Goal: Task Accomplishment & Management: Complete application form

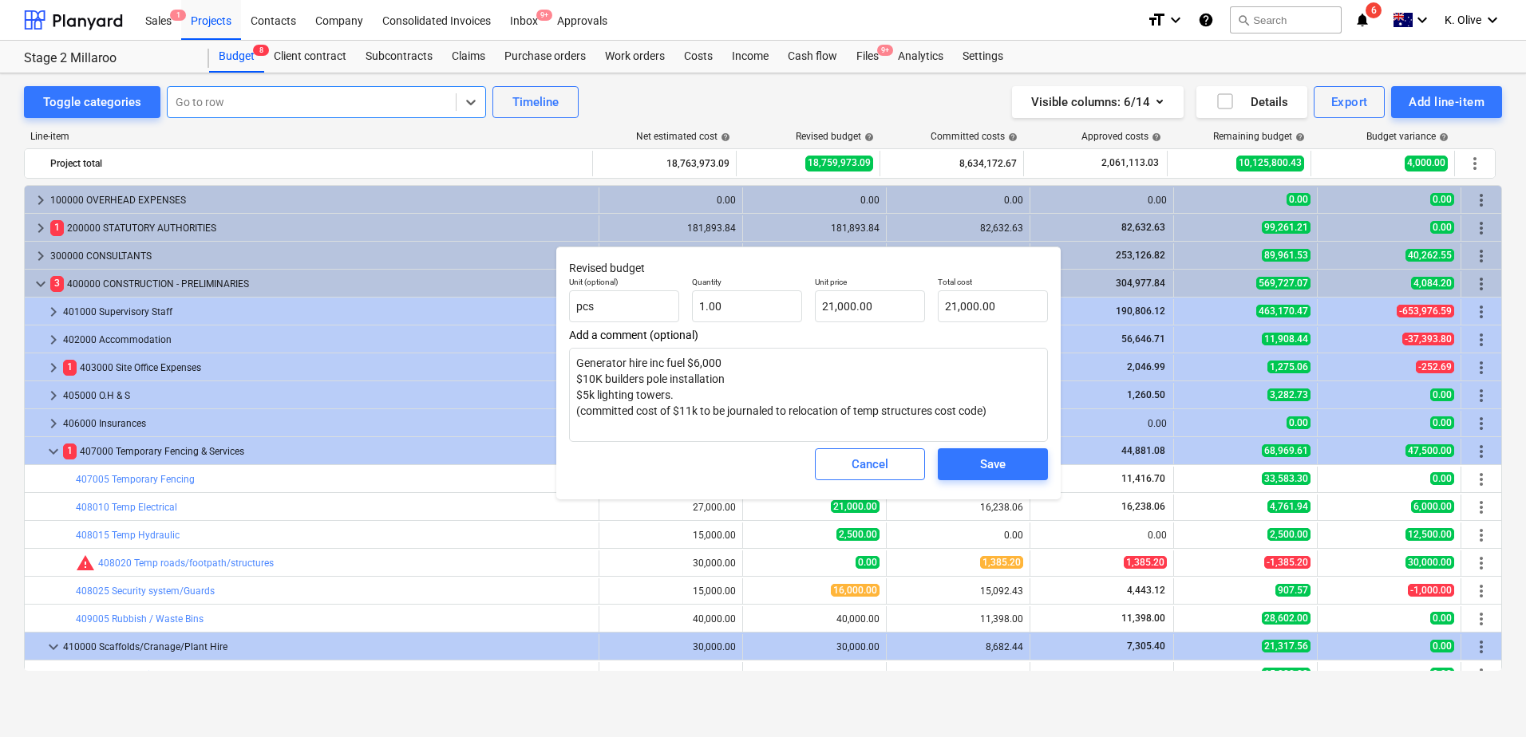
click at [382, 100] on div at bounding box center [312, 102] width 272 height 16
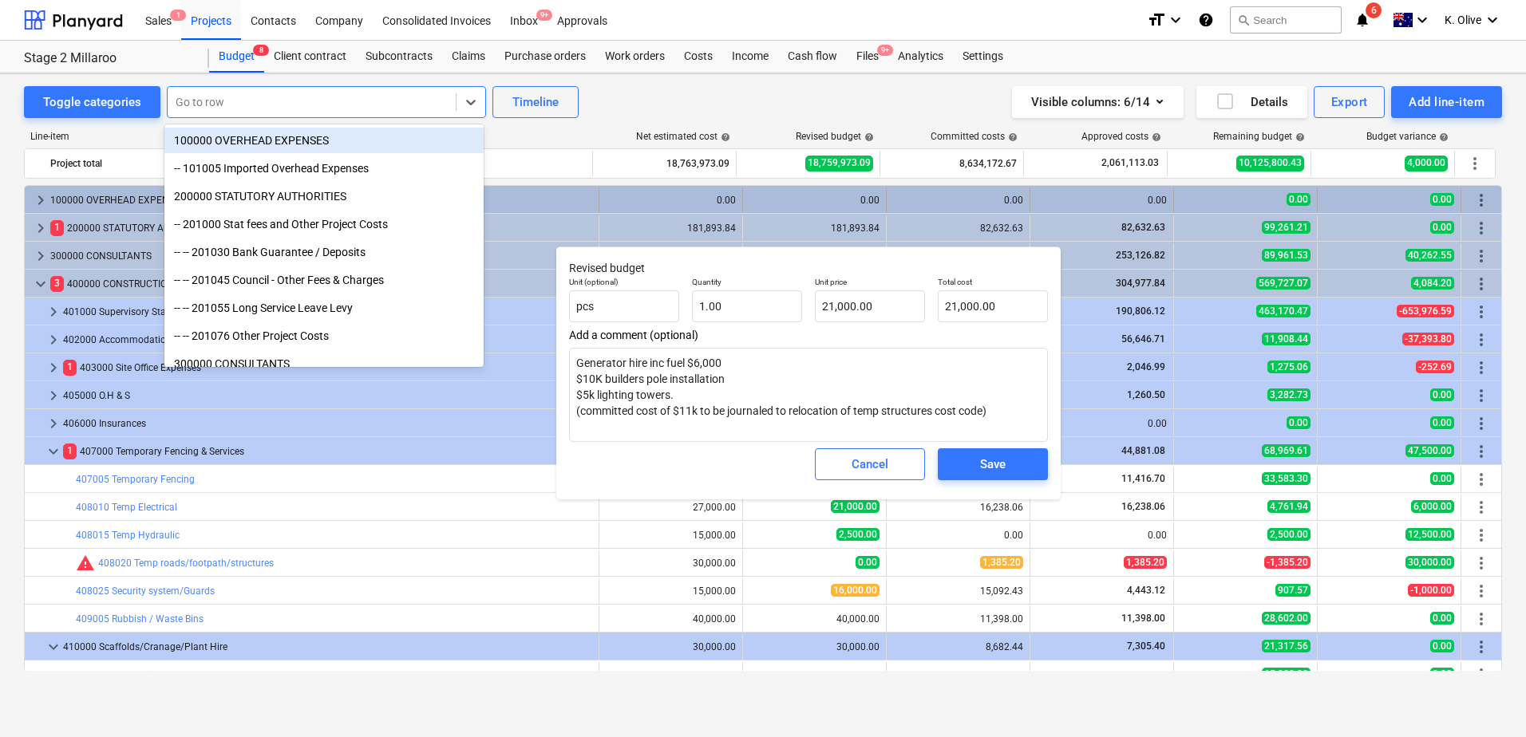
type textarea "x"
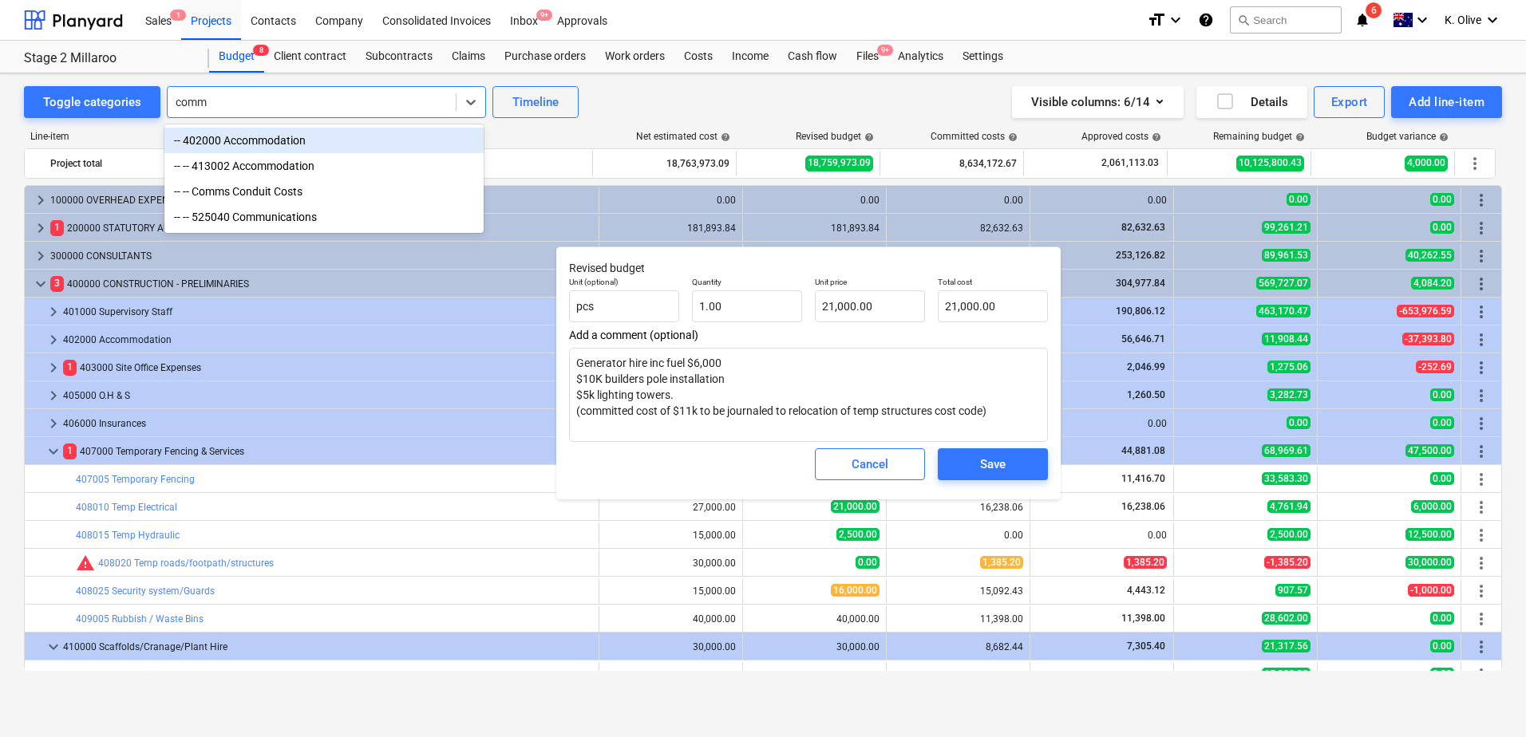
type input "comms"
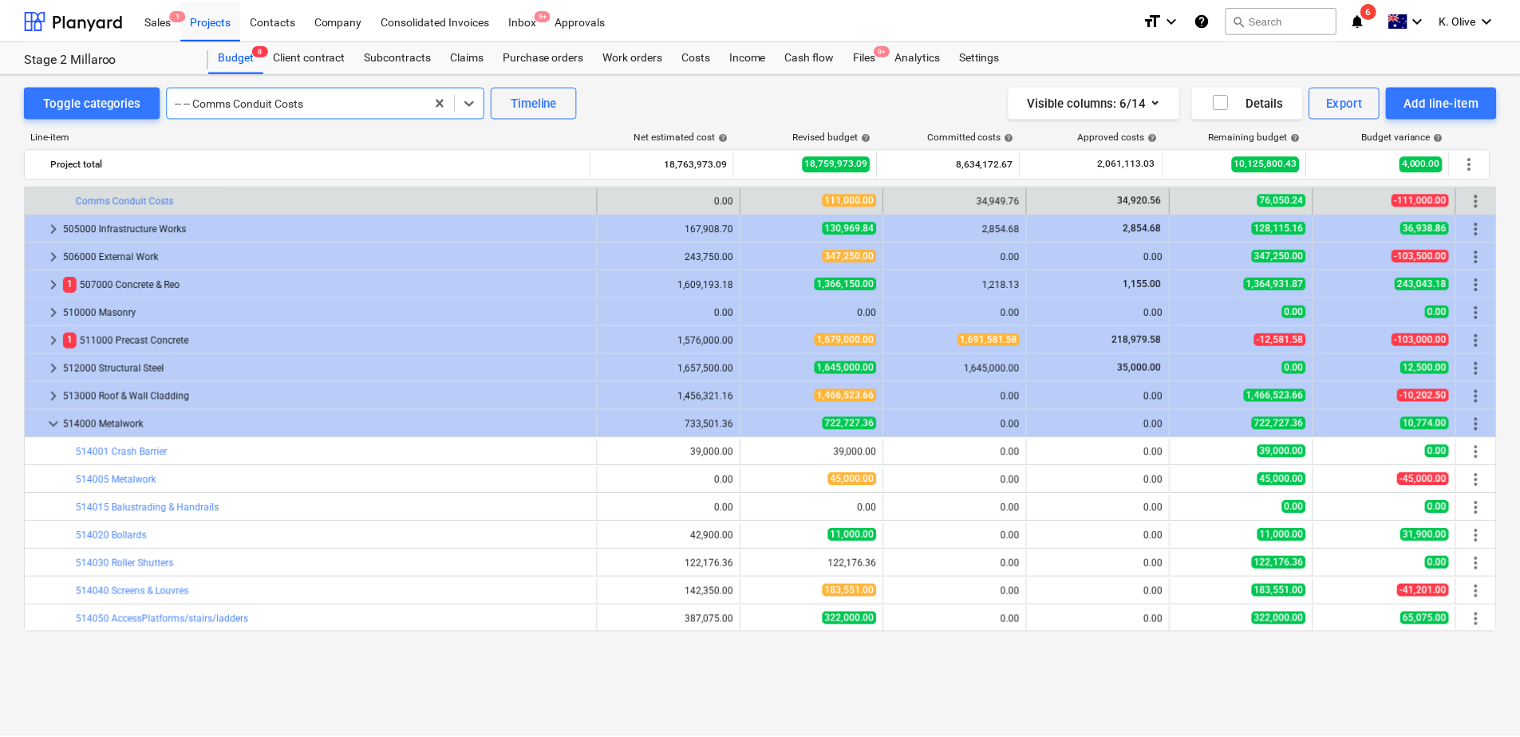
scroll to position [926, 0]
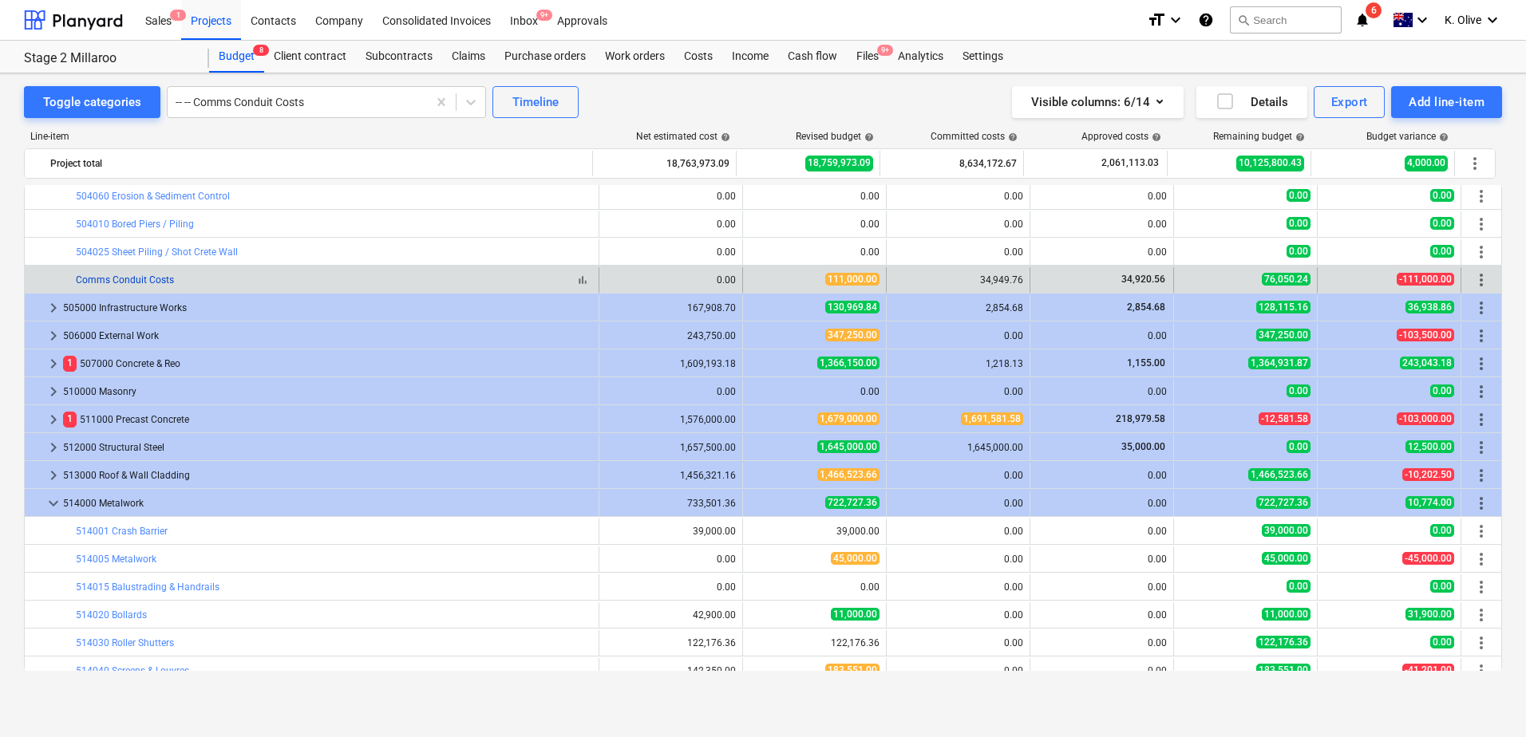
click at [100, 280] on link "Comms Conduit Costs" at bounding box center [125, 280] width 98 height 11
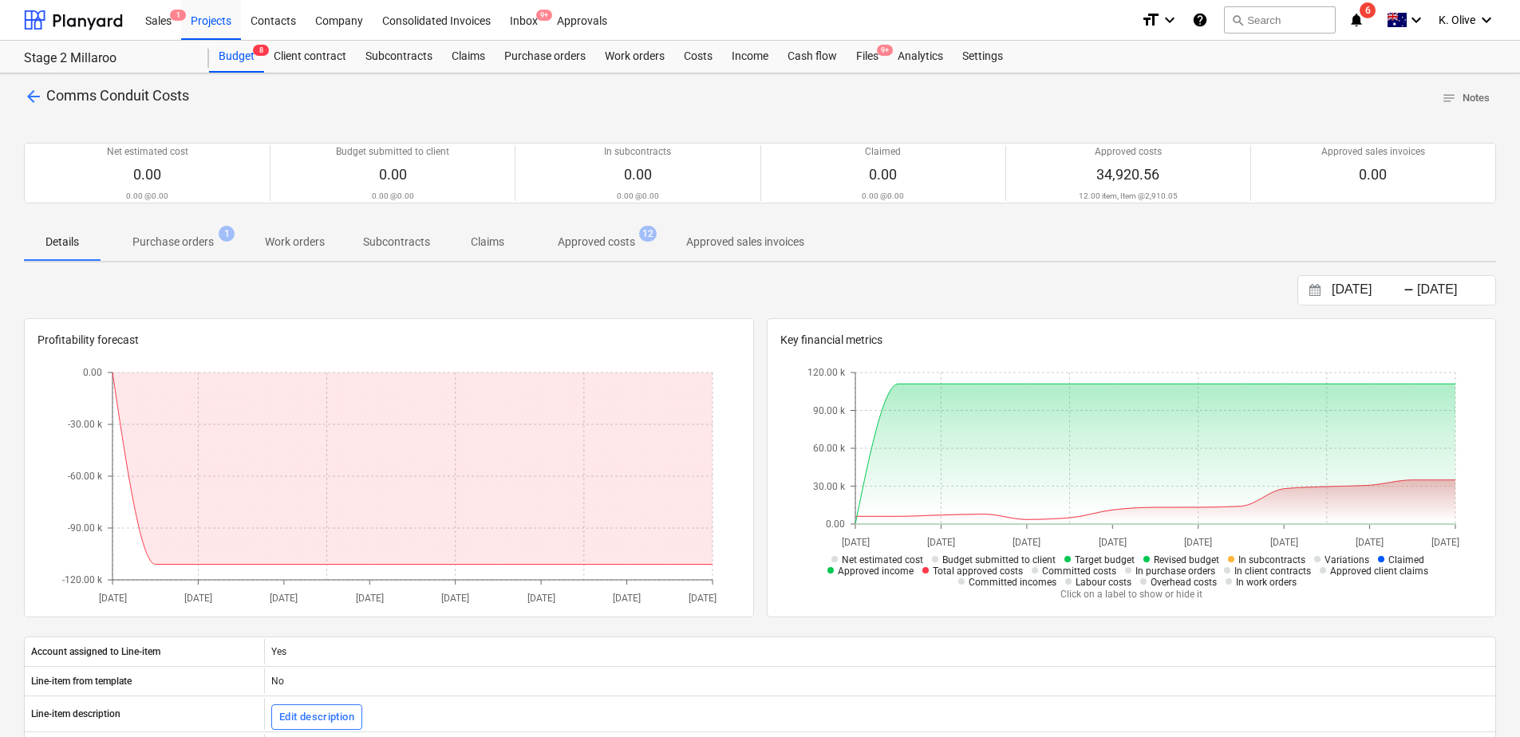
click at [170, 247] on p "Purchase orders" at bounding box center [172, 242] width 81 height 17
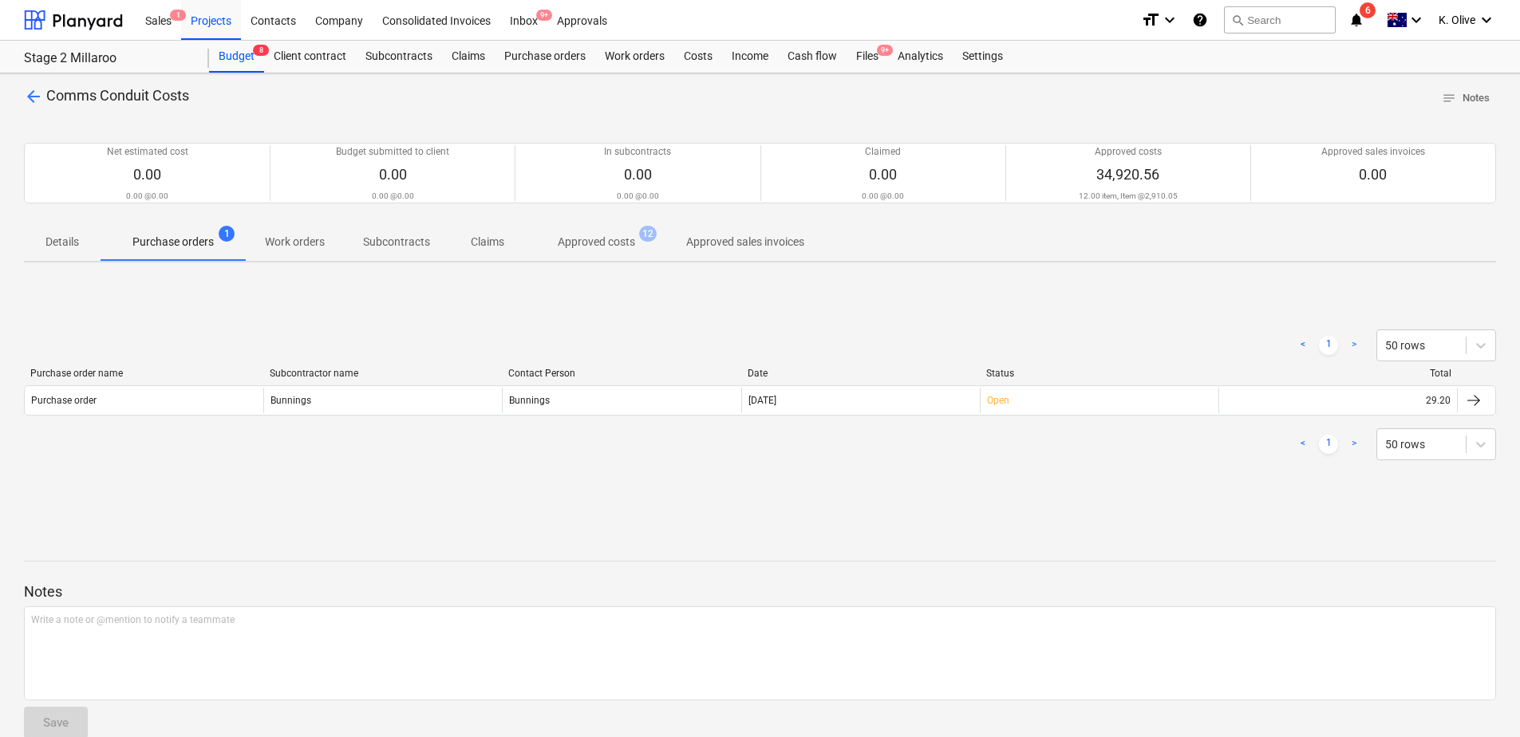
click at [587, 242] on p "Approved costs" at bounding box center [596, 242] width 77 height 17
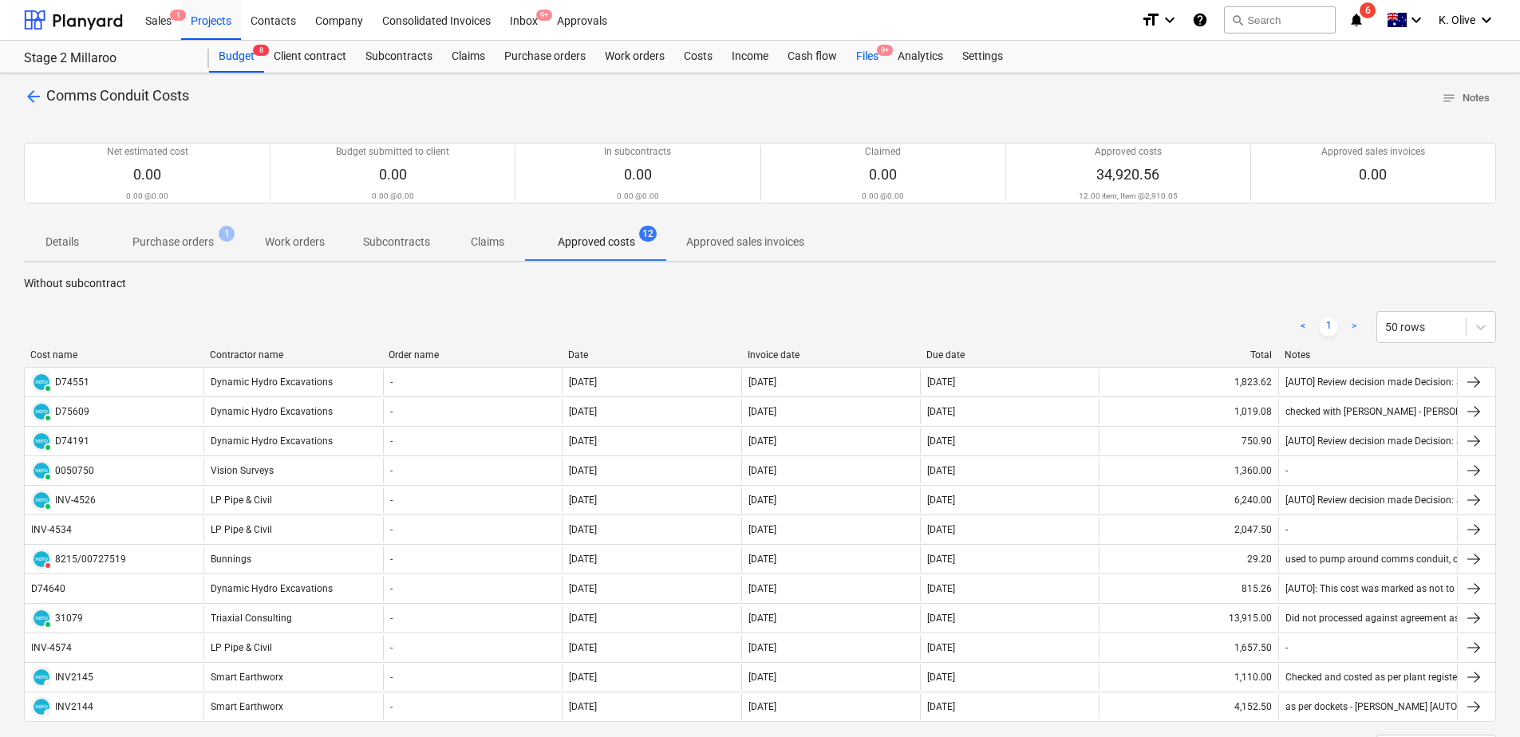
click at [865, 61] on div "Files 9+" at bounding box center [868, 57] width 42 height 32
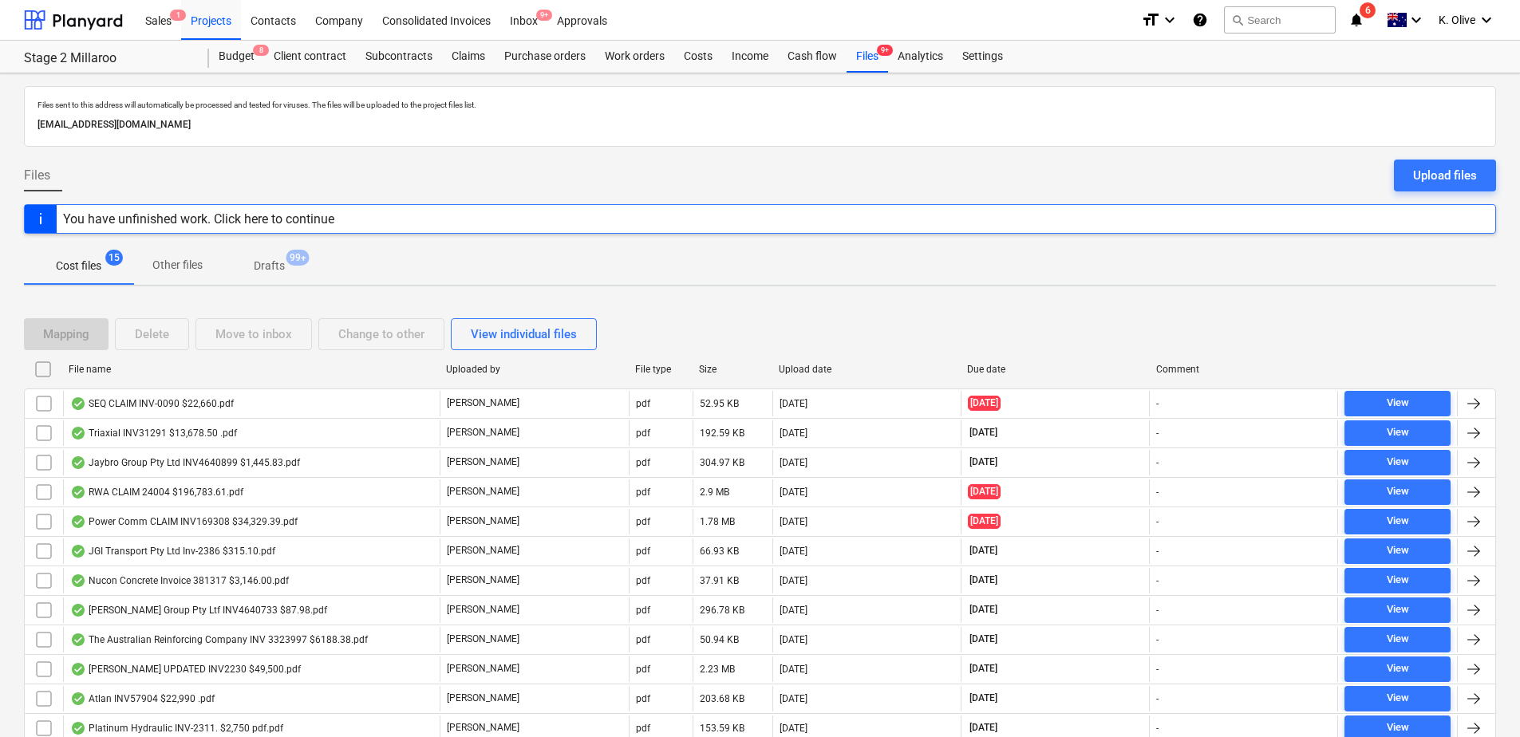
click at [937, 310] on div "Mapping Delete Move to inbox Change to other View individual files File name Up…" at bounding box center [760, 581] width 1473 height 565
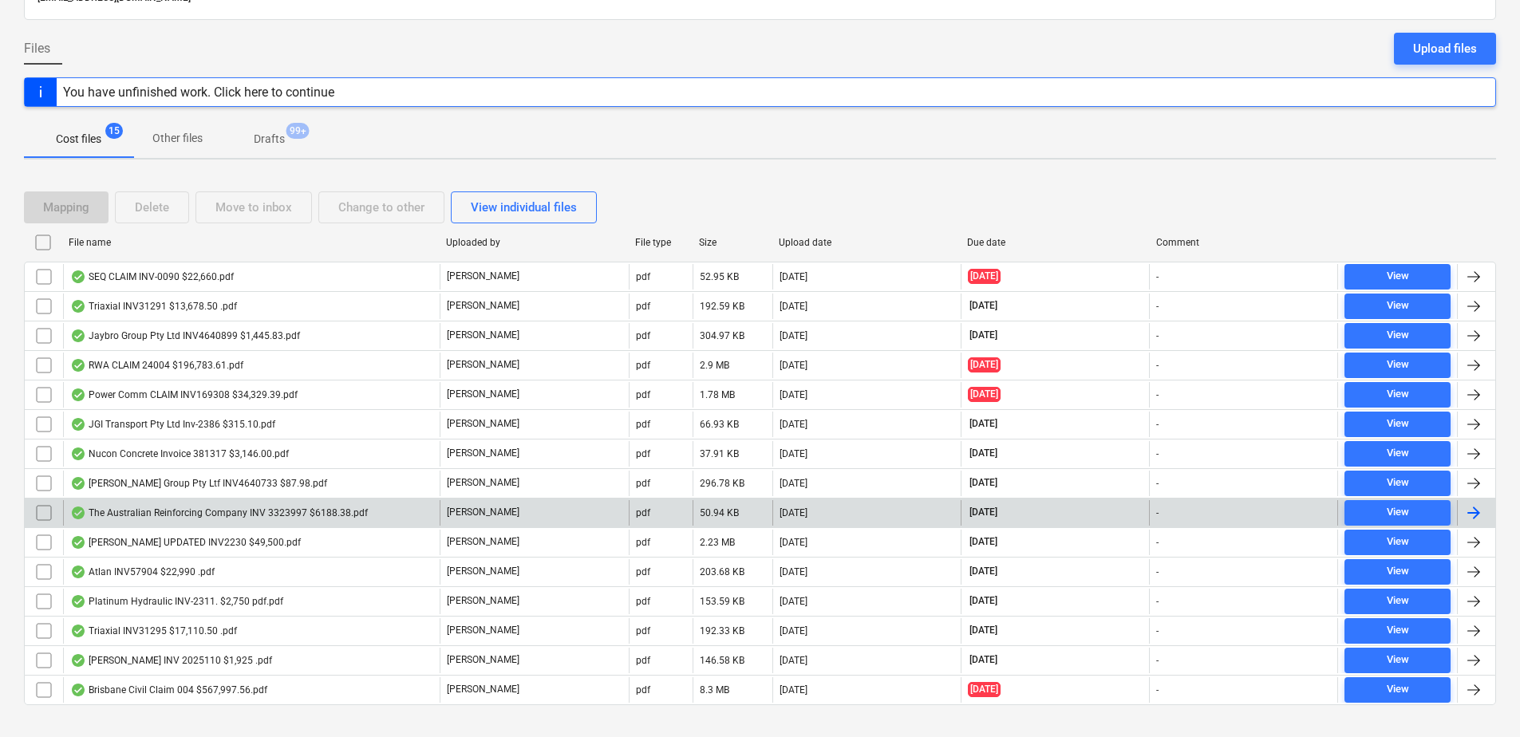
scroll to position [152, 0]
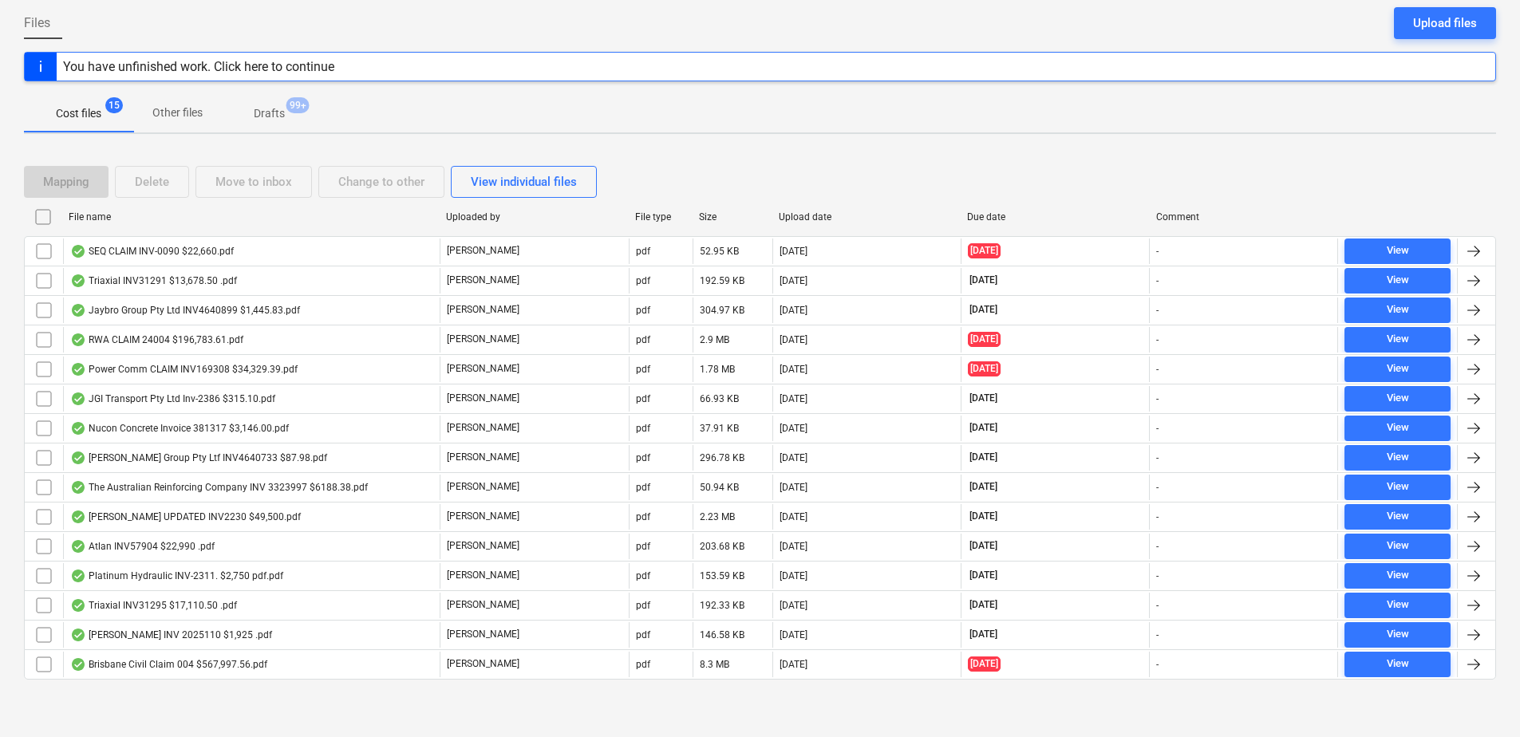
drag, startPoint x: 1182, startPoint y: 28, endPoint x: 1203, endPoint y: 2, distance: 33.5
click at [1182, 28] on div "Files Upload files" at bounding box center [760, 29] width 1473 height 45
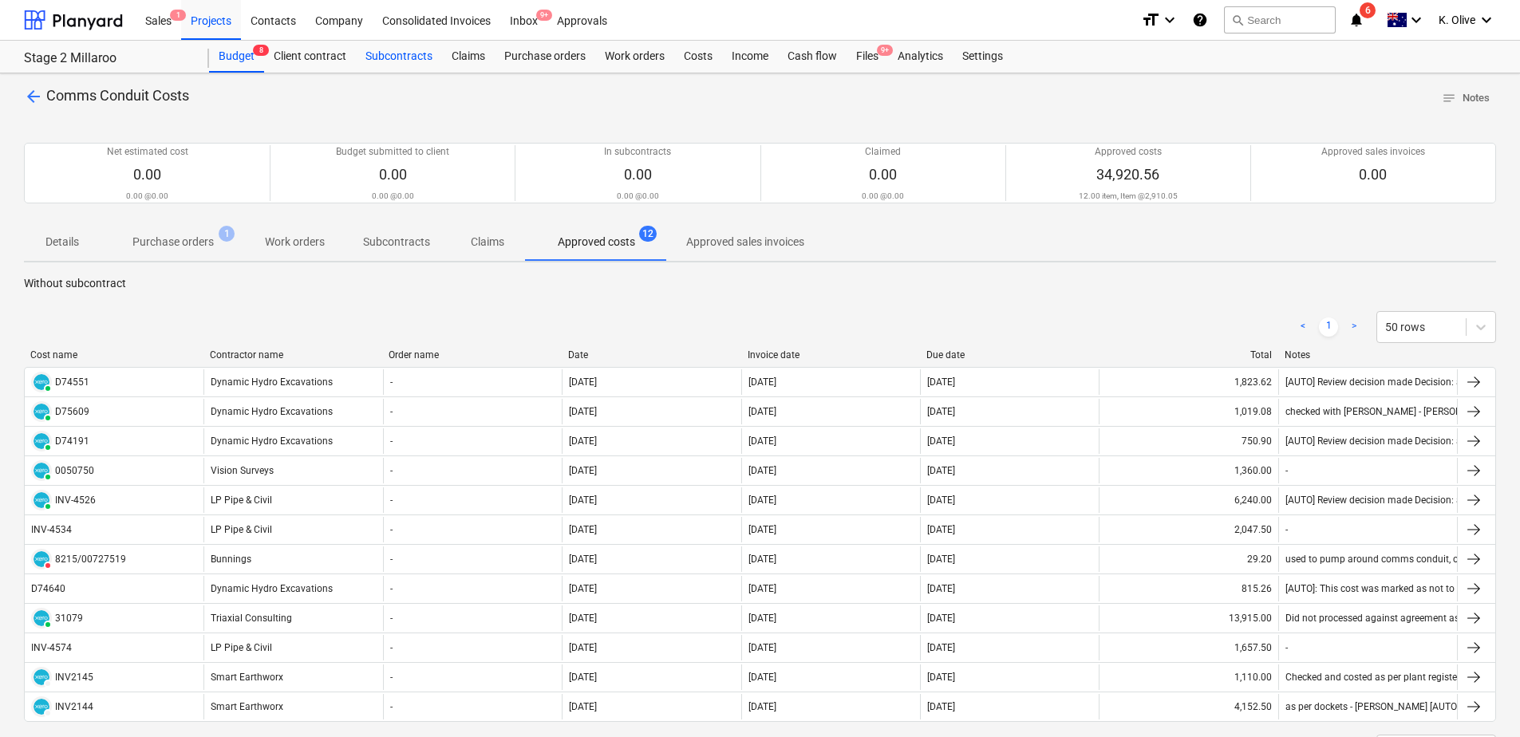
click at [415, 58] on div "Subcontracts" at bounding box center [399, 57] width 86 height 32
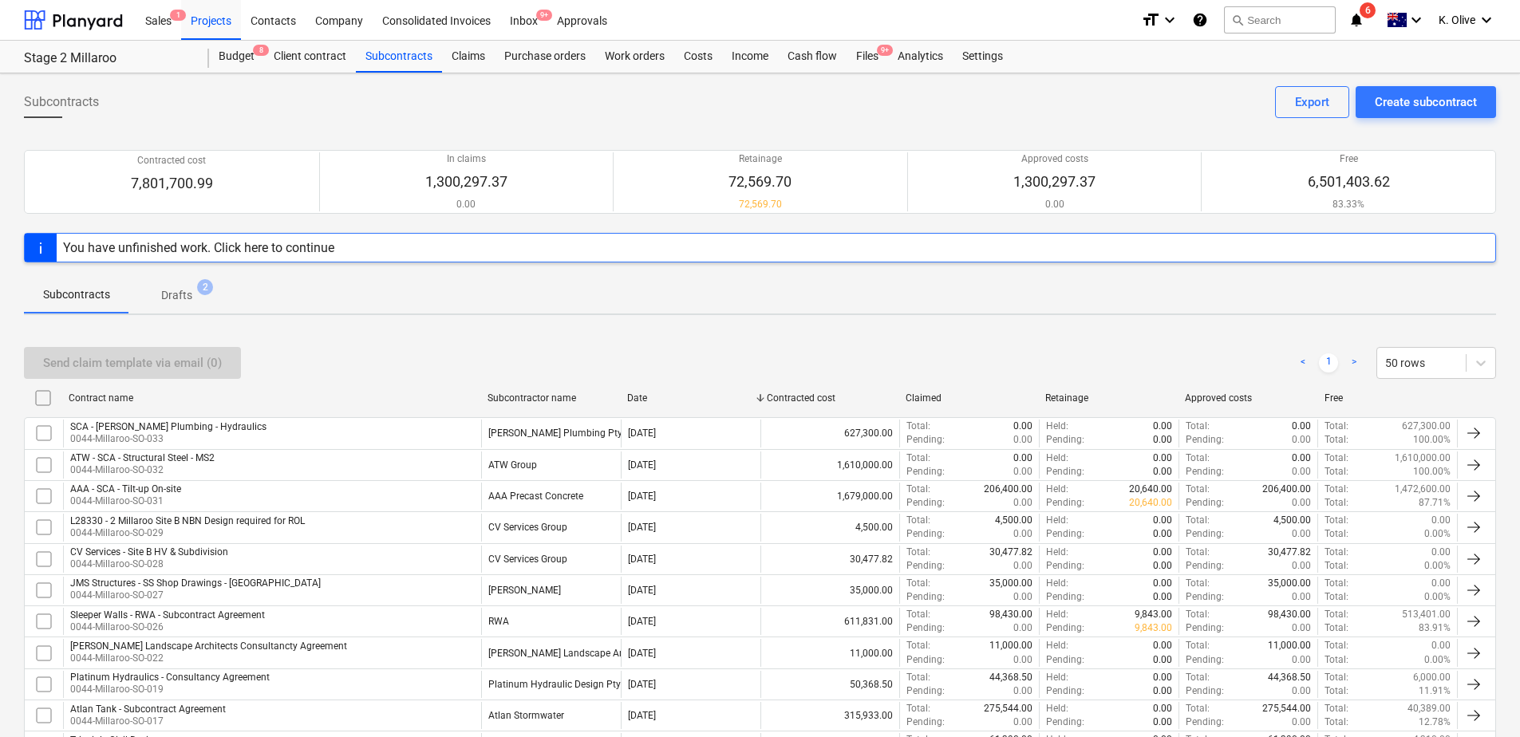
click at [678, 334] on div "Send claim template via email (0) < 1 > 50 rows Contract name Subcontractor nam…" at bounding box center [760, 656] width 1473 height 656
click at [1418, 93] on div "Create subcontract" at bounding box center [1426, 102] width 102 height 21
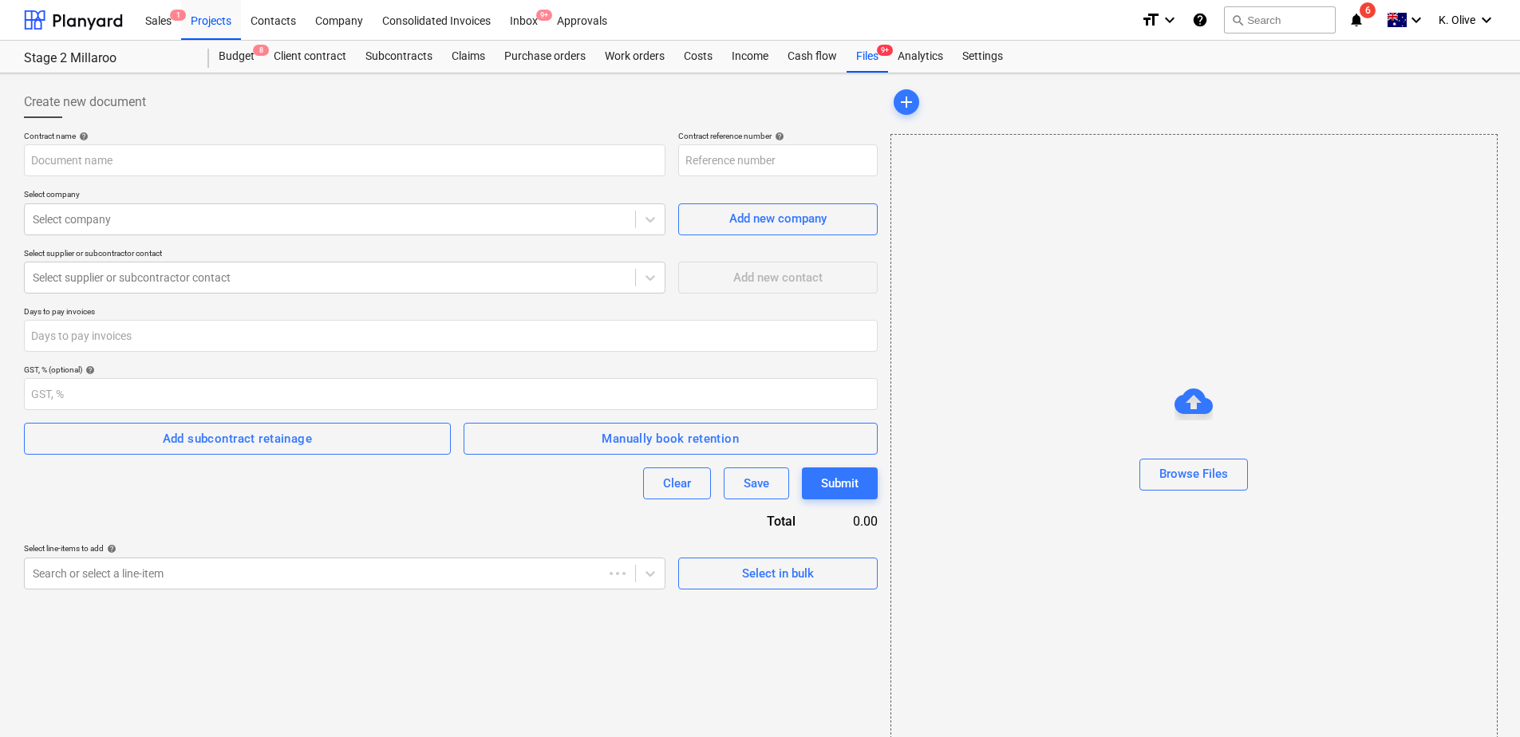
type input "0044-Millaroo-SO-034"
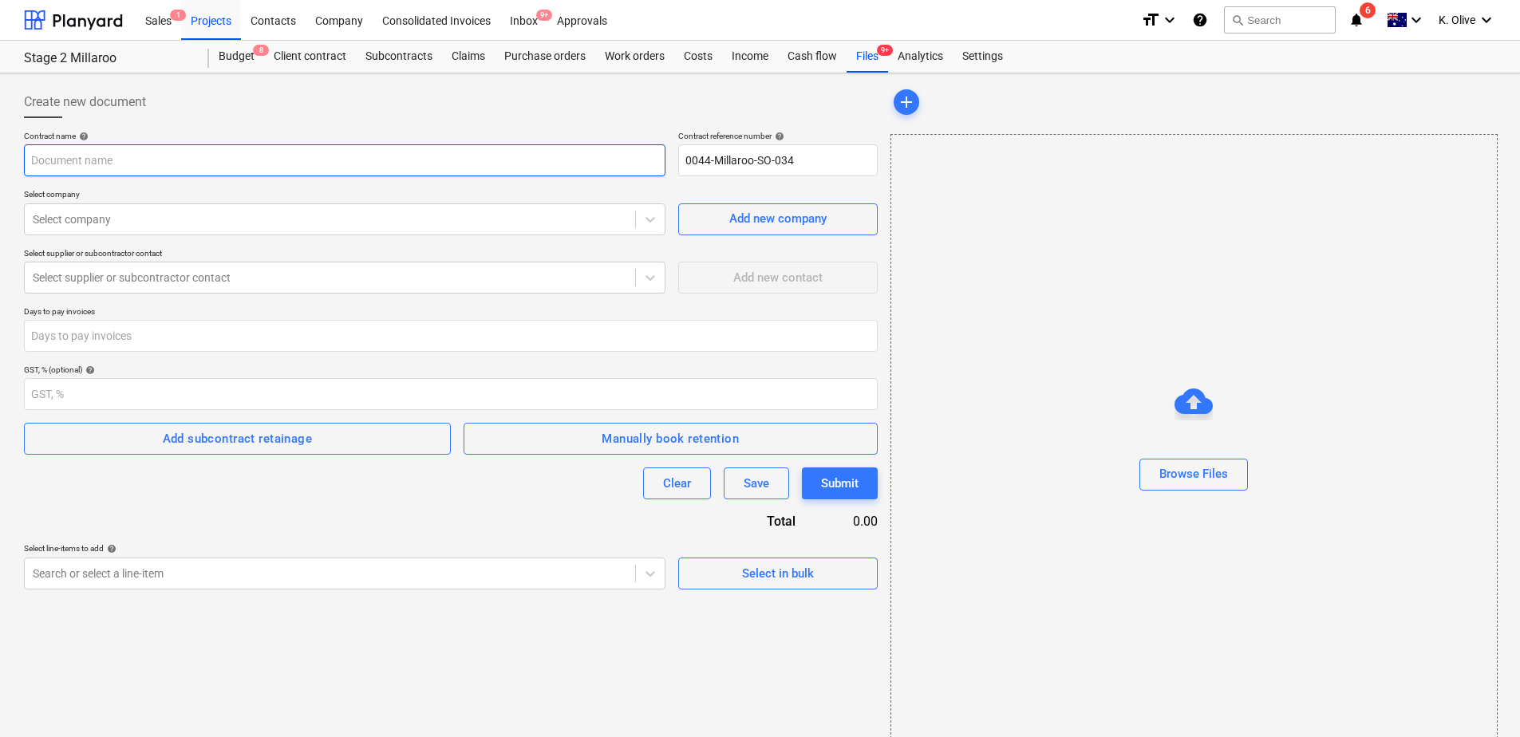
click at [267, 162] on input "text" at bounding box center [345, 160] width 642 height 32
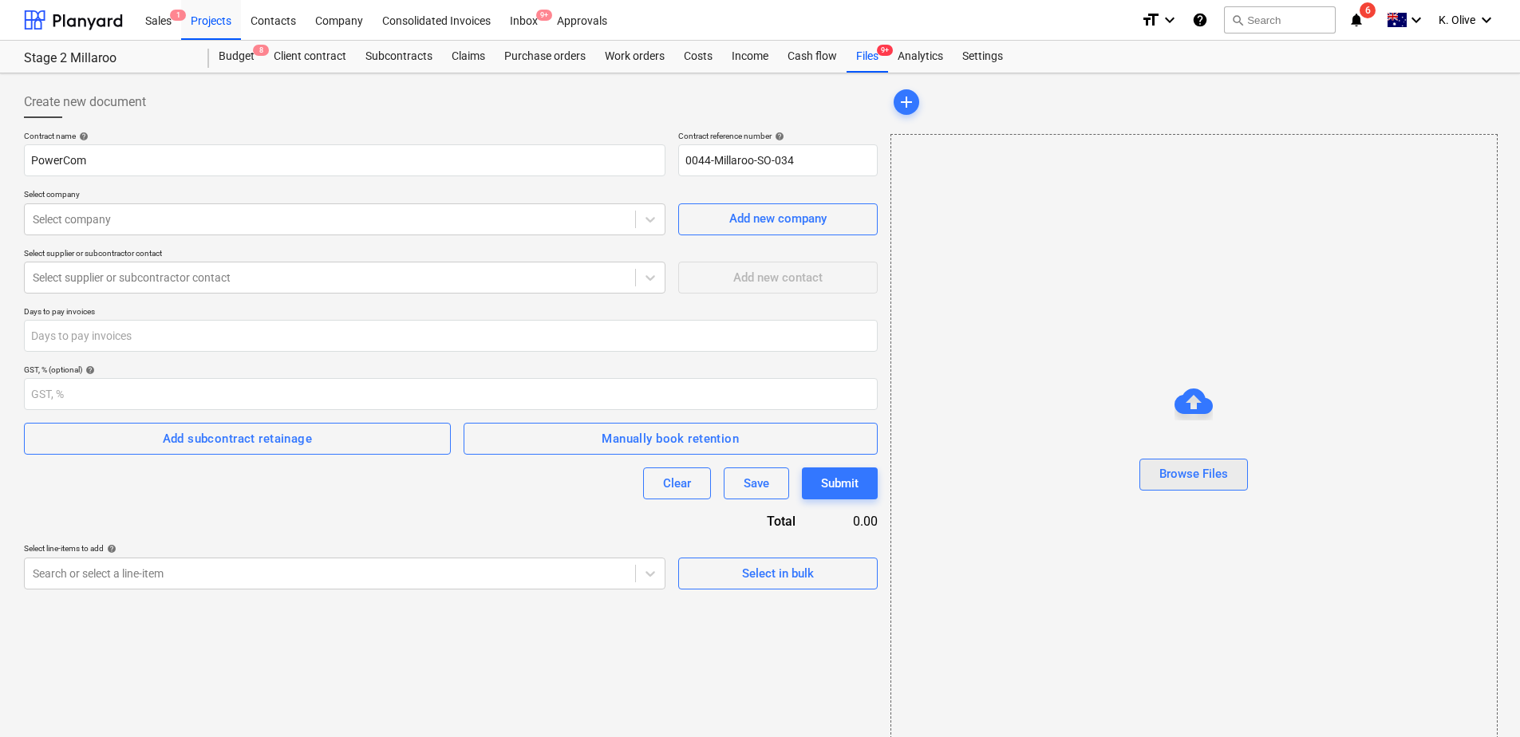
click at [1198, 476] on div "Browse Files" at bounding box center [1194, 474] width 69 height 21
click at [1164, 473] on div "Browse Files" at bounding box center [1194, 474] width 69 height 21
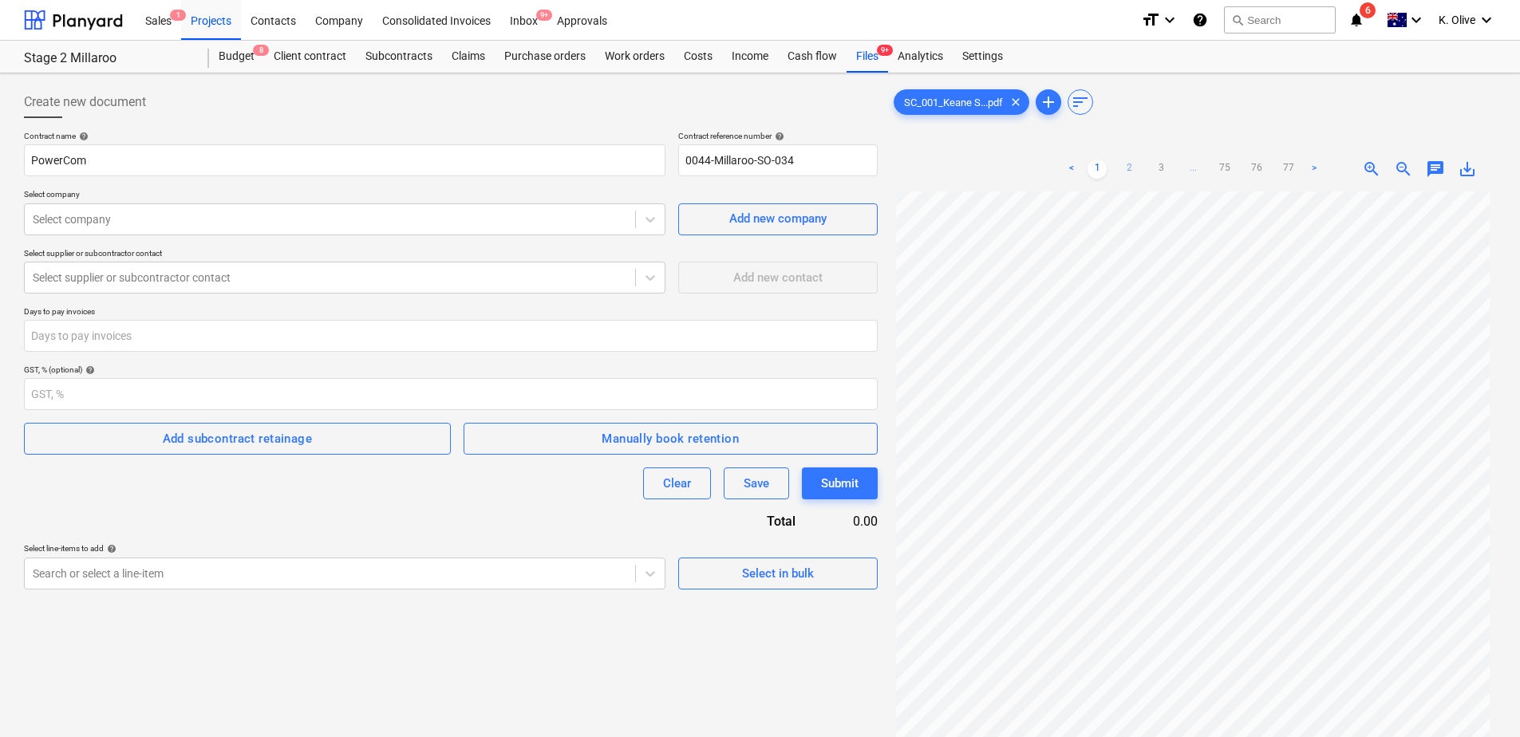
click at [1126, 167] on link "2" at bounding box center [1129, 169] width 19 height 19
click at [1156, 170] on link "3" at bounding box center [1161, 169] width 19 height 19
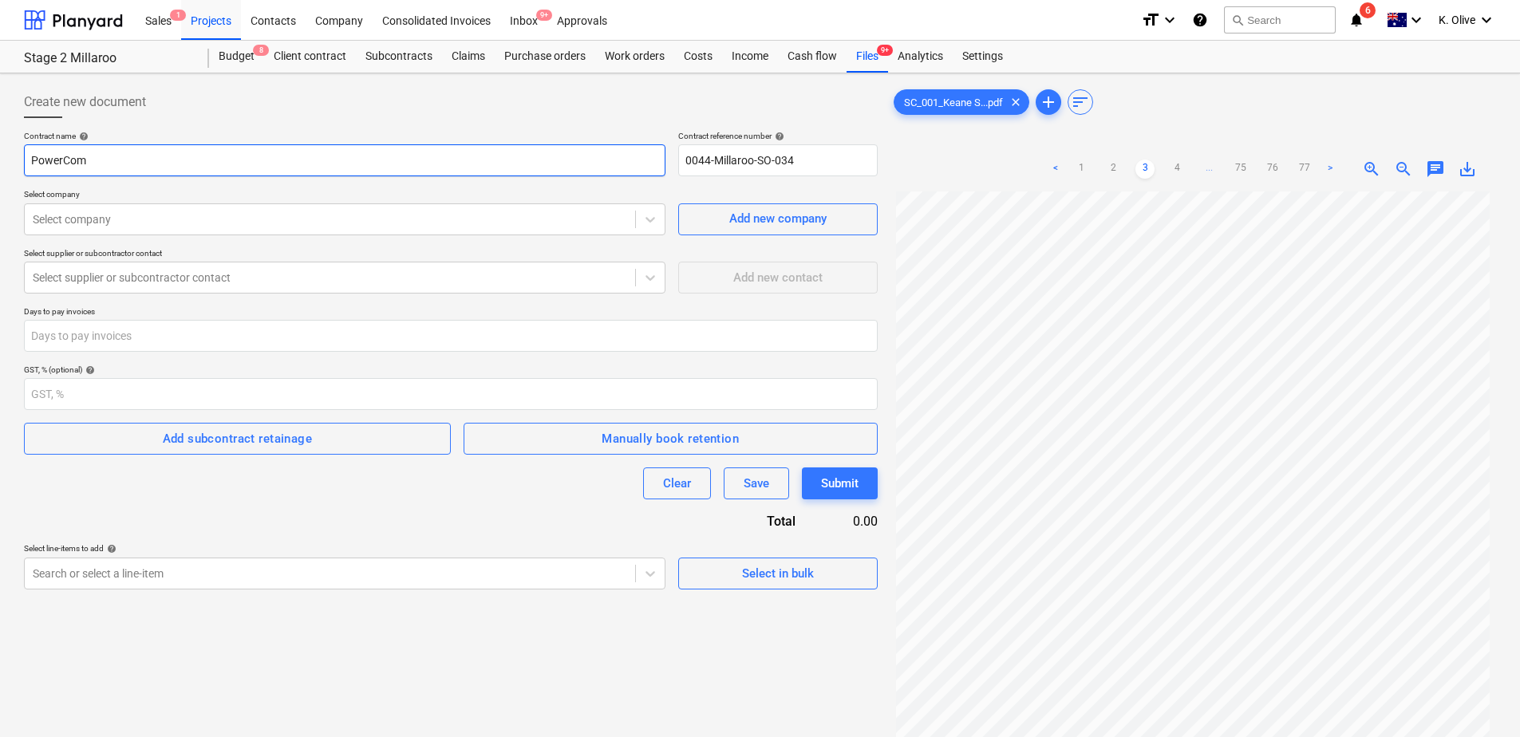
click at [184, 164] on input "PowerCom" at bounding box center [345, 160] width 642 height 32
type input "PowerComm - SCA"
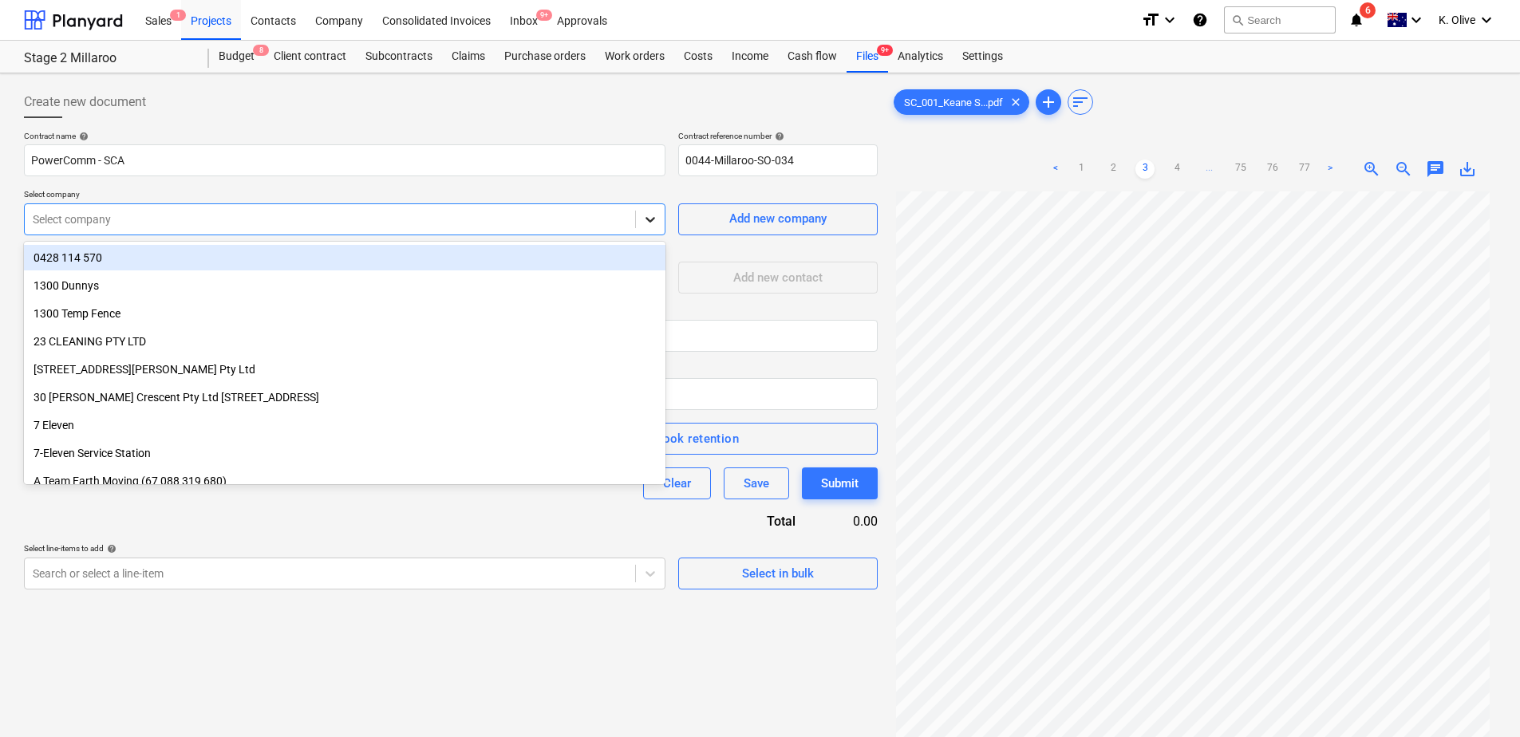
click at [644, 220] on icon at bounding box center [651, 220] width 16 height 16
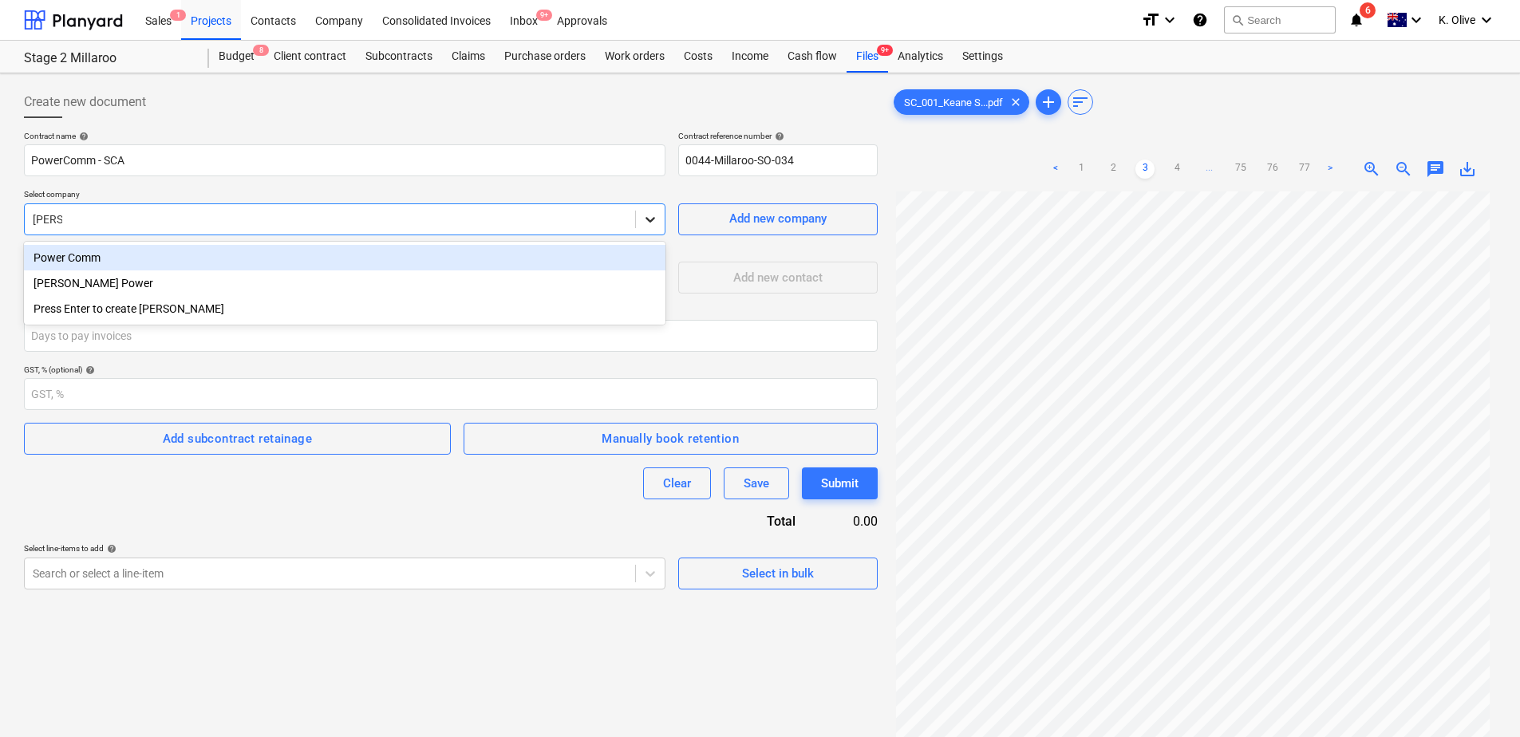
type input "power"
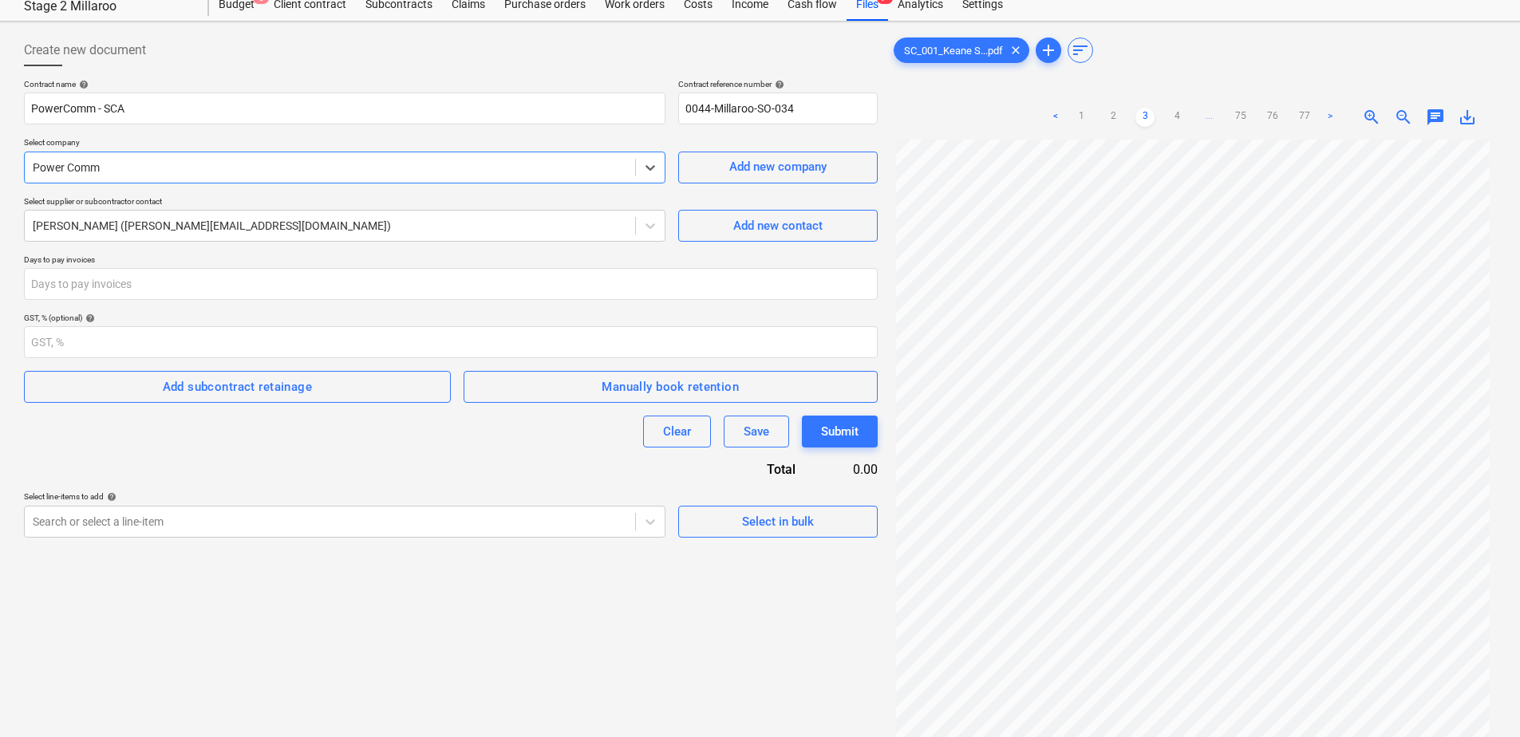
scroll to position [80, 0]
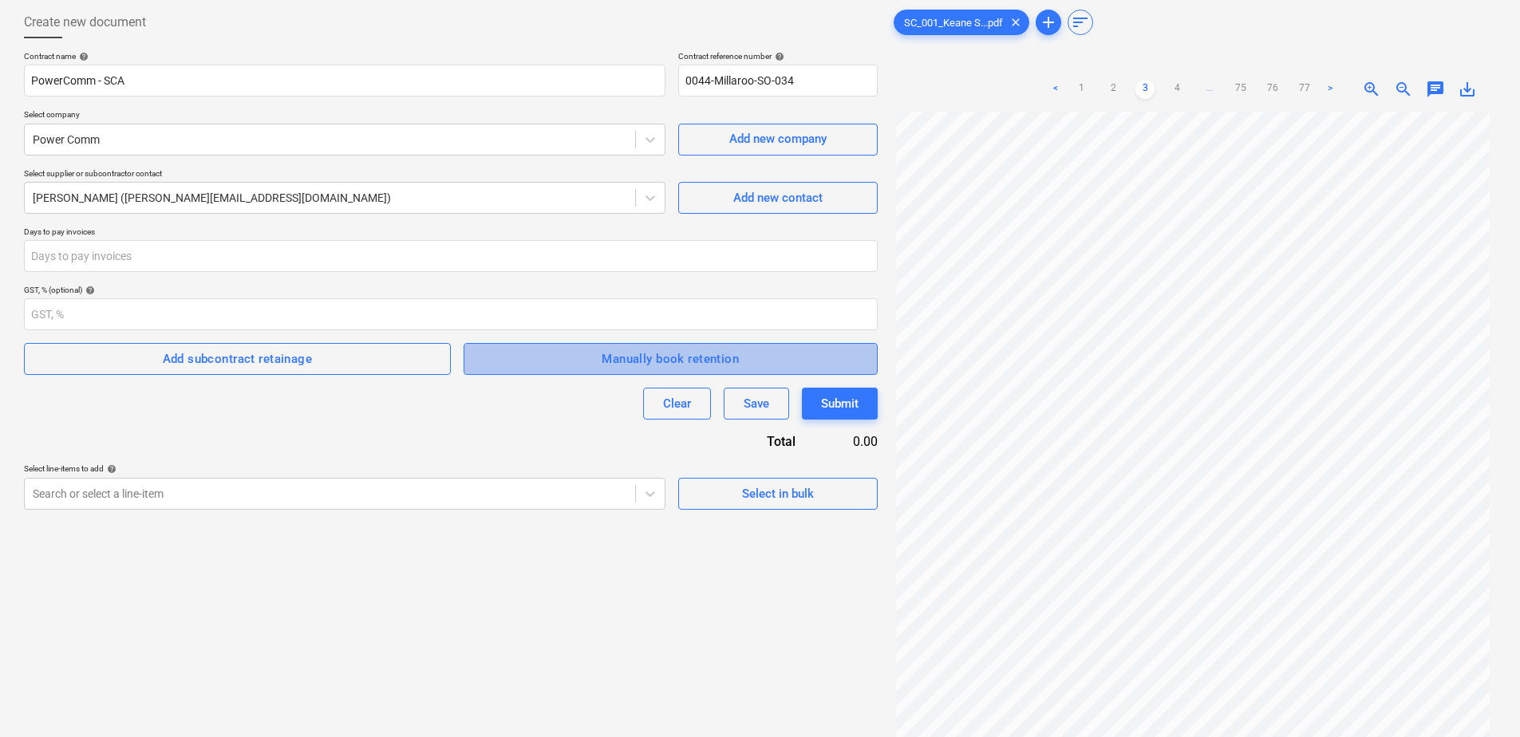
click at [643, 350] on div "Manually book retention" at bounding box center [670, 359] width 137 height 21
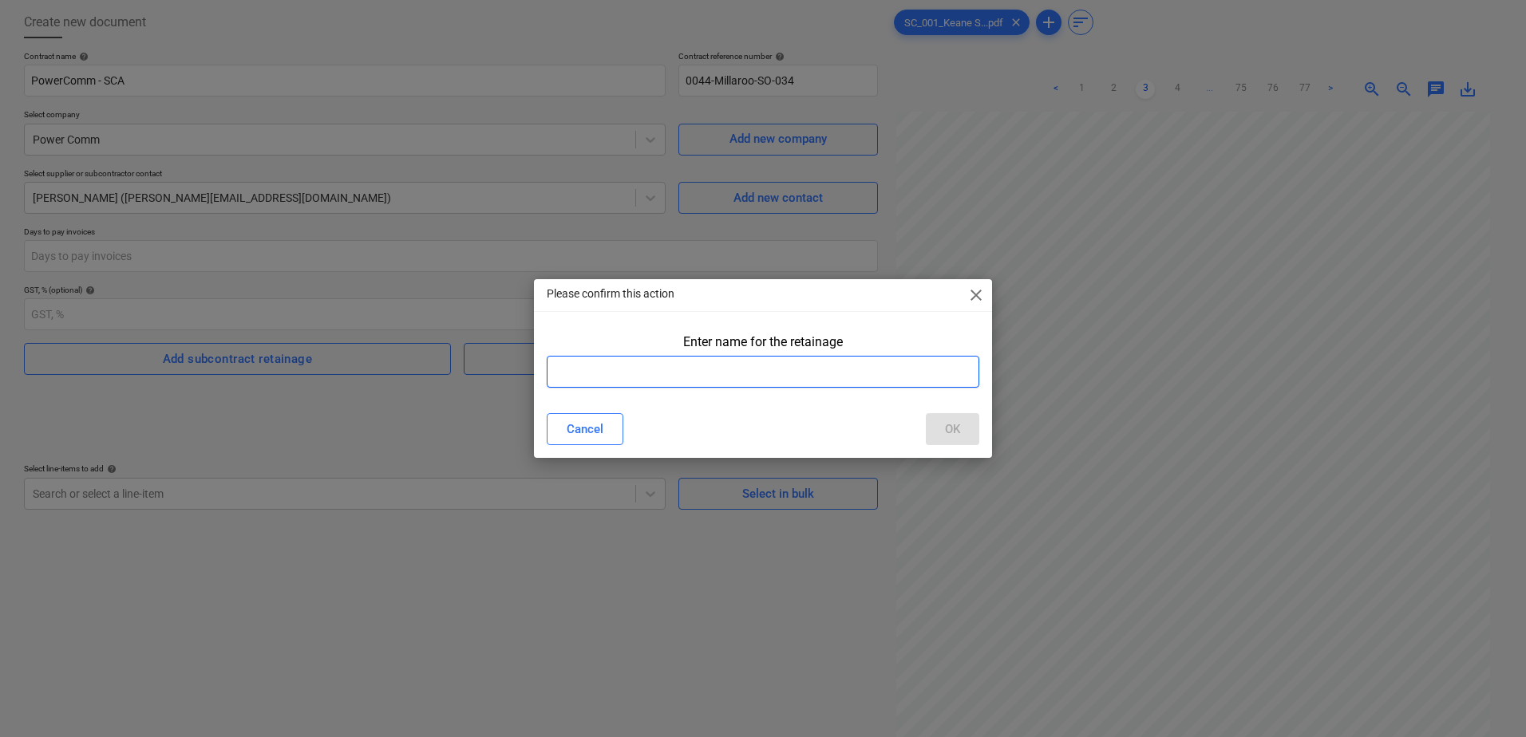
click at [628, 370] on input "text" at bounding box center [763, 372] width 433 height 32
type input "Retention SCA -"
click at [933, 425] on button "OK" at bounding box center [952, 429] width 53 height 32
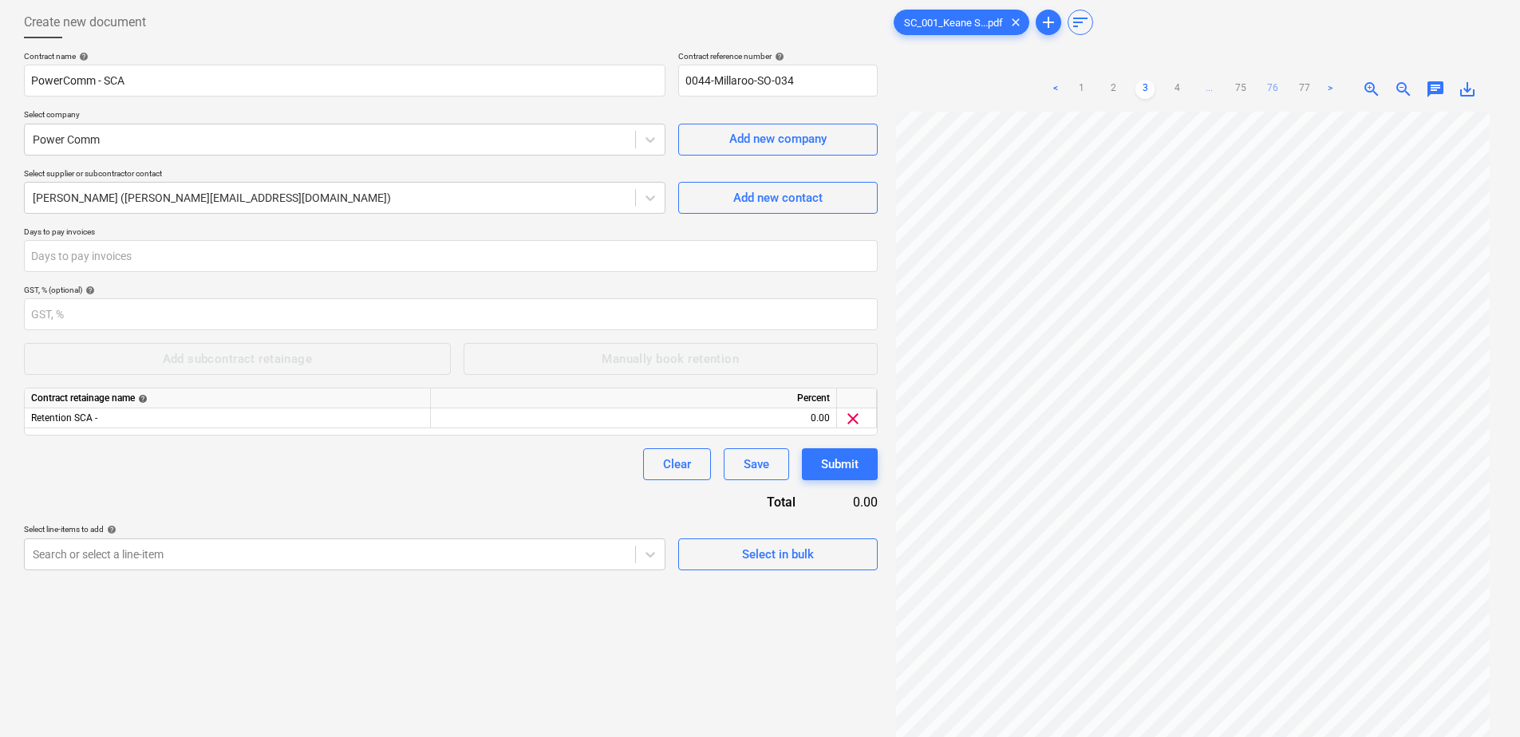
click at [1273, 92] on link "76" at bounding box center [1272, 89] width 19 height 19
click at [1230, 90] on link "75" at bounding box center [1225, 89] width 19 height 19
click at [1228, 92] on ul "< 1 2 3 ... 74 75 76 77 >" at bounding box center [1193, 89] width 294 height 19
click at [1209, 83] on link "74" at bounding box center [1209, 89] width 19 height 19
click at [1196, 90] on link "73" at bounding box center [1193, 89] width 19 height 19
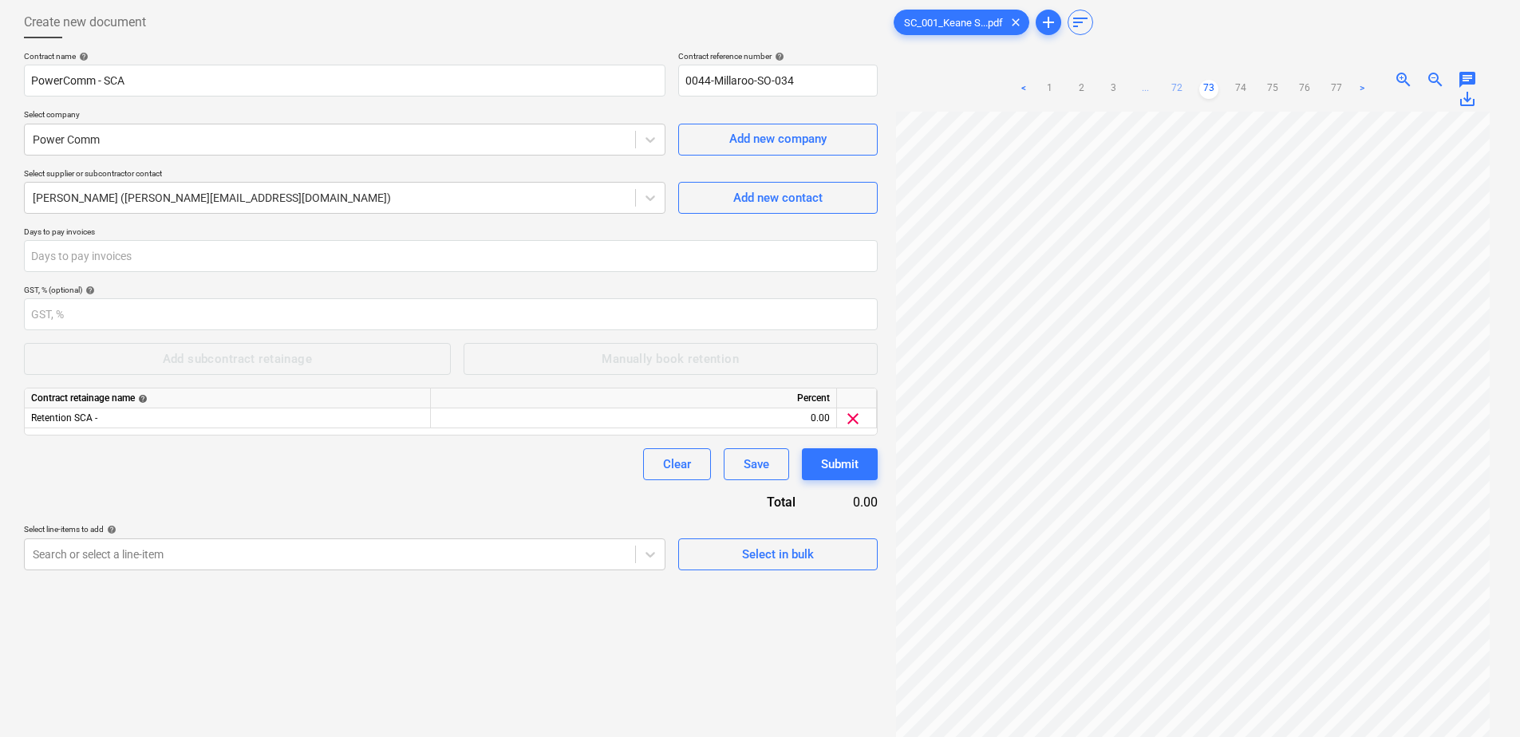
click at [1186, 85] on link "72" at bounding box center [1177, 89] width 19 height 19
click at [1168, 88] on link "71" at bounding box center [1161, 89] width 19 height 19
click at [1165, 89] on link "70" at bounding box center [1161, 89] width 19 height 19
click at [1219, 83] on link "71" at bounding box center [1225, 89] width 19 height 19
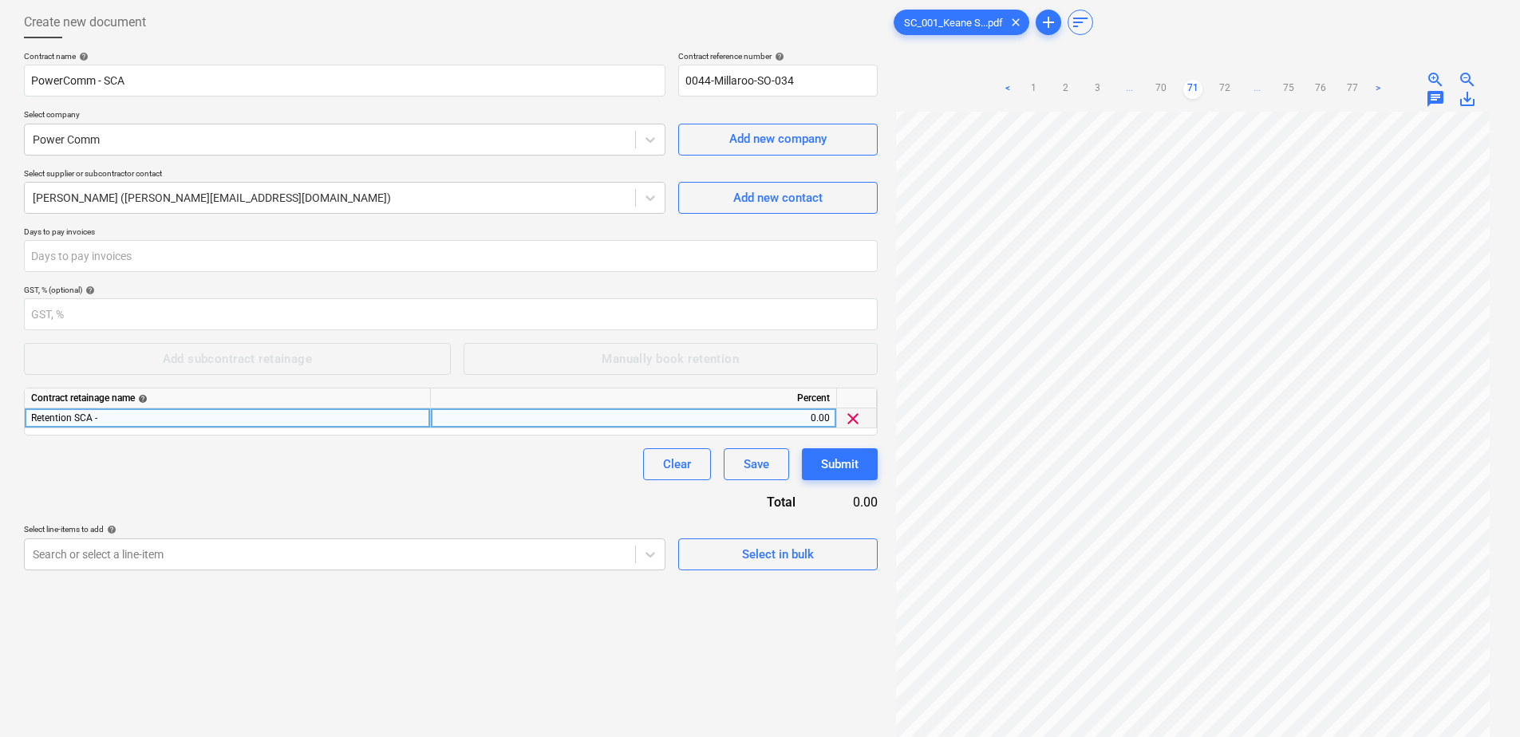
click at [235, 423] on div "Retention SCA -" at bounding box center [228, 419] width 406 height 20
click at [180, 423] on input "Retention SCA -" at bounding box center [227, 418] width 405 height 19
type input "Retention SCA - $39,735"
click at [702, 416] on div "0.00" at bounding box center [633, 419] width 393 height 20
click at [399, 485] on div "Contract name help PowerComm - SCA Contract reference number help 0044-Millaroo…" at bounding box center [451, 311] width 854 height 520
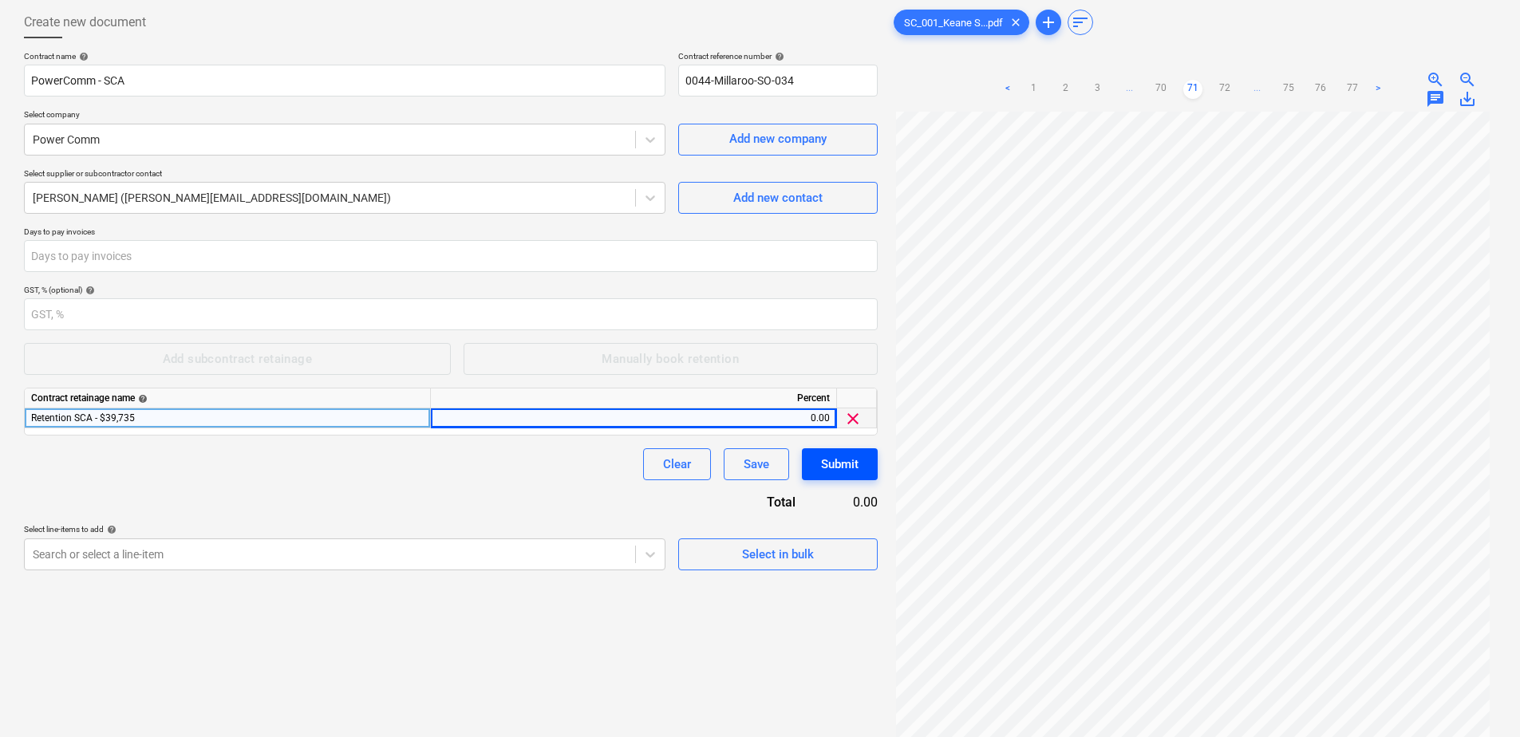
click at [841, 465] on div "Submit" at bounding box center [840, 464] width 38 height 21
click at [587, 553] on body "Sales 1 Projects Contacts Company Consolidated Invoices Inbox 9+ Approvals form…" at bounding box center [760, 288] width 1520 height 737
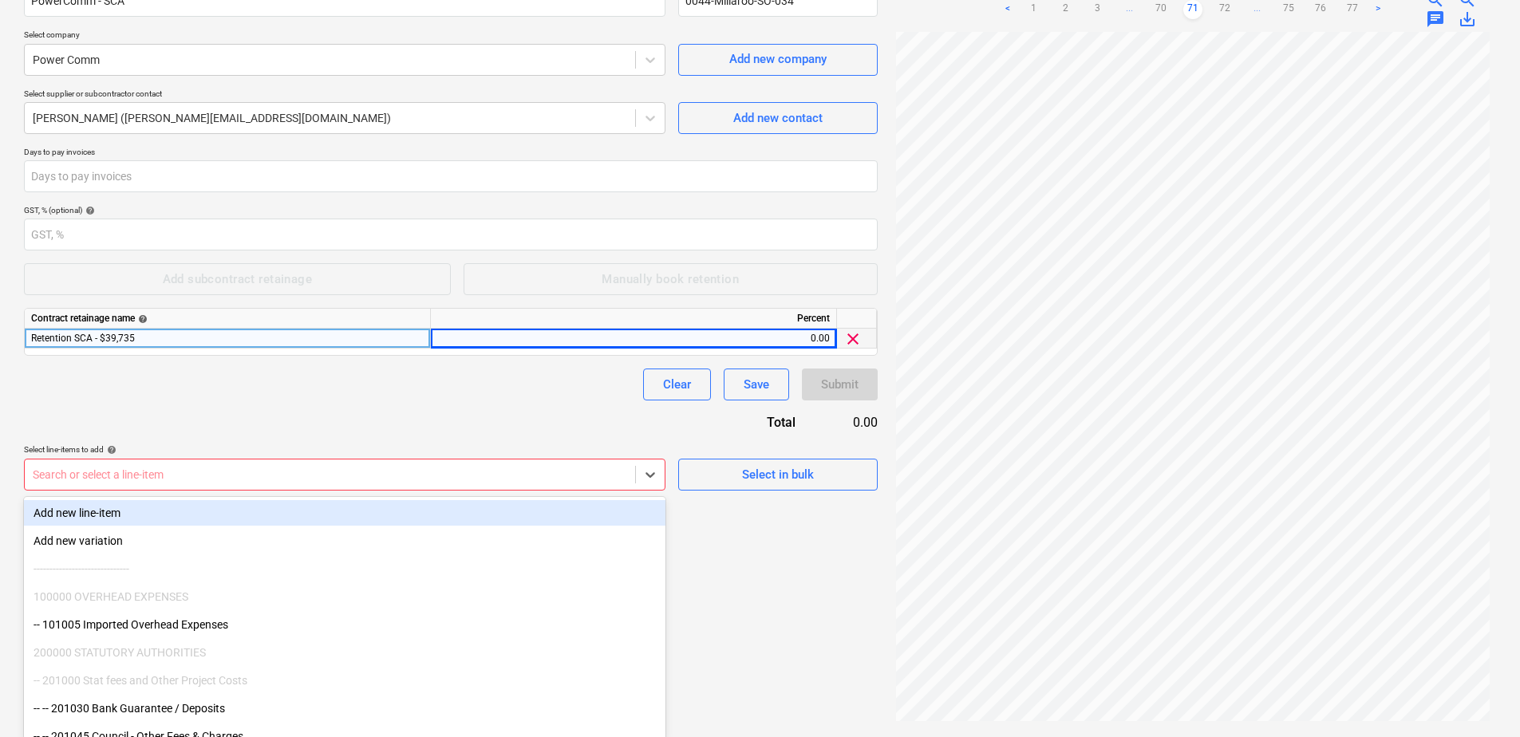
click at [219, 467] on div at bounding box center [330, 475] width 595 height 16
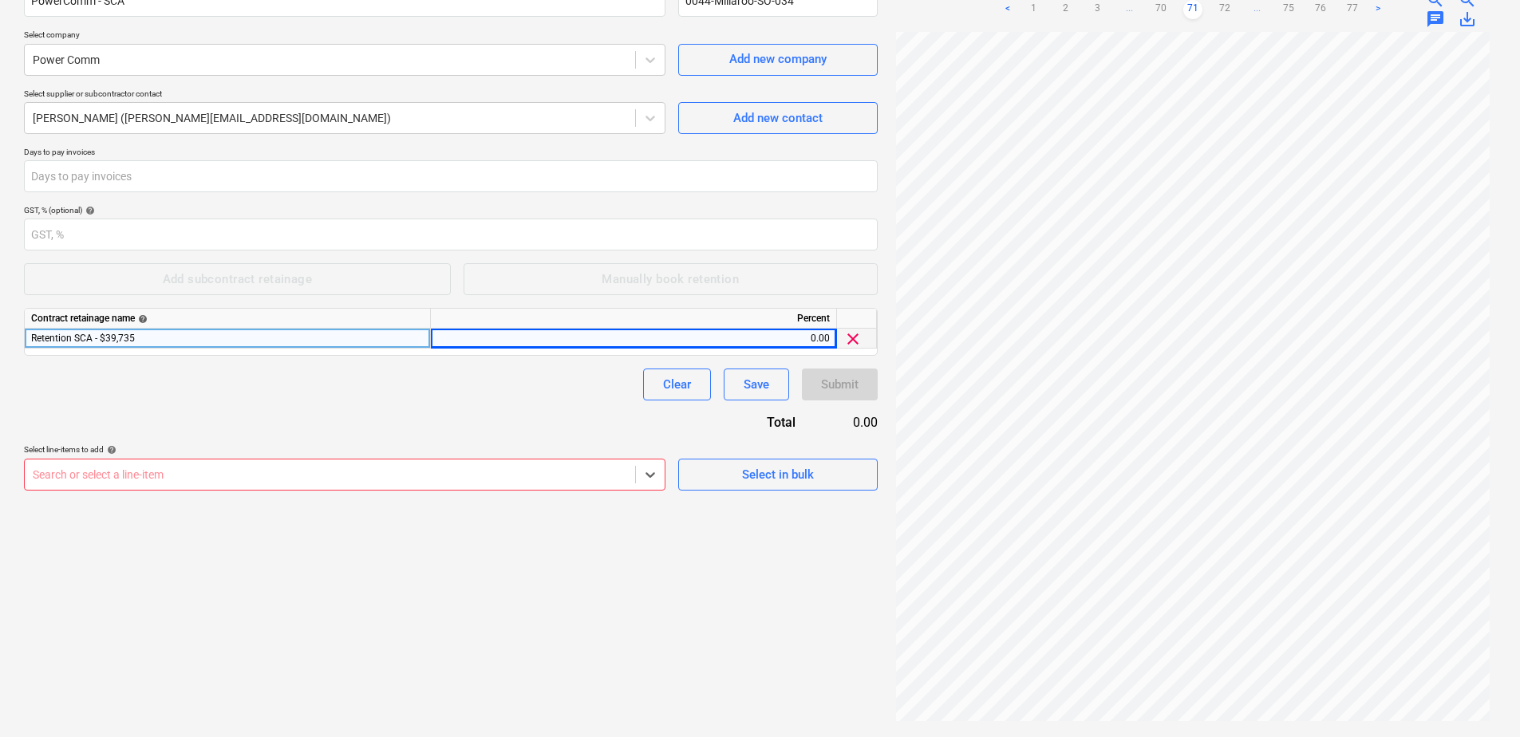
click at [216, 470] on div at bounding box center [330, 475] width 595 height 16
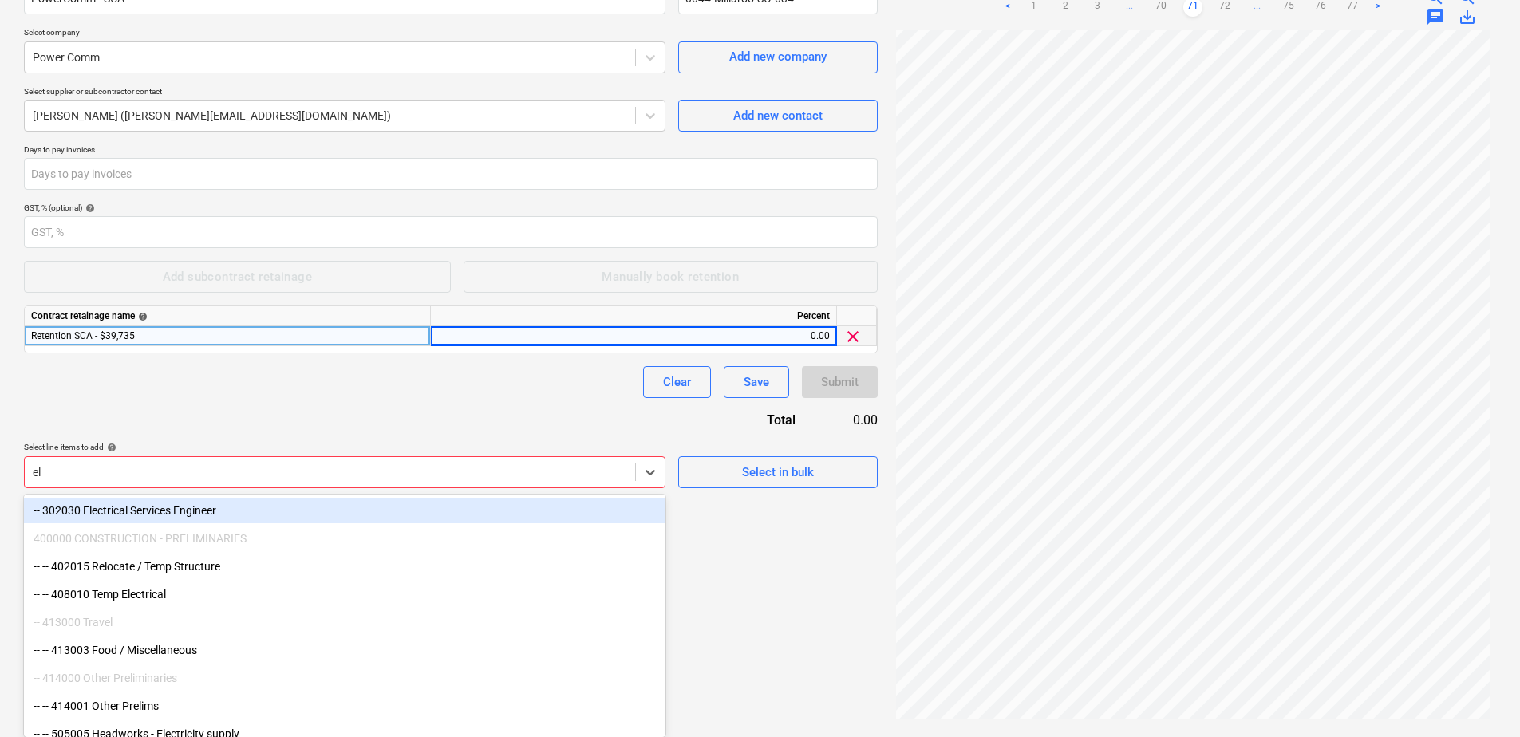
type input "ele"
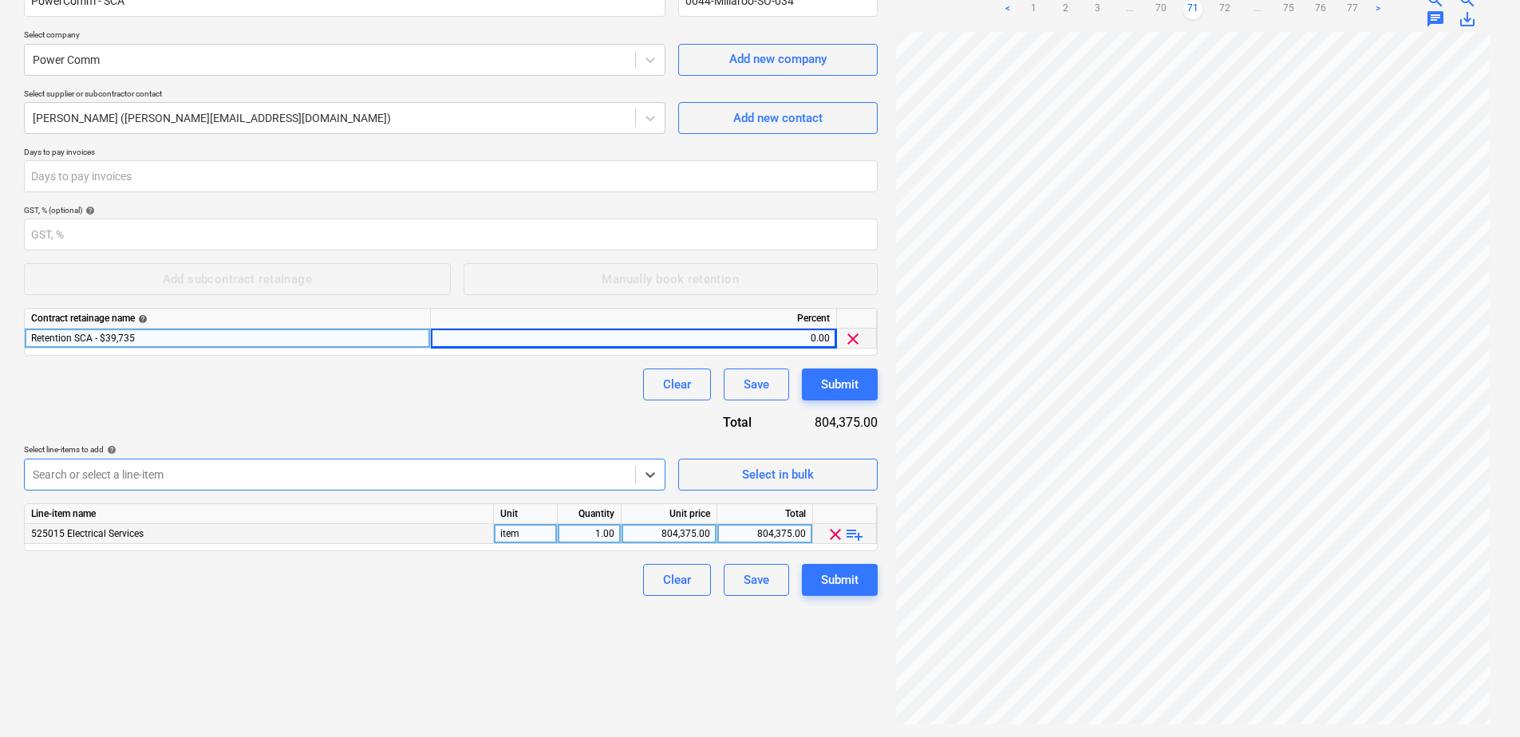
scroll to position [80, 0]
click at [848, 538] on span "playlist_add" at bounding box center [854, 534] width 19 height 19
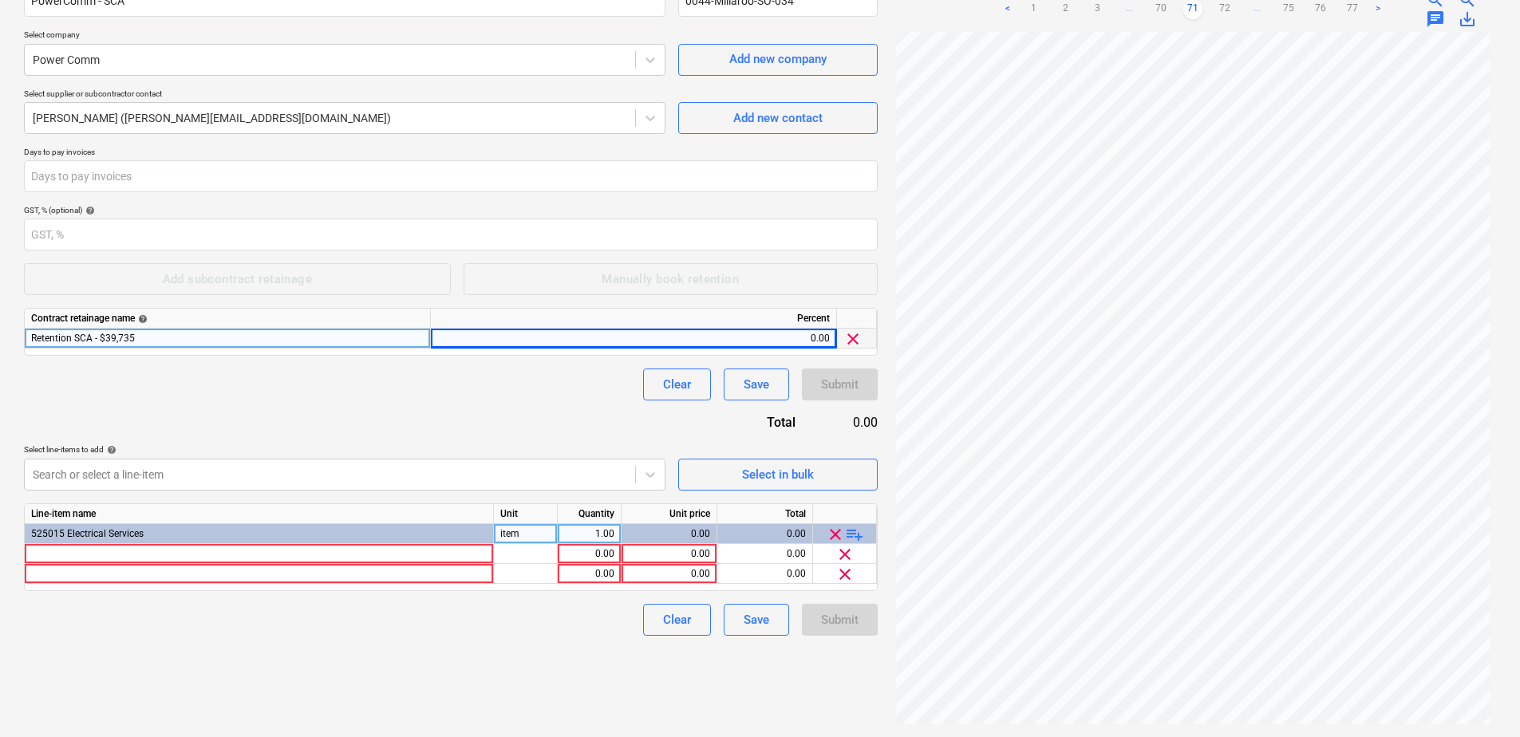
click at [848, 538] on span "playlist_add" at bounding box center [854, 534] width 19 height 19
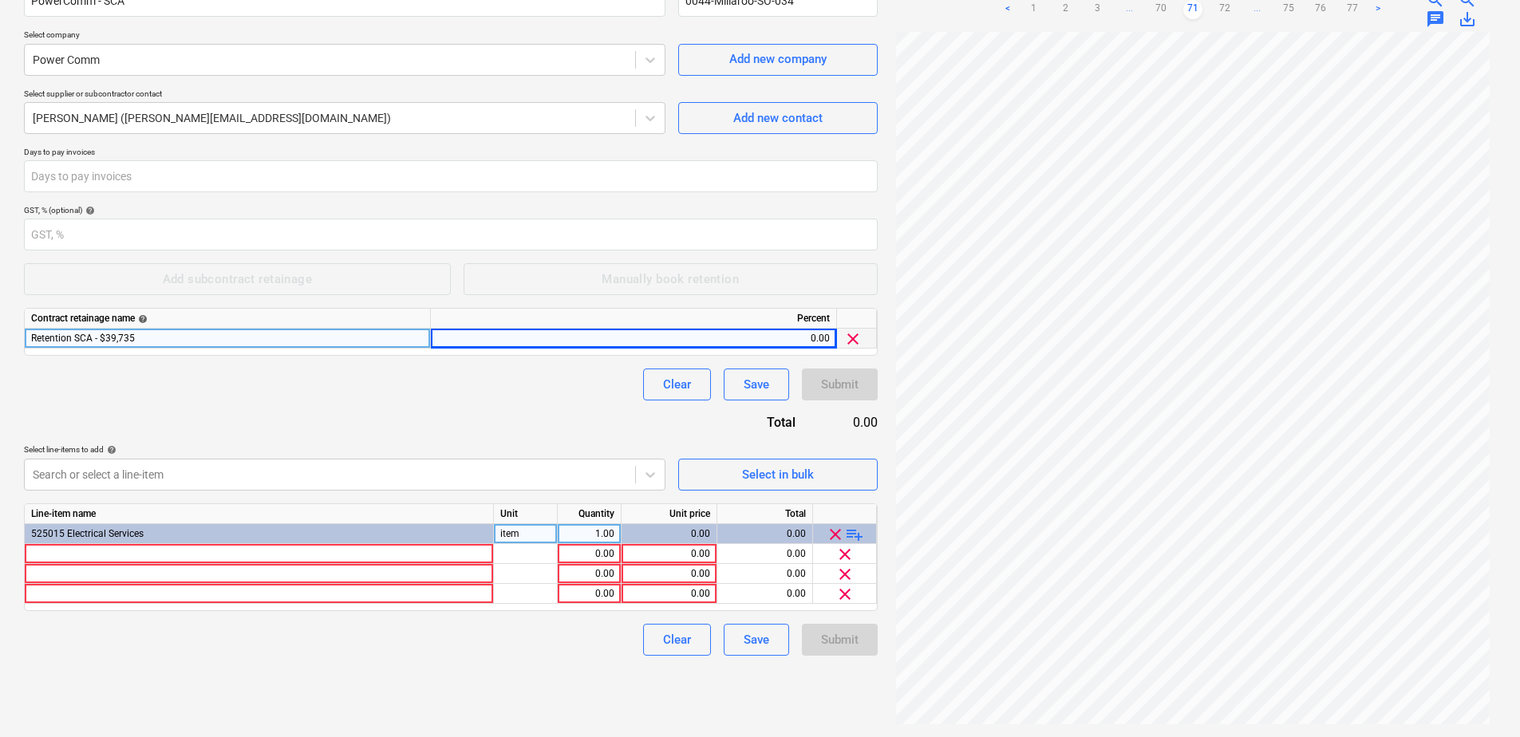
click at [848, 538] on span "playlist_add" at bounding box center [854, 534] width 19 height 19
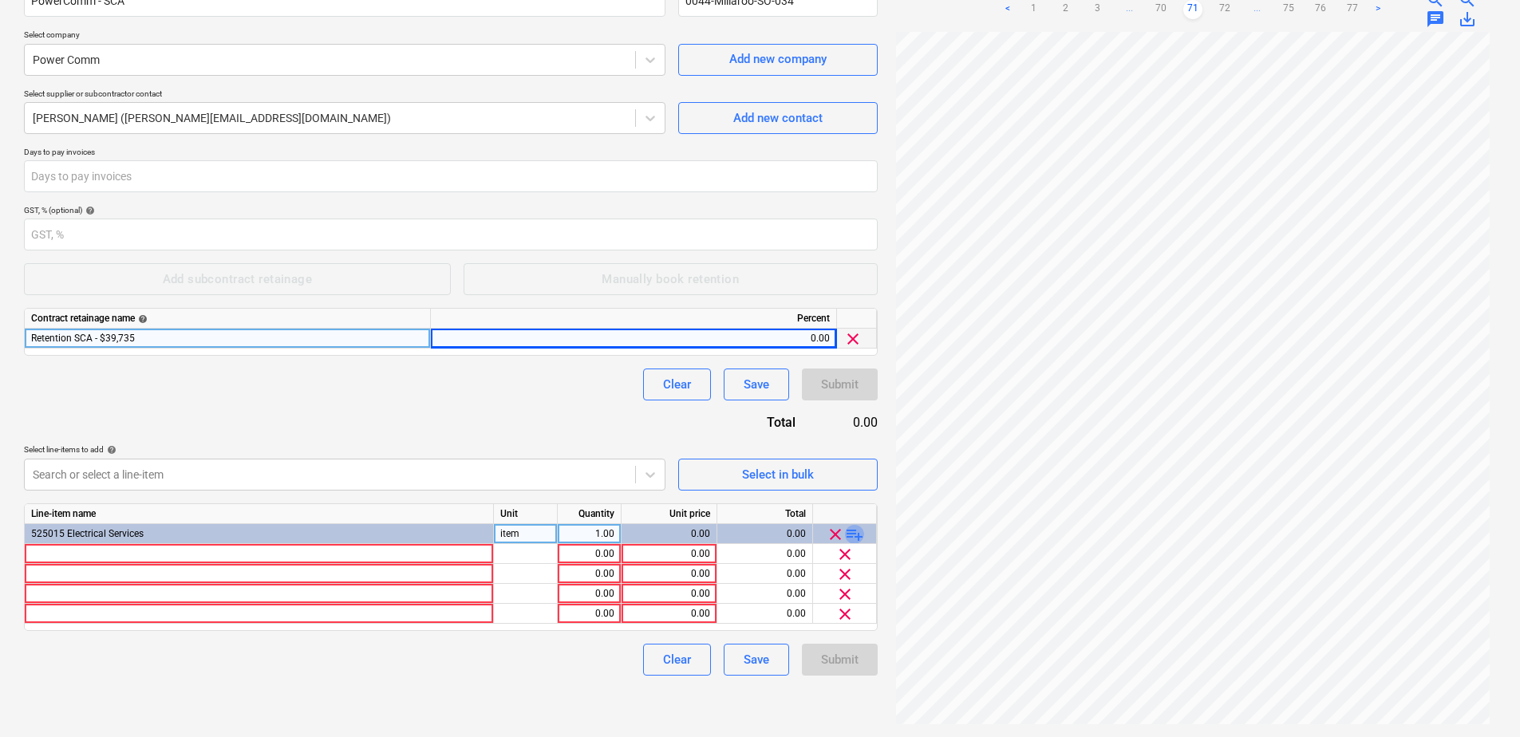
click at [848, 538] on span "playlist_add" at bounding box center [854, 534] width 19 height 19
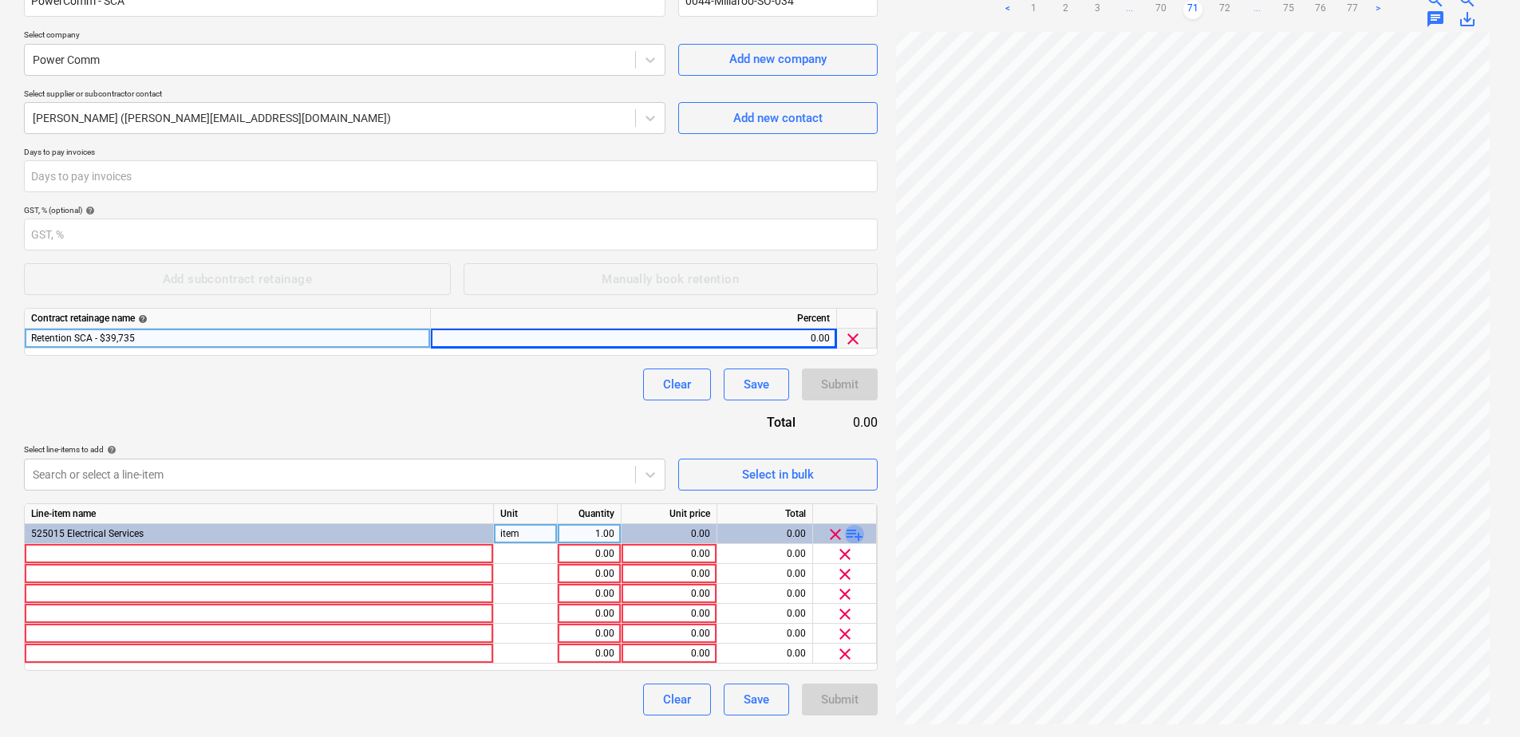
click at [848, 538] on span "playlist_add" at bounding box center [854, 534] width 19 height 19
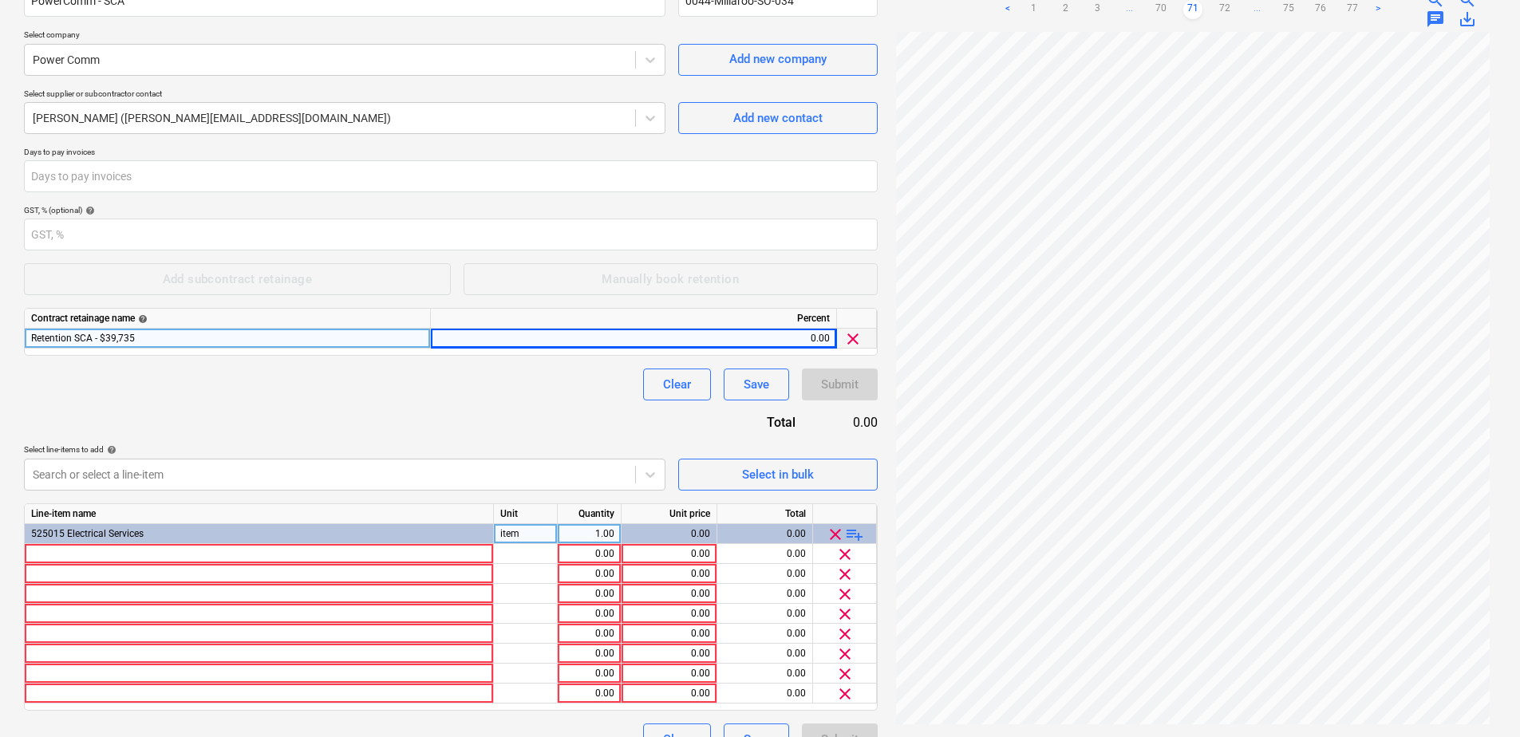
click at [848, 538] on span "playlist_add" at bounding box center [854, 534] width 19 height 19
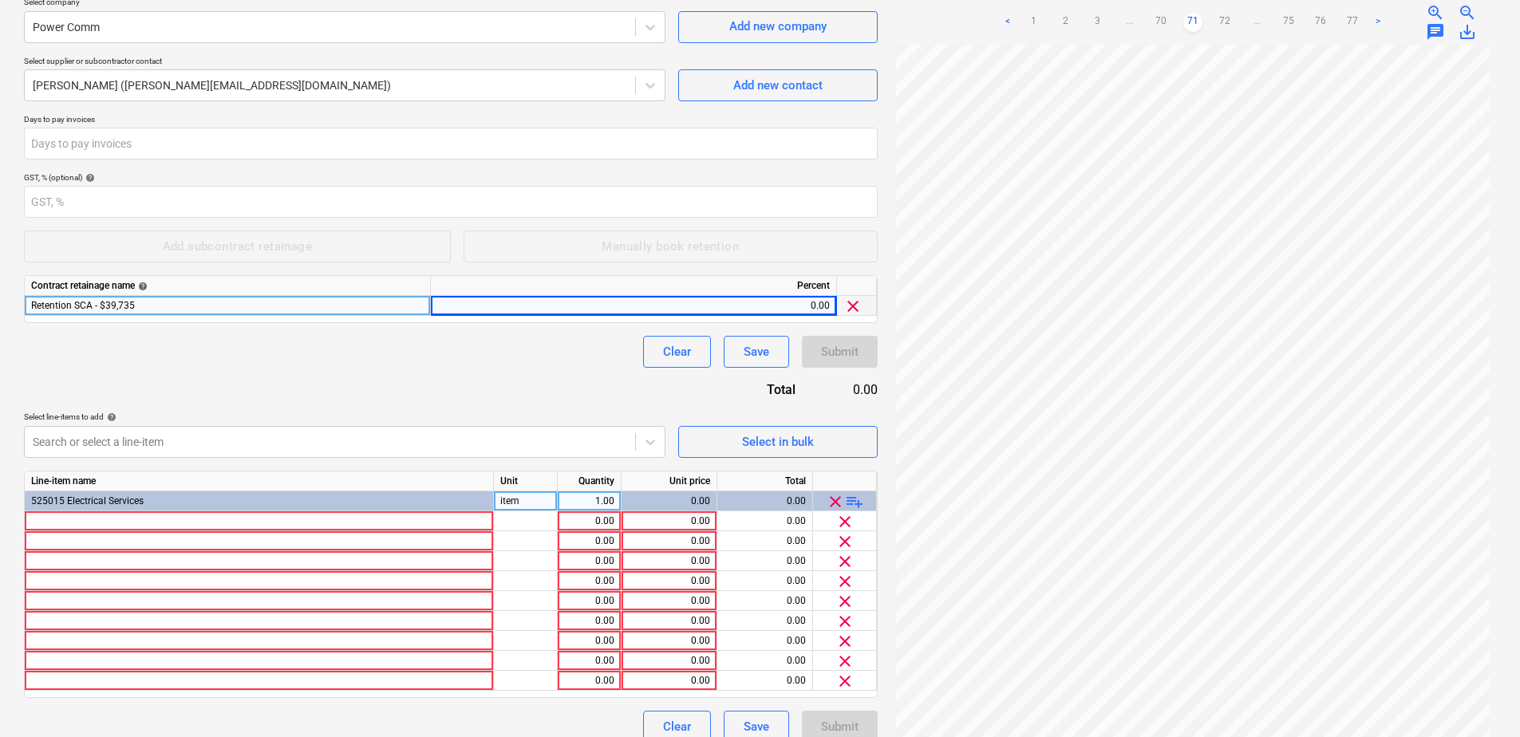
scroll to position [211, 0]
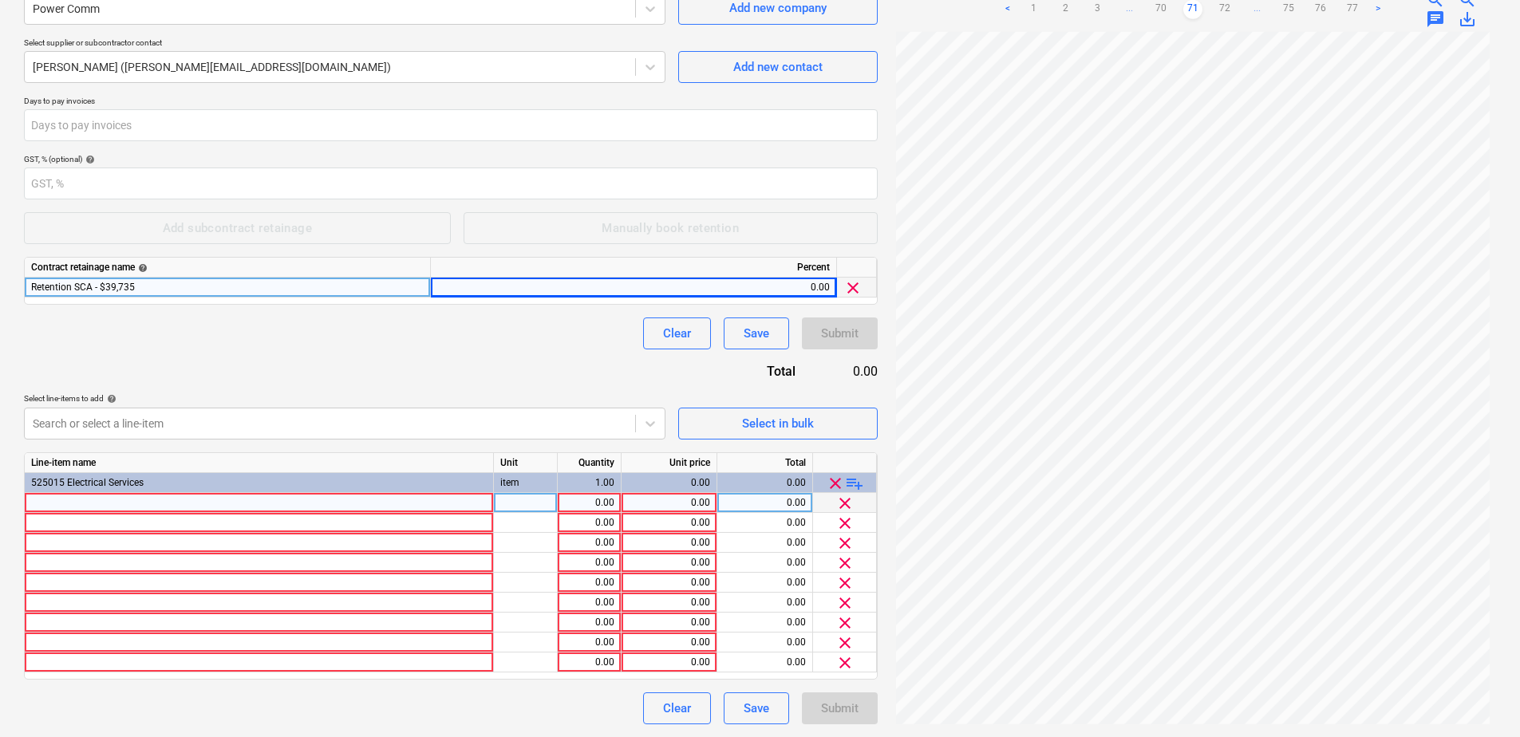
click at [522, 506] on div at bounding box center [526, 503] width 64 height 20
type input "Item"
click at [441, 502] on div at bounding box center [259, 503] width 469 height 20
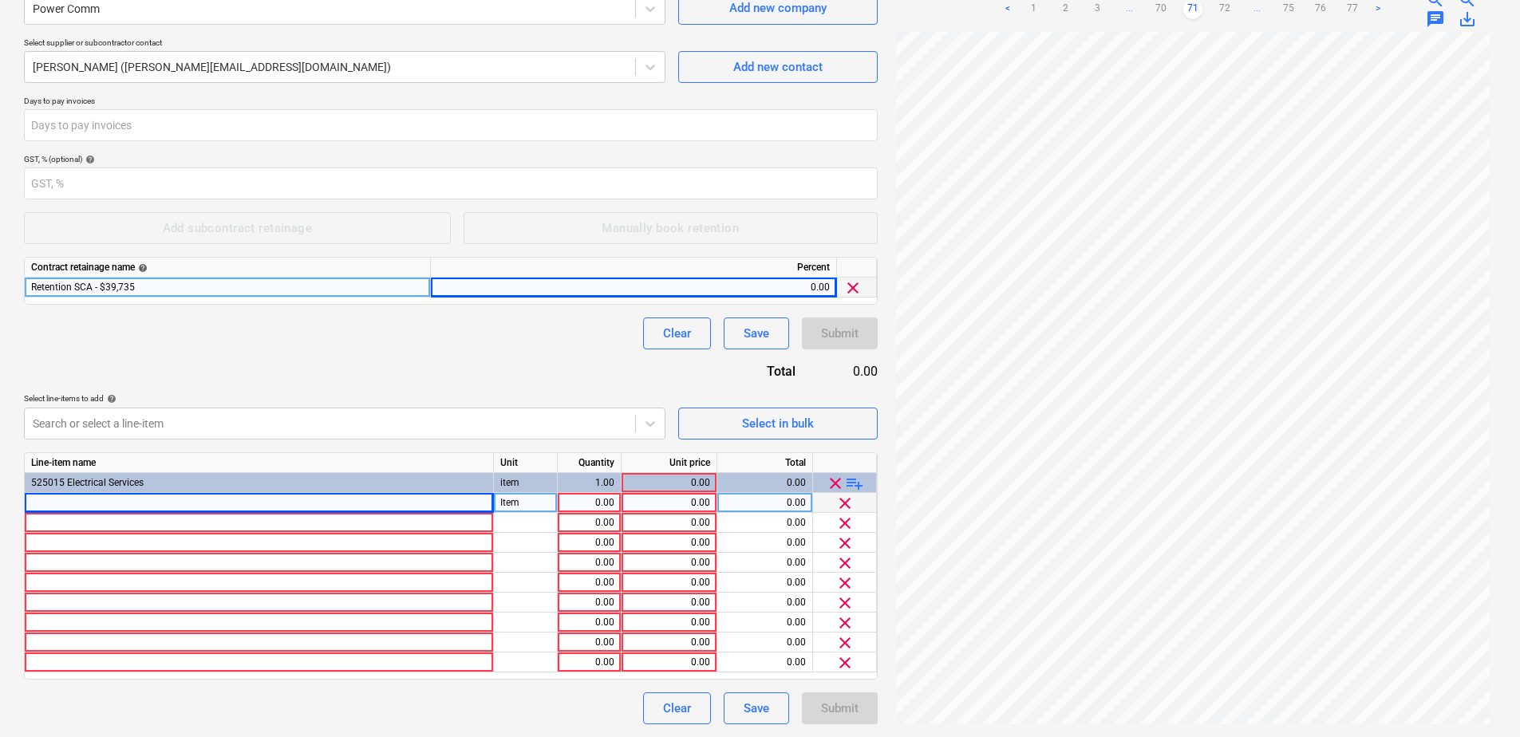
click at [88, 500] on div at bounding box center [259, 503] width 469 height 20
type input "Site Establishment"
click at [583, 499] on div "0.00" at bounding box center [589, 503] width 50 height 20
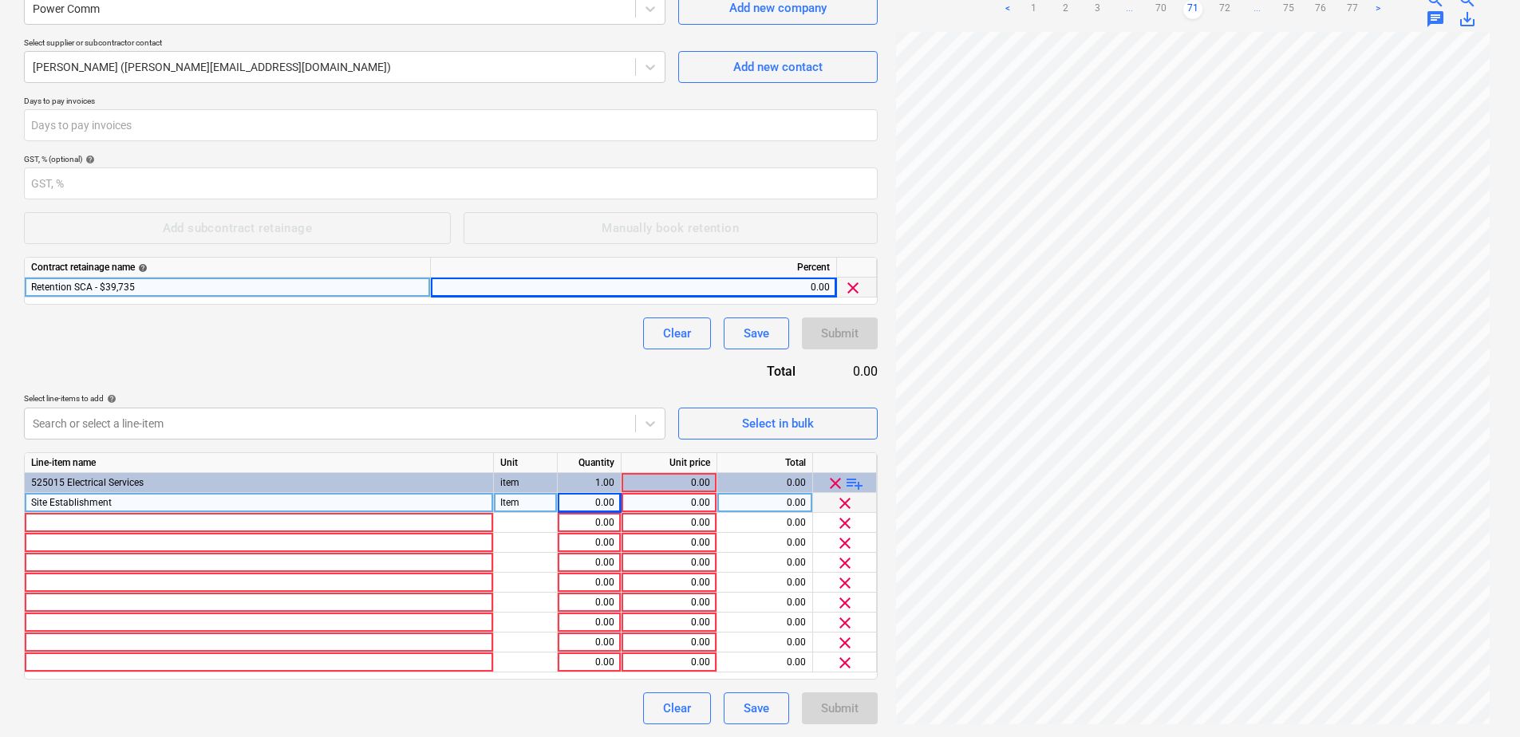
click at [649, 500] on div "0.00" at bounding box center [669, 503] width 82 height 20
type input "2,400.00"
click at [579, 504] on div "0.00" at bounding box center [589, 503] width 50 height 20
type input "1"
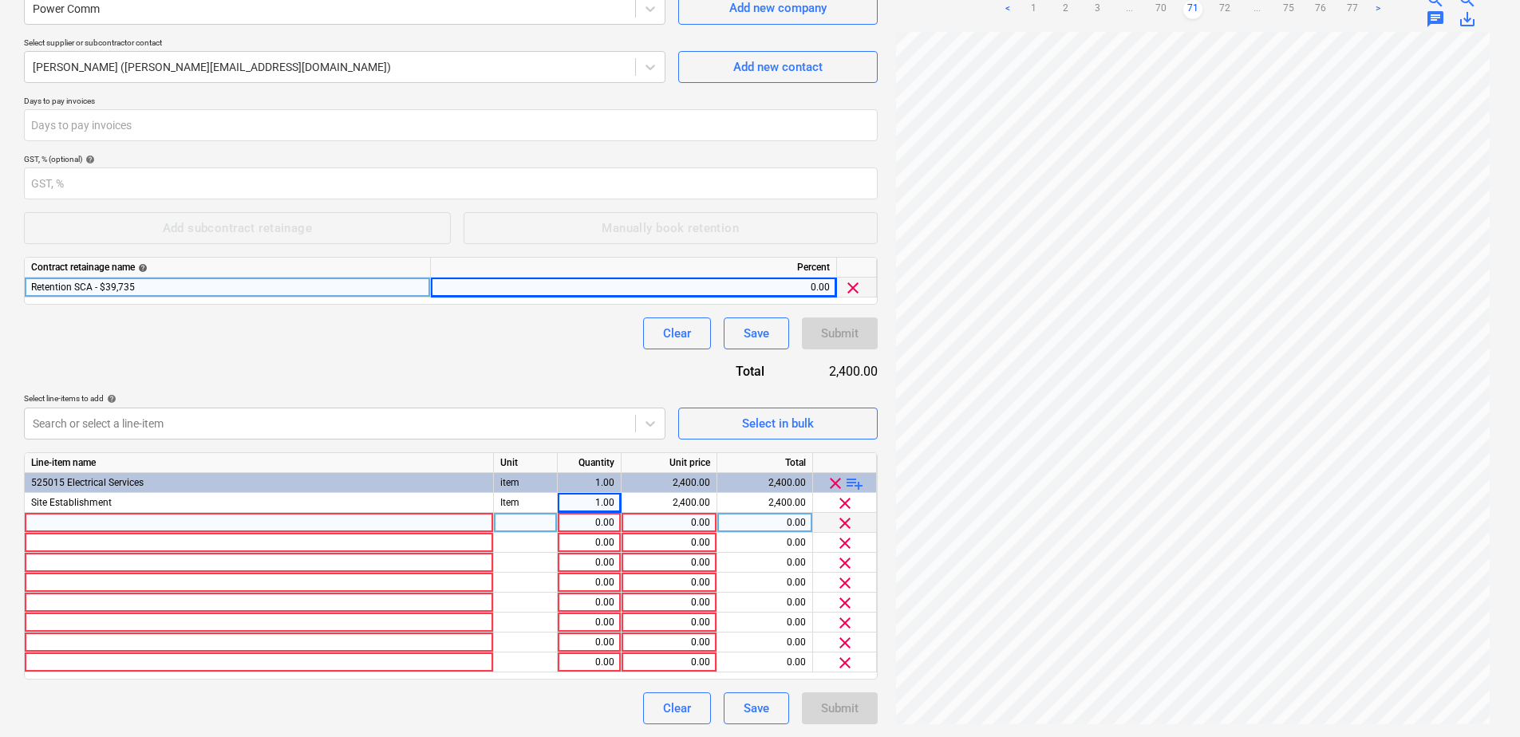
click at [108, 522] on div at bounding box center [259, 523] width 469 height 20
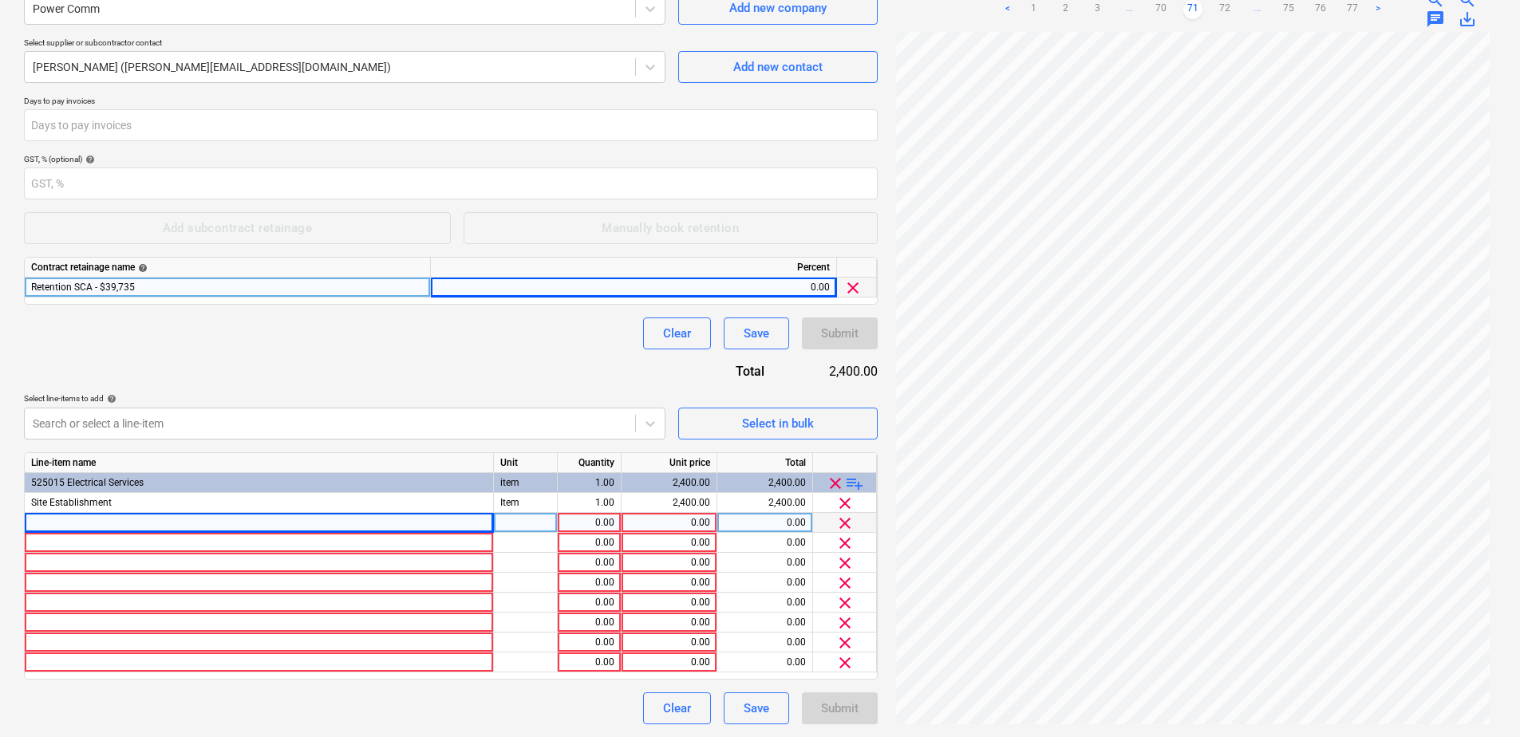
click at [72, 519] on div at bounding box center [259, 523] width 469 height 20
type input "Supervision & Project Management"
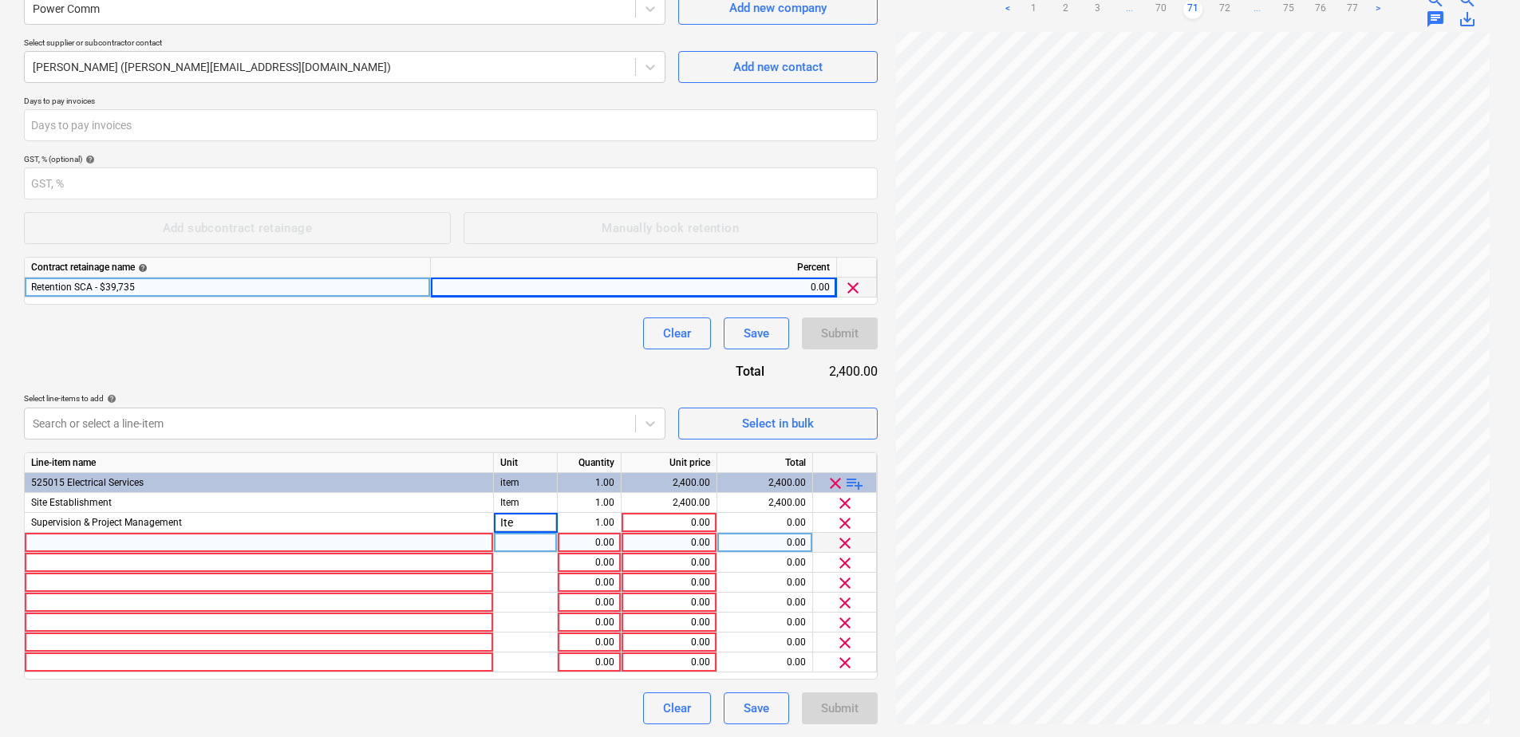
type input "Item"
type input "15600"
click at [125, 545] on div at bounding box center [259, 543] width 469 height 20
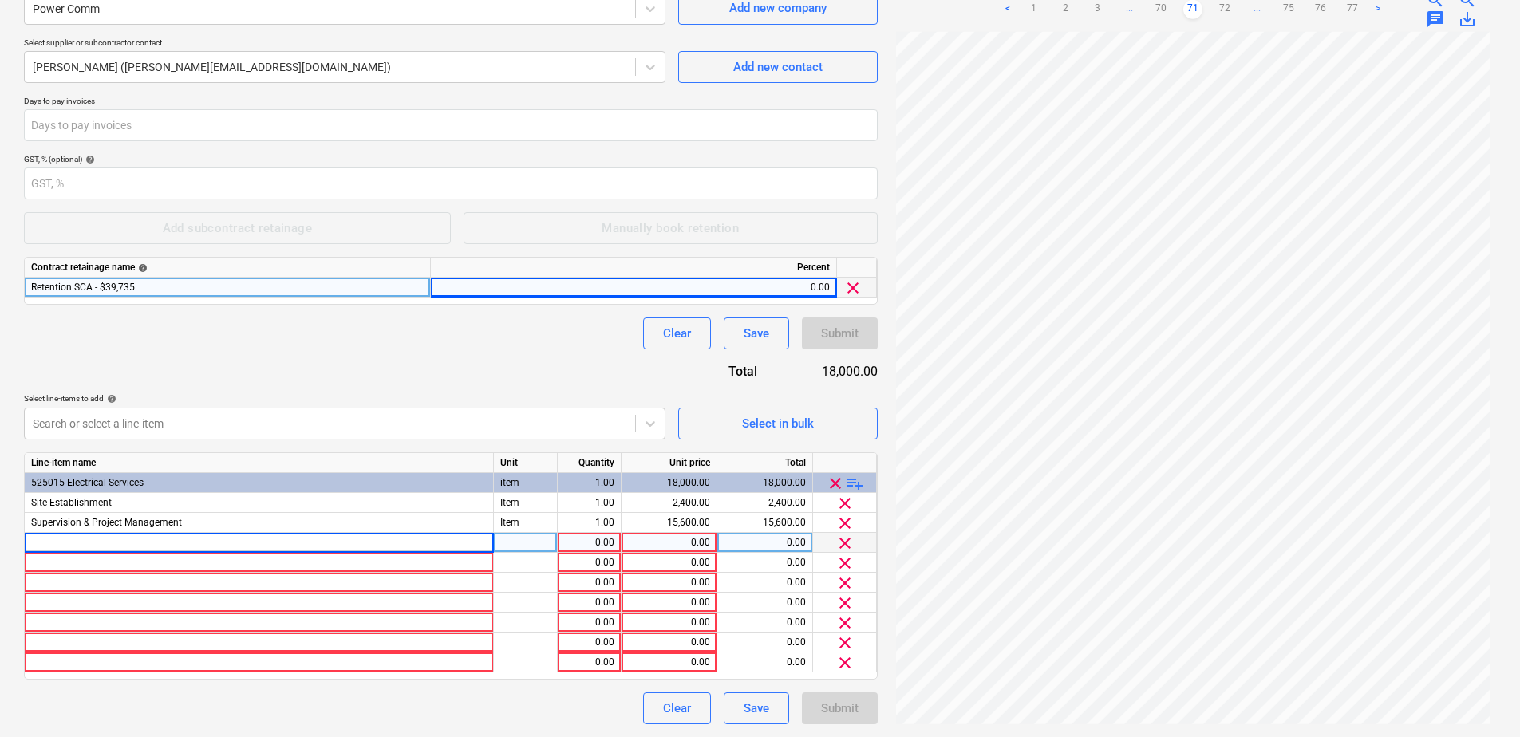
type input "Stage 2 Conduit Reticulation"
click at [499, 547] on div at bounding box center [526, 543] width 64 height 20
type input "Item"
type input "85401"
click at [92, 566] on div at bounding box center [259, 563] width 469 height 20
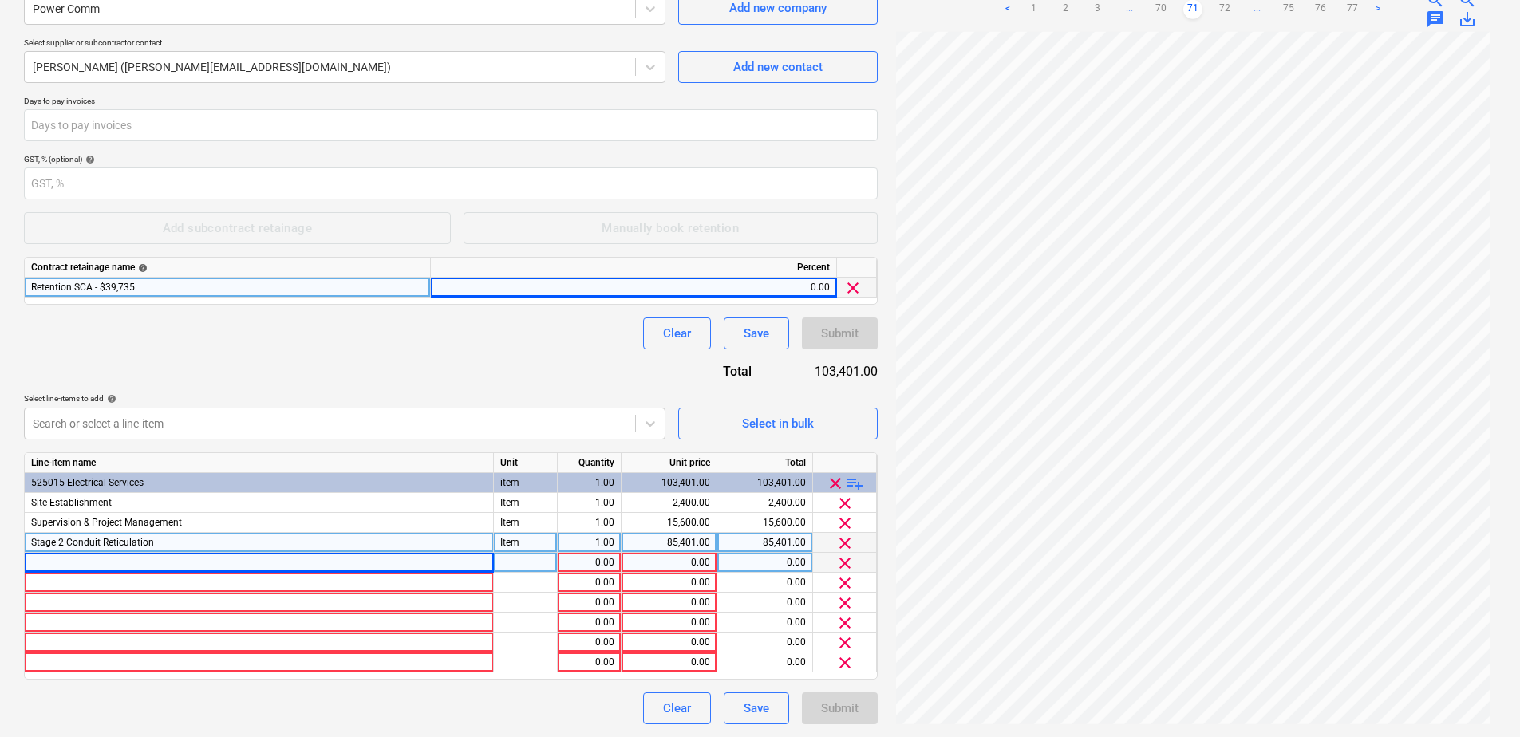
click at [64, 563] on div at bounding box center [259, 563] width 469 height 20
type input "Stage 3 & 4 Provisional Conduit Reticulation"
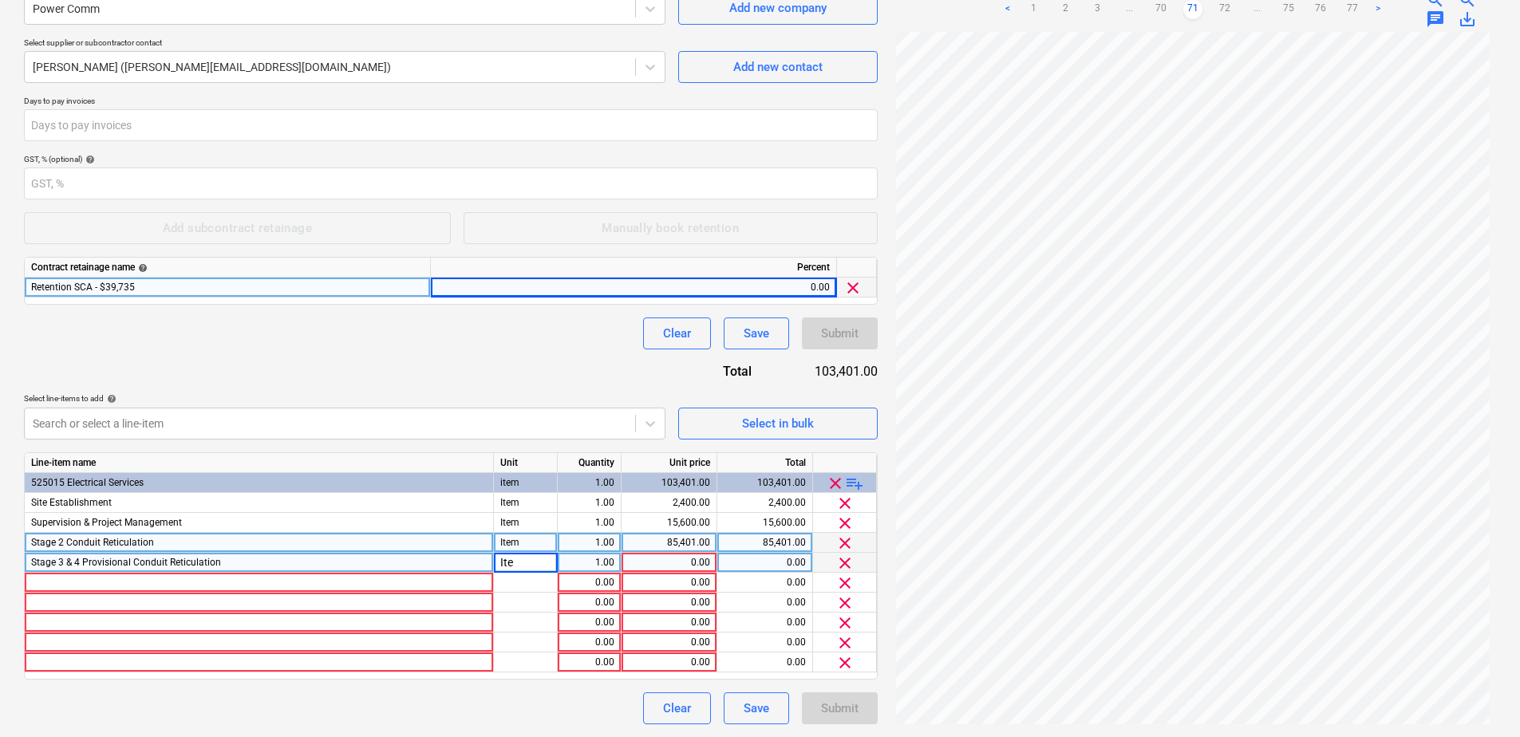
type input "Item"
type input "7986.91"
click at [101, 587] on div at bounding box center [259, 583] width 469 height 20
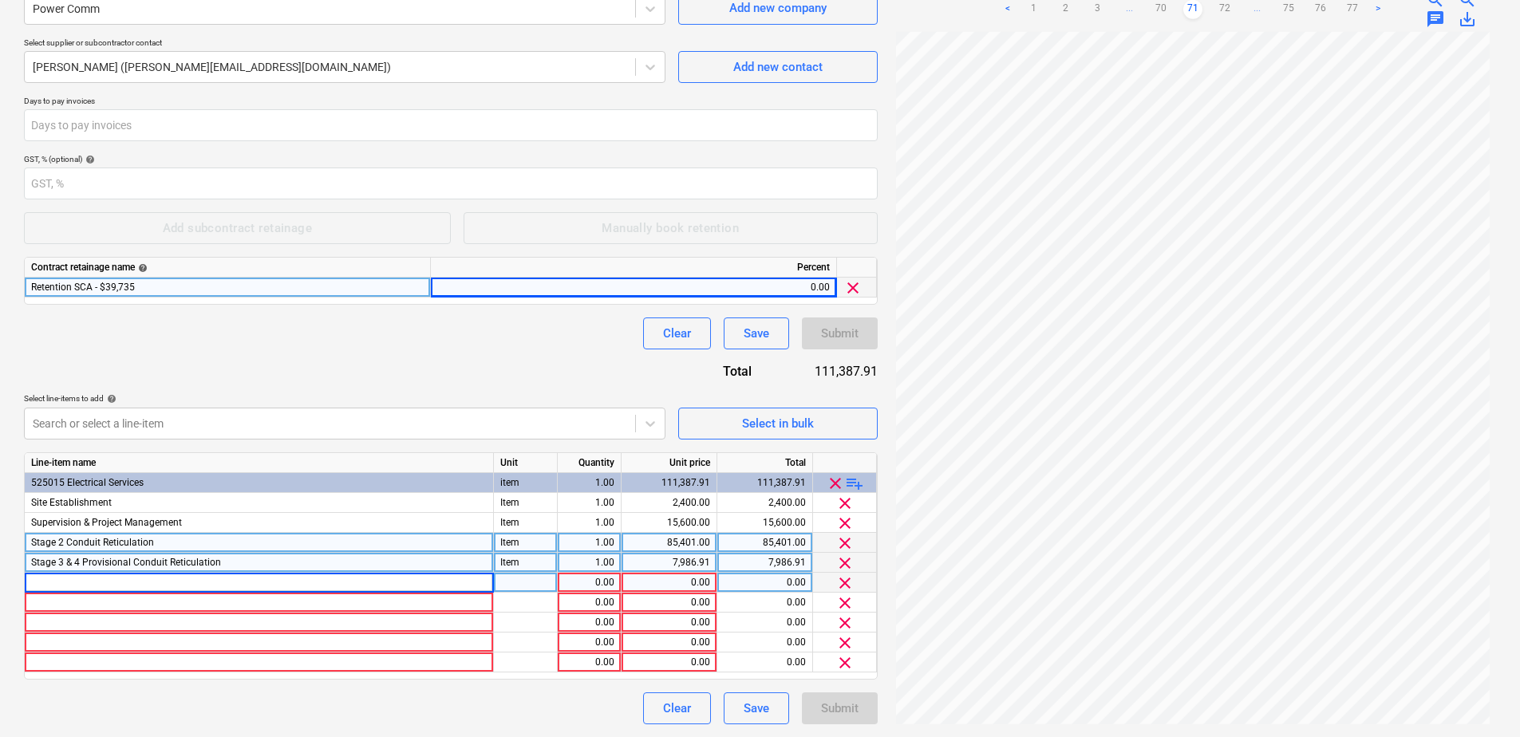
type input "MSB Supply & Installation"
type input "Item"
type input "93430"
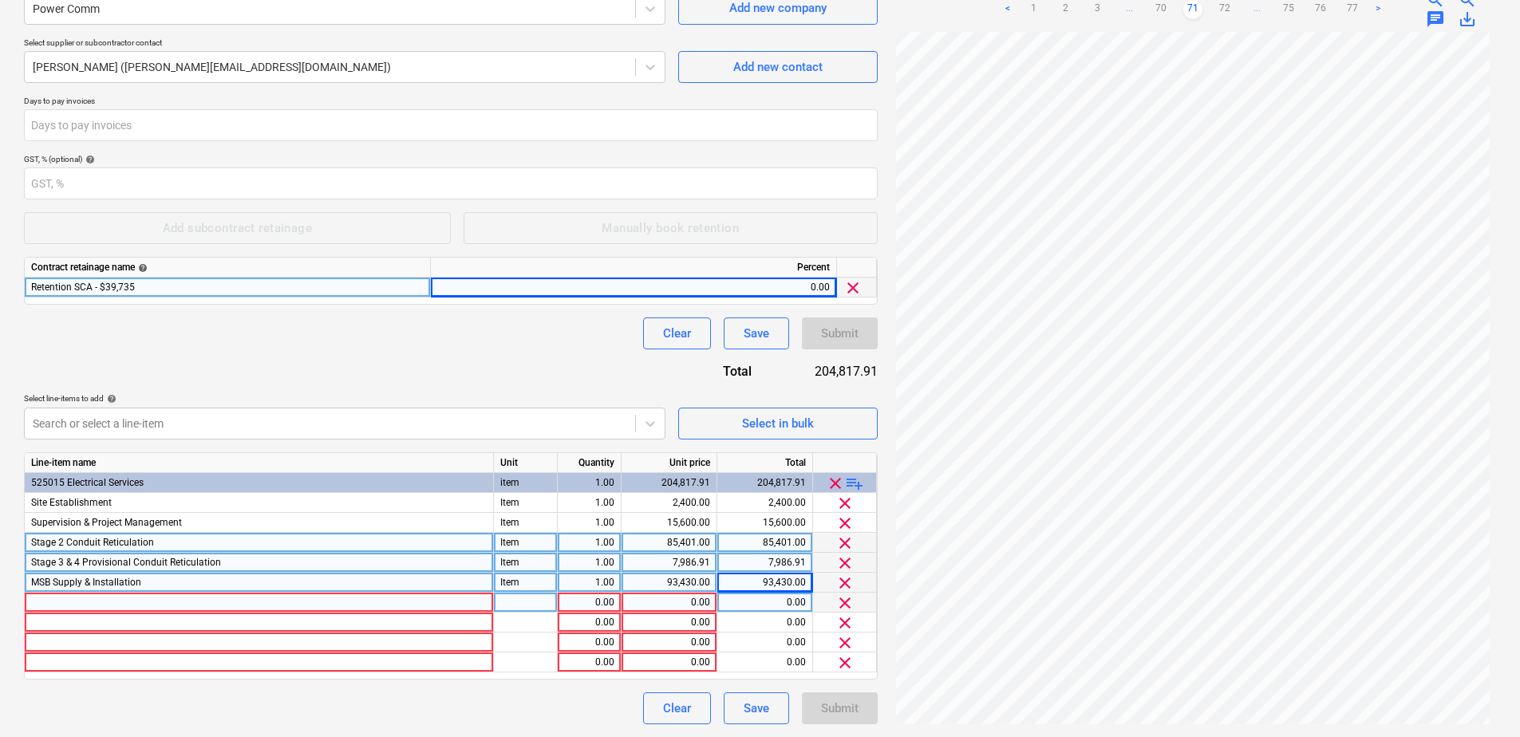
click at [132, 599] on div at bounding box center [259, 603] width 469 height 20
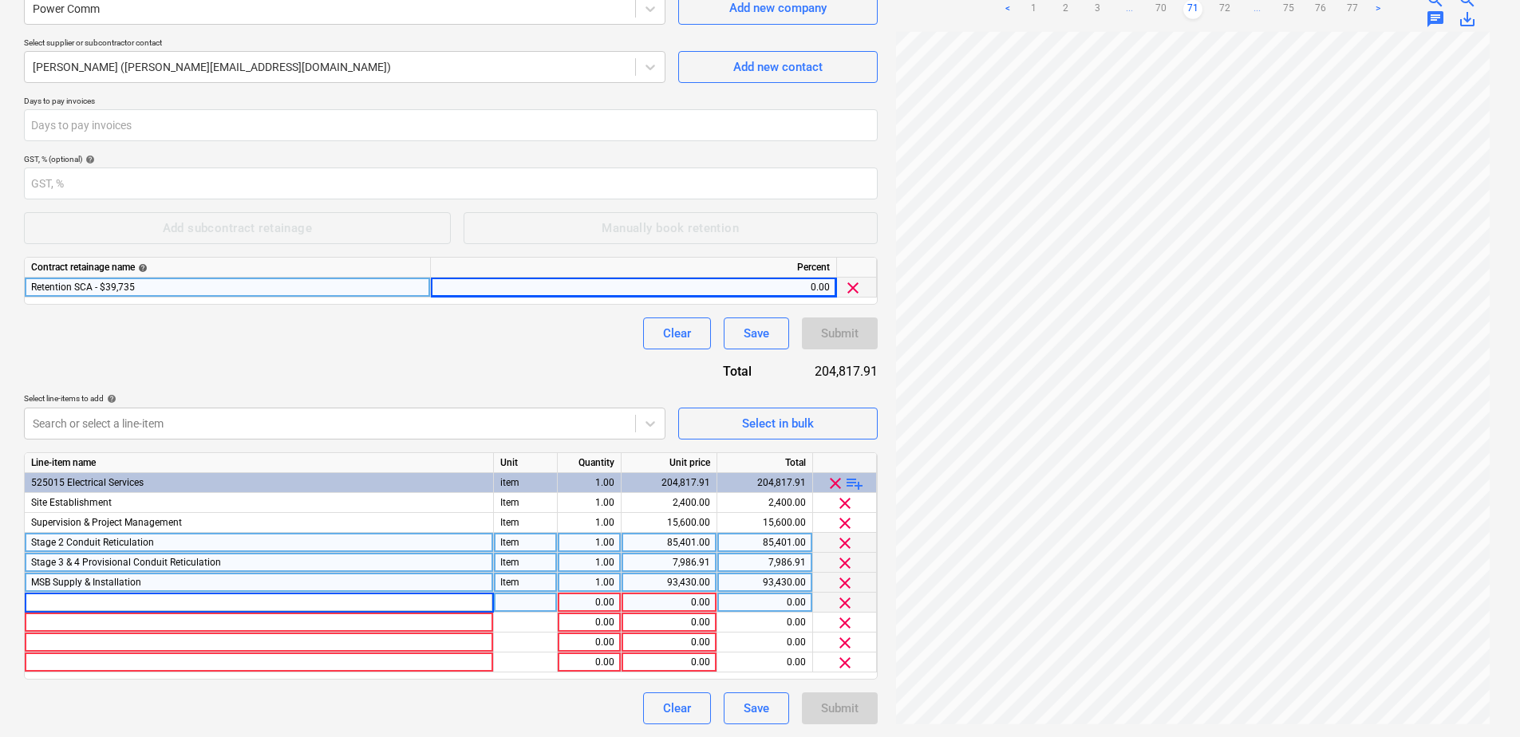
type input "20 x WH DB Supply & Installation"
type input "Item"
type input "90891"
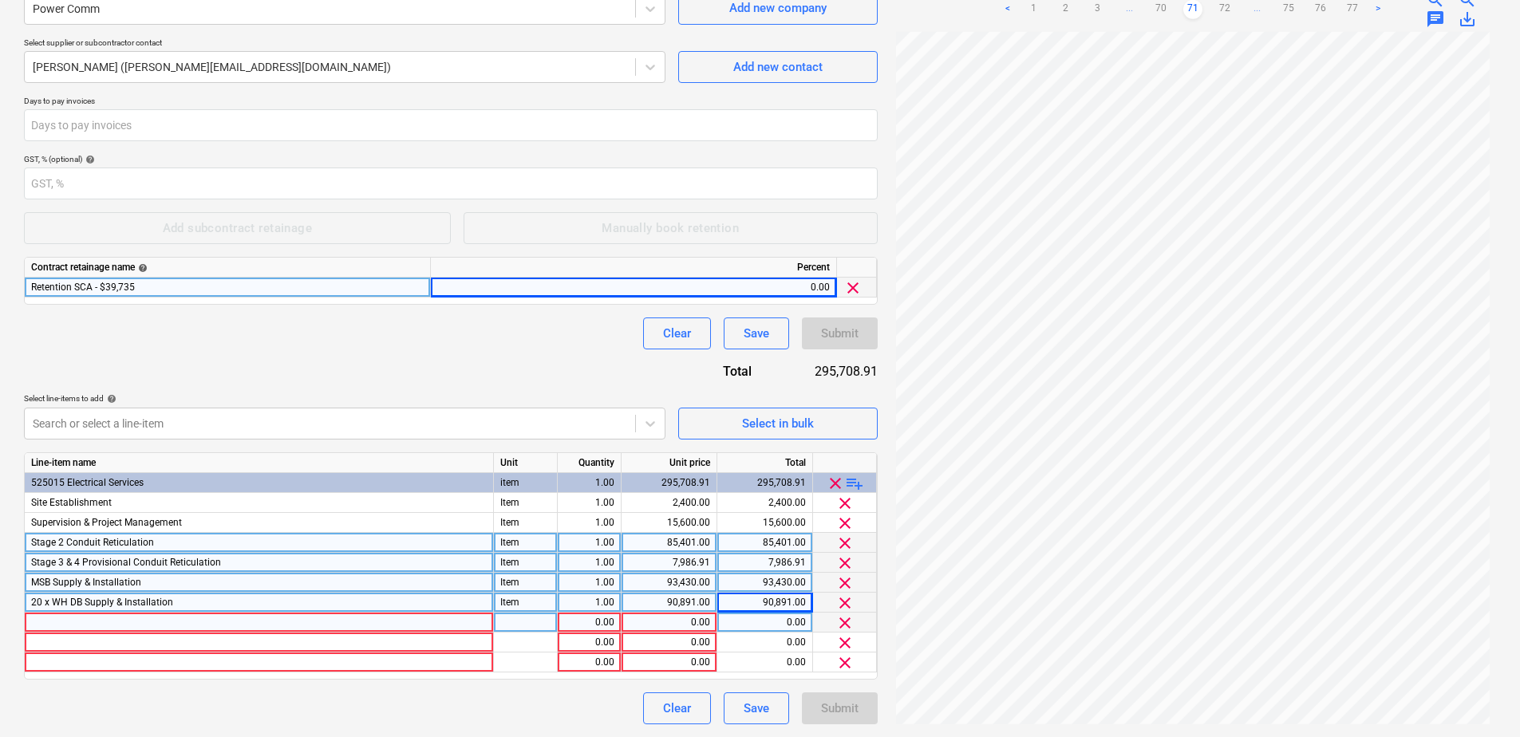
click at [89, 620] on div at bounding box center [259, 623] width 469 height 20
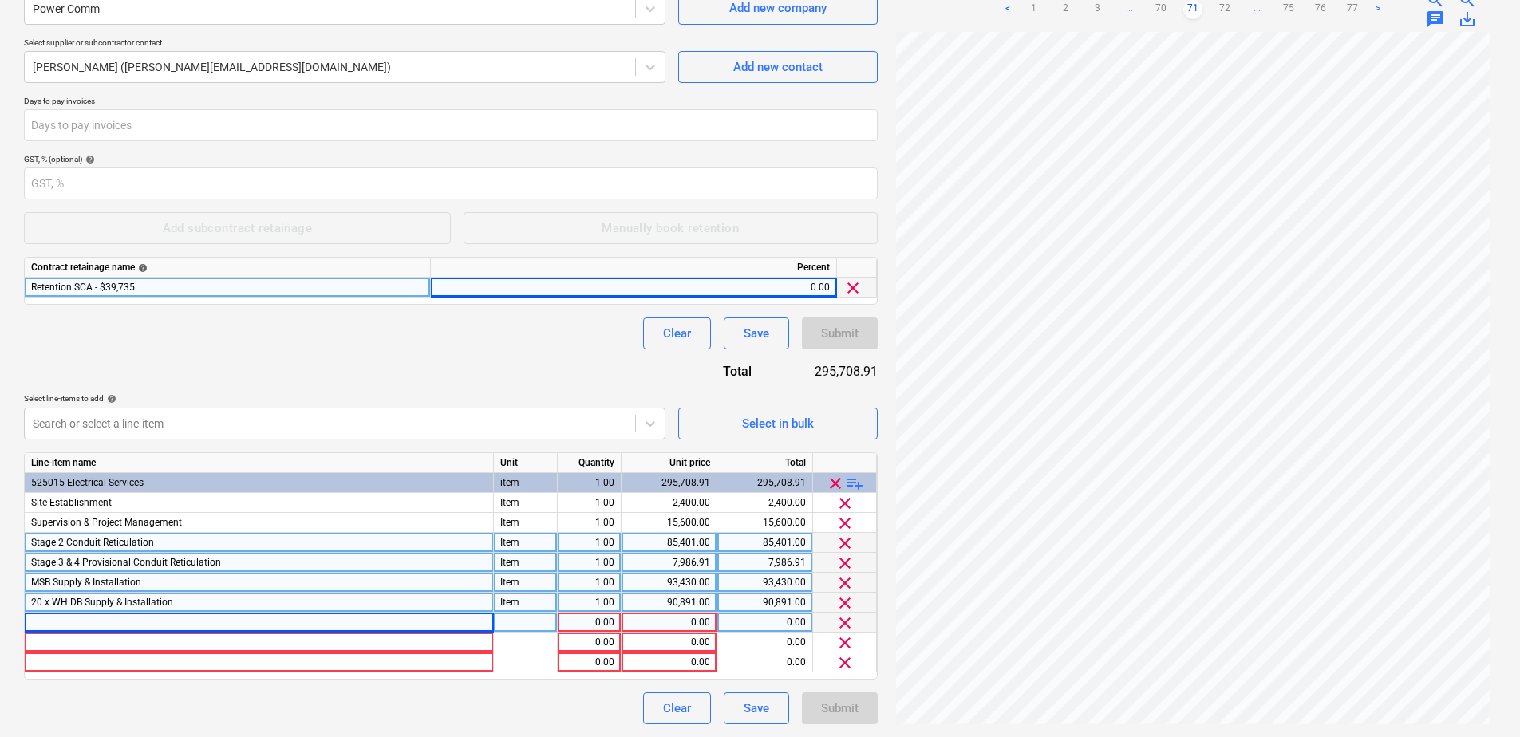
click at [152, 628] on div at bounding box center [259, 623] width 469 height 20
type input "Mains & Submains Supply & Installation"
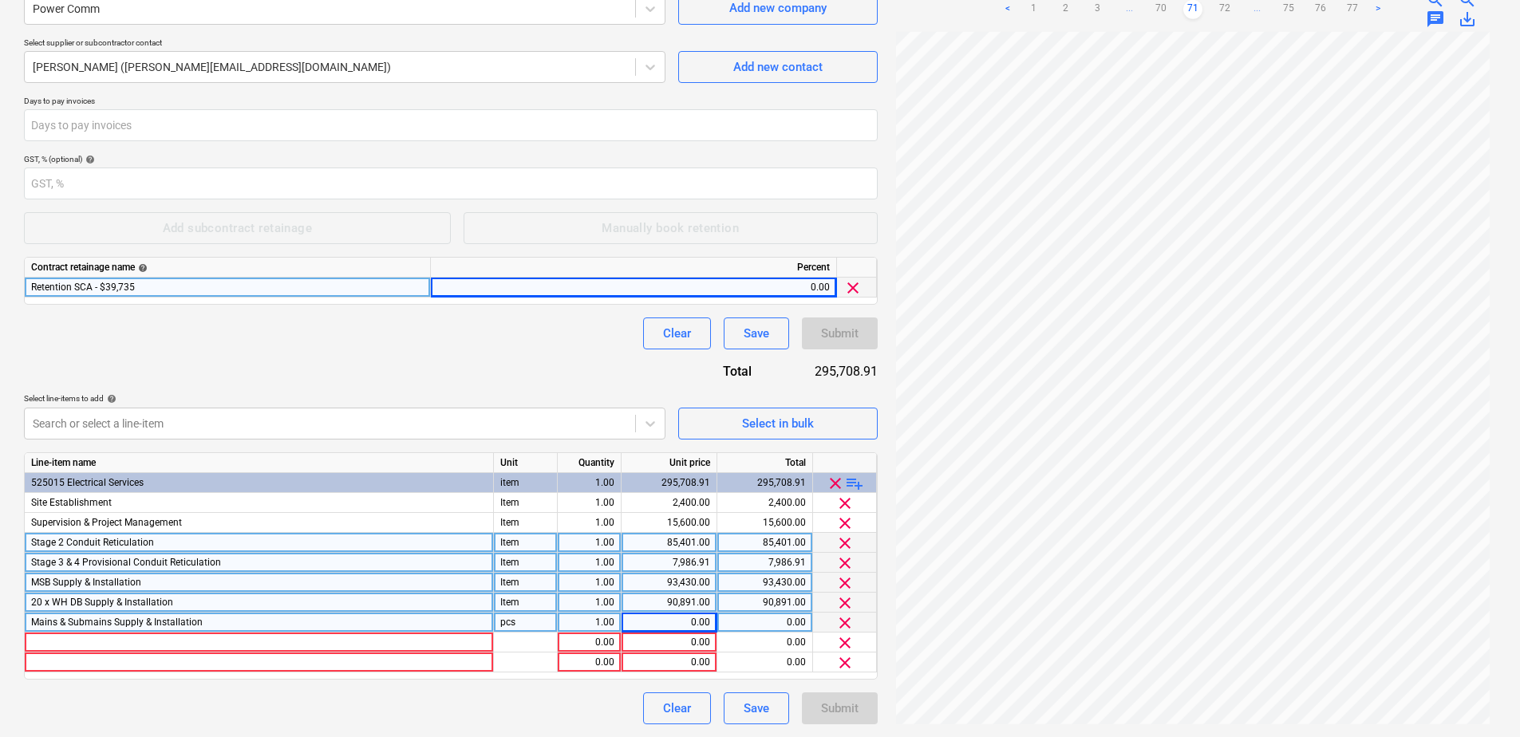
click at [543, 623] on div "pcs" at bounding box center [526, 623] width 64 height 20
type input "Item"
type input "153706"
click at [691, 627] on div "153,706.00" at bounding box center [669, 623] width 82 height 20
click at [707, 623] on input "153706" at bounding box center [669, 622] width 95 height 19
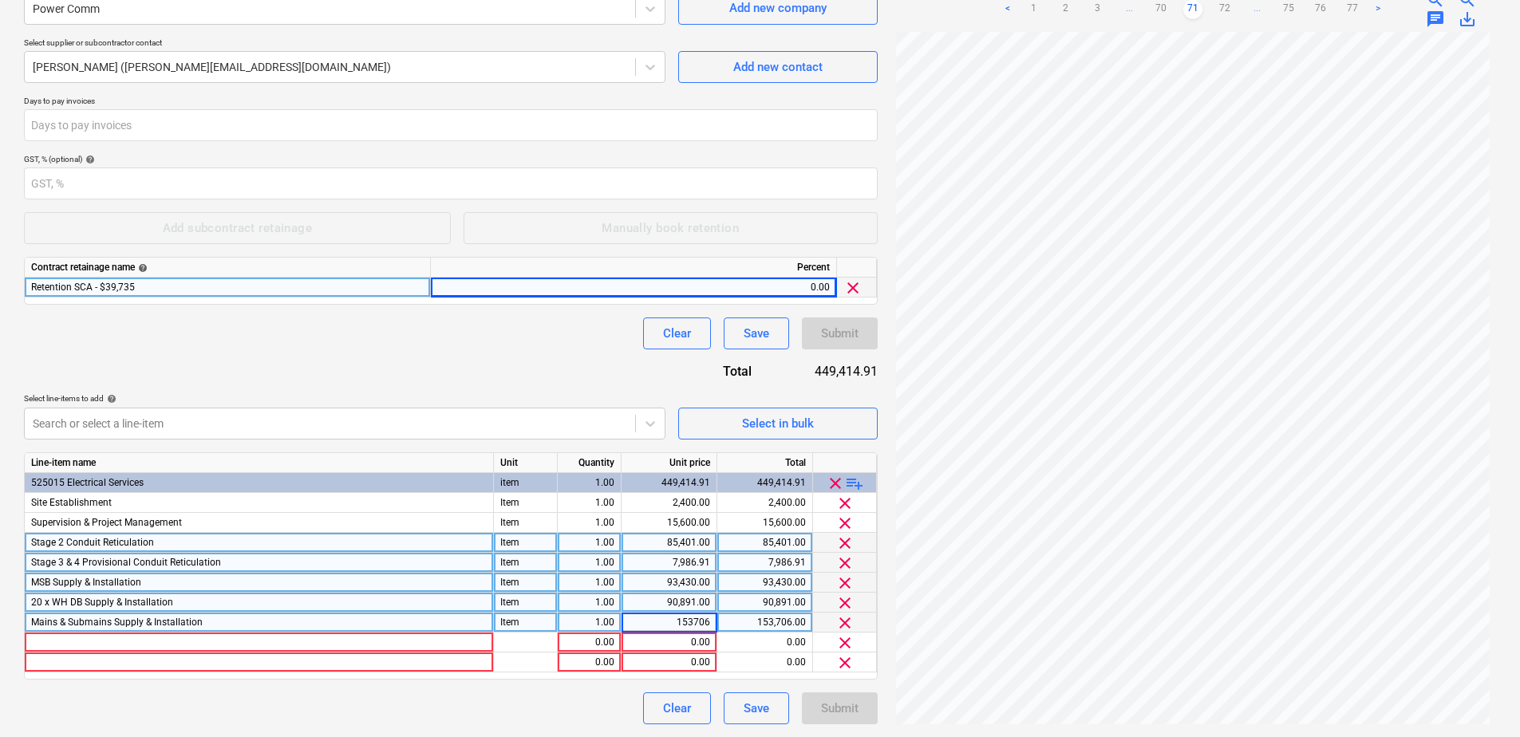
click at [710, 620] on input "153706" at bounding box center [669, 622] width 95 height 19
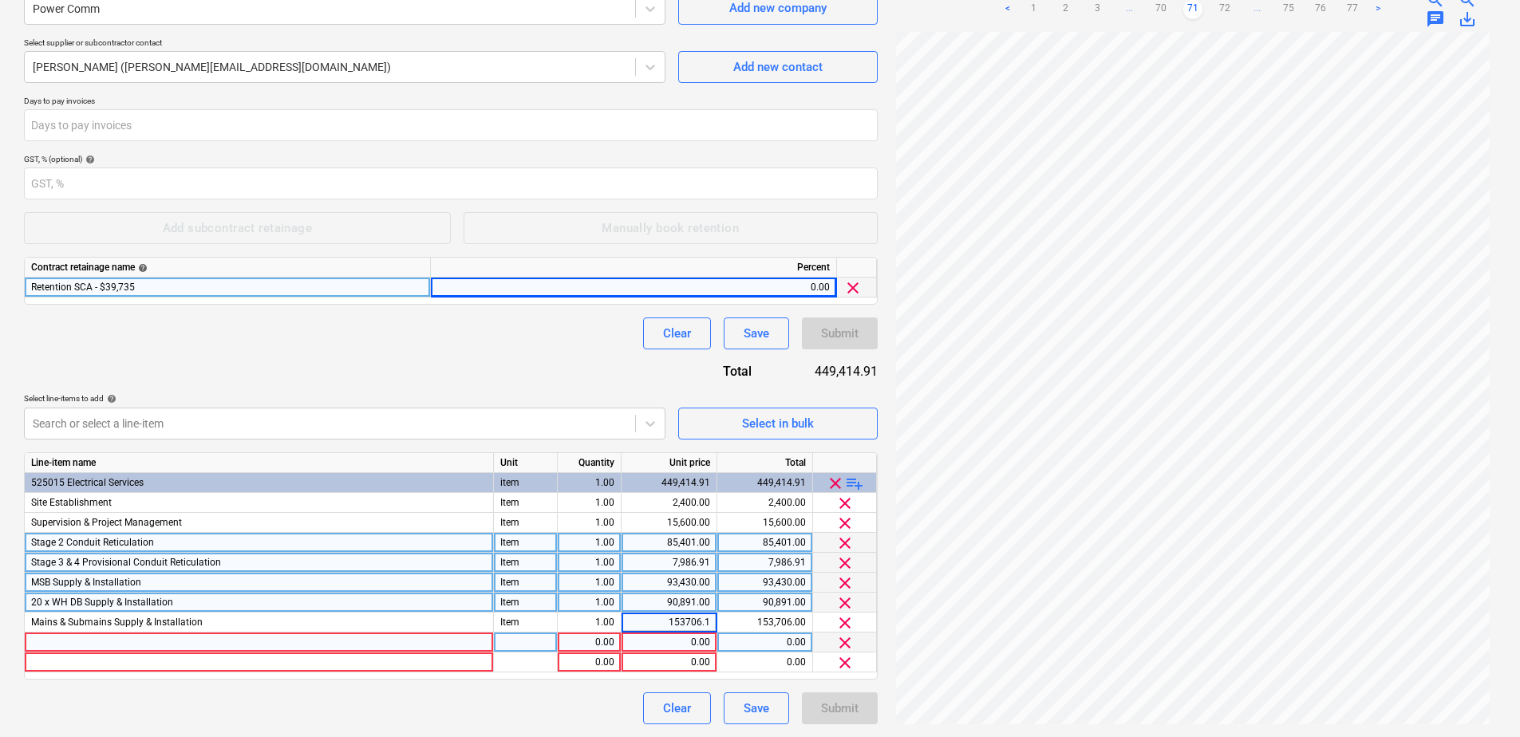
type input "153706.15"
click at [92, 640] on div at bounding box center [259, 643] width 469 height 20
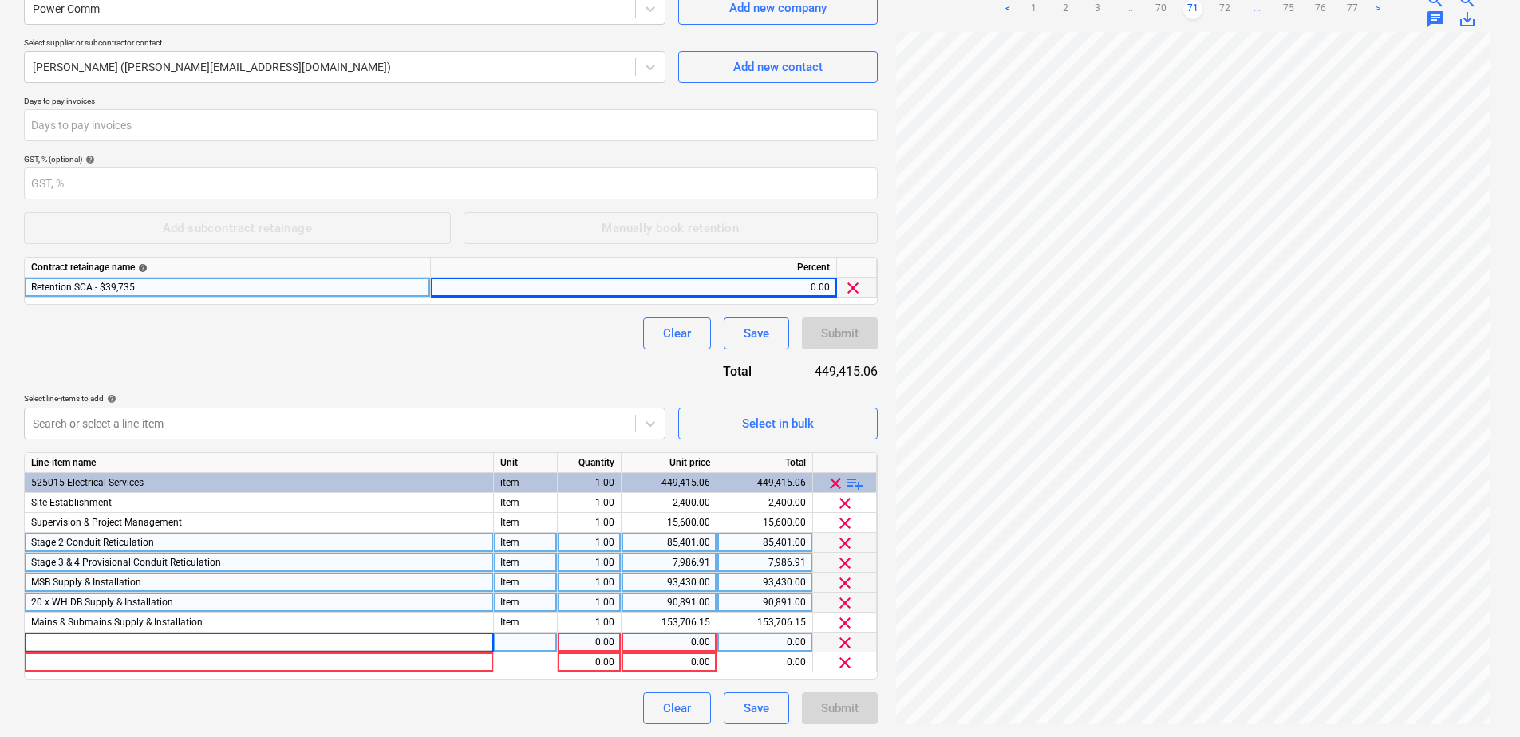
type input "Communal General Power"
type input "Item"
type input "8777.71"
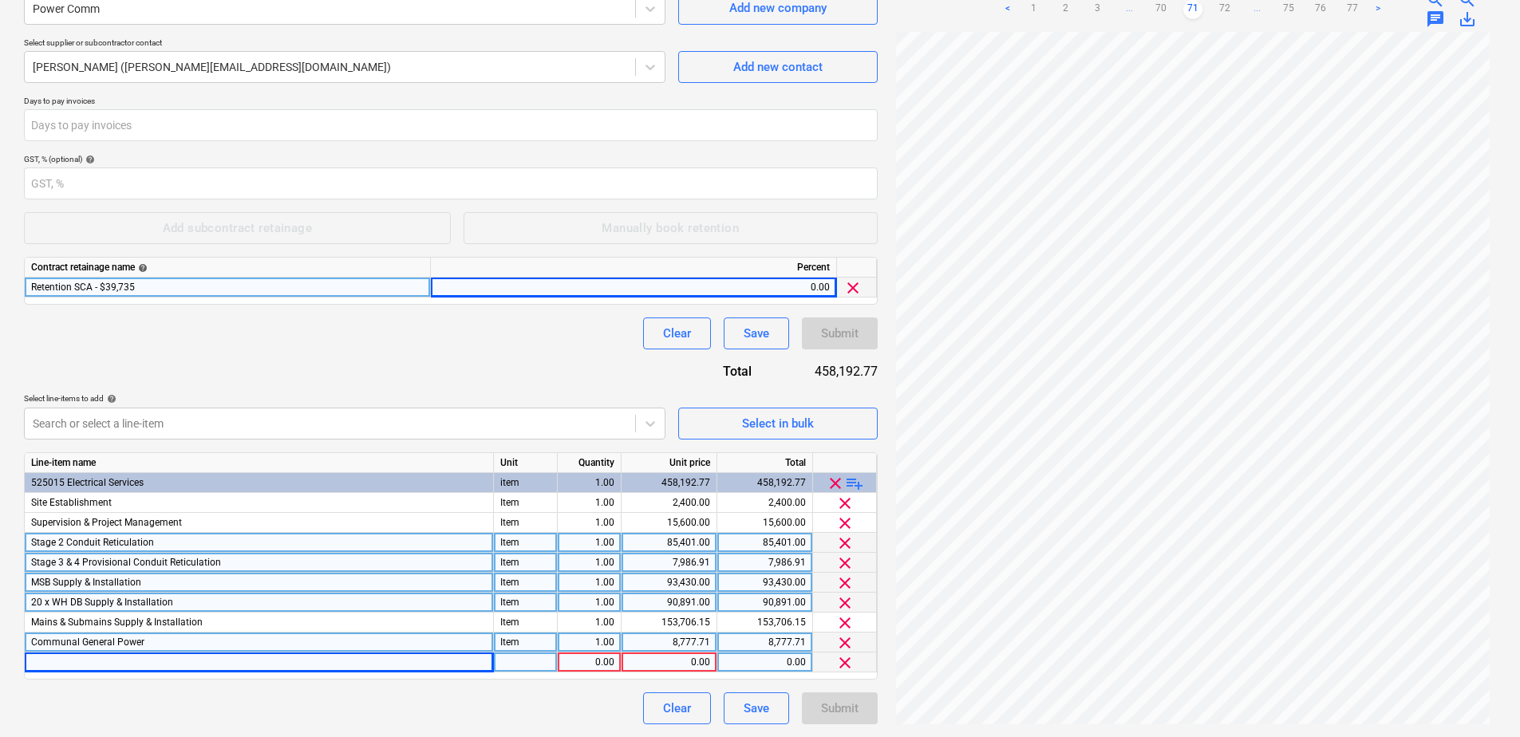
click at [110, 663] on div at bounding box center [259, 663] width 469 height 20
type input "WH22–25+29 General Power"
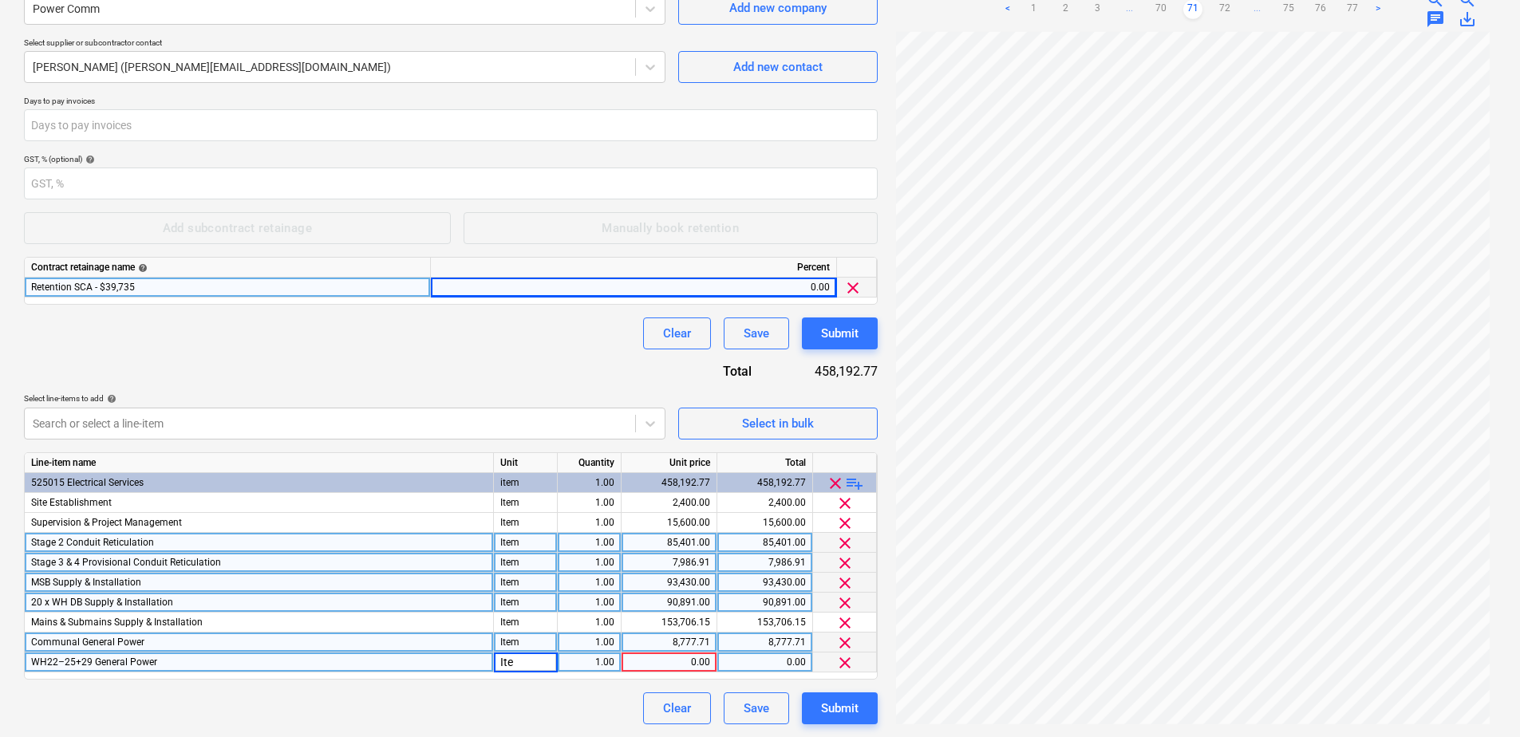
type input "Item"
type input "24878.65"
click at [852, 479] on span "playlist_add" at bounding box center [854, 483] width 19 height 19
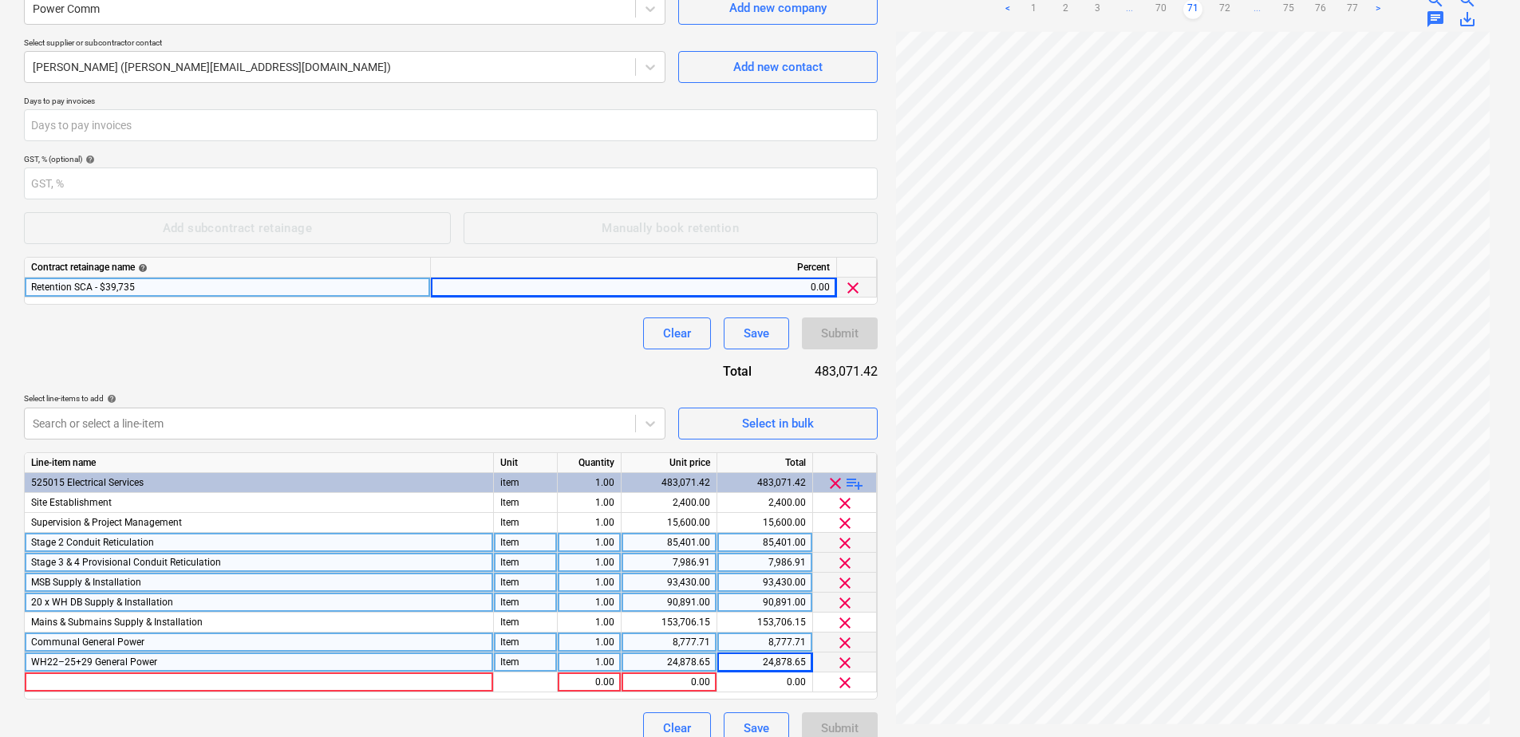
click at [852, 479] on span "playlist_add" at bounding box center [854, 483] width 19 height 19
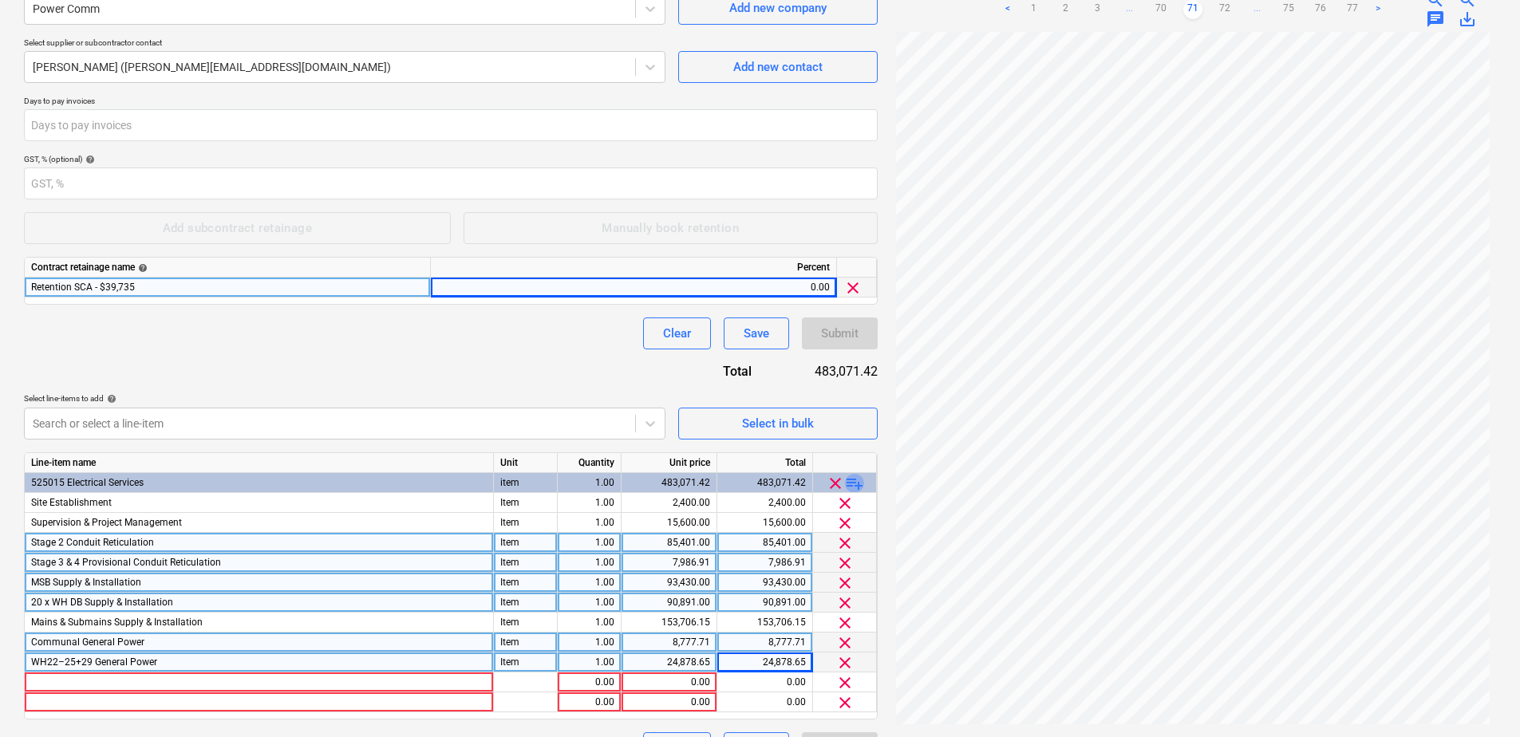
click at [852, 479] on span "playlist_add" at bounding box center [854, 483] width 19 height 19
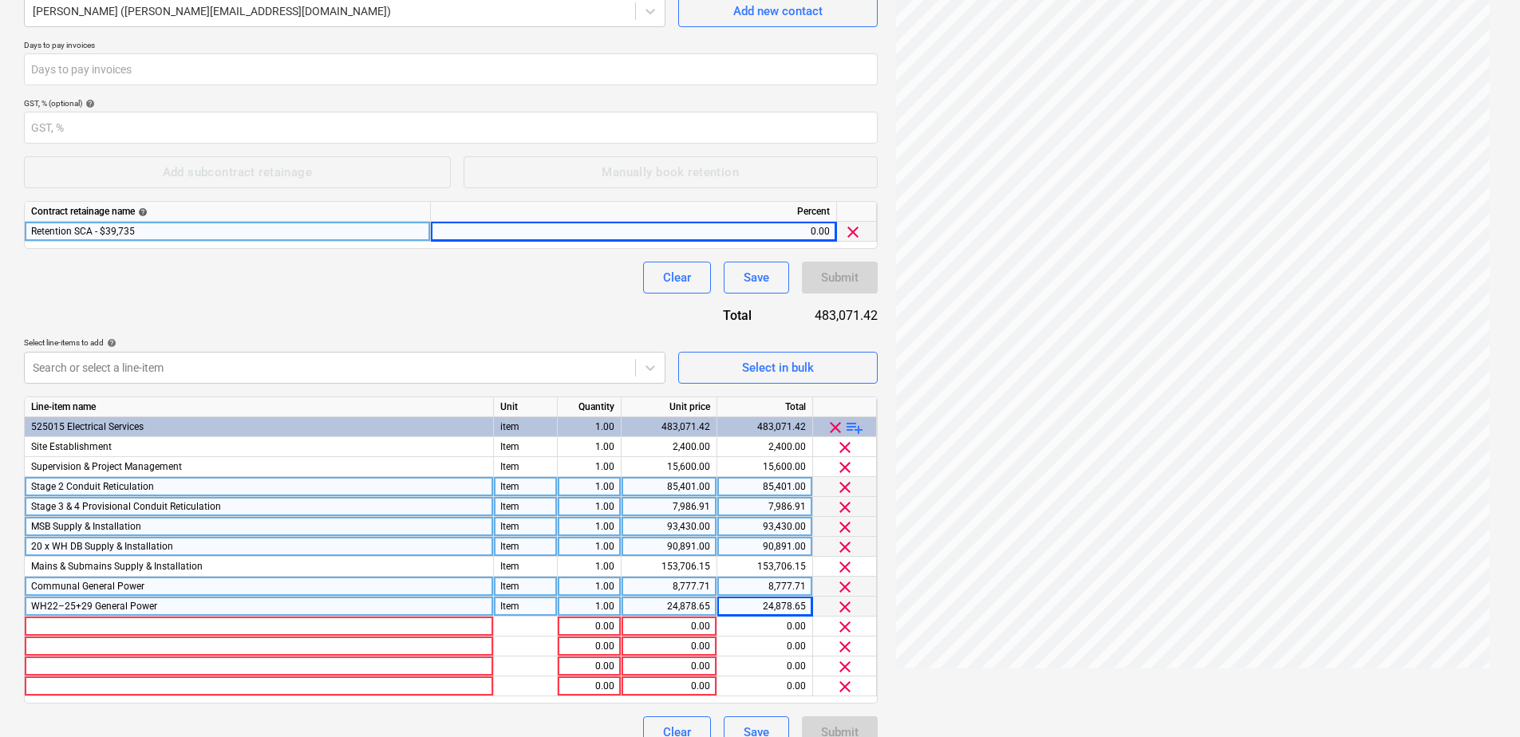
scroll to position [291, 0]
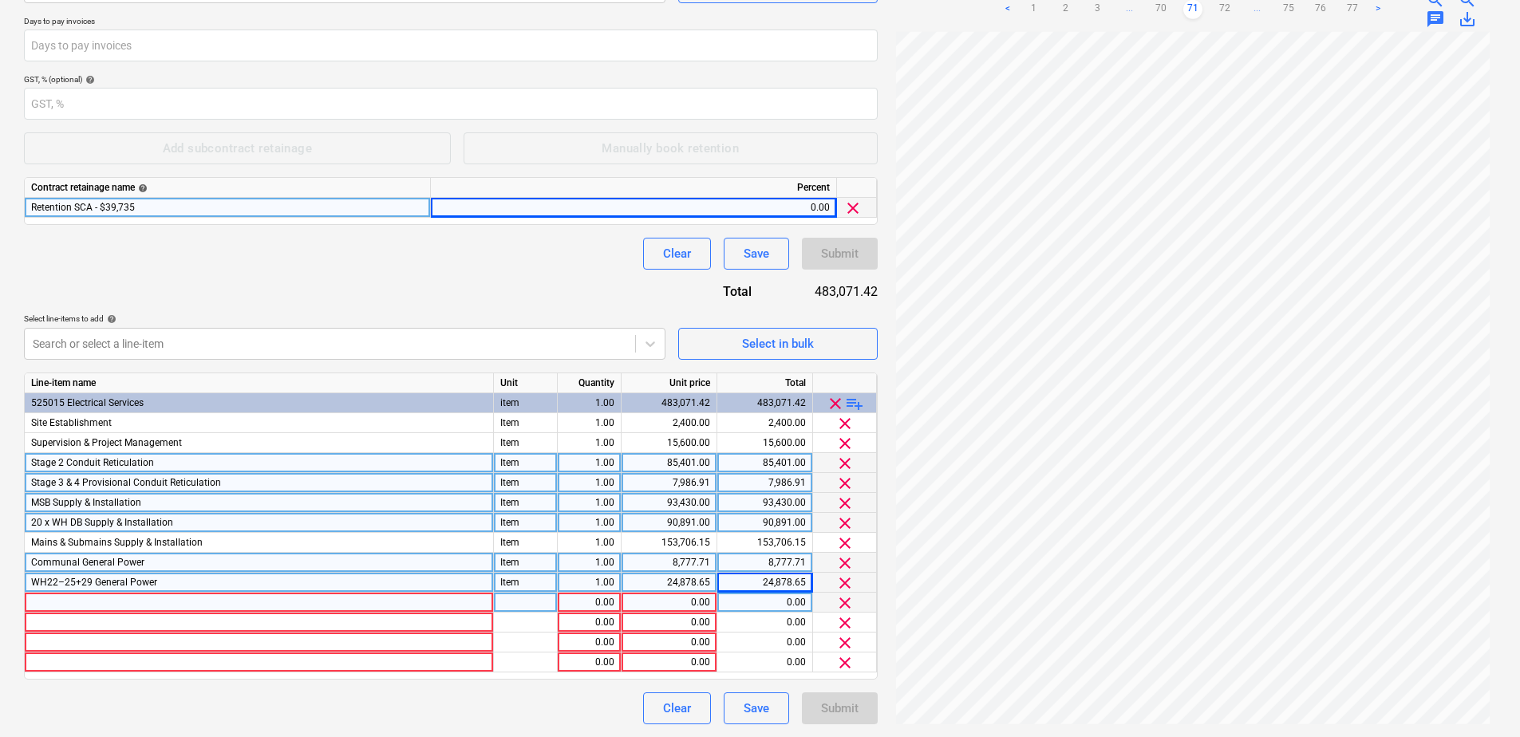
click at [120, 602] on div at bounding box center [259, 603] width 469 height 20
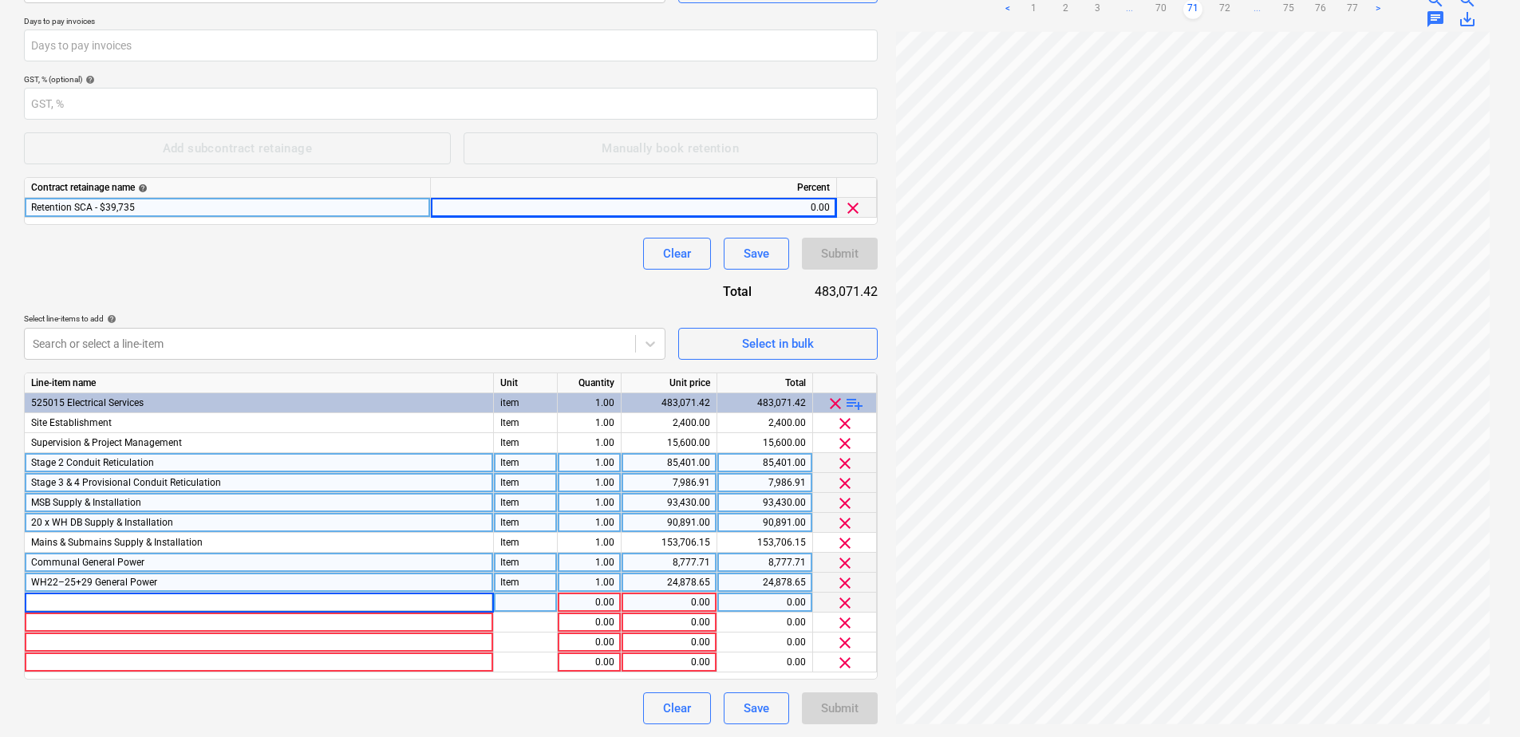
type input "WH26–28 General Power"
type input "Item"
type input "14128.11"
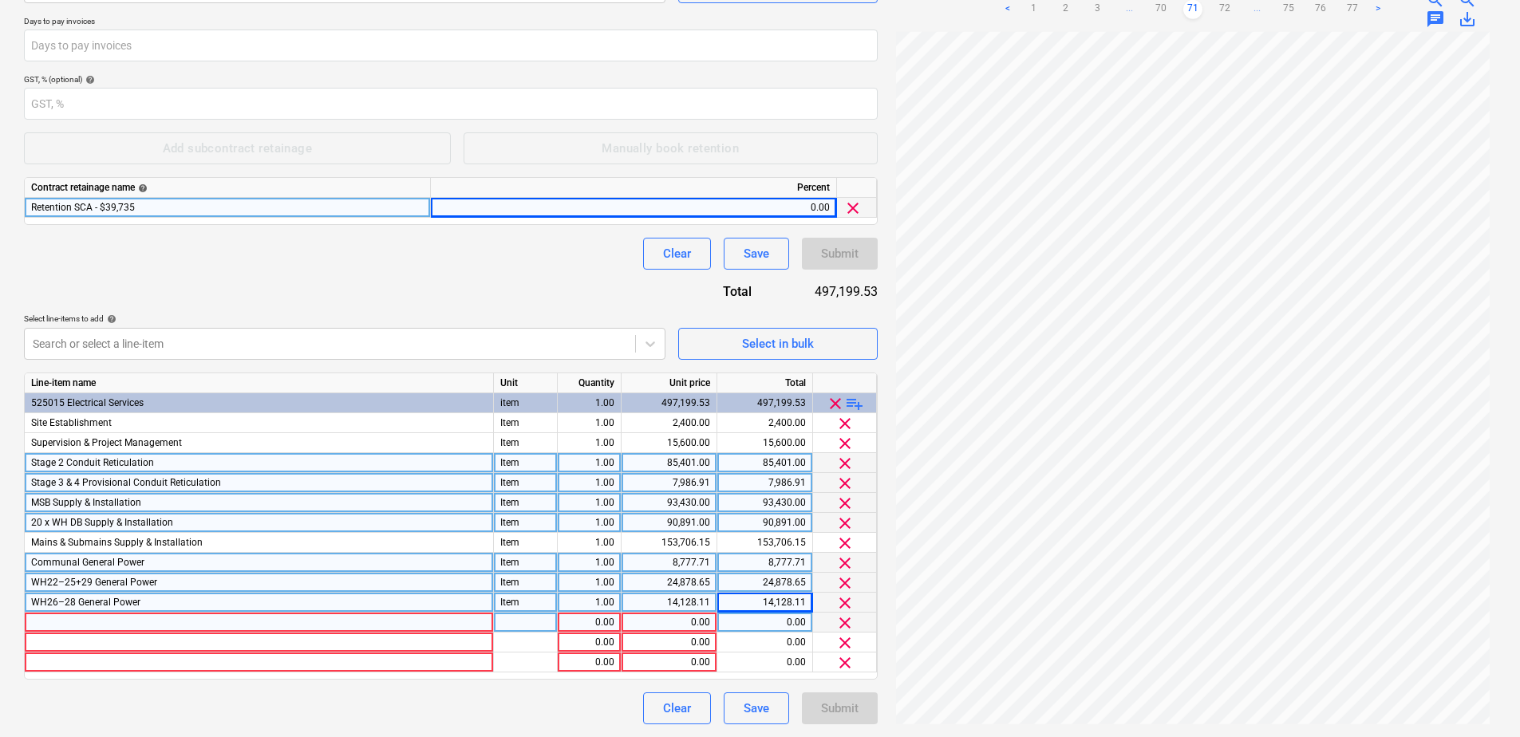
click at [151, 615] on div at bounding box center [259, 623] width 469 height 20
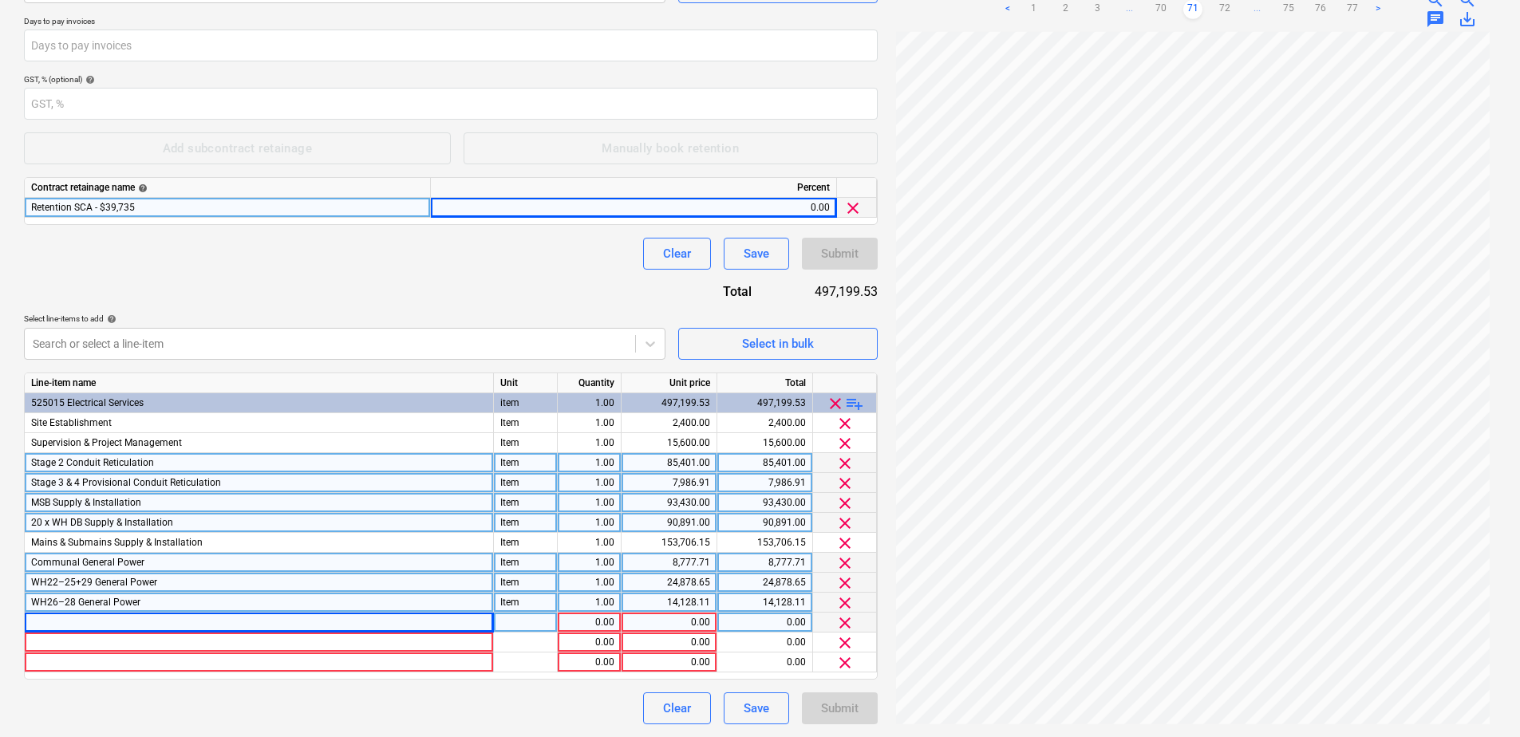
click at [124, 620] on div at bounding box center [259, 623] width 469 height 20
type input "WH61–66 General Power"
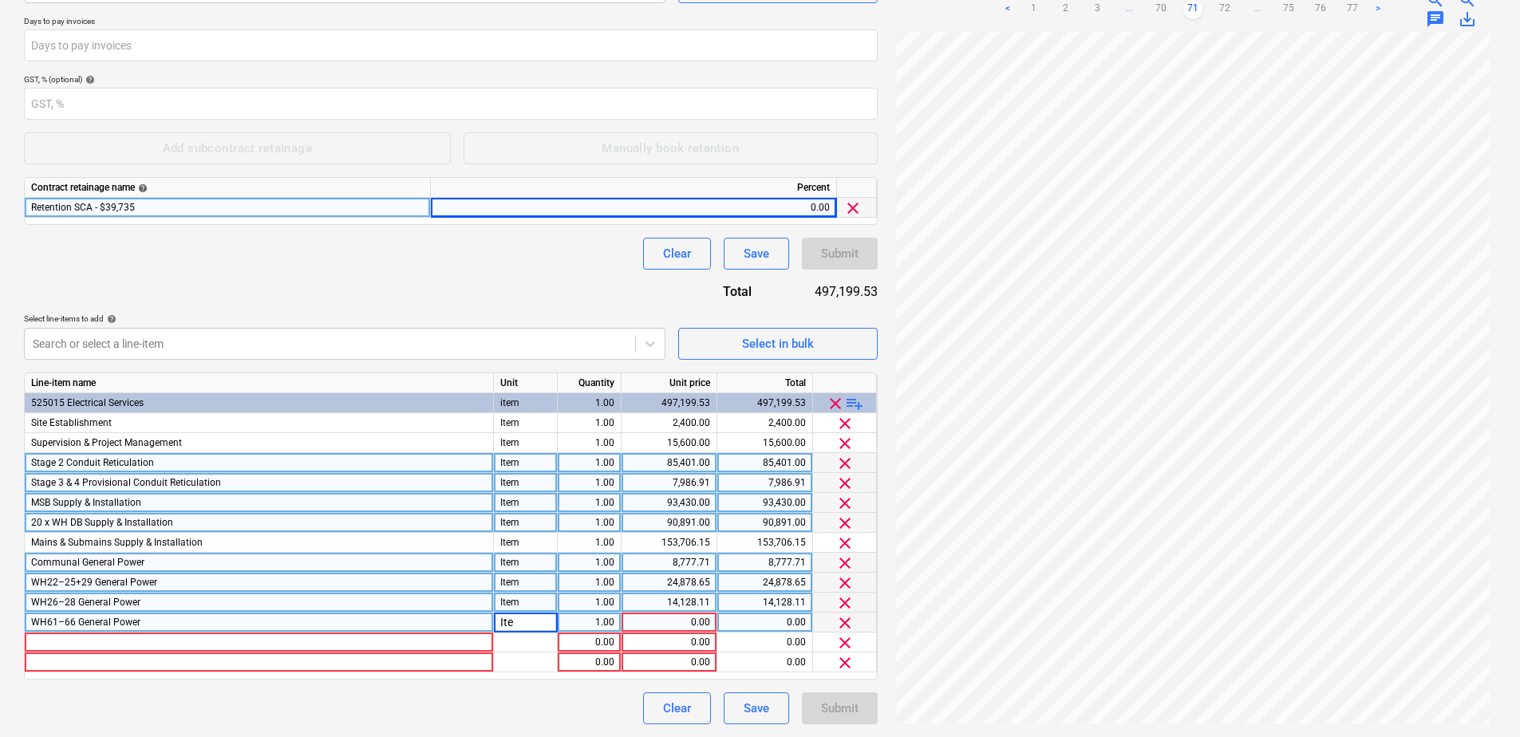
type input "Item"
type input "27353.02"
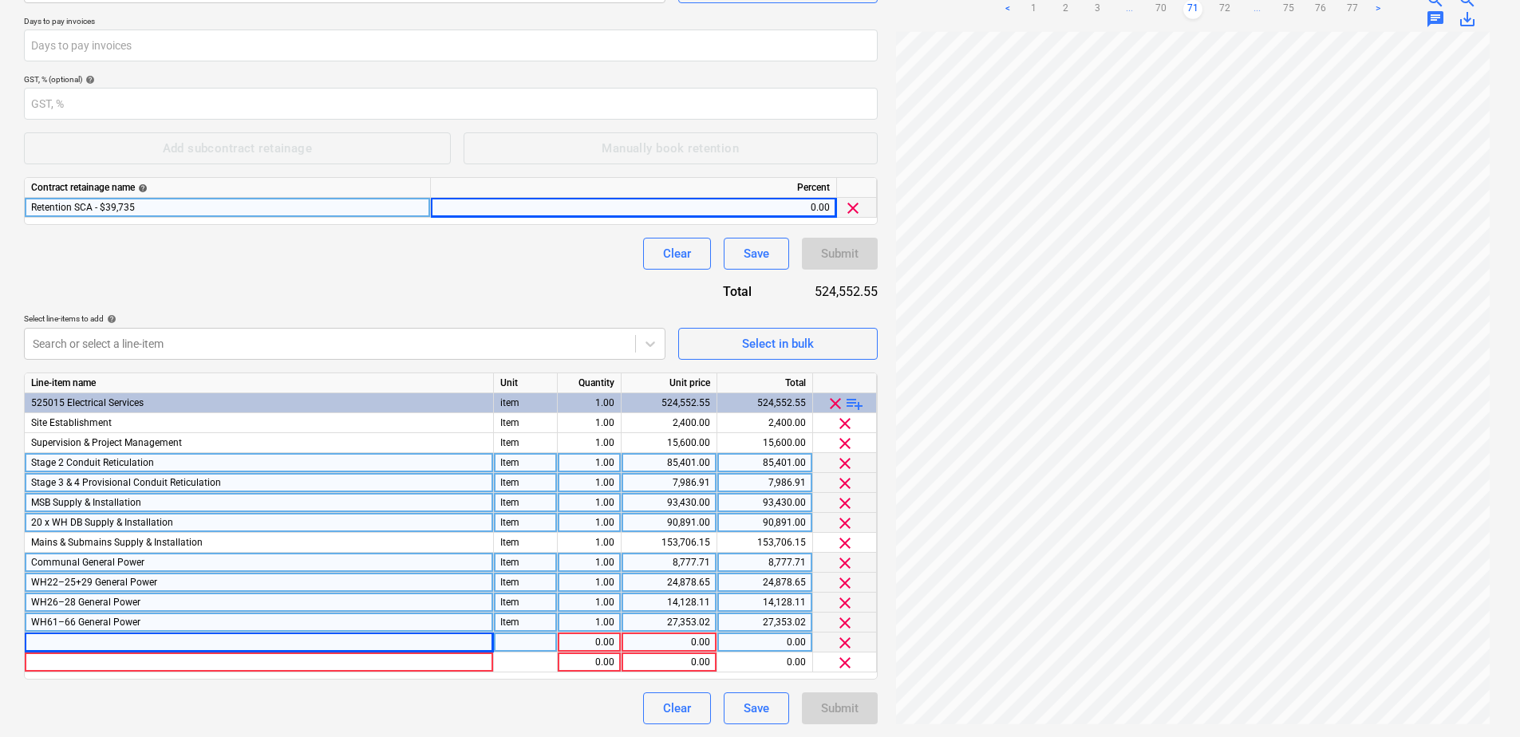
click at [96, 635] on div at bounding box center [259, 643] width 469 height 20
type input "WH67–72 General Power"
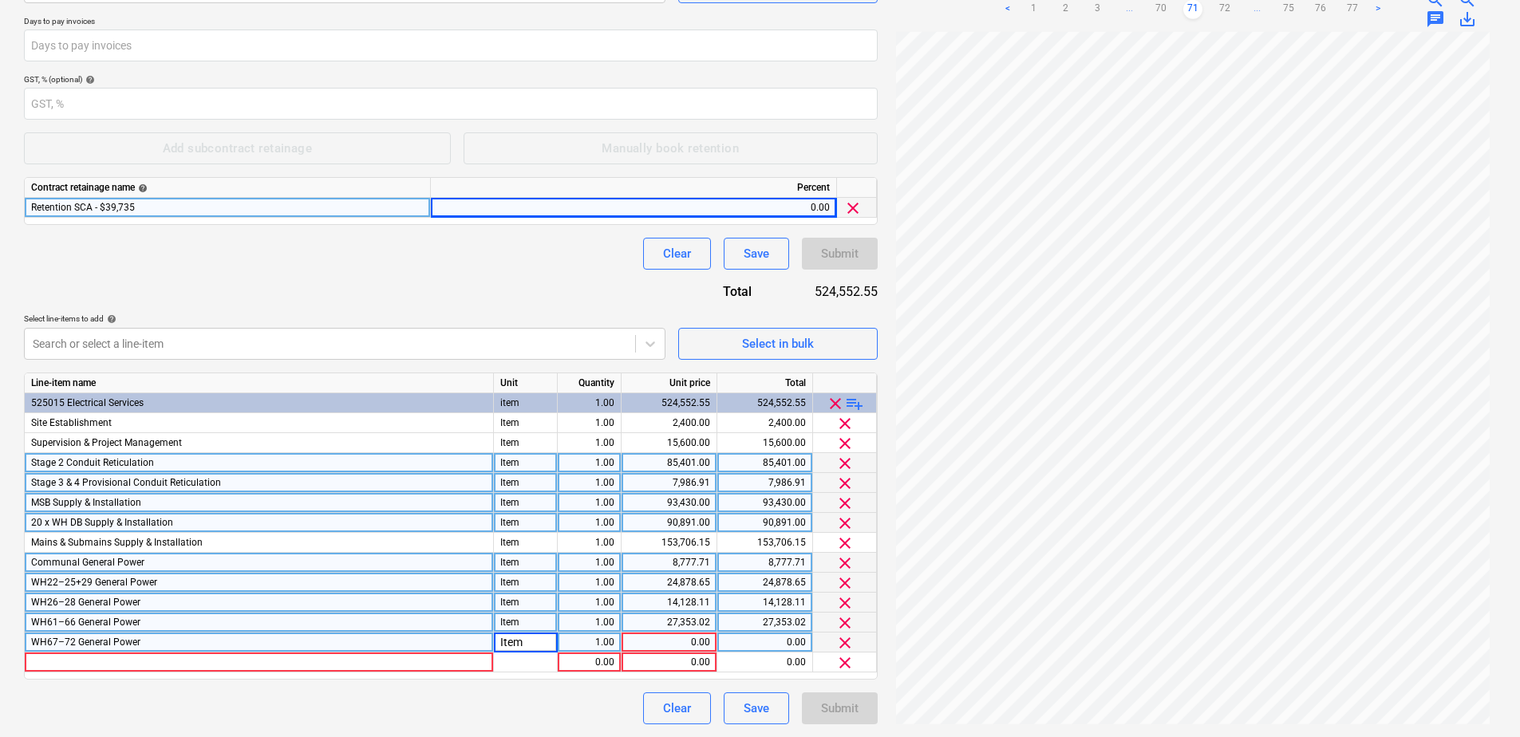
type input "Item"
type input "29453.11"
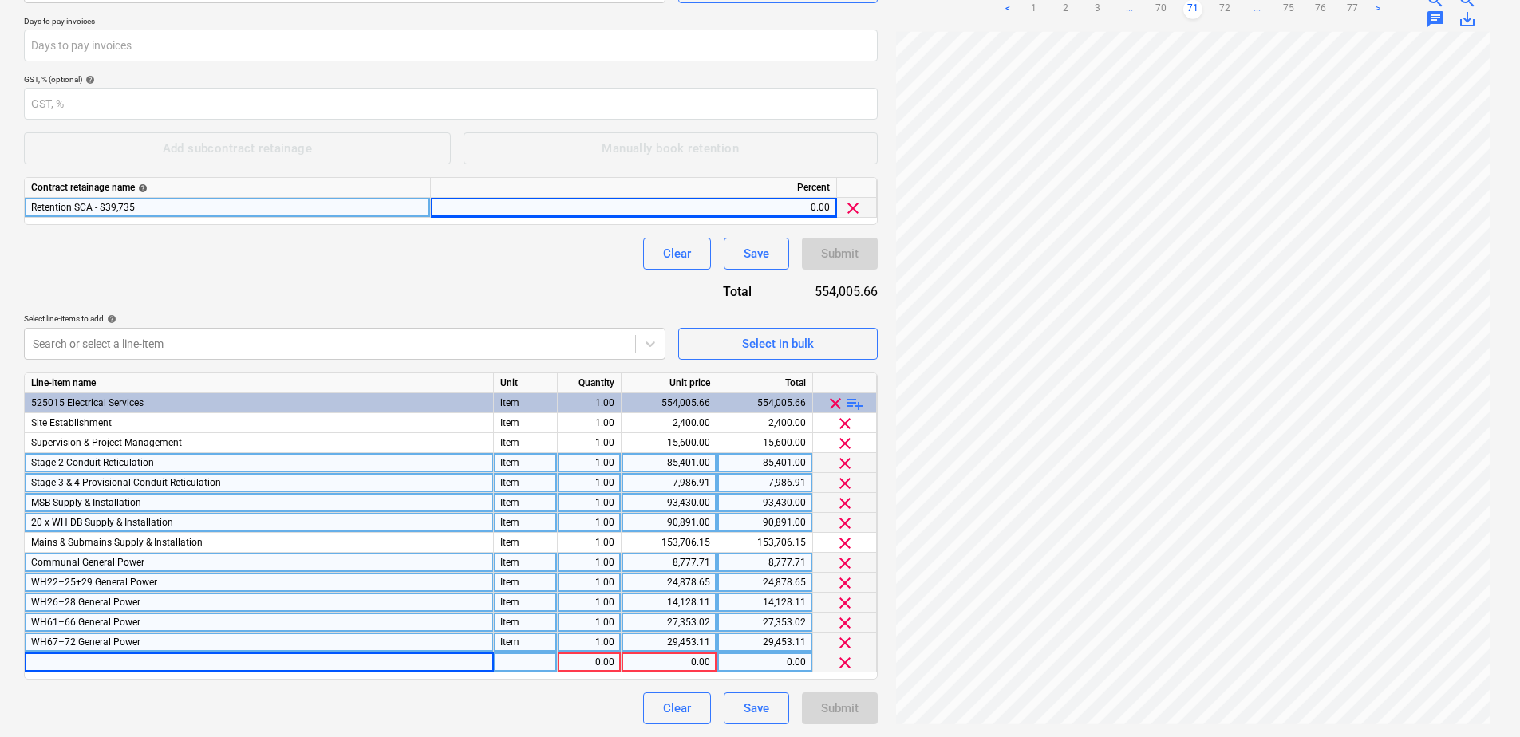
click at [91, 661] on div at bounding box center [259, 663] width 469 height 20
type input "Communal Lighting"
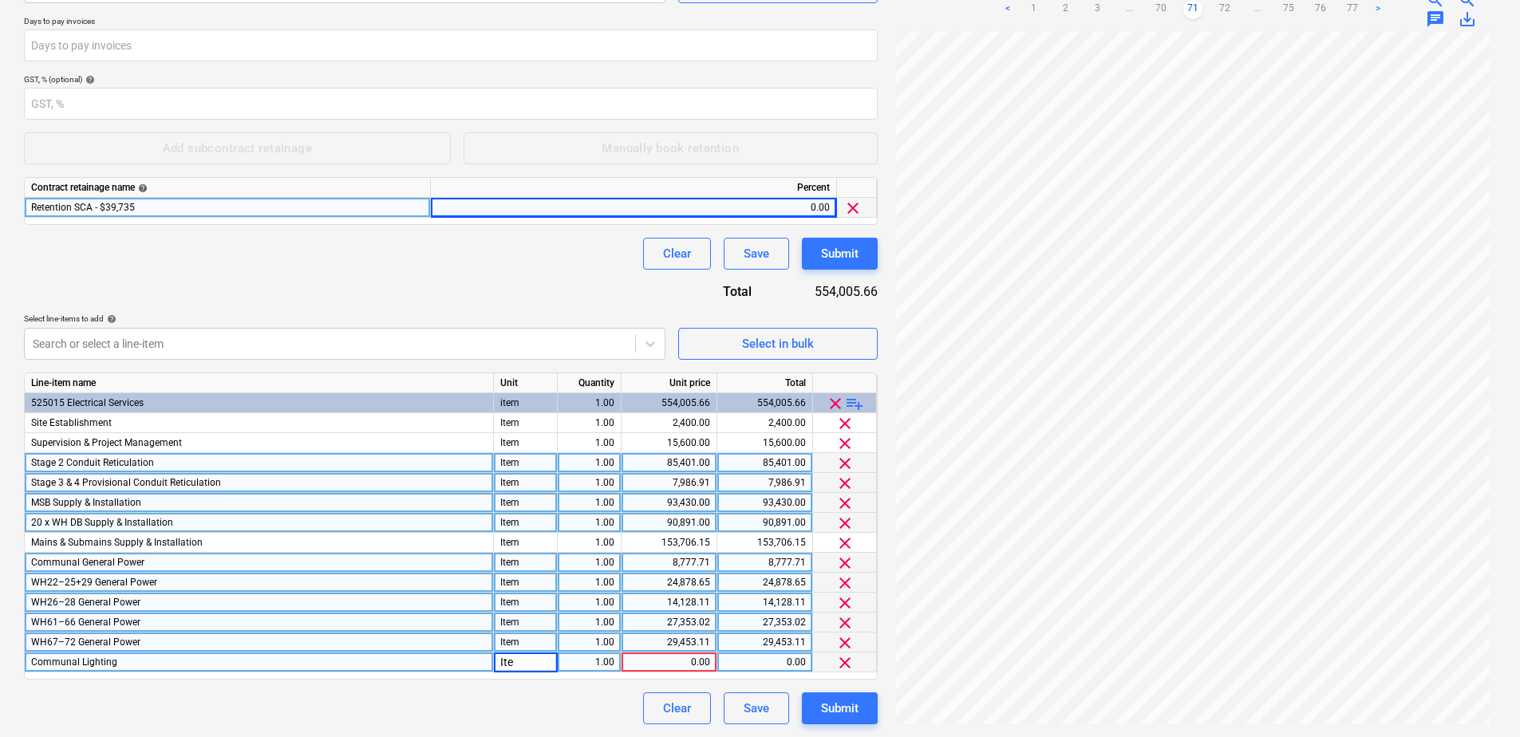
type input "Item"
type input "46618.57"
click at [856, 407] on span "playlist_add" at bounding box center [854, 403] width 19 height 19
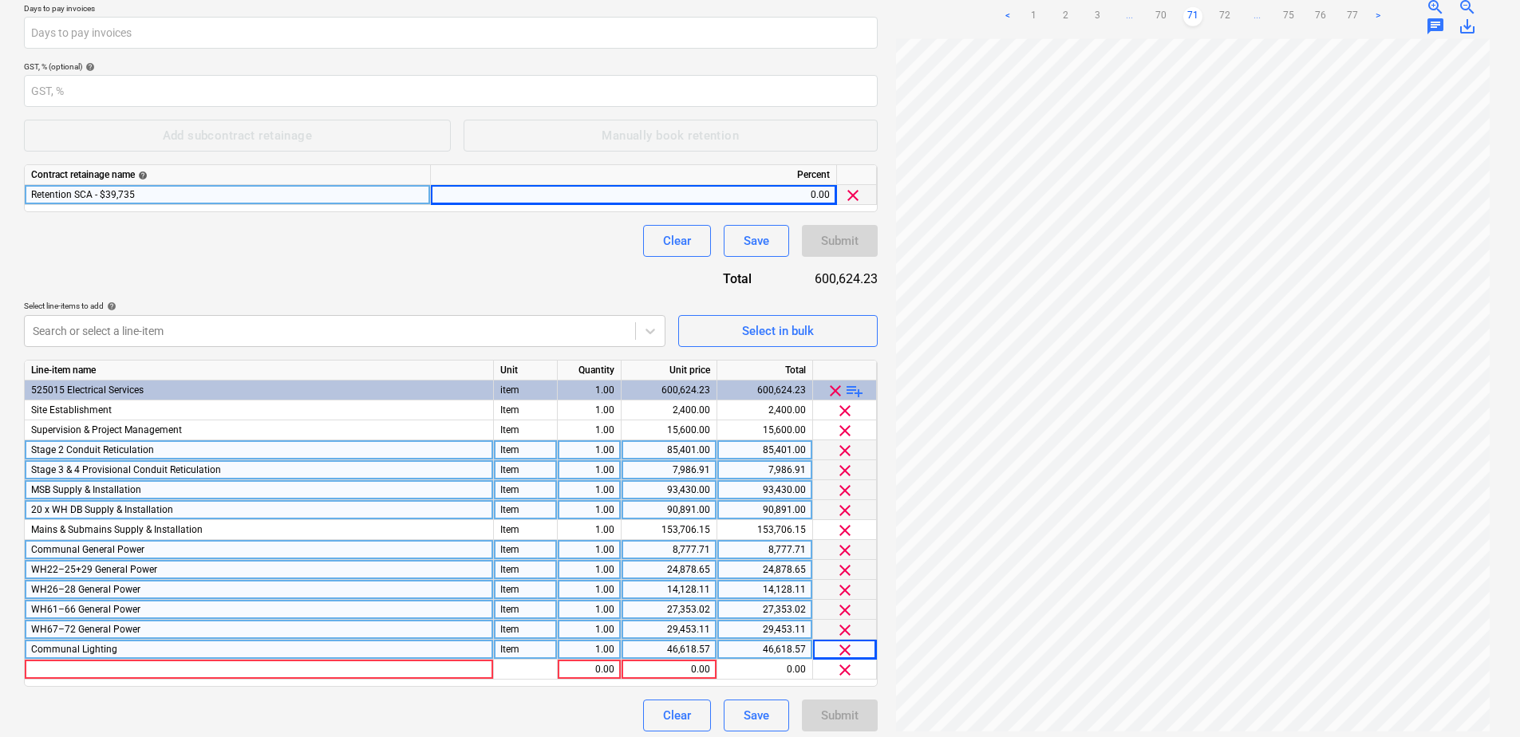
scroll to position [310, 0]
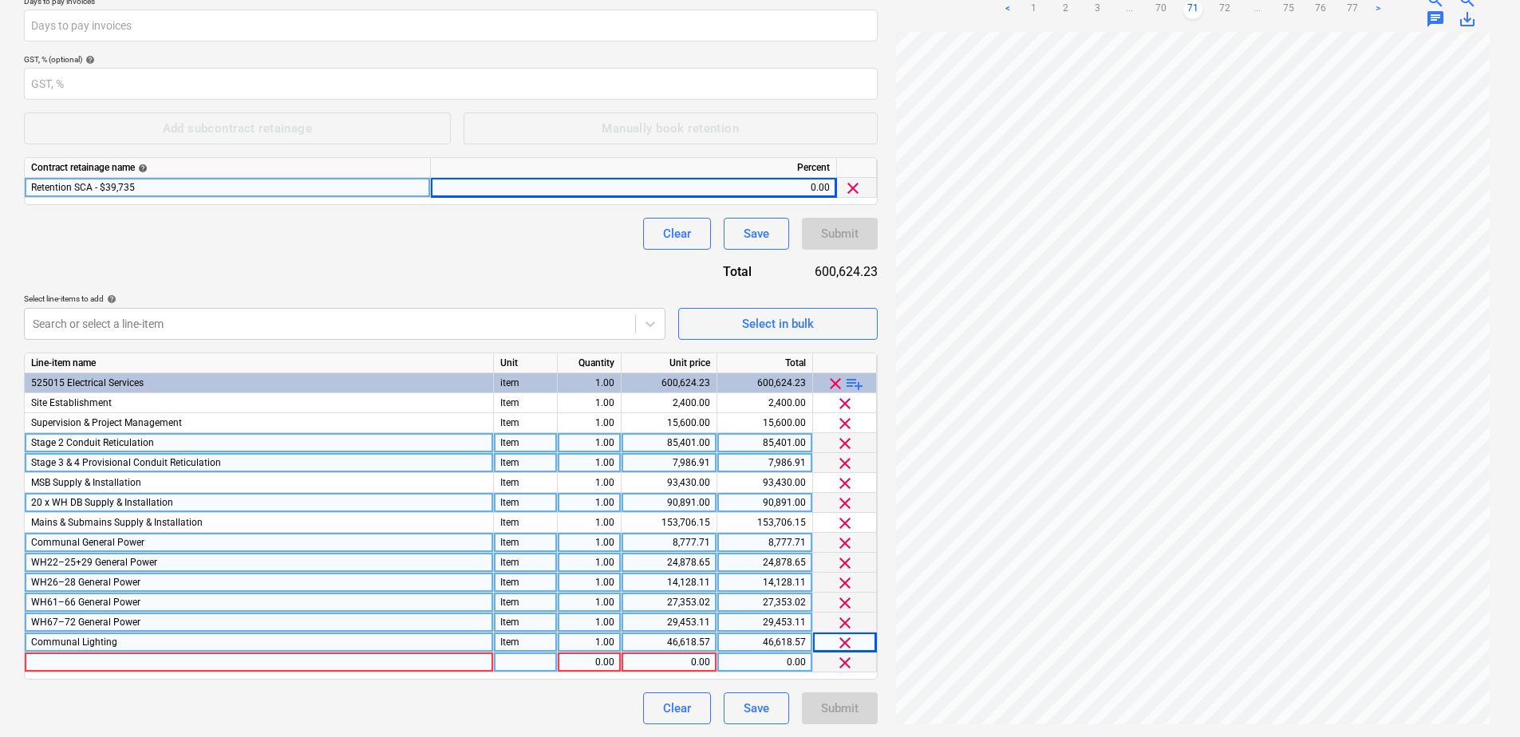
click at [149, 660] on div at bounding box center [259, 663] width 469 height 20
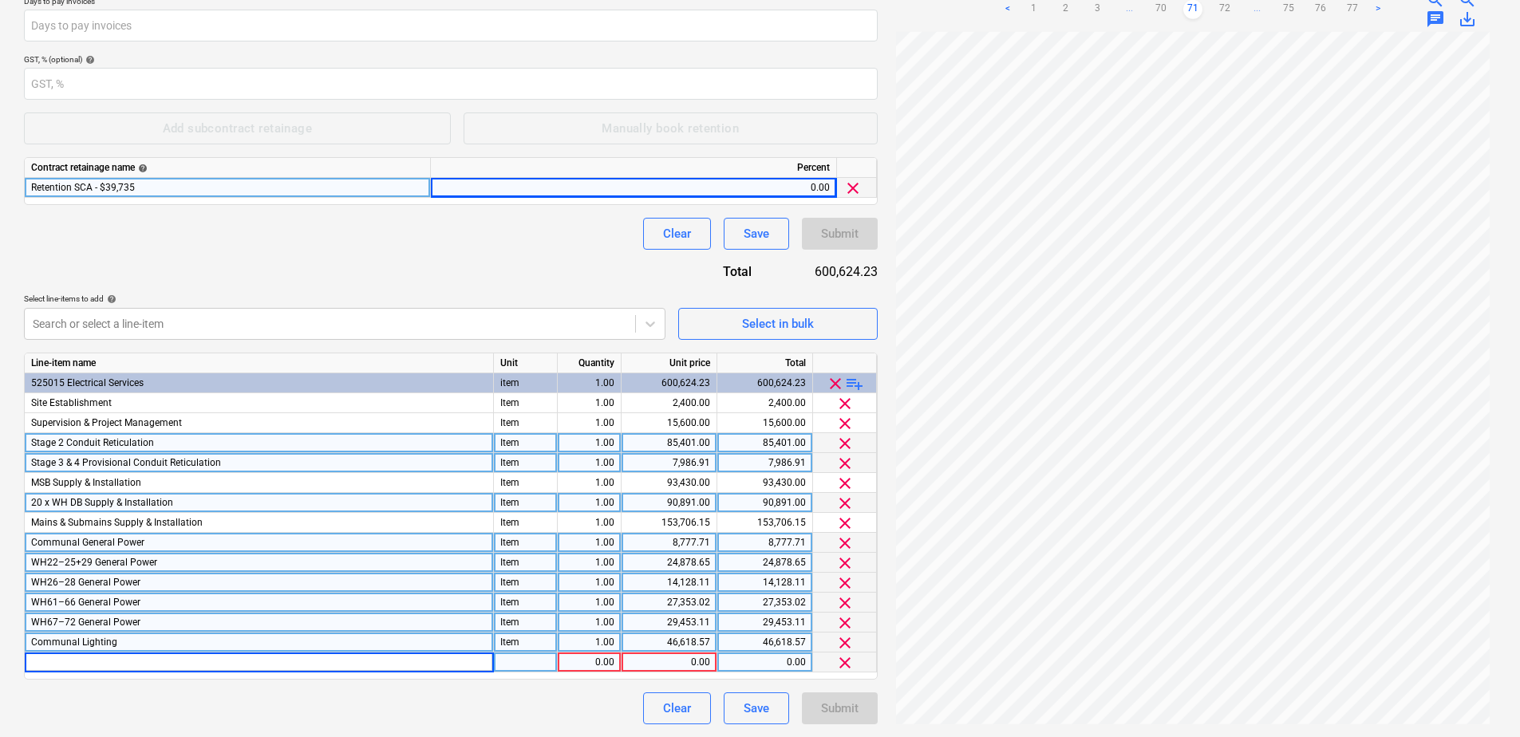
type input "WH22–25+29 Lighting"
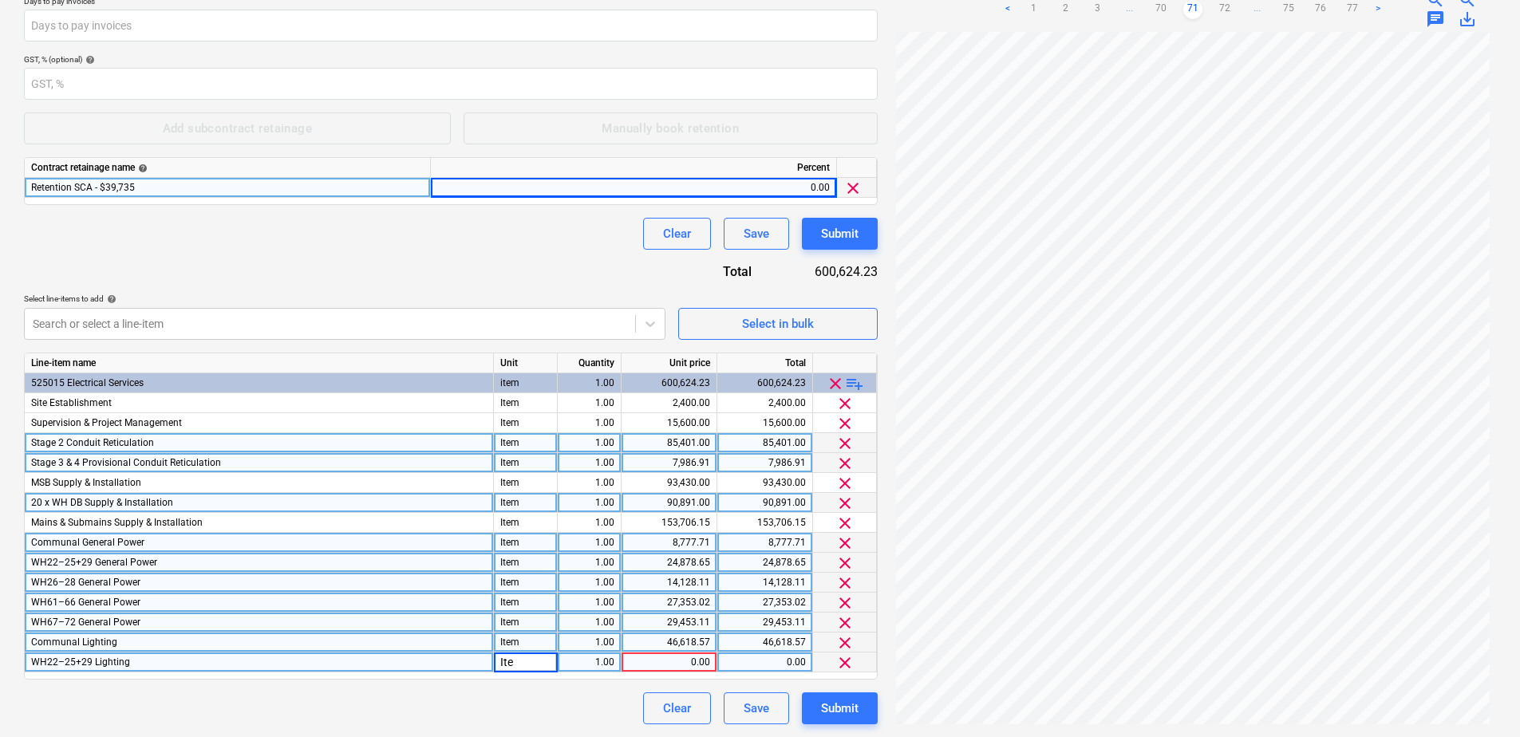
type input "Item"
type input "51523.9"
click at [856, 386] on span "playlist_add" at bounding box center [854, 383] width 19 height 19
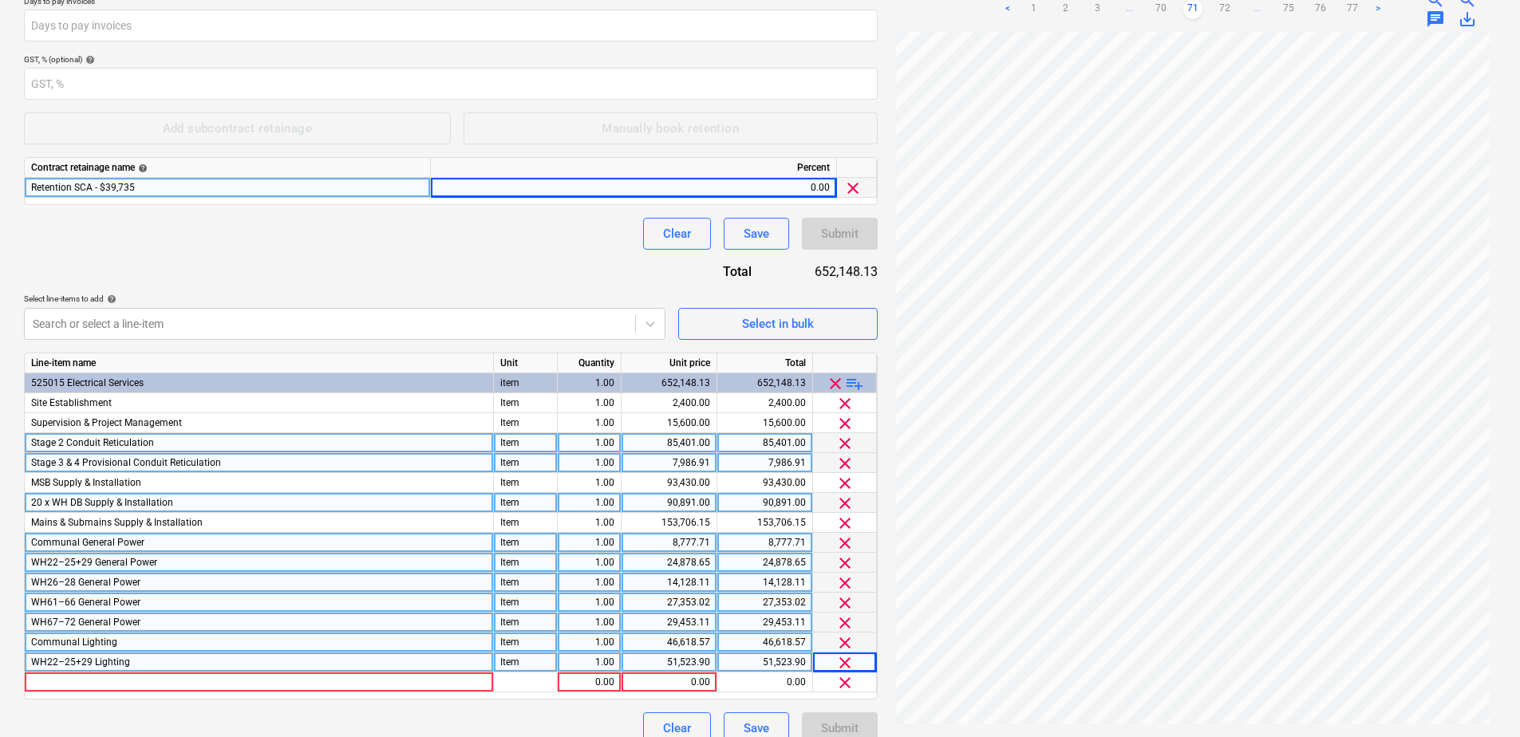
click at [856, 386] on span "playlist_add" at bounding box center [854, 383] width 19 height 19
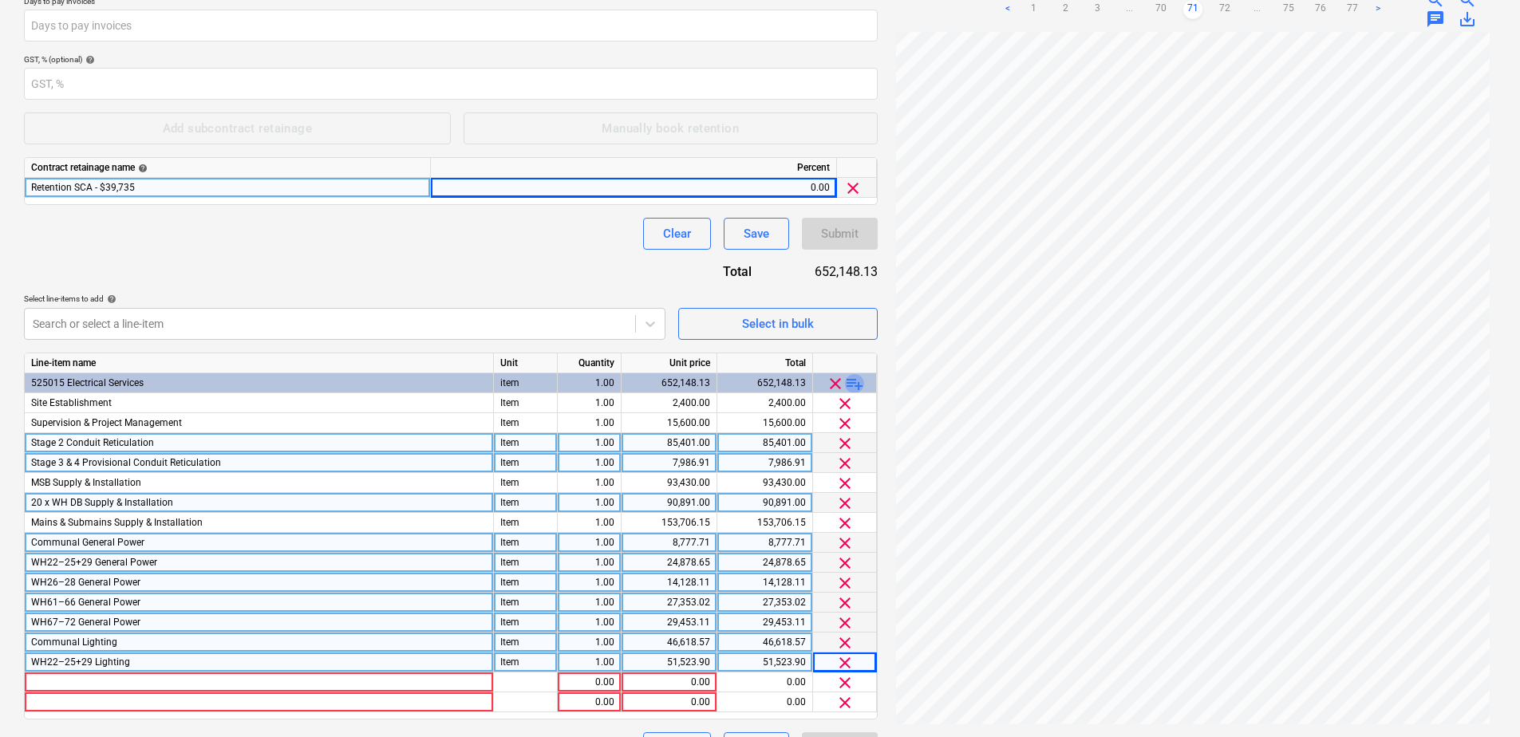
click at [856, 386] on span "playlist_add" at bounding box center [854, 383] width 19 height 19
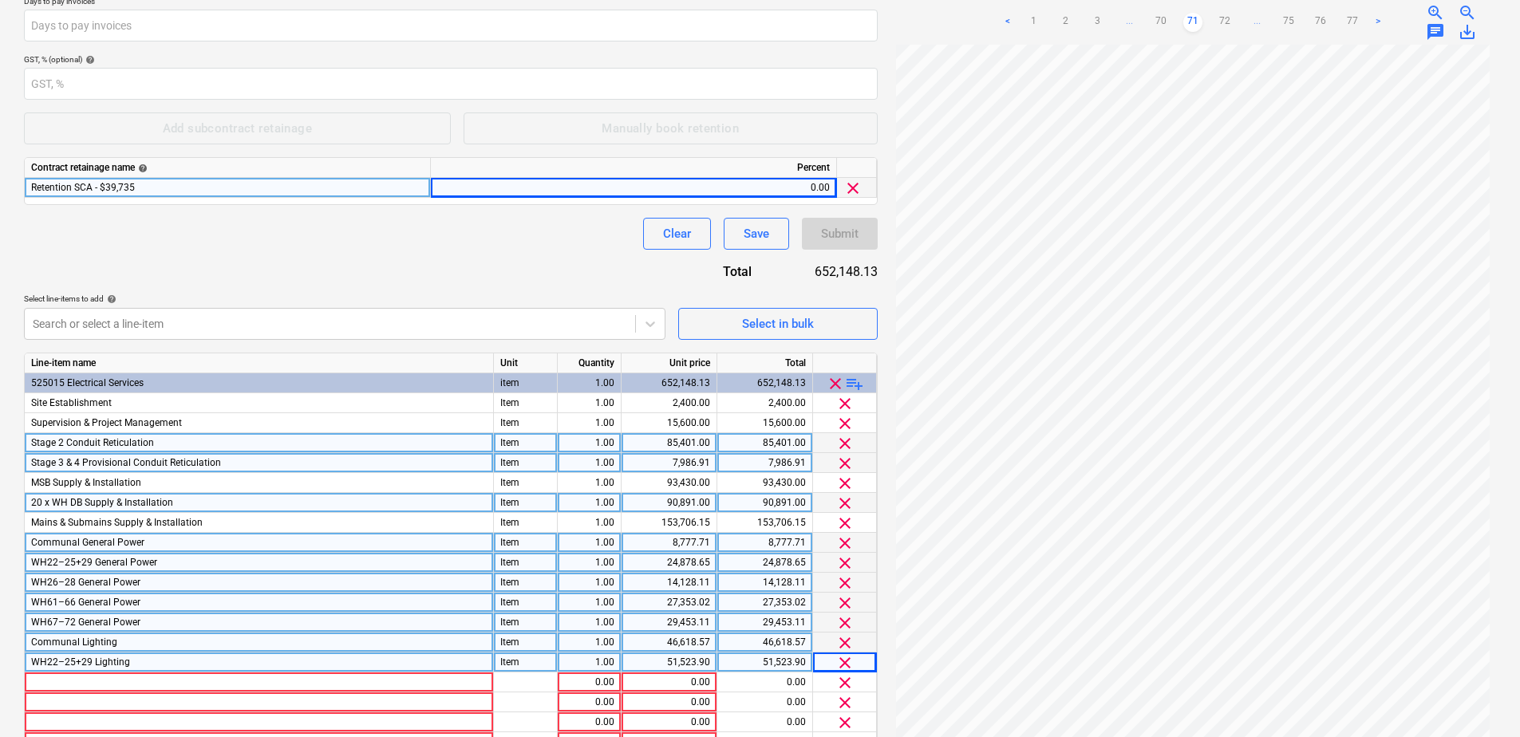
scroll to position [390, 0]
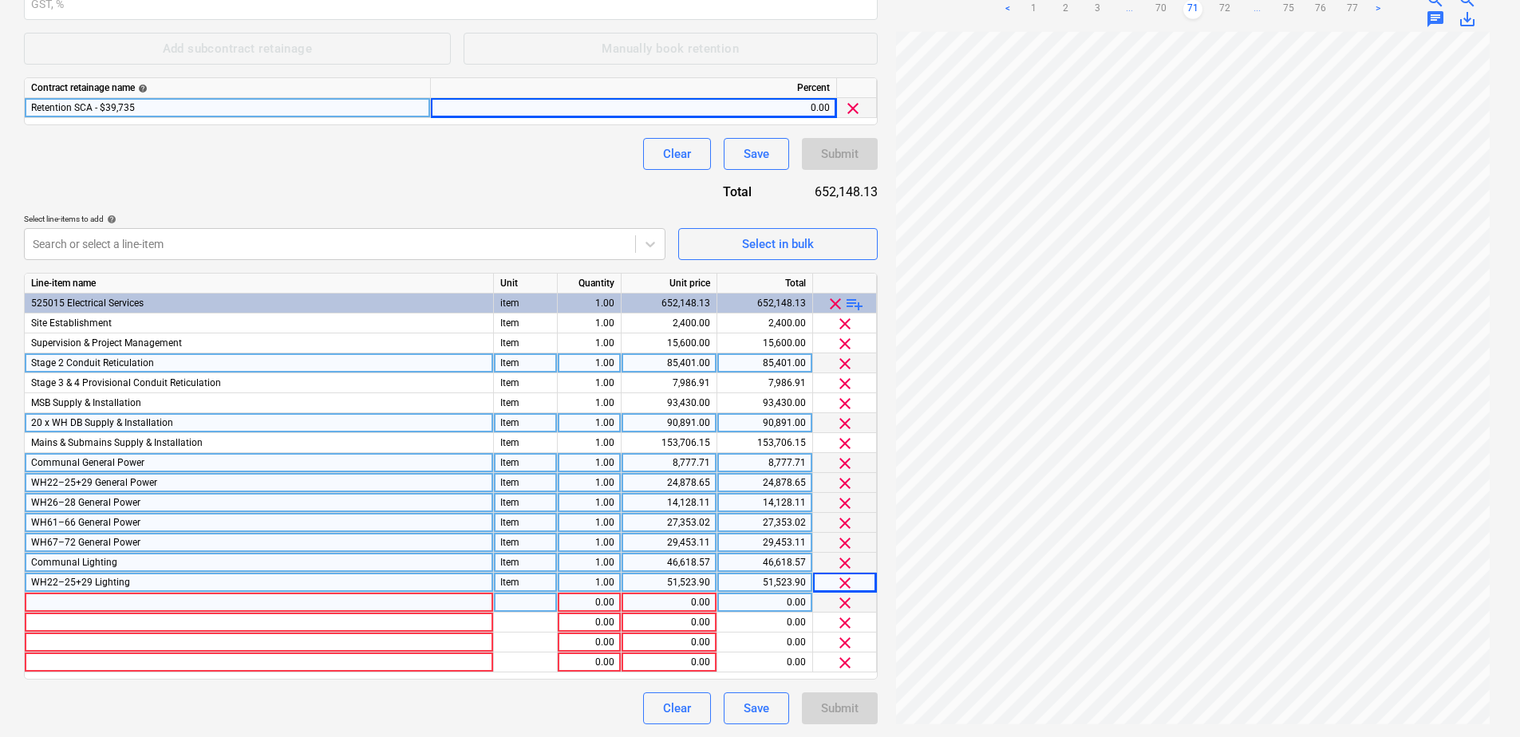
click at [72, 601] on div at bounding box center [259, 603] width 469 height 20
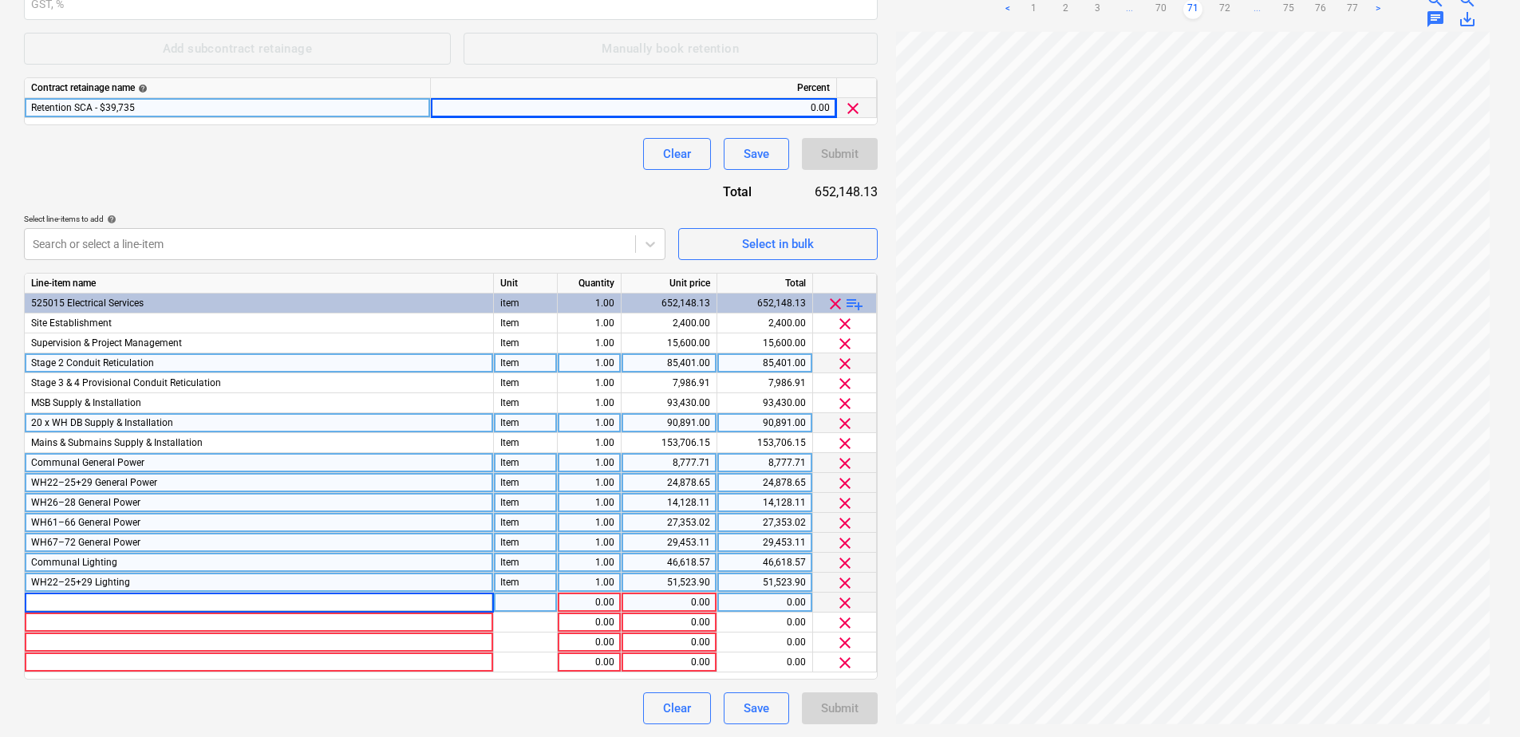
type input "WH26–28 Lighting"
type input "Item"
type input "28183.40"
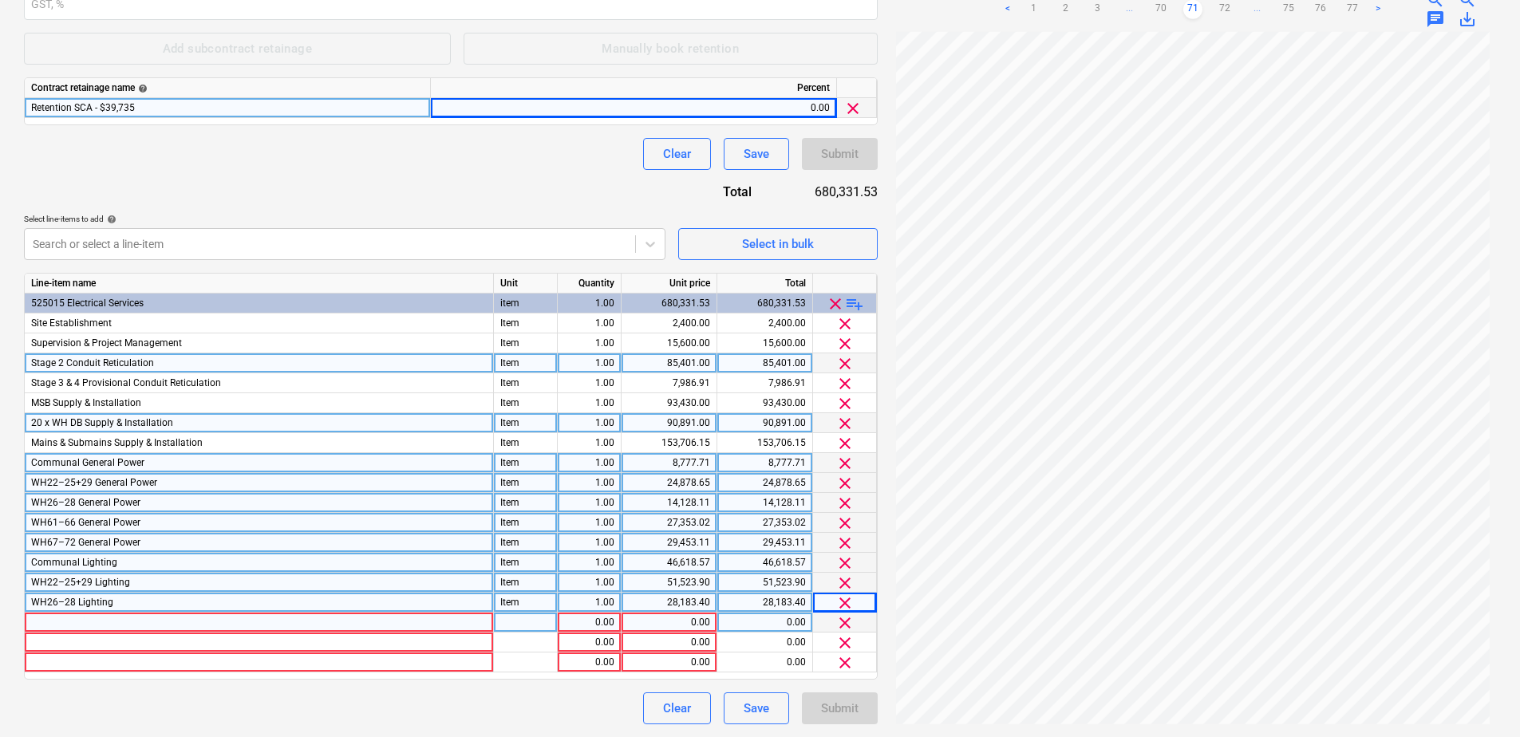
click at [51, 619] on div at bounding box center [259, 623] width 469 height 20
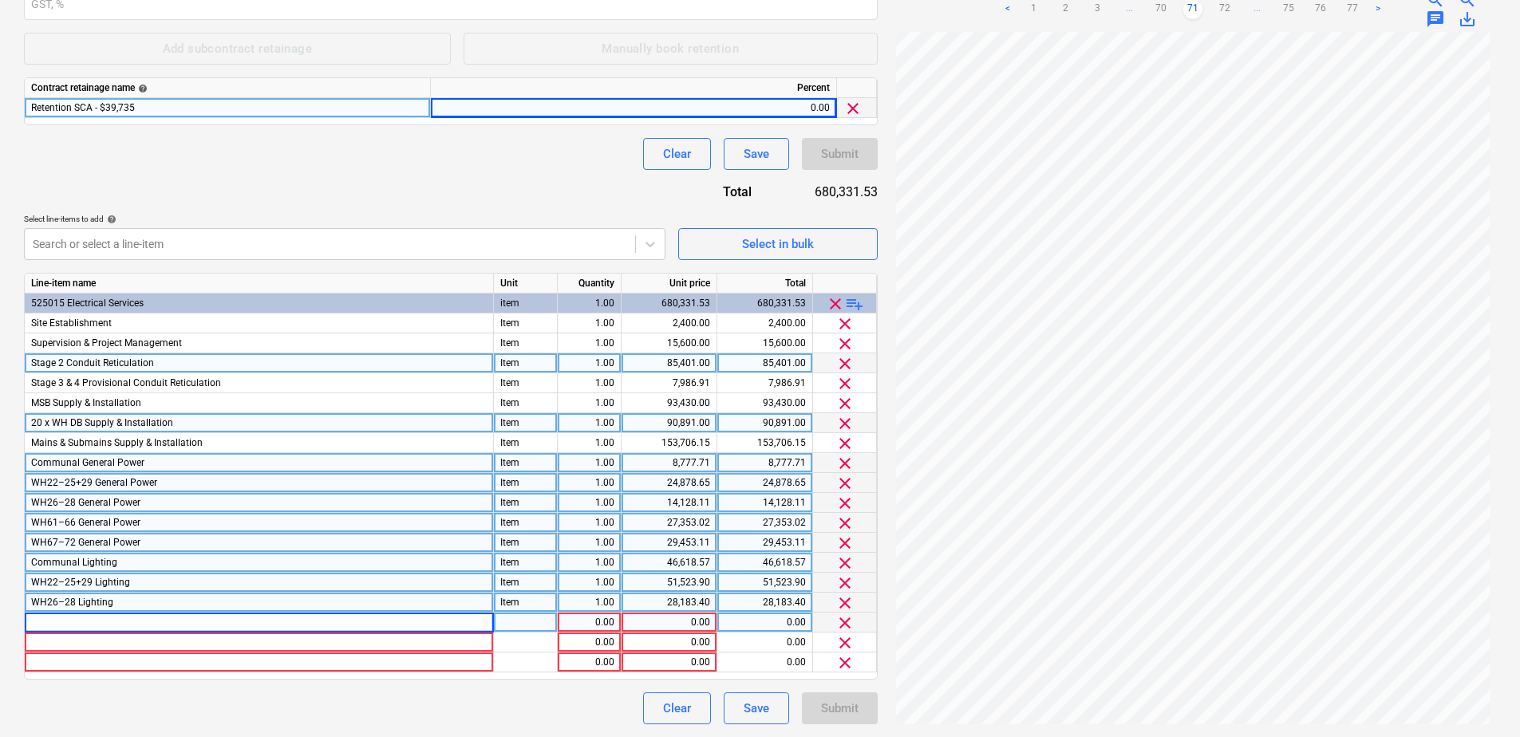
type input "WH61–66 Lighting"
type input "Item"
type input "56115.94"
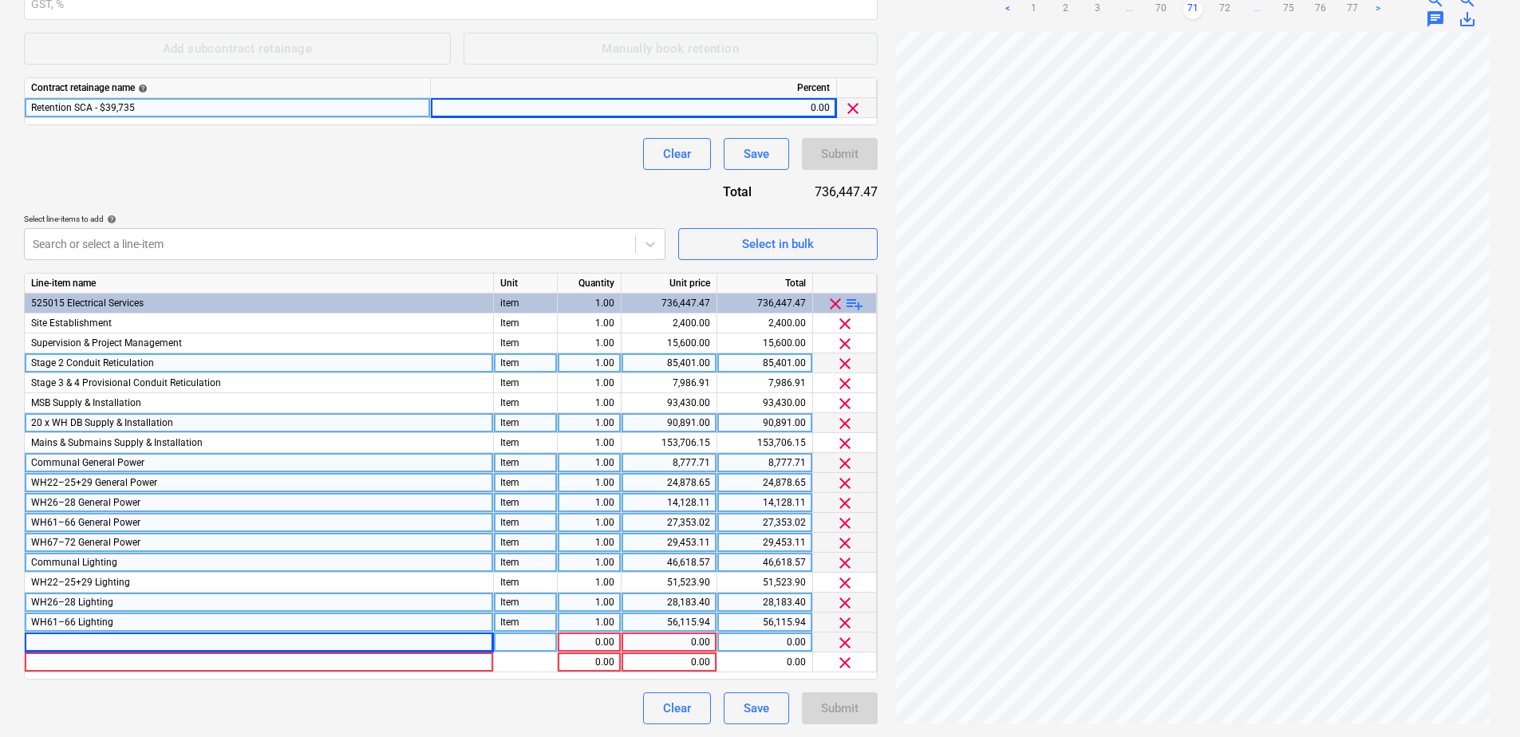
click at [102, 647] on div at bounding box center [259, 643] width 469 height 20
type input "WH67–72 Lighting"
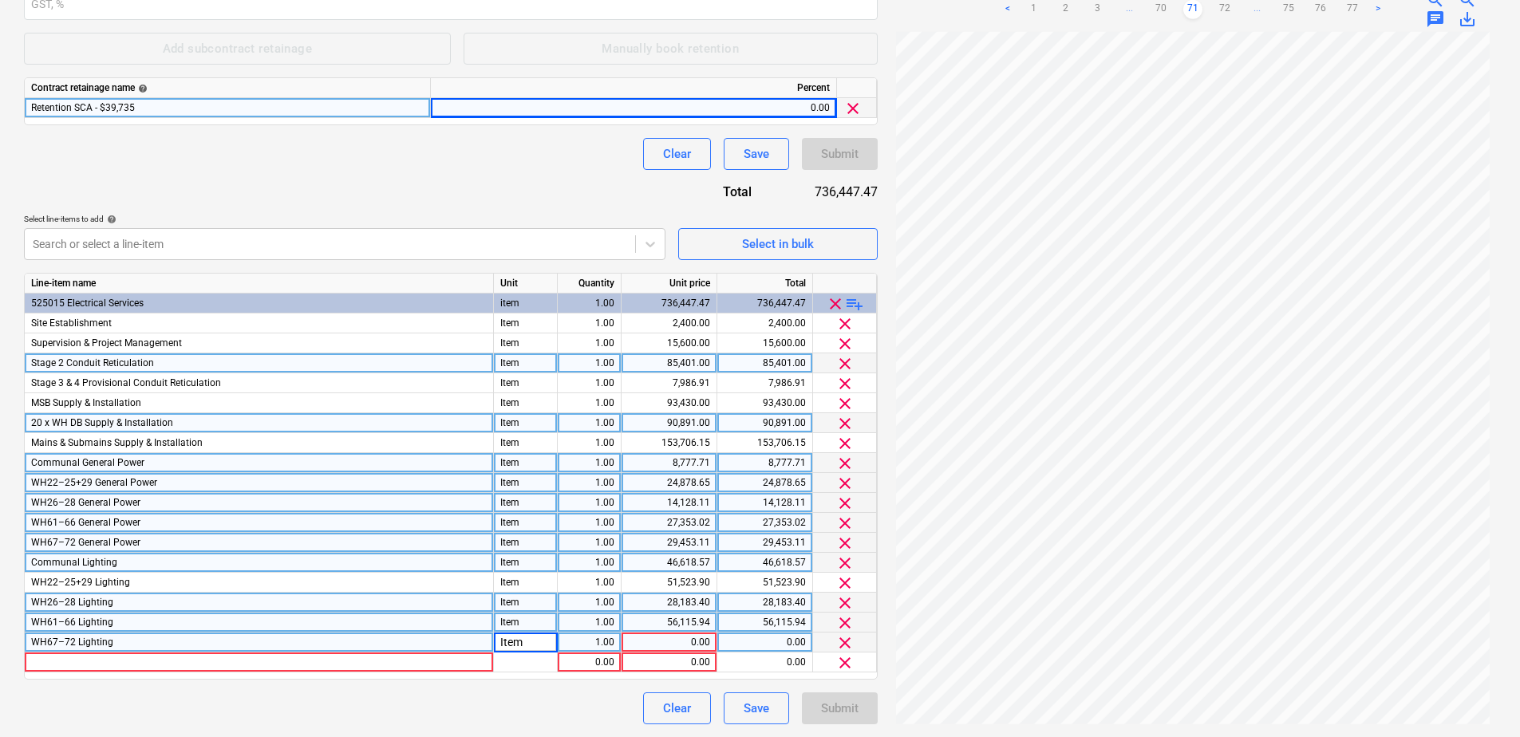
type input "Item"
type input "58260.26"
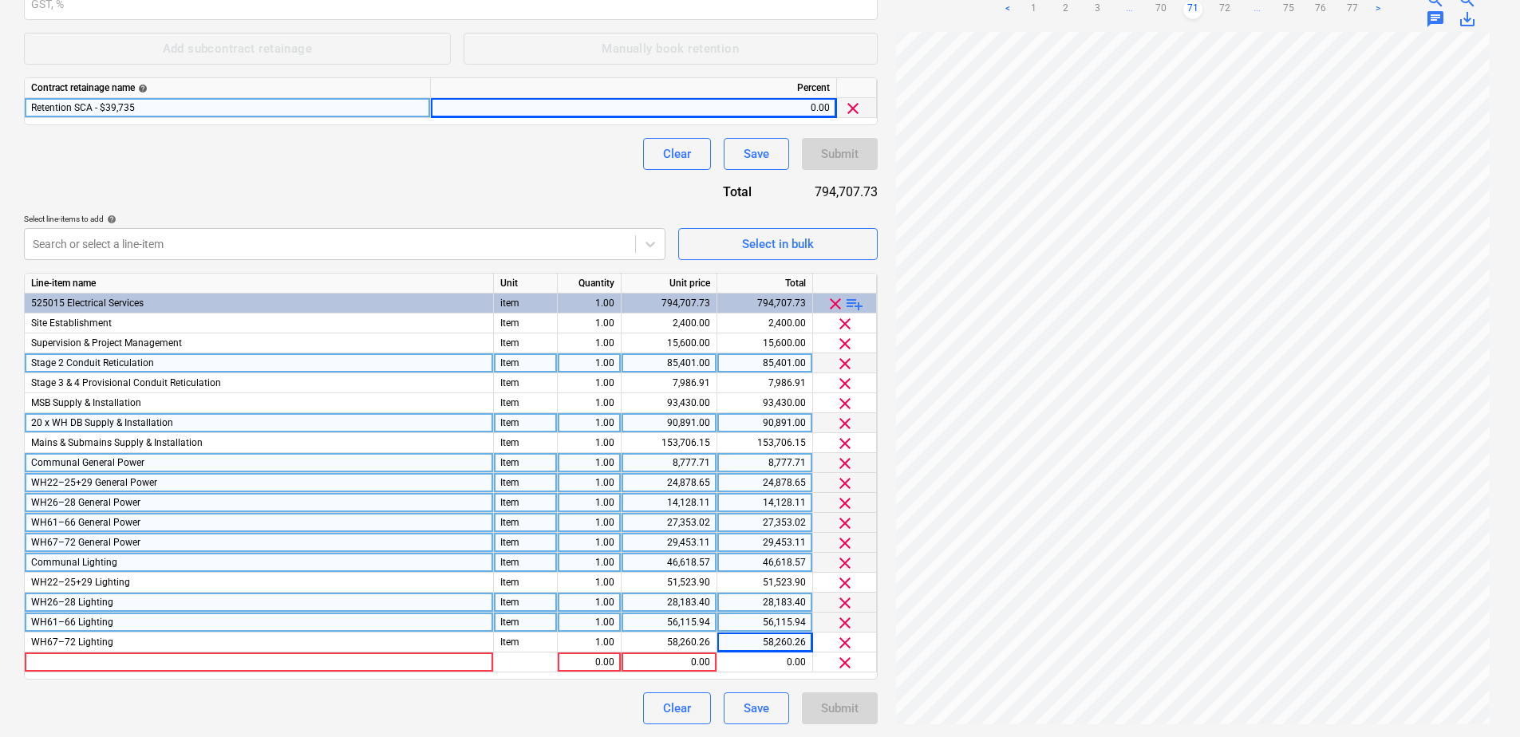
click at [797, 423] on div "90,891.00" at bounding box center [765, 423] width 82 height 20
click at [811, 422] on input "90891" at bounding box center [765, 422] width 95 height 19
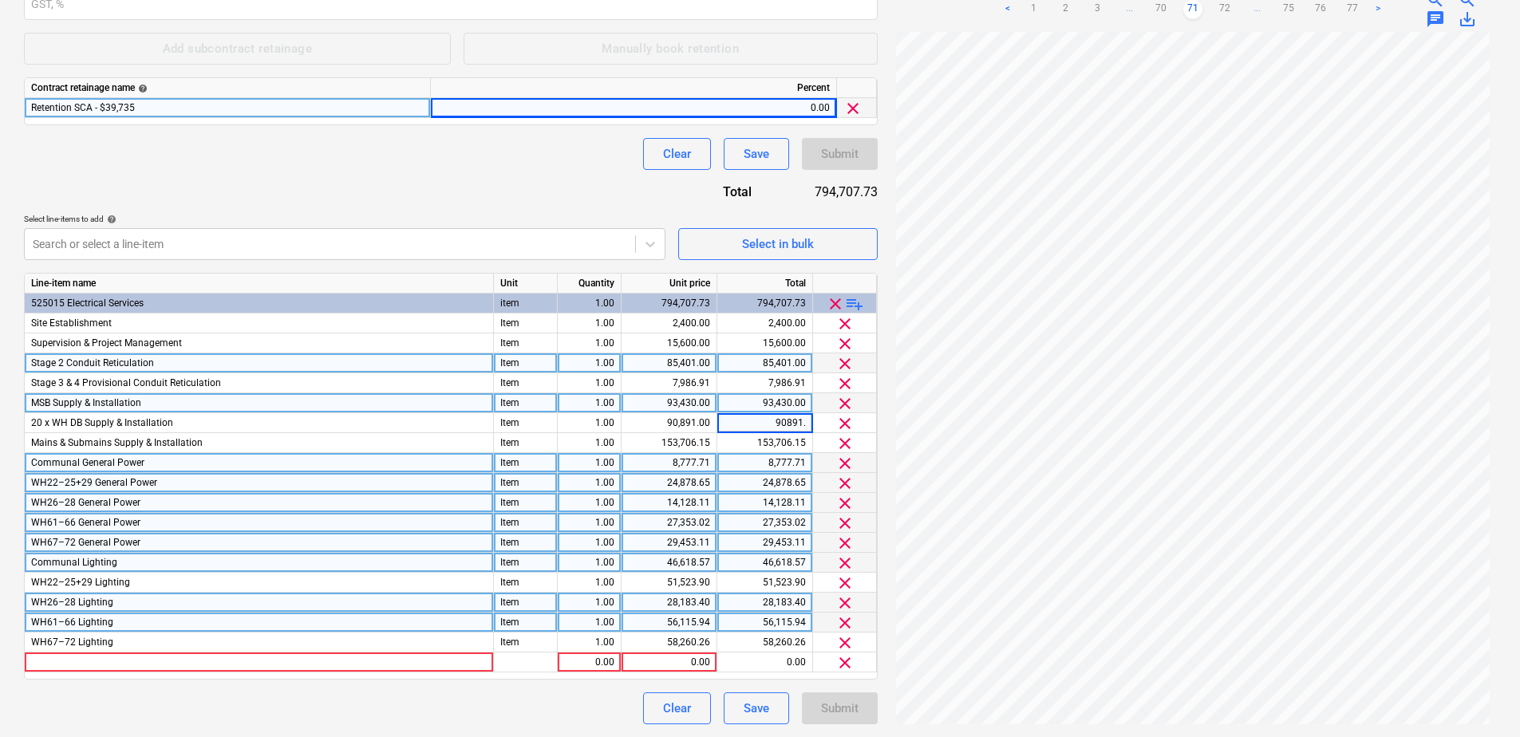
type input "90891.8"
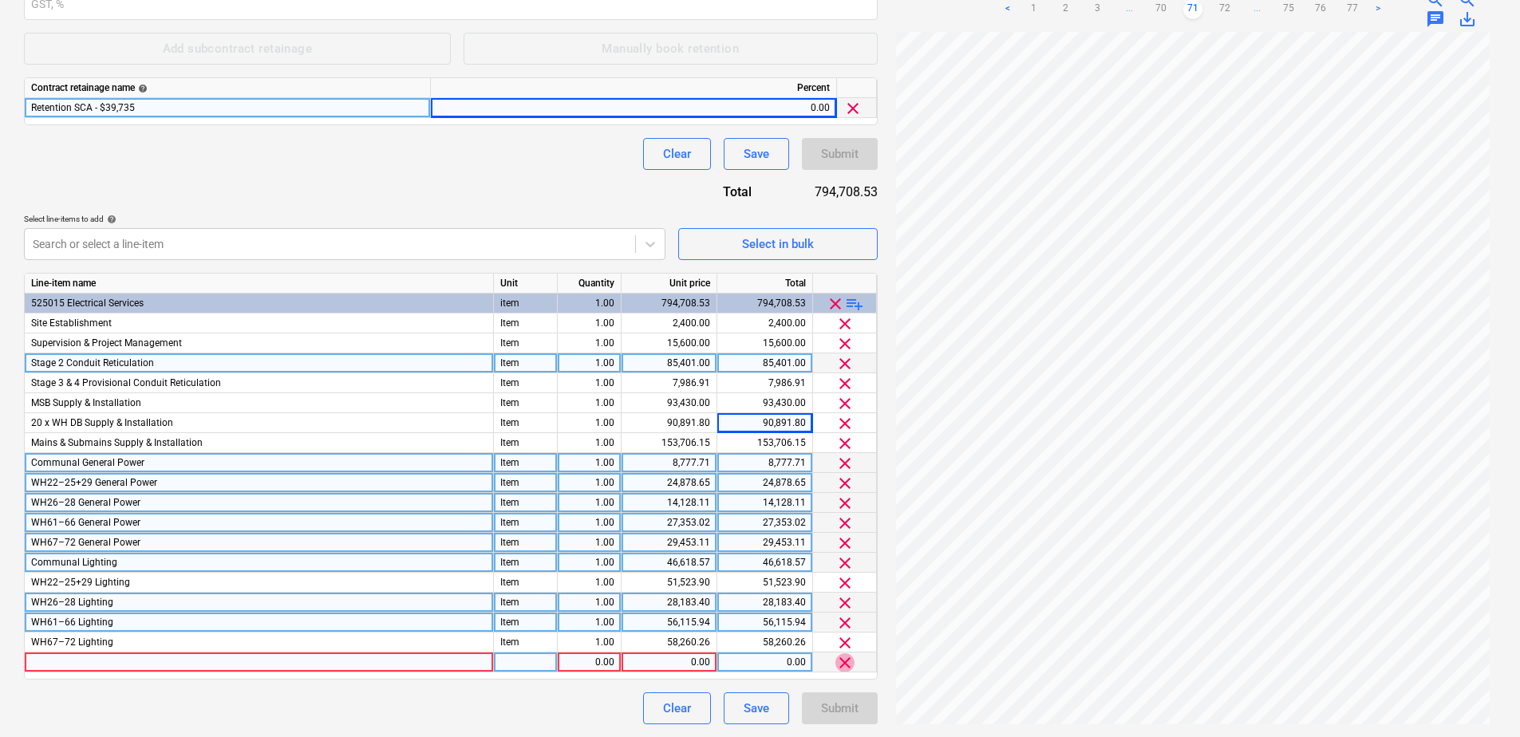
click at [846, 662] on span "clear" at bounding box center [845, 663] width 19 height 19
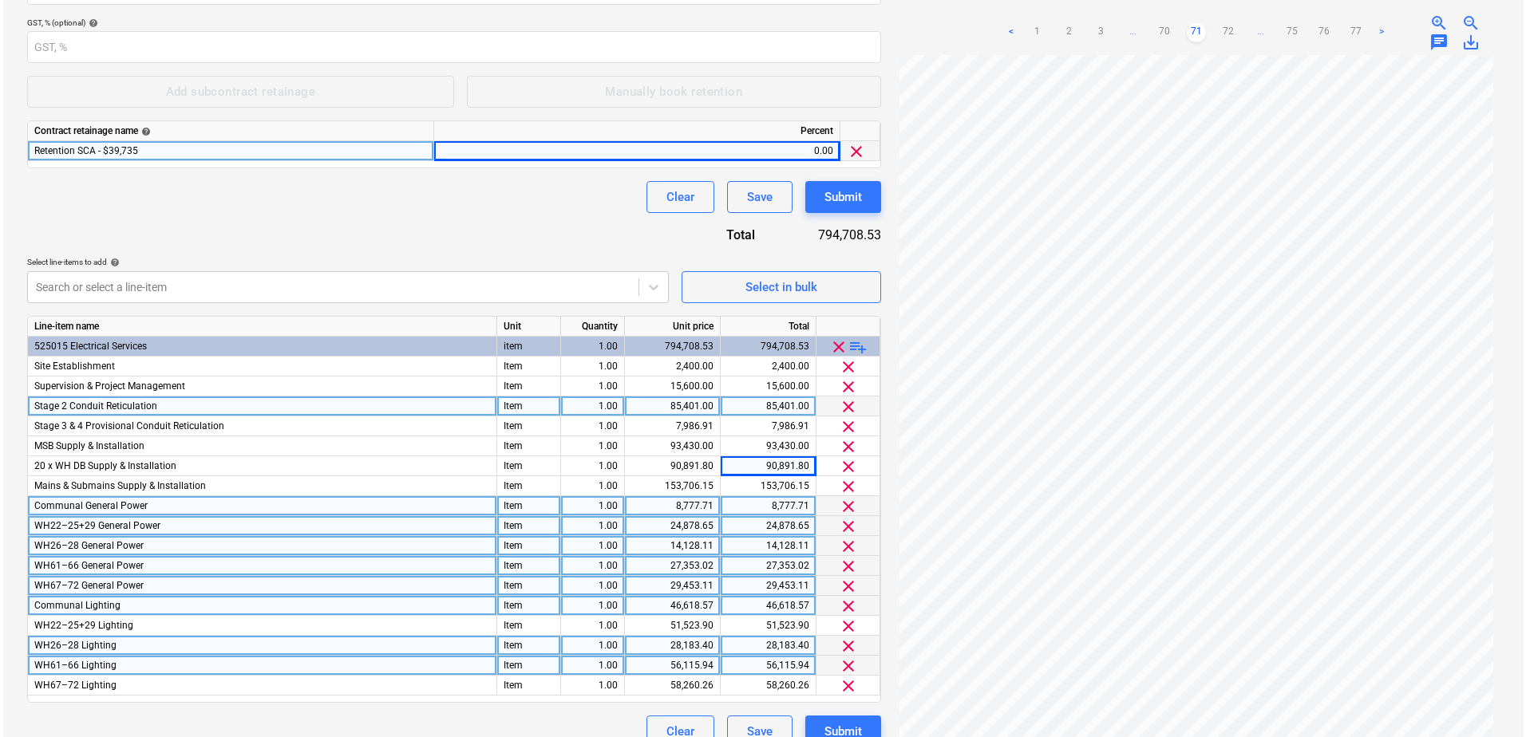
scroll to position [370, 0]
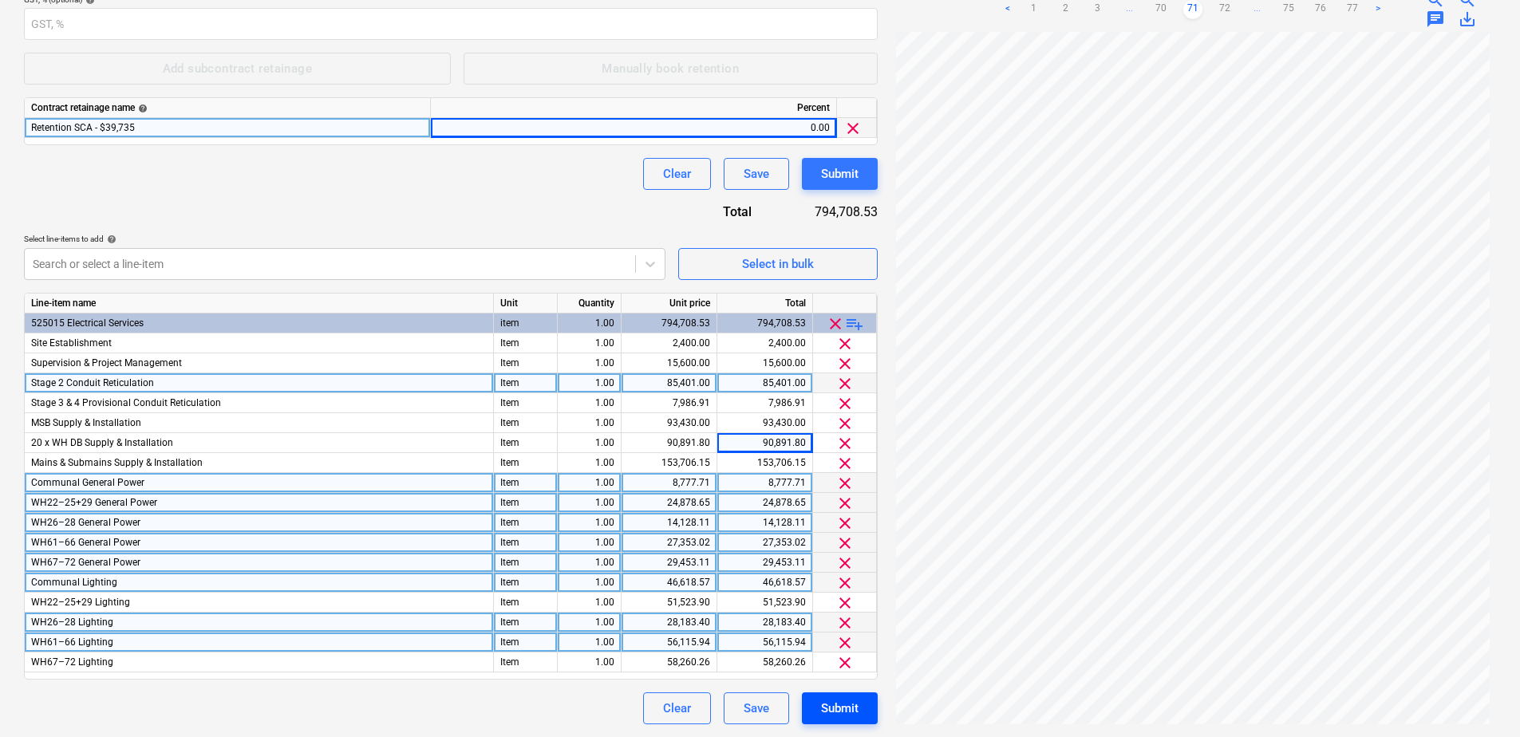
click at [832, 706] on div "Submit" at bounding box center [840, 708] width 38 height 21
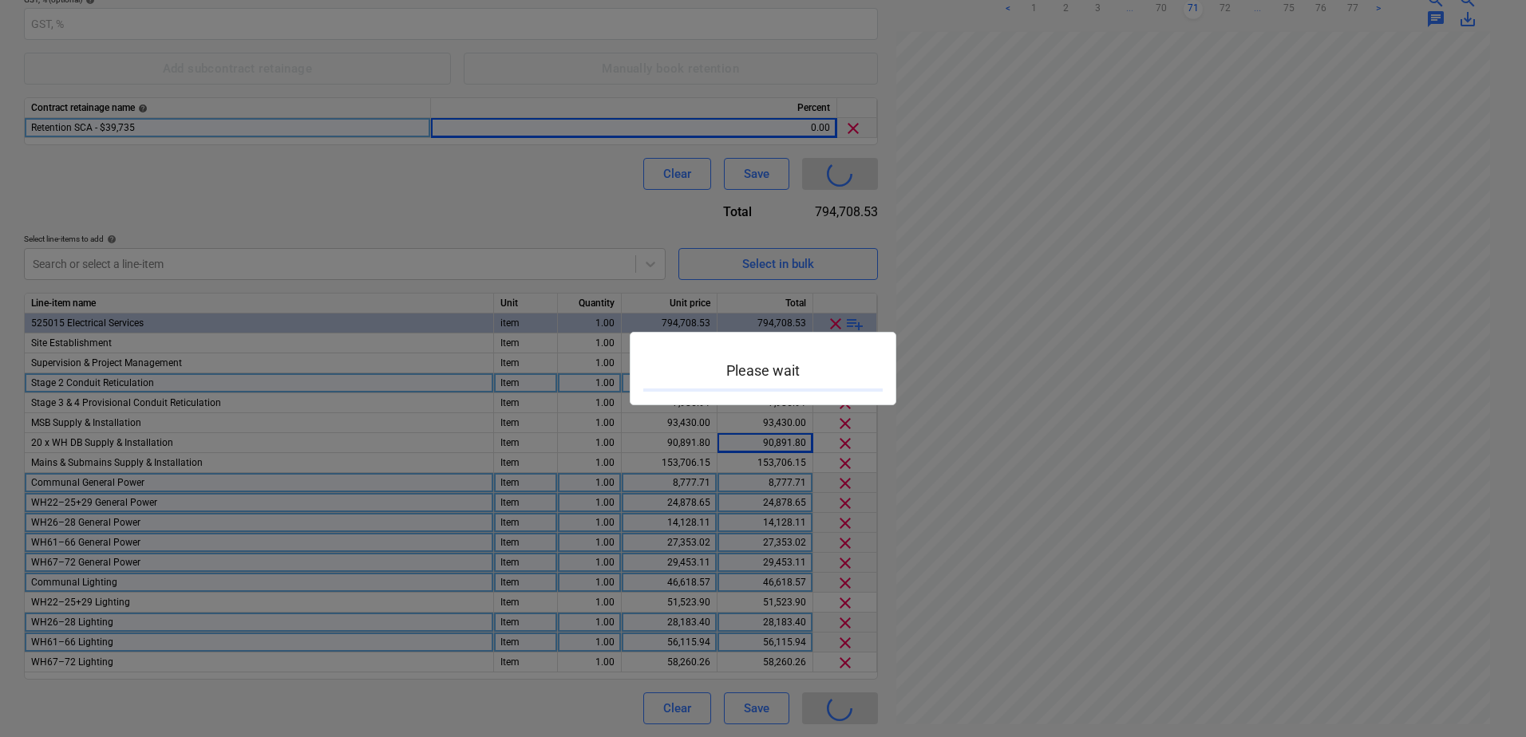
type input "0044-Millaroo-SO-034"
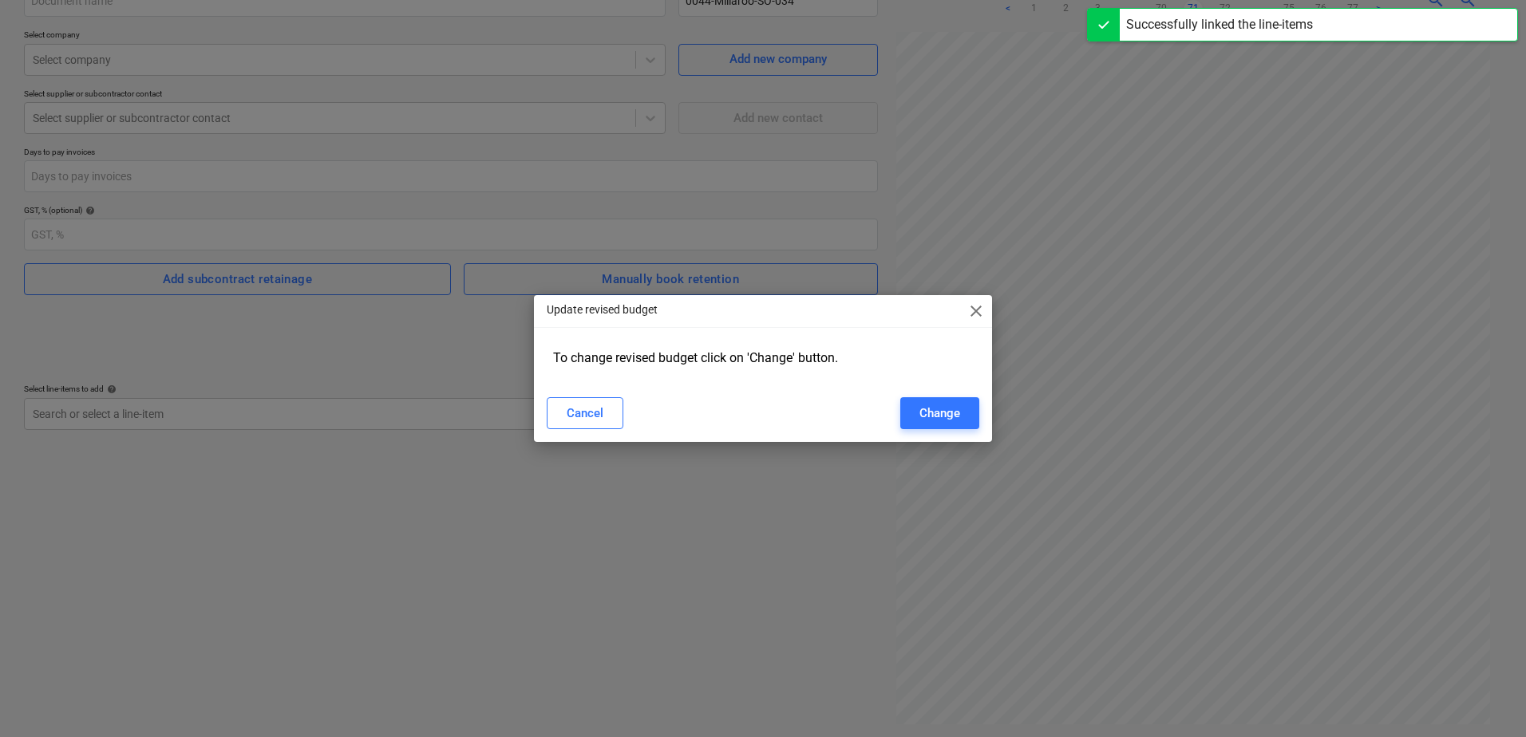
scroll to position [160, 0]
click at [934, 409] on div "Change" at bounding box center [939, 413] width 41 height 21
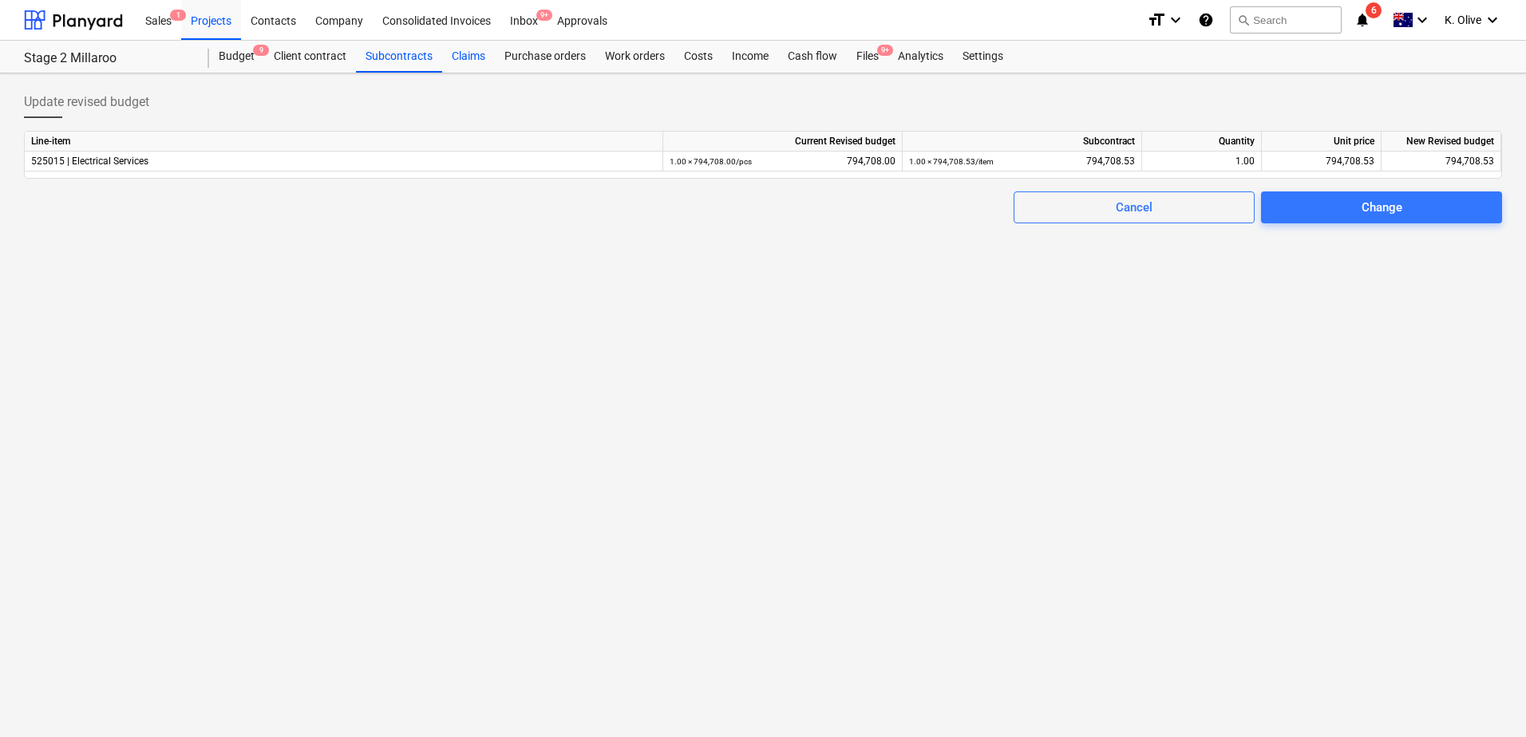
click at [469, 59] on div "Claims" at bounding box center [468, 57] width 53 height 32
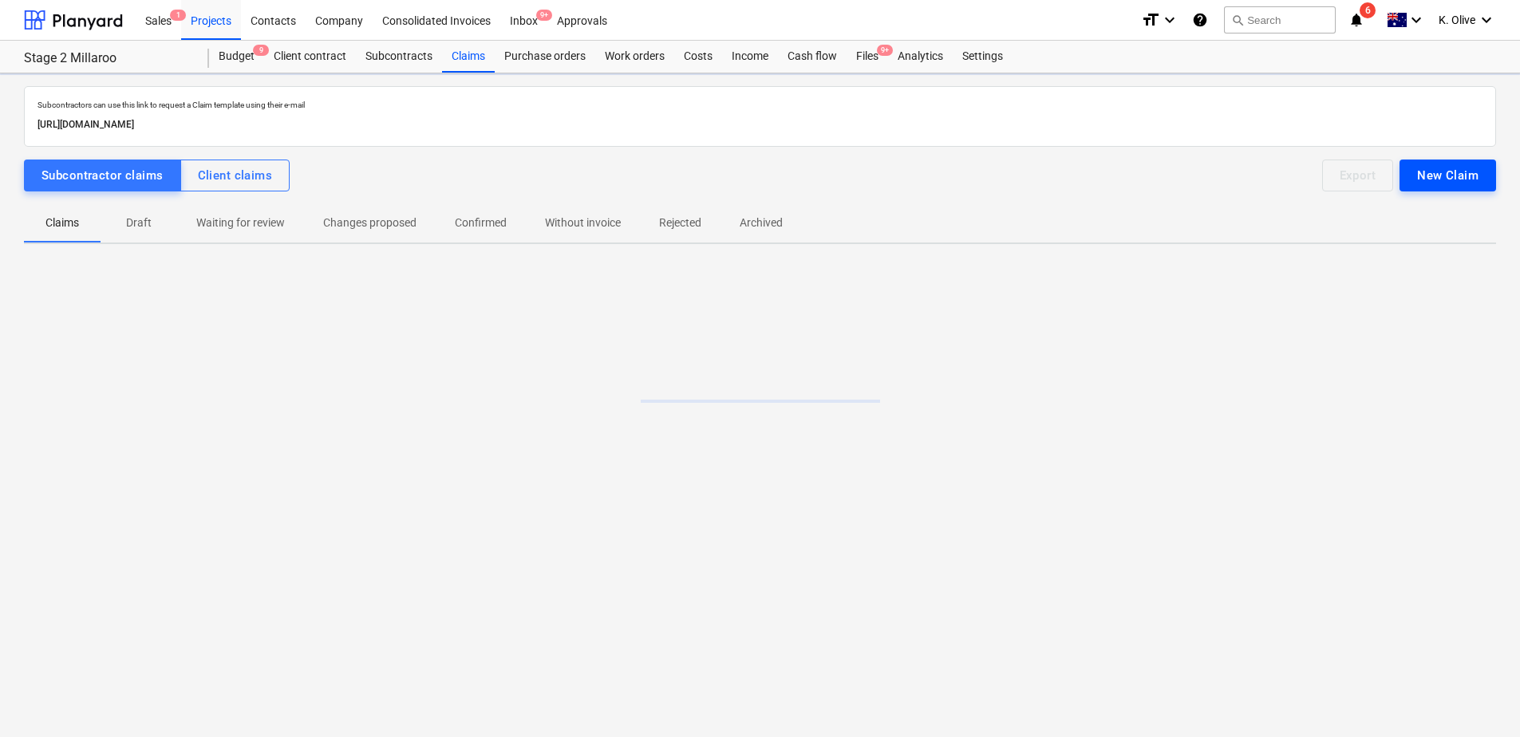
click at [1452, 174] on div "New Claim" at bounding box center [1448, 175] width 61 height 21
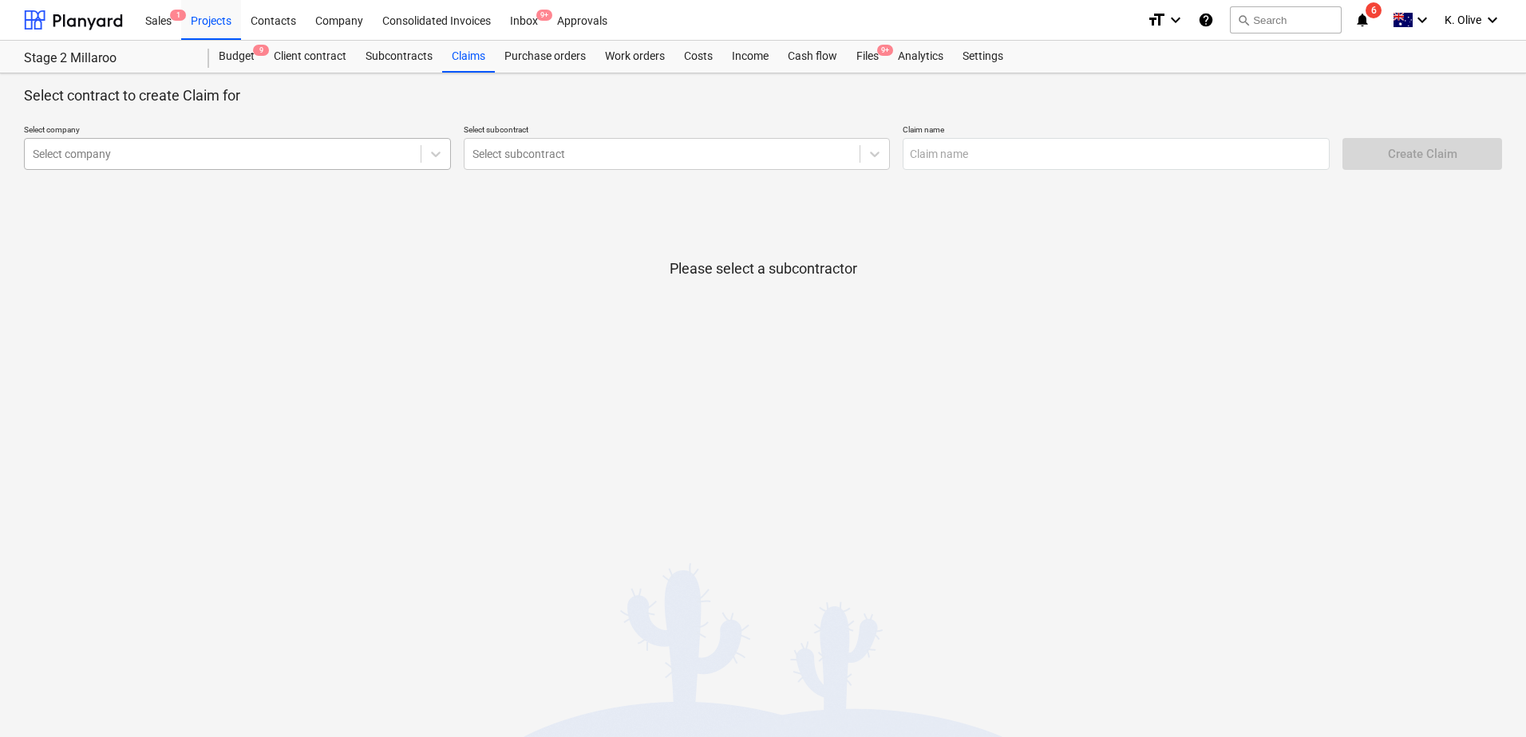
click at [263, 155] on div at bounding box center [223, 154] width 380 height 16
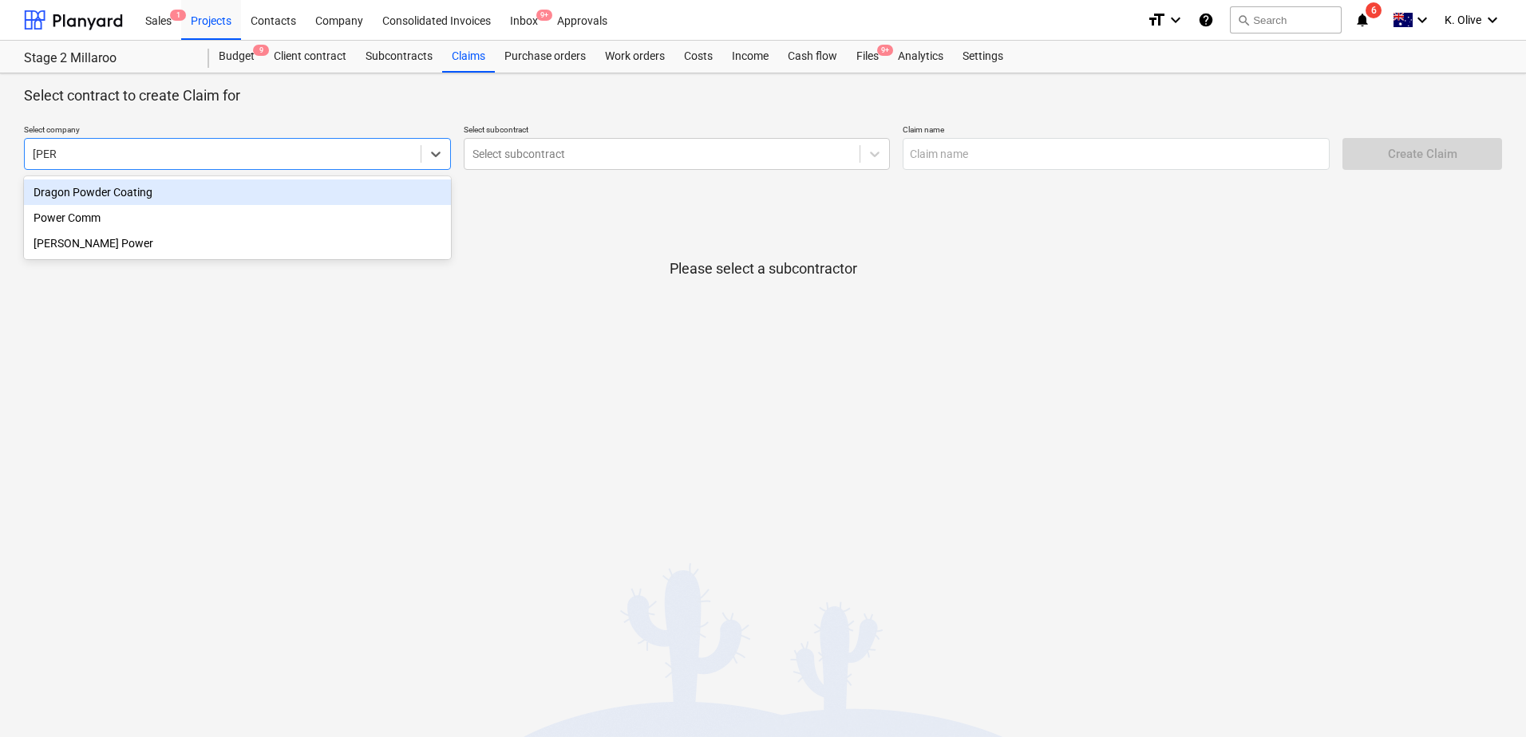
type input "power"
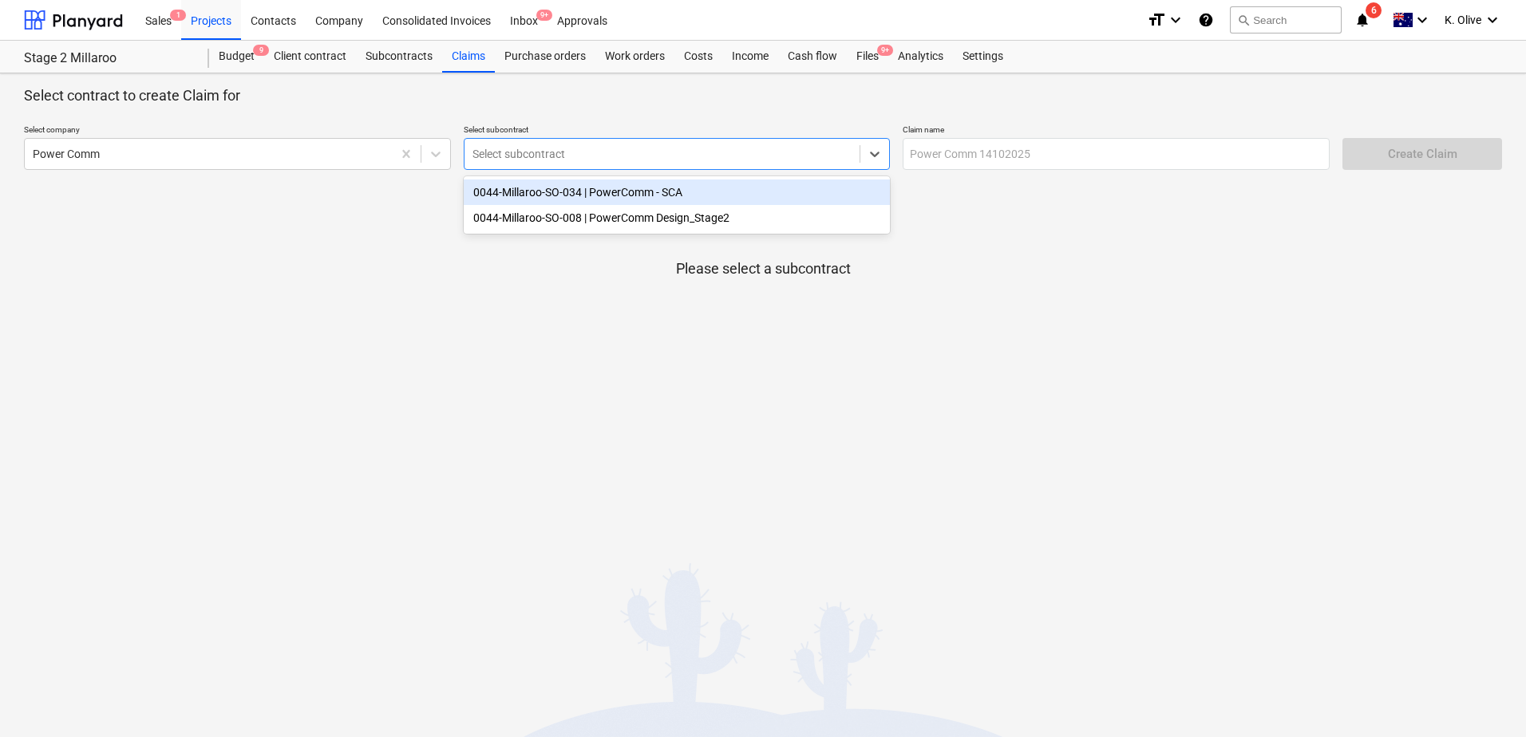
click at [525, 146] on div at bounding box center [663, 154] width 380 height 16
click at [526, 193] on div "0044-Millaroo-SO-034 | PowerComm - SCA" at bounding box center [677, 193] width 427 height 26
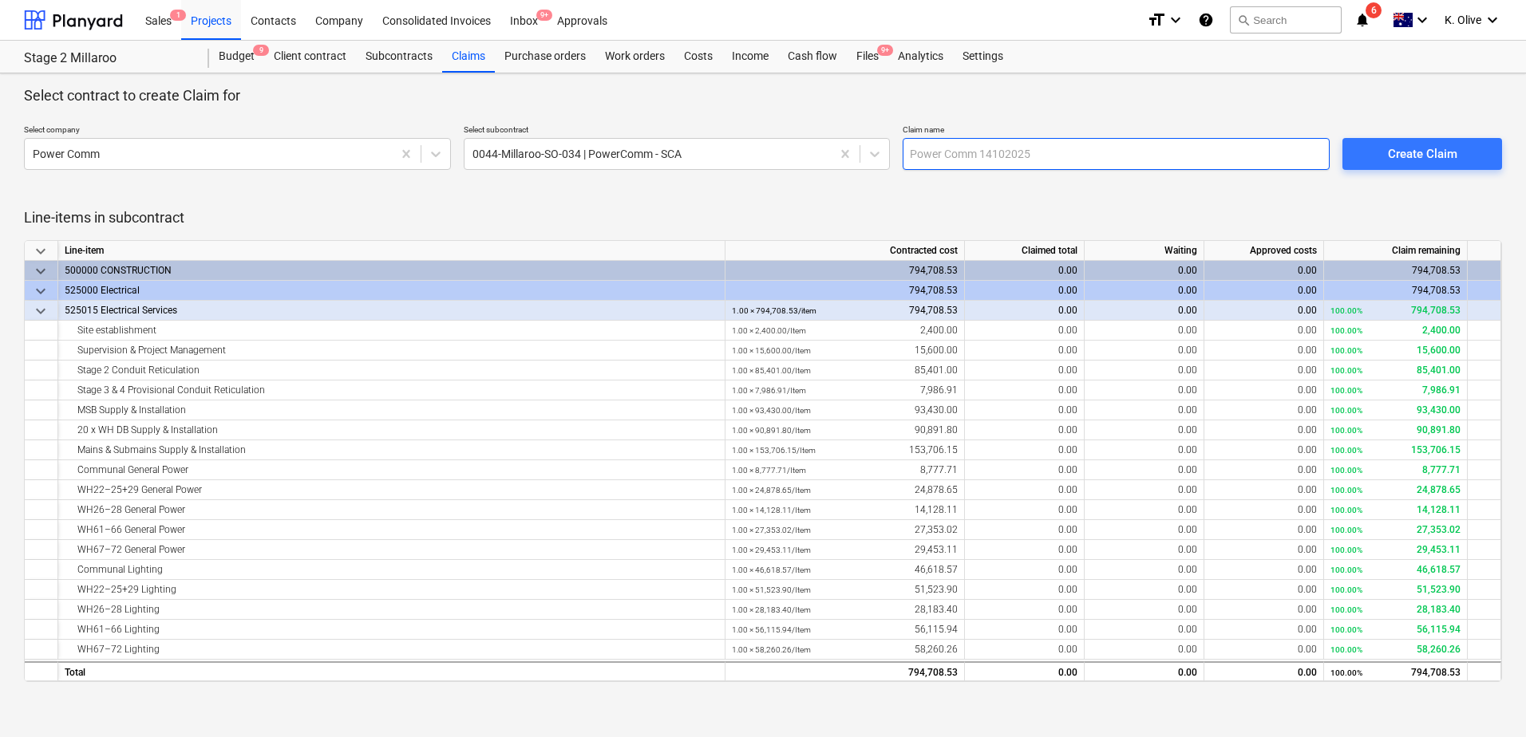
click at [1042, 151] on input "text" at bounding box center [1116, 154] width 427 height 32
type input "PC01"
click at [1045, 331] on div "0.00" at bounding box center [1025, 331] width 120 height 20
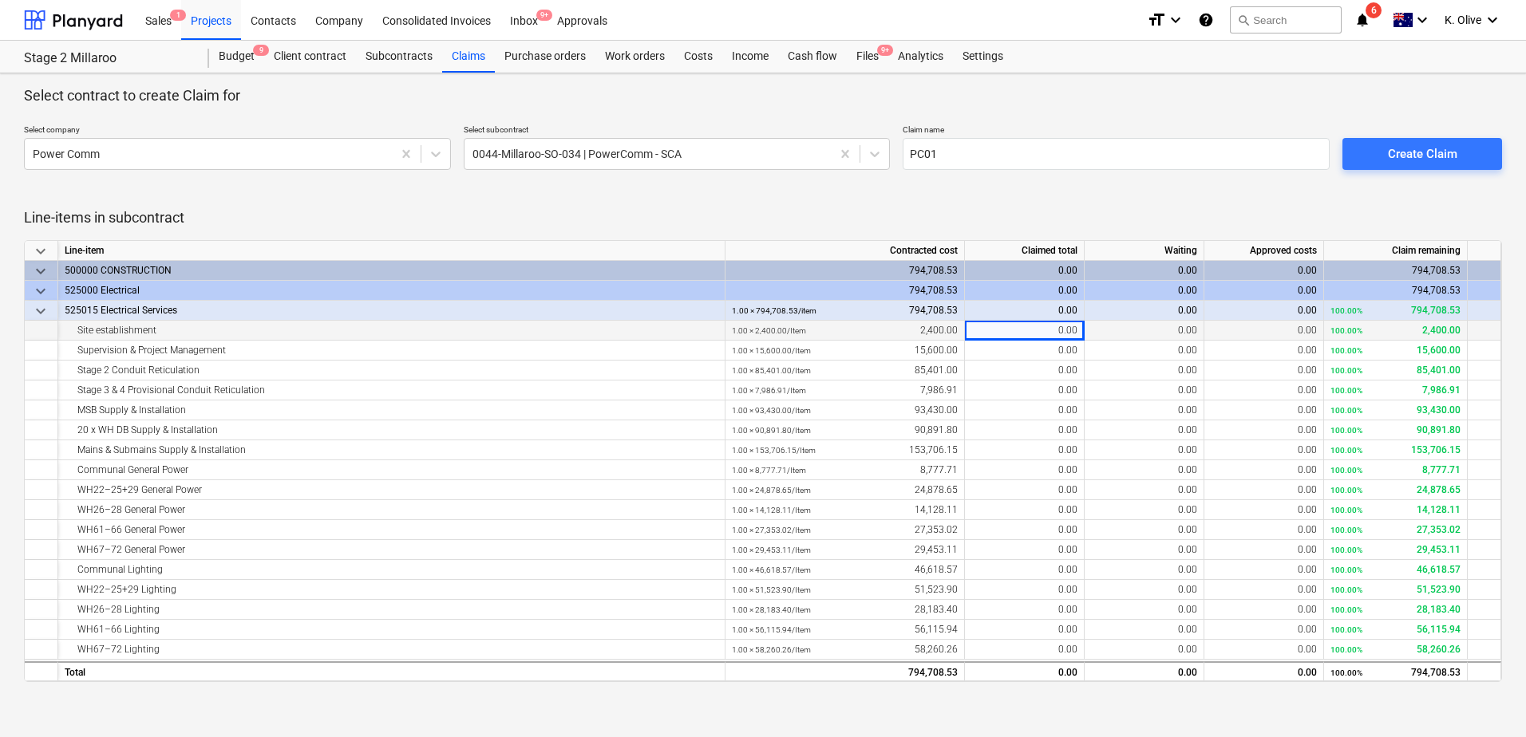
click at [1045, 331] on div "0.00" at bounding box center [1025, 331] width 120 height 20
click at [1388, 159] on div "Create Claim" at bounding box center [1422, 154] width 69 height 21
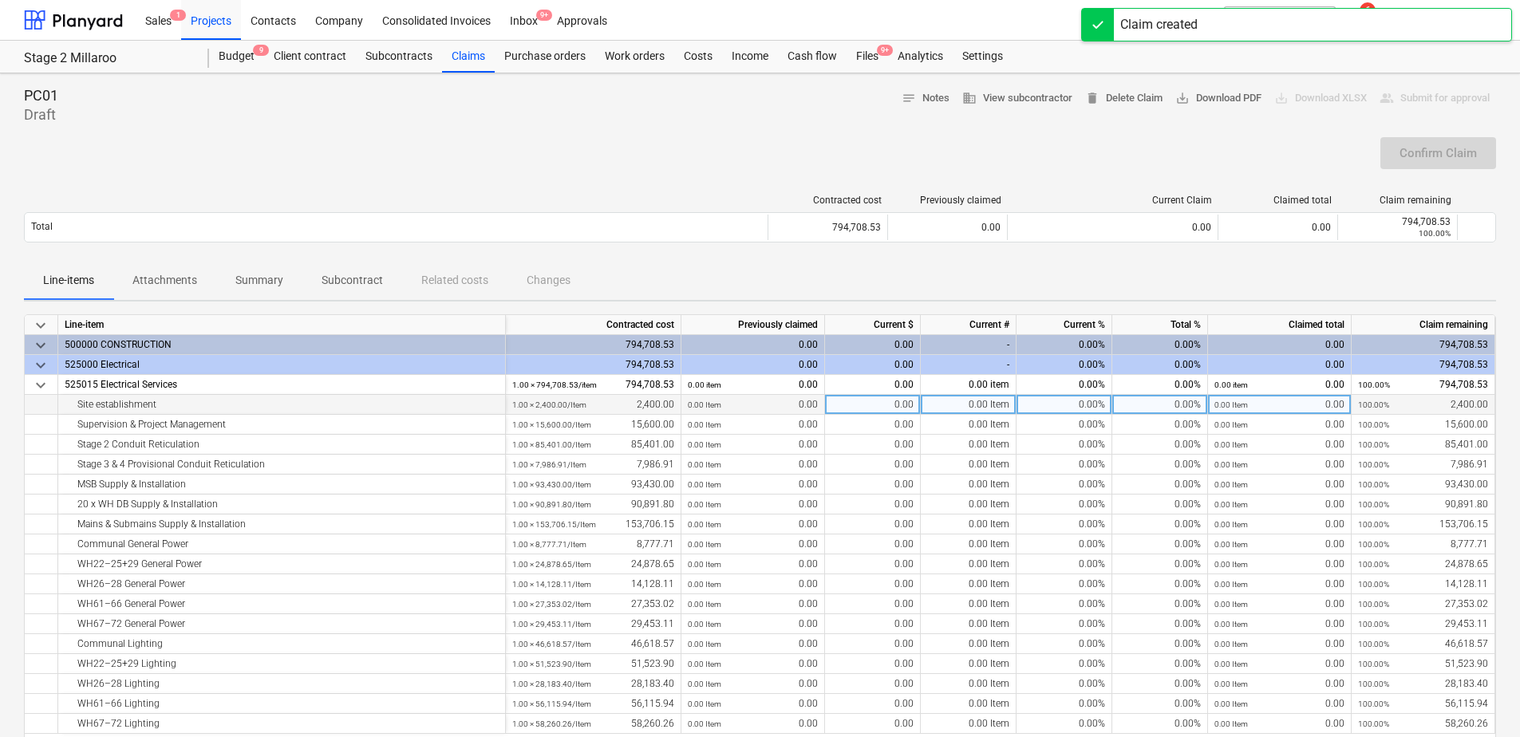
click at [1070, 409] on div "0.00%" at bounding box center [1065, 405] width 96 height 20
type input "100"
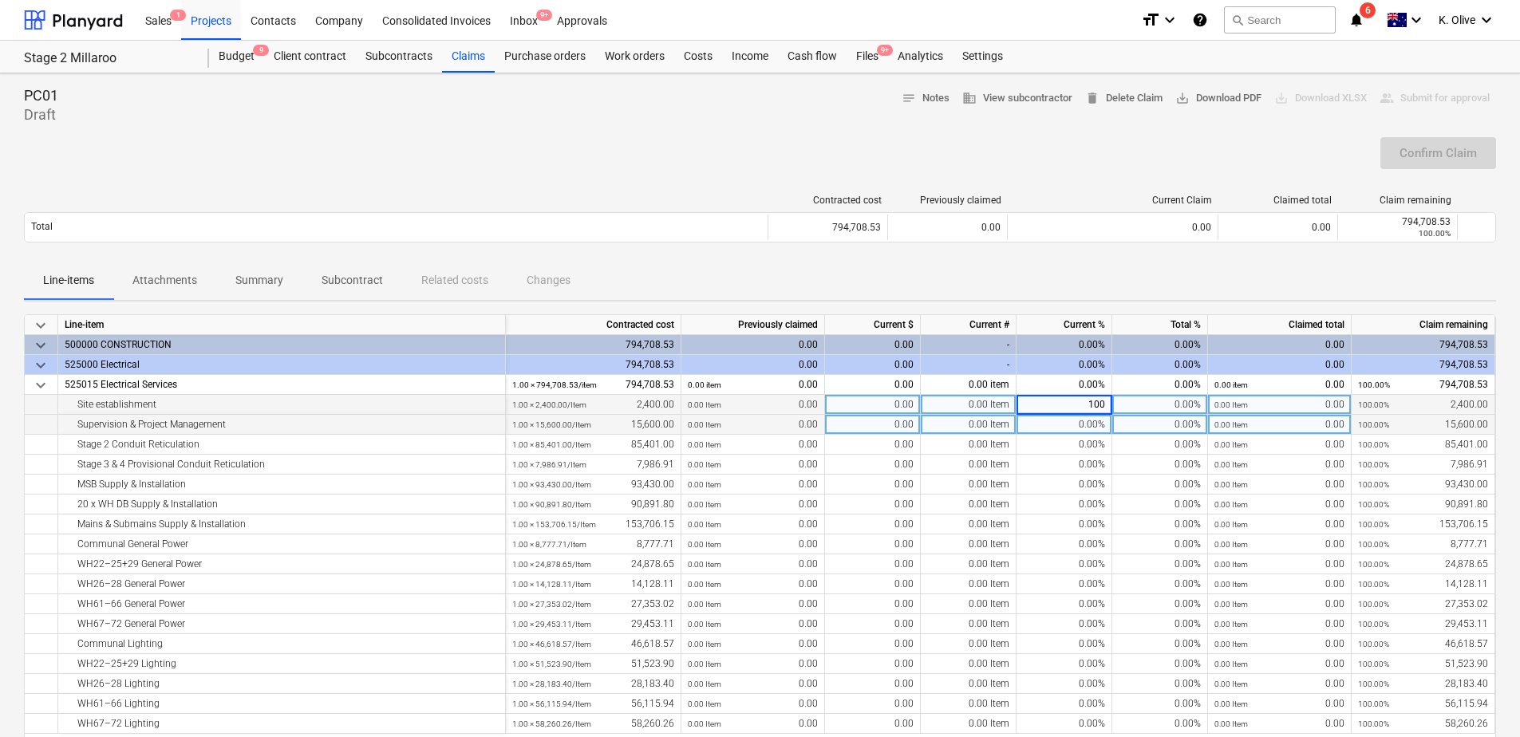
click at [1073, 422] on div "0.00%" at bounding box center [1065, 425] width 96 height 20
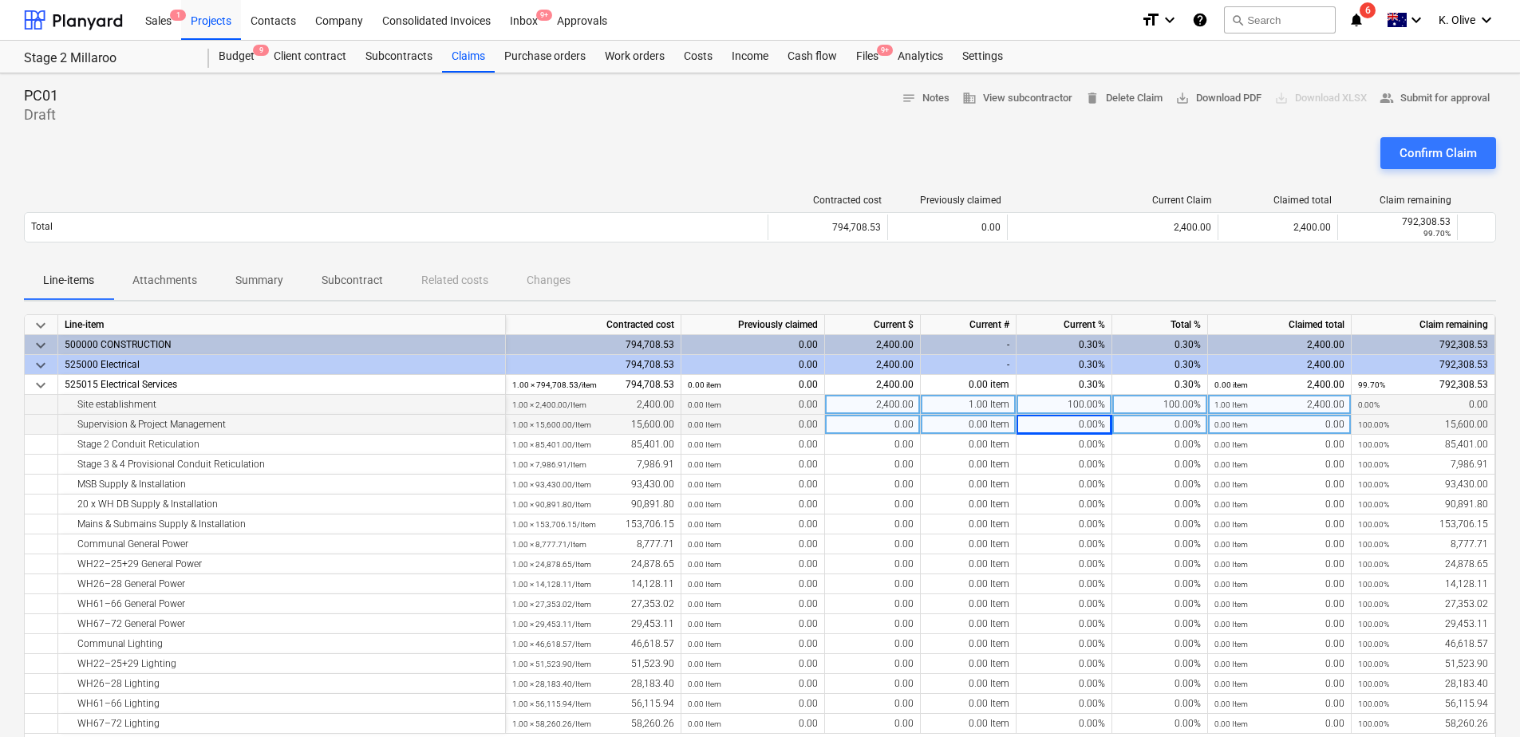
click at [884, 425] on div "0.00" at bounding box center [873, 425] width 96 height 20
type input "780"
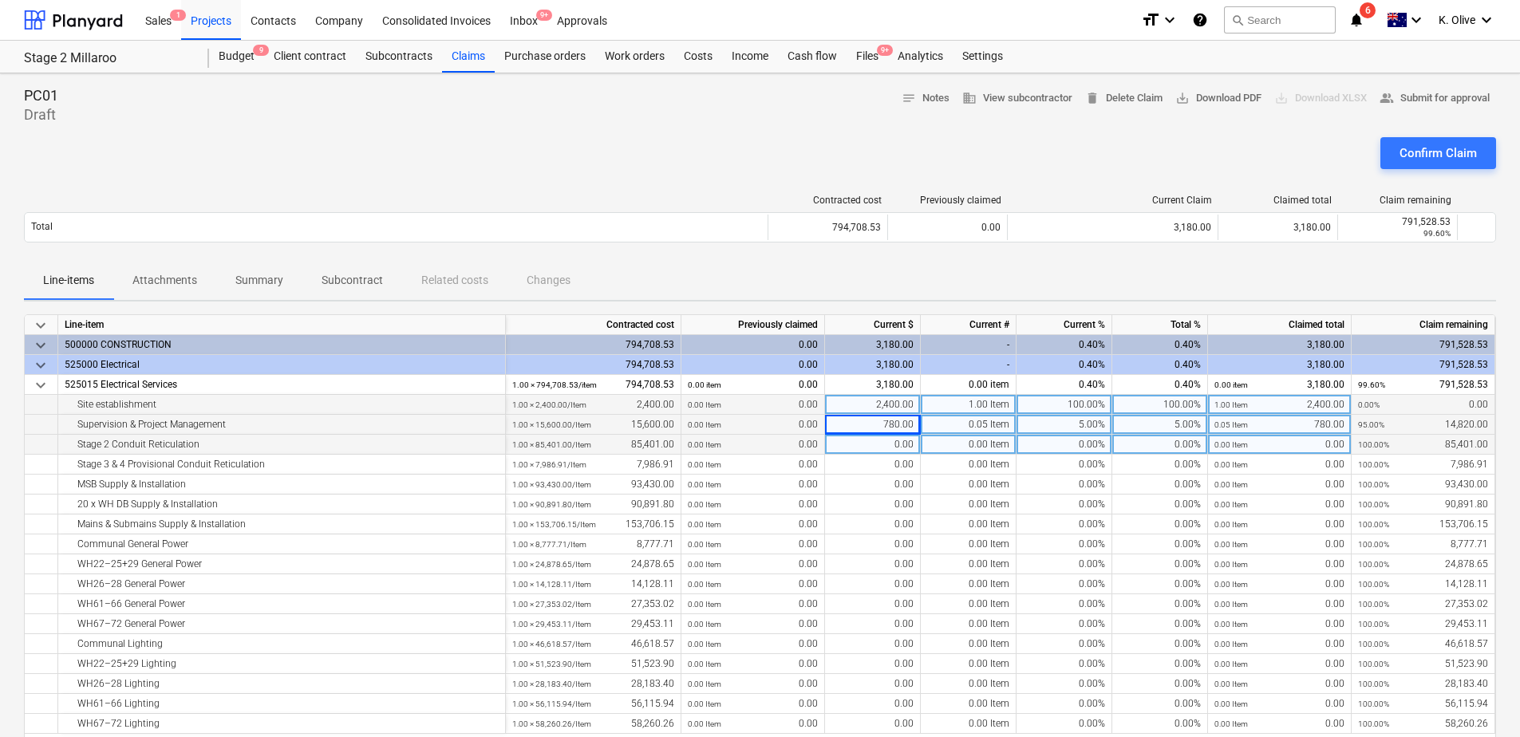
click at [876, 447] on div "0.00" at bounding box center [873, 445] width 96 height 20
click at [865, 443] on div "0.00" at bounding box center [873, 445] width 96 height 20
click at [862, 438] on div "0.00" at bounding box center [873, 445] width 96 height 20
type input "12810"
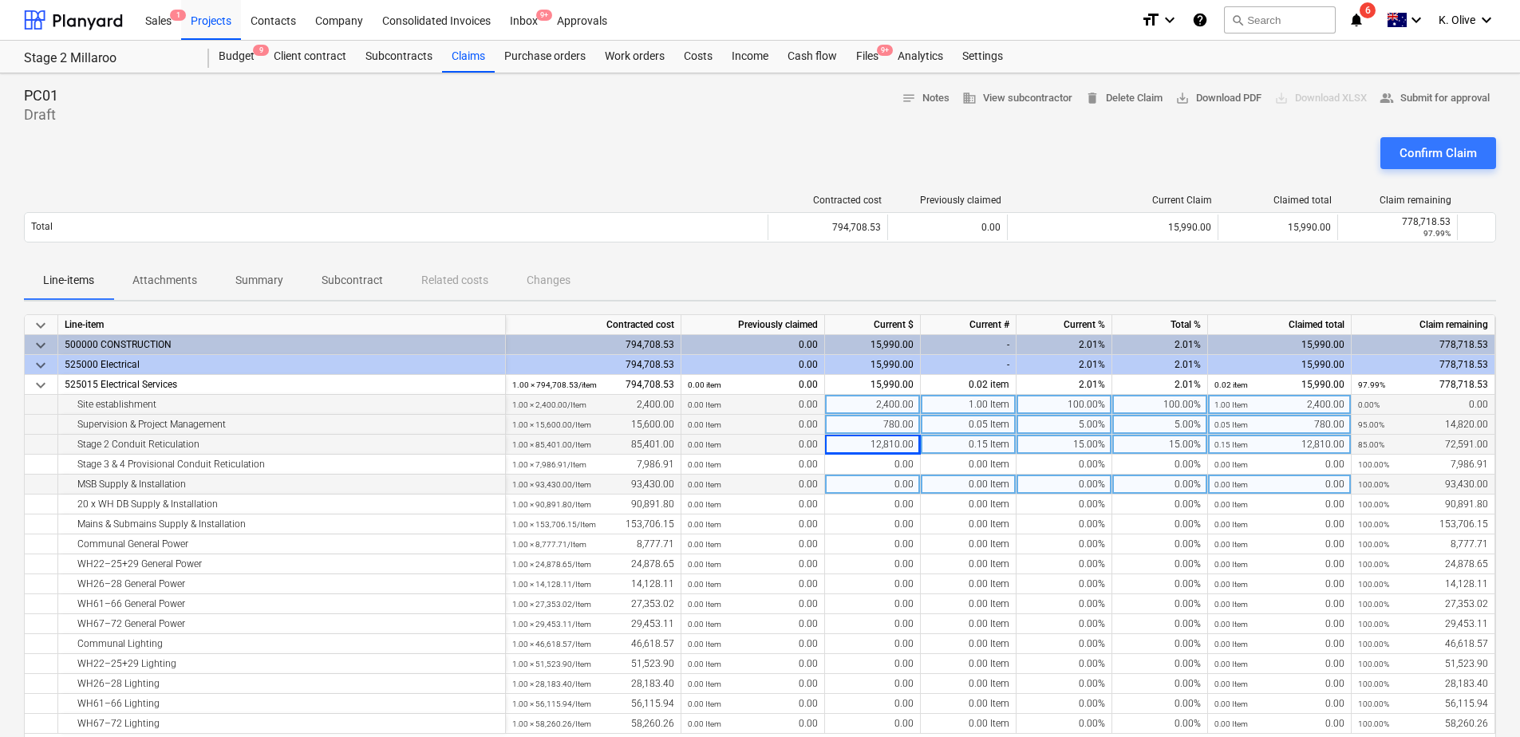
click at [885, 480] on div "0.00" at bounding box center [873, 485] width 96 height 20
type input "18686"
click at [908, 440] on div "12,810.00" at bounding box center [873, 445] width 96 height 20
click at [911, 445] on input "12810" at bounding box center [872, 444] width 95 height 19
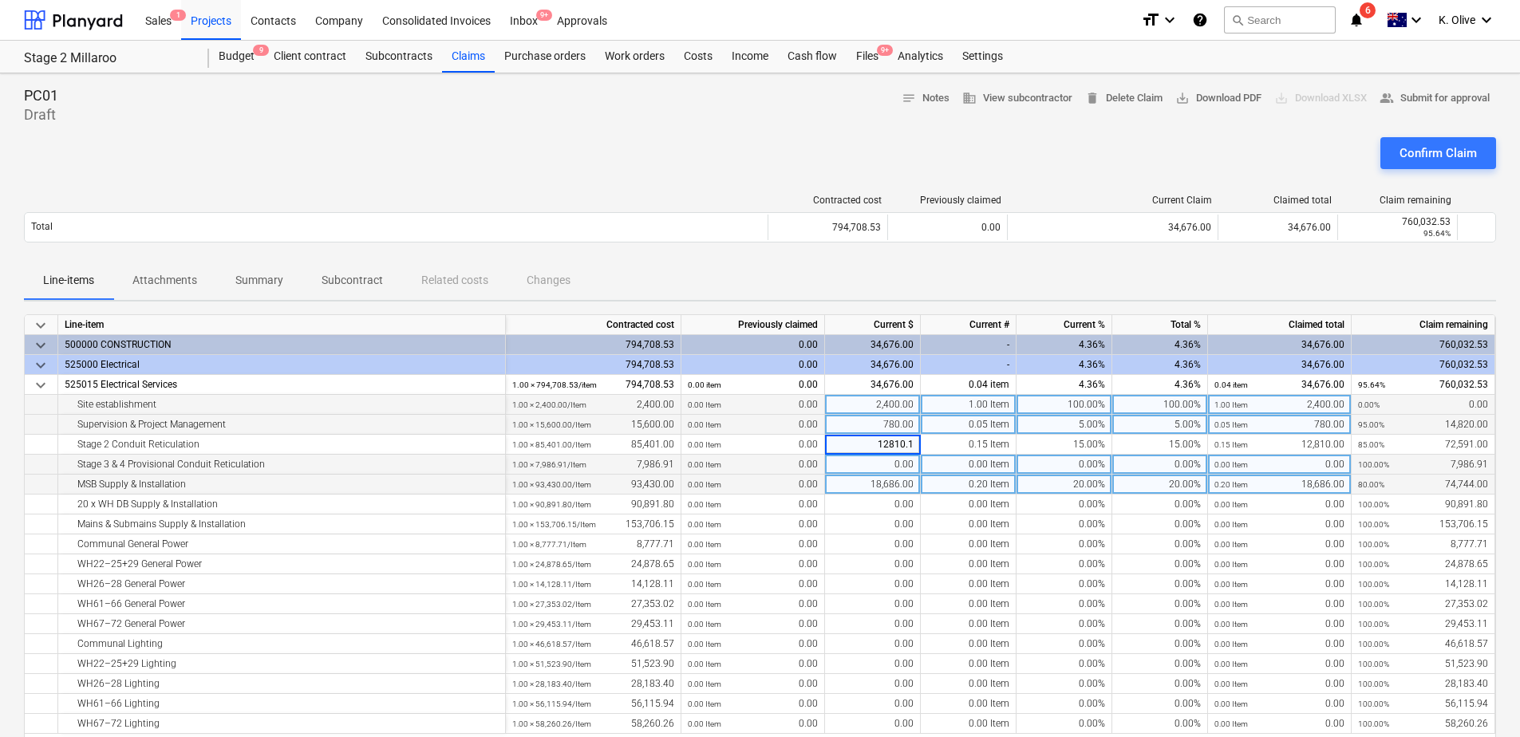
type input "12810.15"
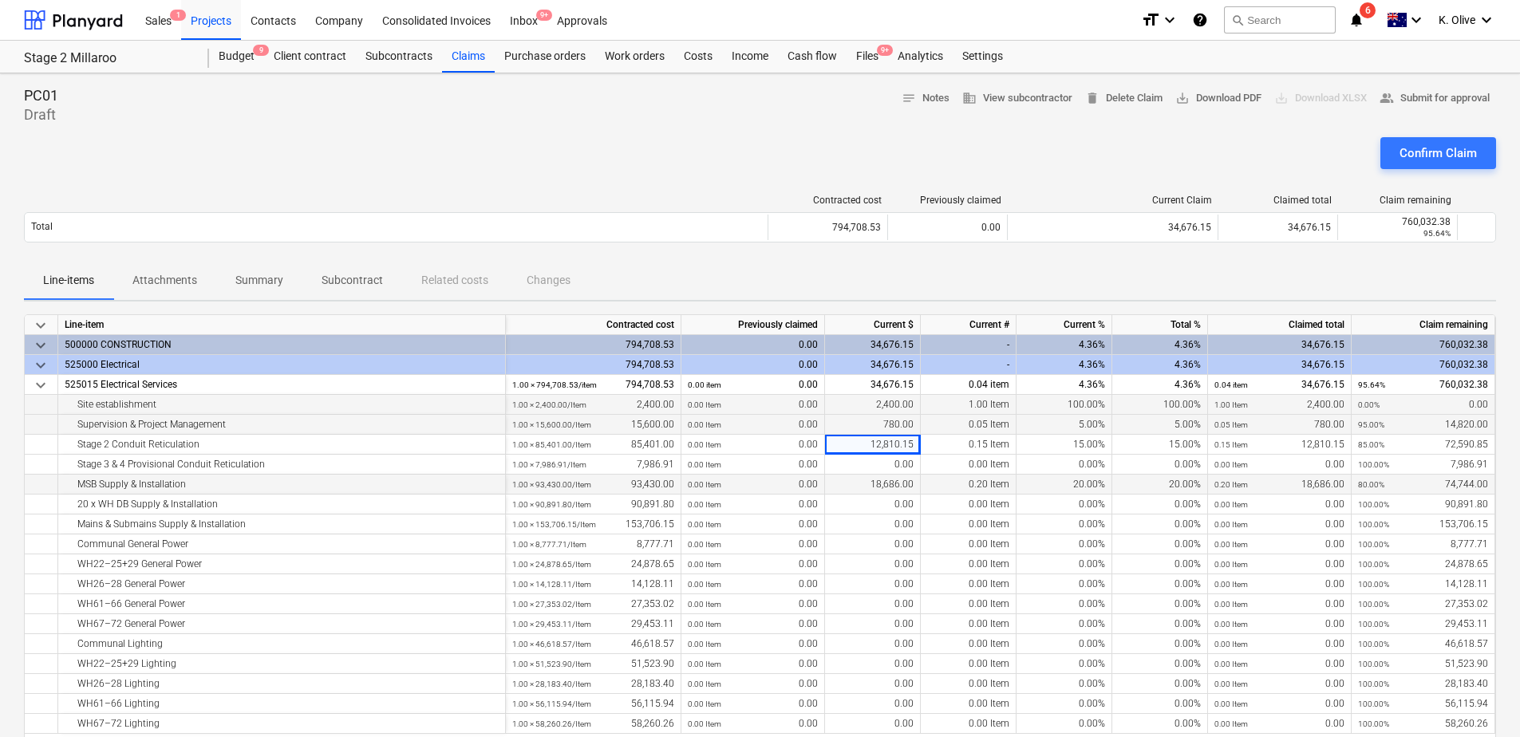
click at [1019, 267] on div "Line-items Attachments Summary Subcontract Related costs Changes" at bounding box center [760, 281] width 1473 height 38
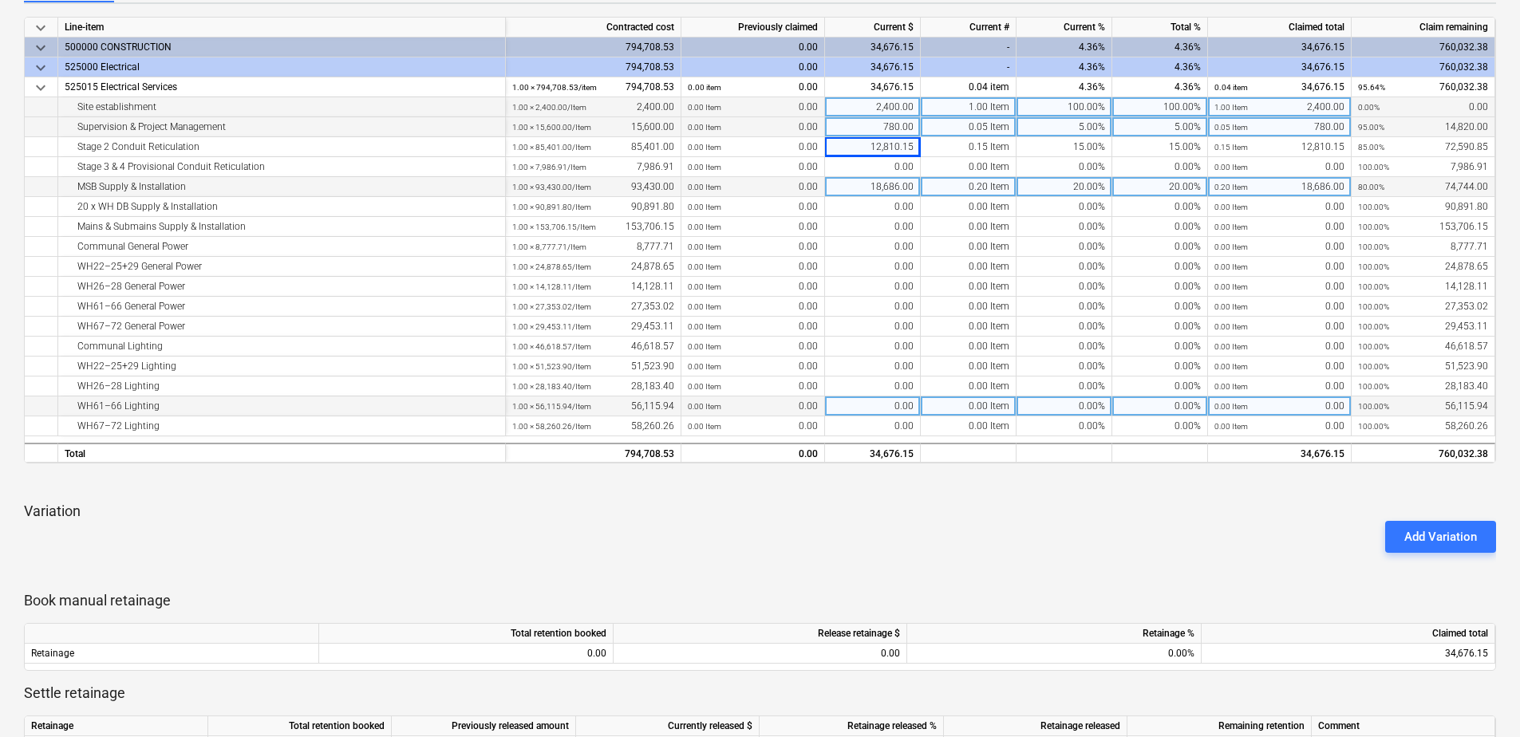
scroll to position [479, 0]
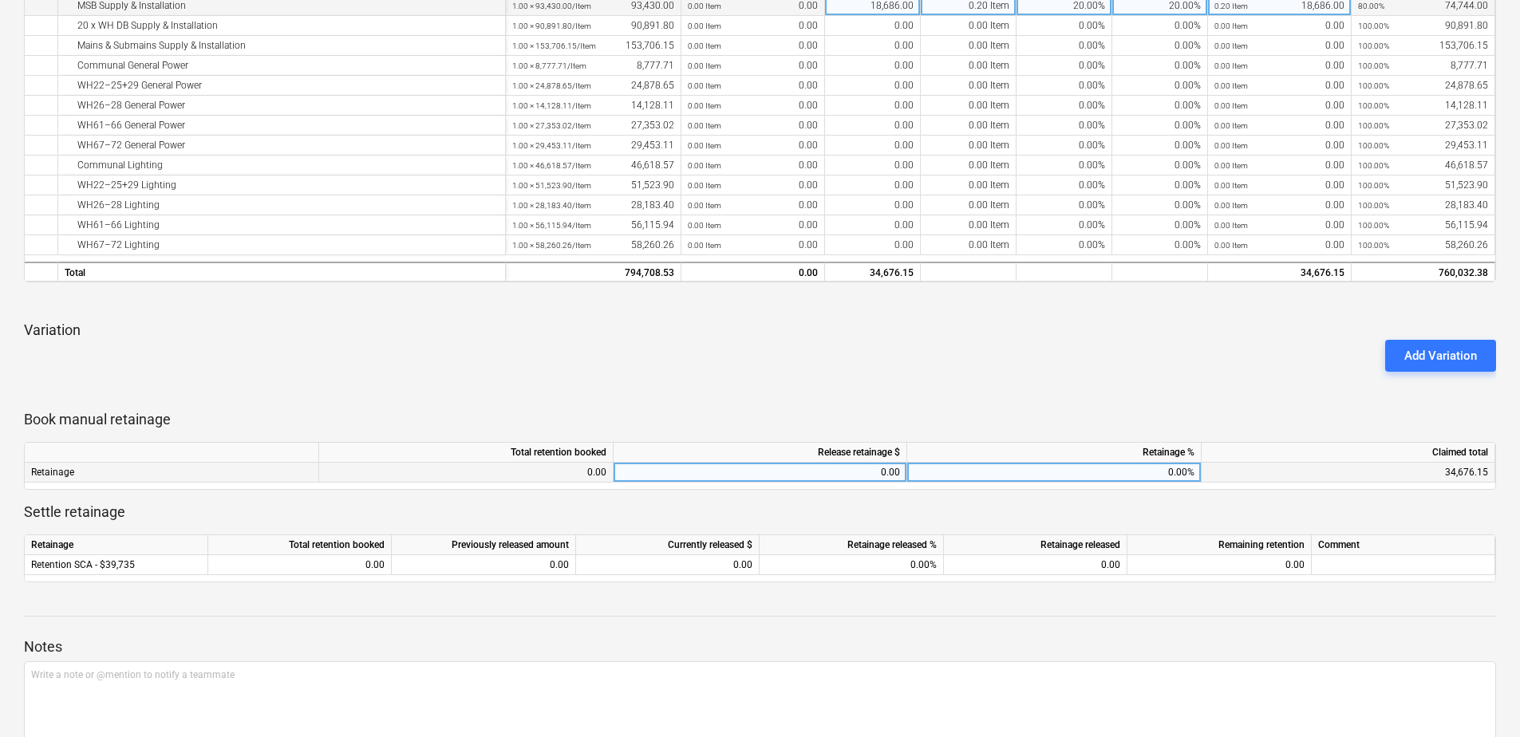
click at [1018, 473] on div "0.00%" at bounding box center [1055, 473] width 295 height 20
type input "5"
click at [1146, 400] on div "keyboard_arrow_down Line-item Contracted cost Previously claimed Current $ Curr…" at bounding box center [760, 209] width 1473 height 747
click at [1044, 381] on div "keyboard_arrow_down Line-item Contracted cost Previously claimed Current $ Curr…" at bounding box center [760, 209] width 1473 height 747
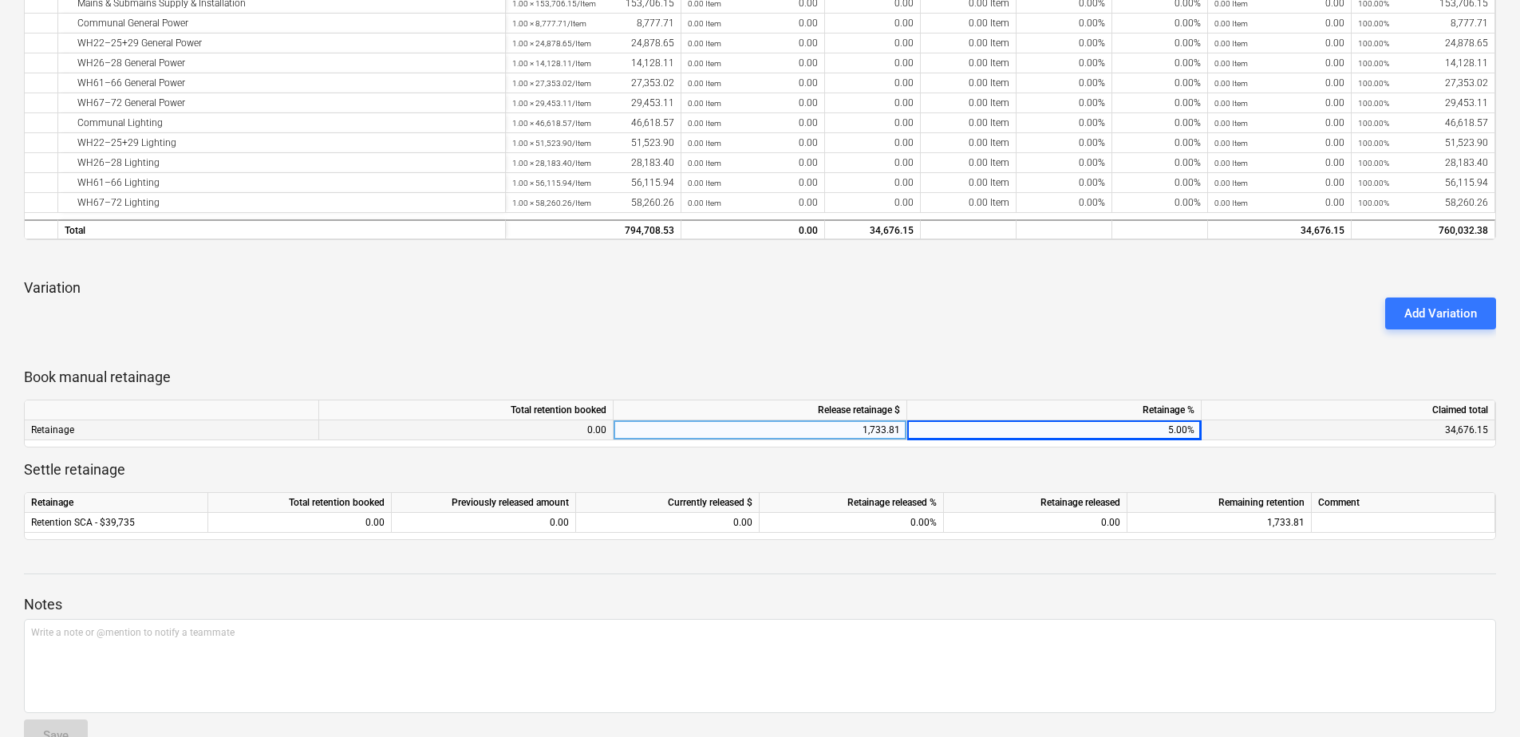
scroll to position [559, 0]
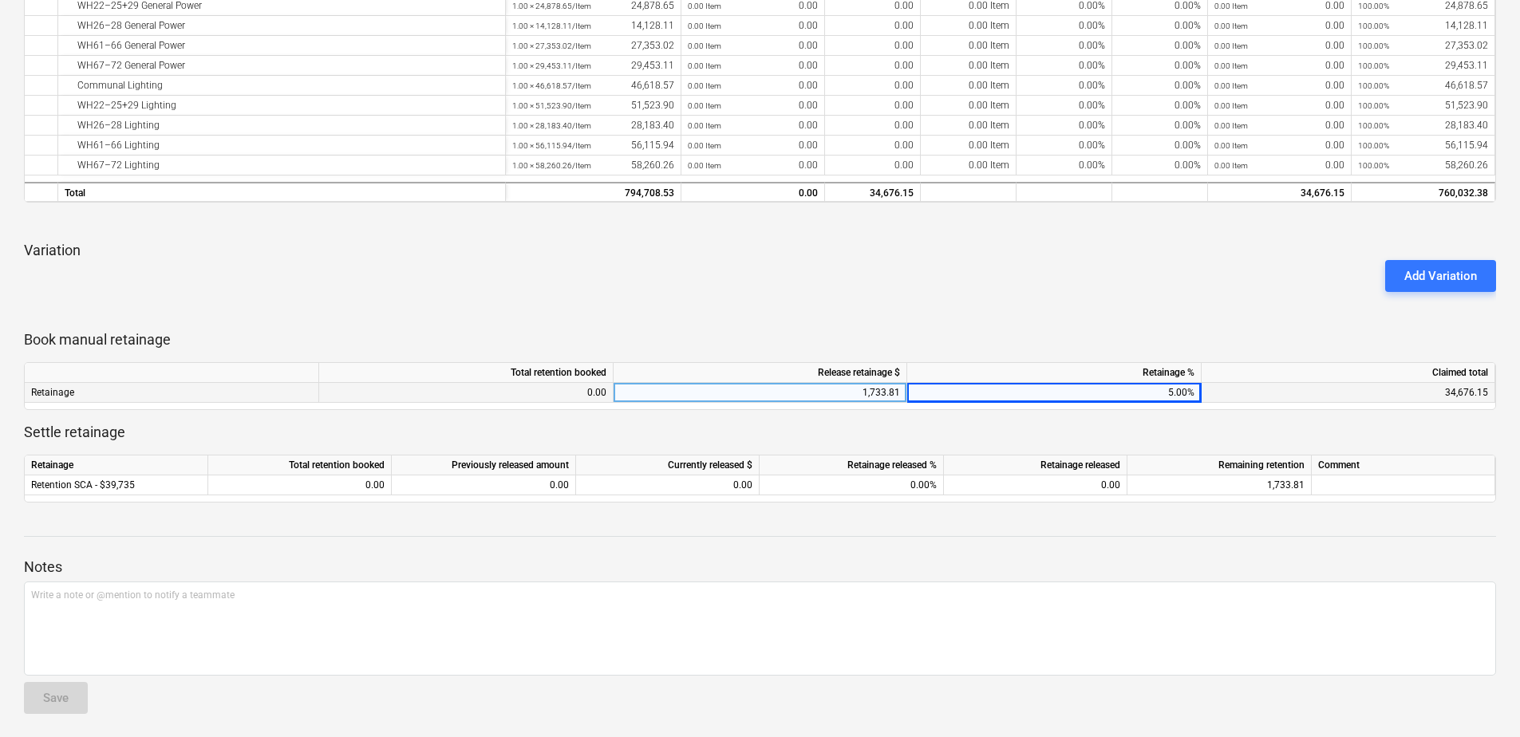
click at [1024, 279] on div "Add Variation" at bounding box center [760, 276] width 1485 height 45
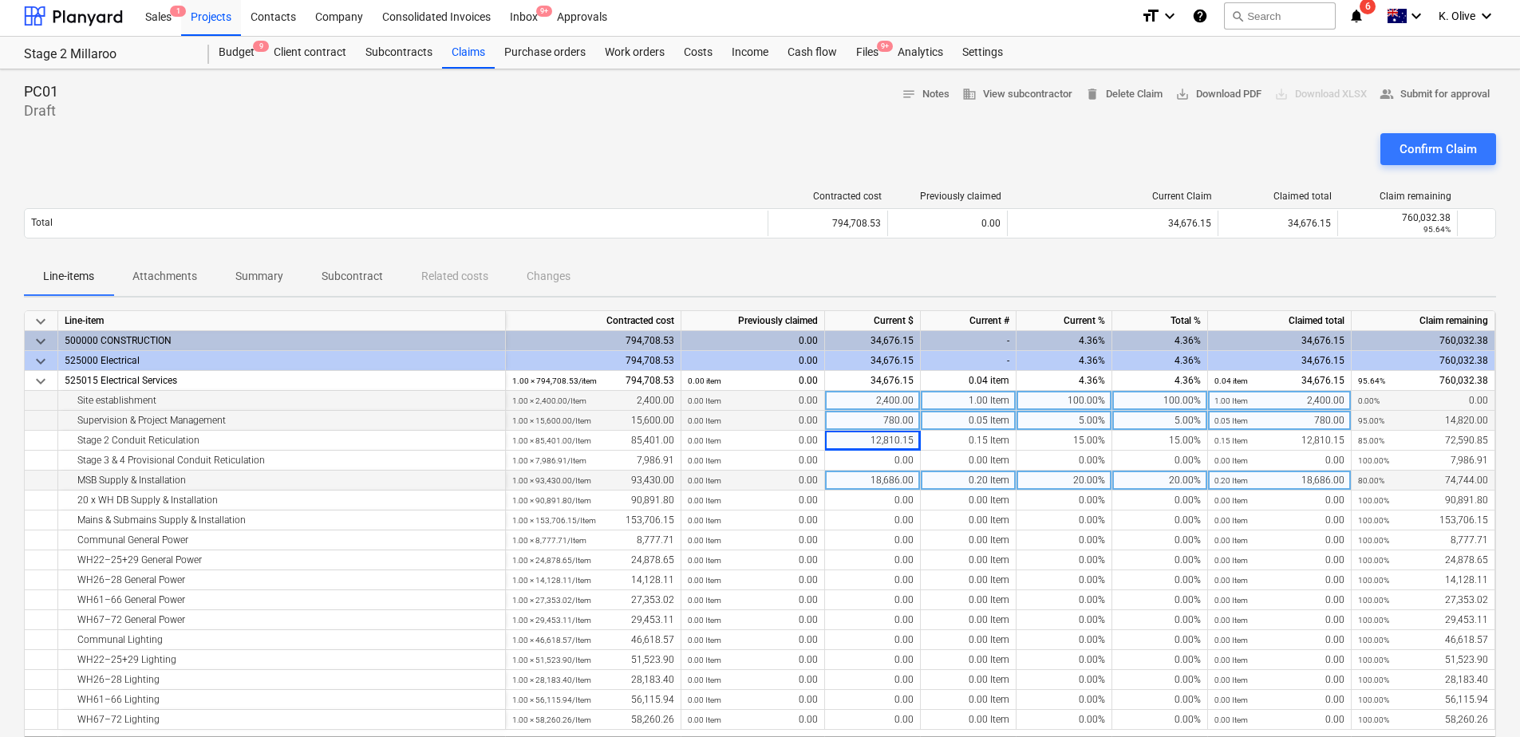
scroll to position [2, 0]
click at [1208, 105] on button "save_alt Download PDF" at bounding box center [1218, 96] width 99 height 25
click at [933, 151] on div "Confirm Claim" at bounding box center [760, 157] width 1473 height 45
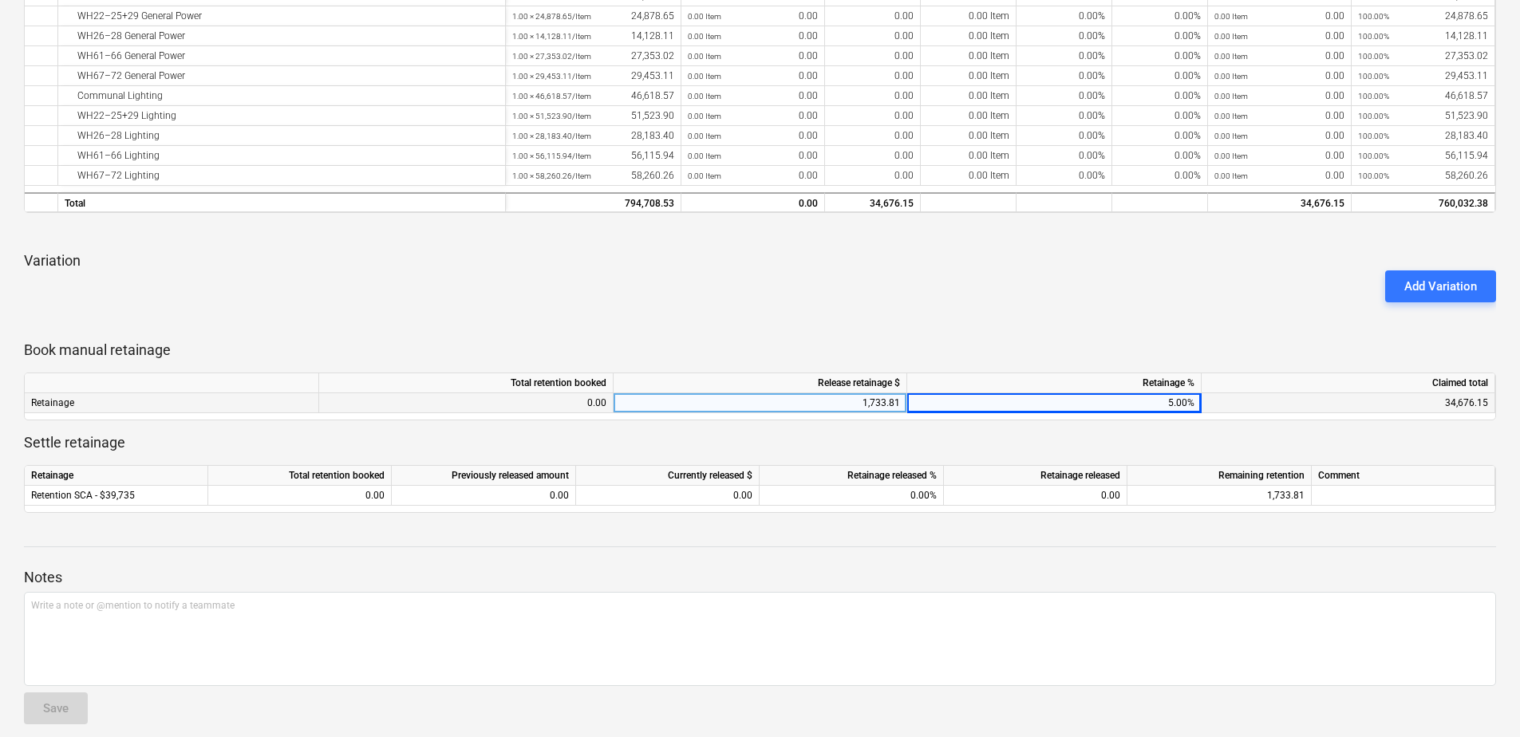
scroll to position [561, 0]
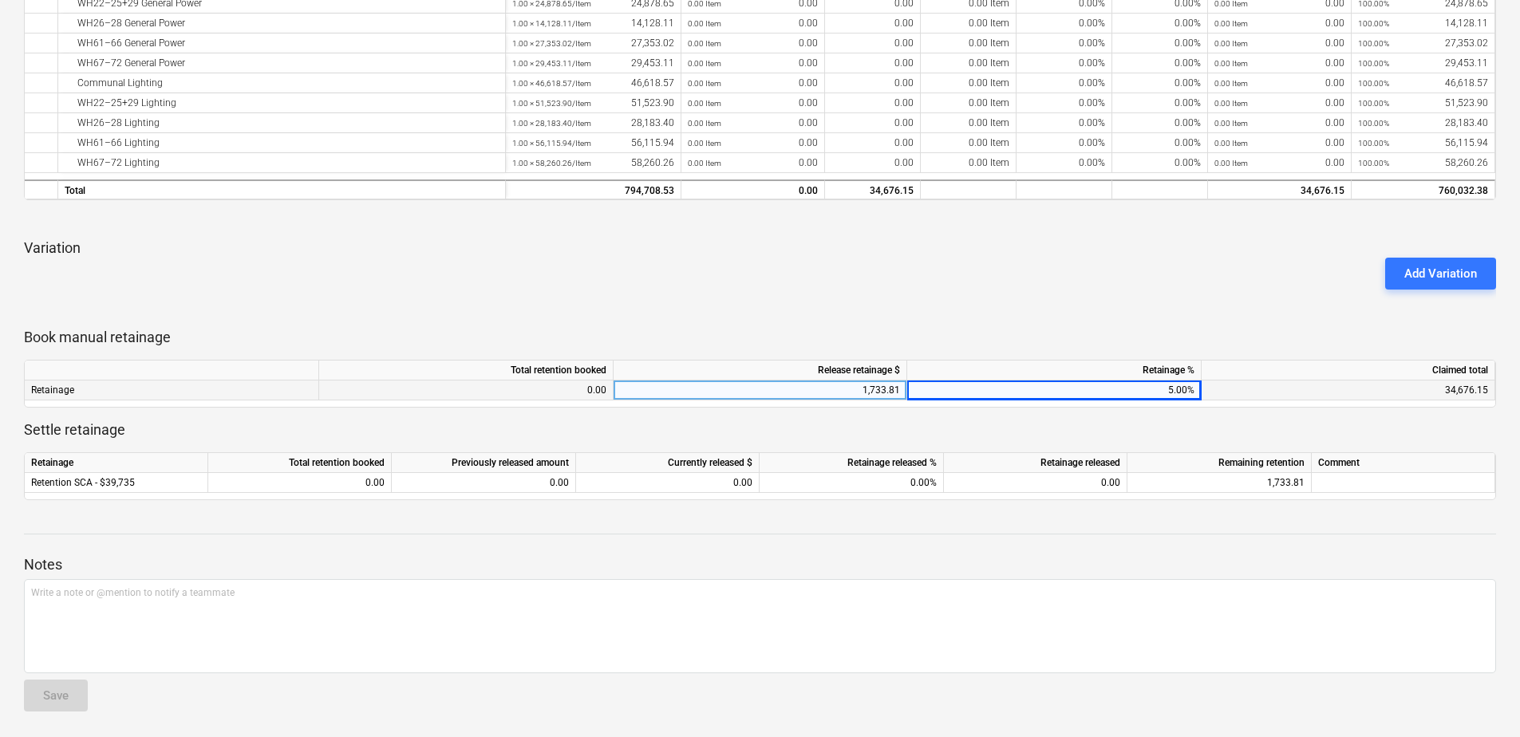
click at [1144, 389] on div "5.00%" at bounding box center [1055, 391] width 295 height 20
type input "10"
click at [1151, 318] on div "keyboard_arrow_down Line-item Contracted cost Previously claimed Current $ Curr…" at bounding box center [760, 126] width 1473 height 747
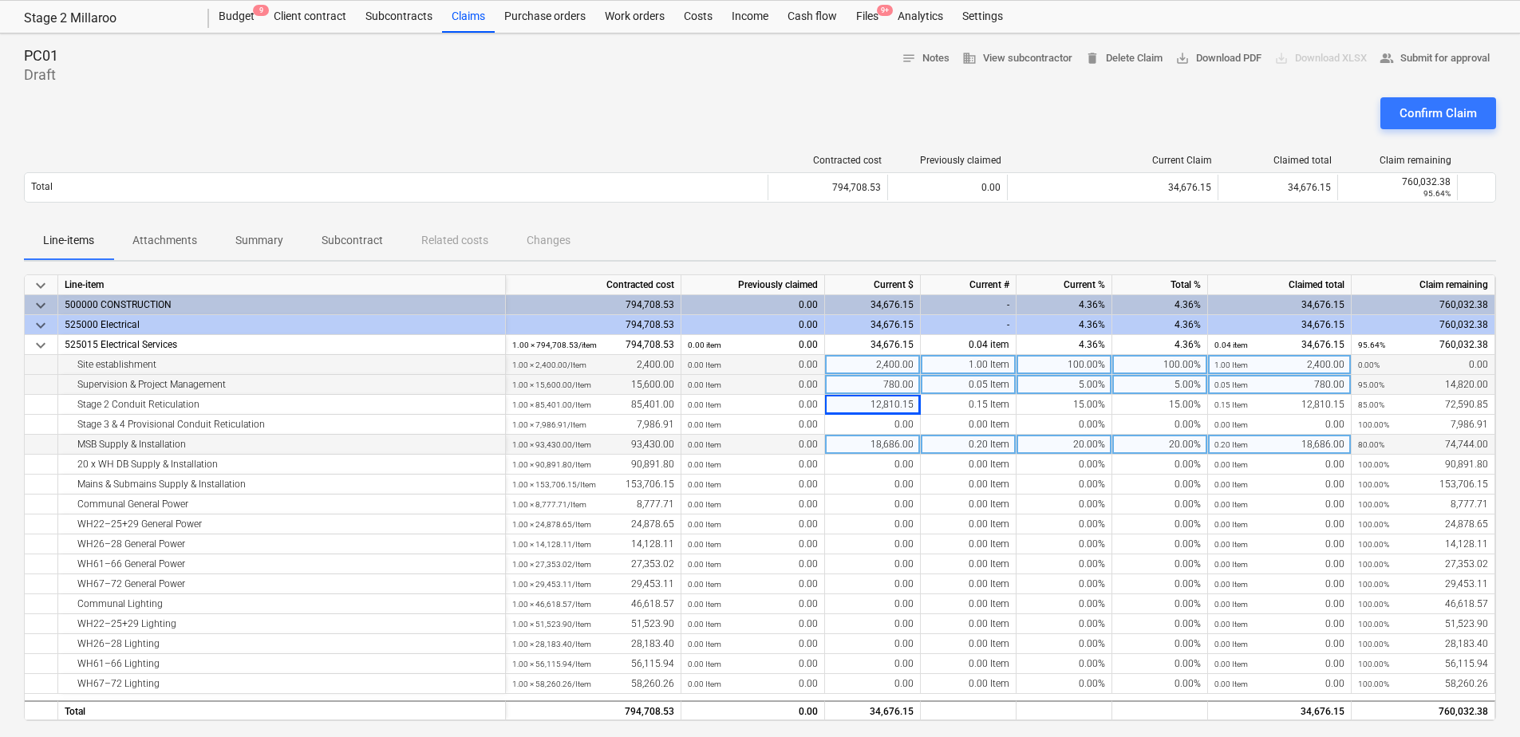
scroll to position [0, 0]
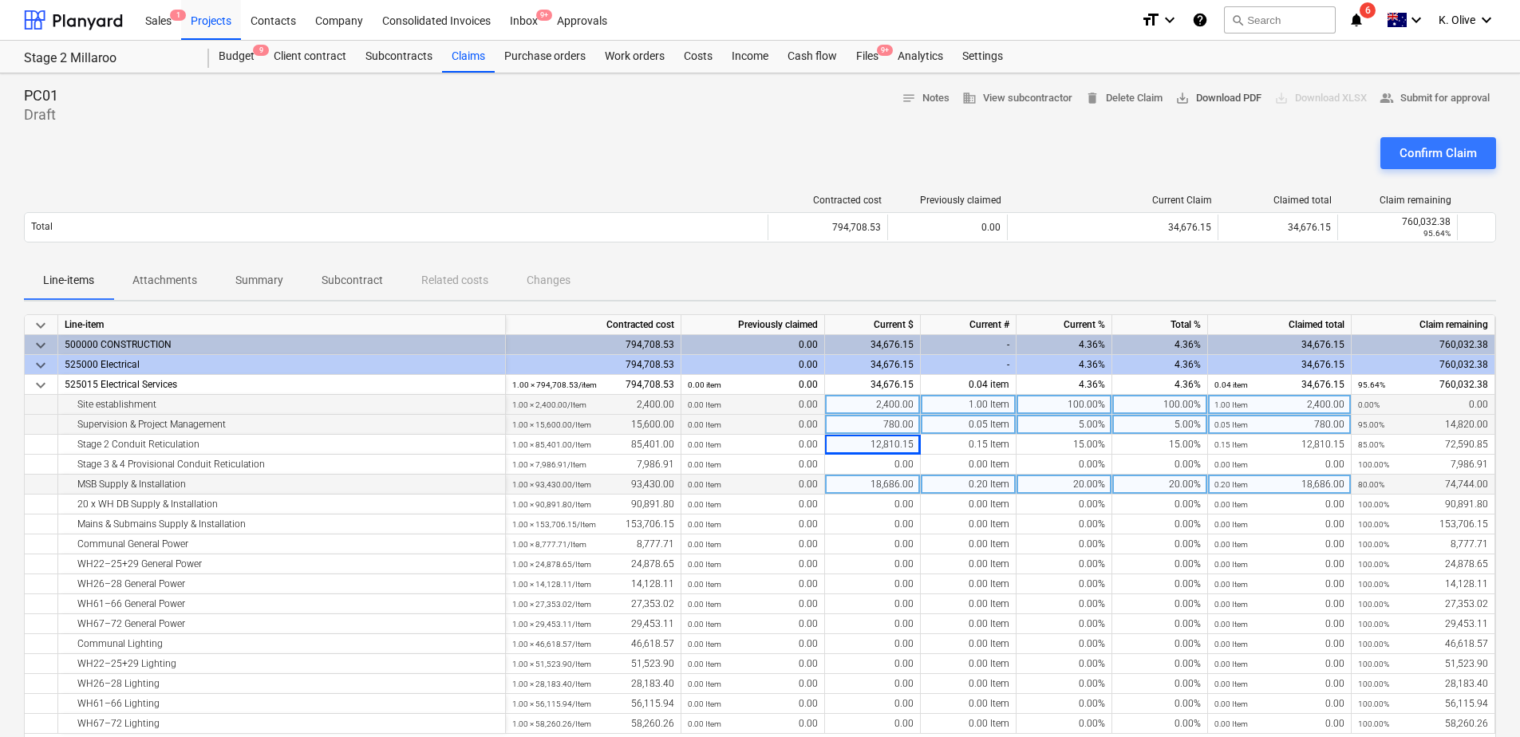
click at [1230, 95] on span "save_alt Download PDF" at bounding box center [1219, 98] width 86 height 18
drag, startPoint x: 712, startPoint y: 155, endPoint x: 738, endPoint y: 145, distance: 28.0
click at [712, 155] on div "Confirm Claim" at bounding box center [760, 159] width 1473 height 45
click at [1441, 156] on div "Confirm Claim" at bounding box center [1438, 153] width 77 height 21
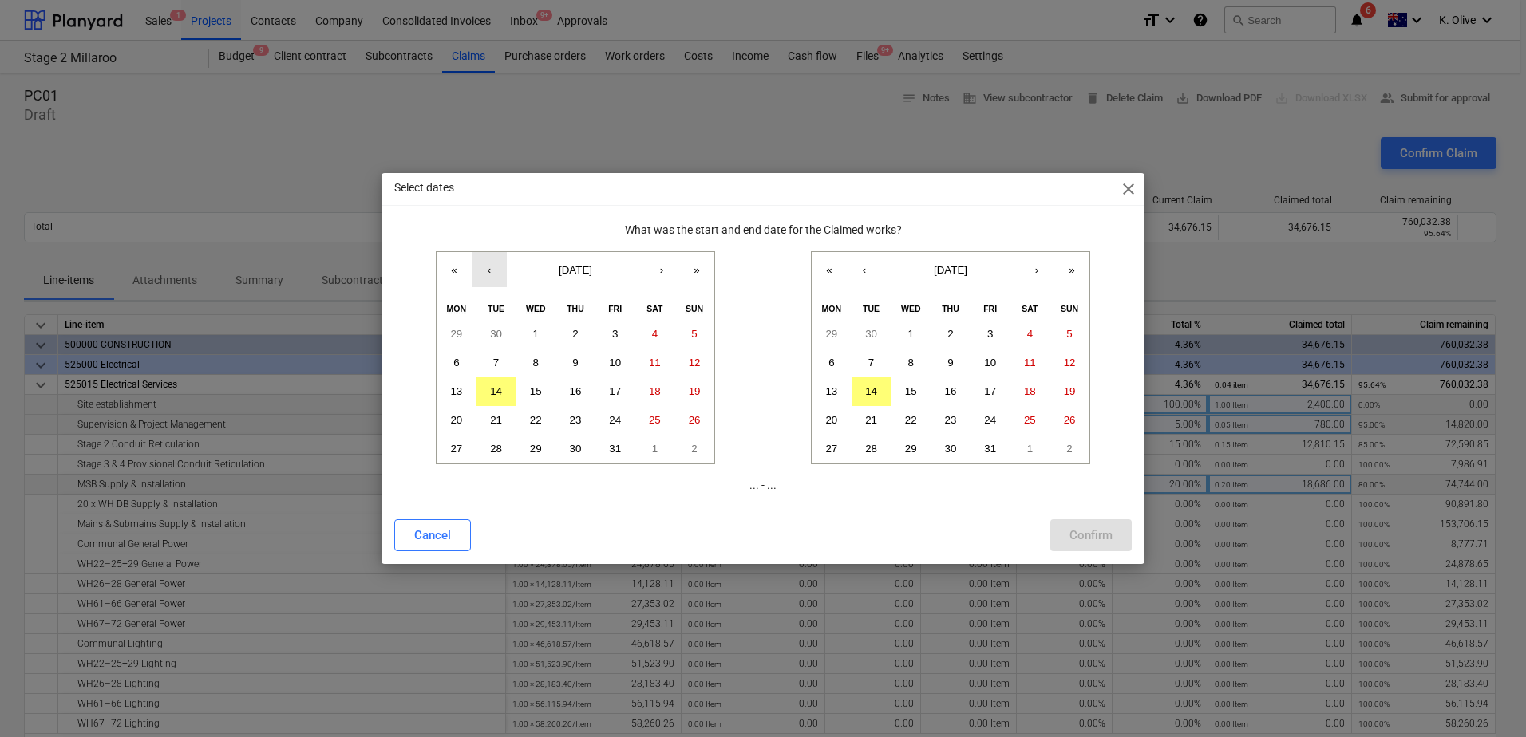
click at [488, 273] on button "‹" at bounding box center [489, 269] width 35 height 35
click at [611, 417] on abbr "26" at bounding box center [615, 420] width 12 height 12
click at [498, 267] on button "‹" at bounding box center [489, 269] width 35 height 35
click at [500, 447] on abbr "26" at bounding box center [496, 449] width 12 height 12
click at [871, 273] on button "‹" at bounding box center [864, 269] width 35 height 35
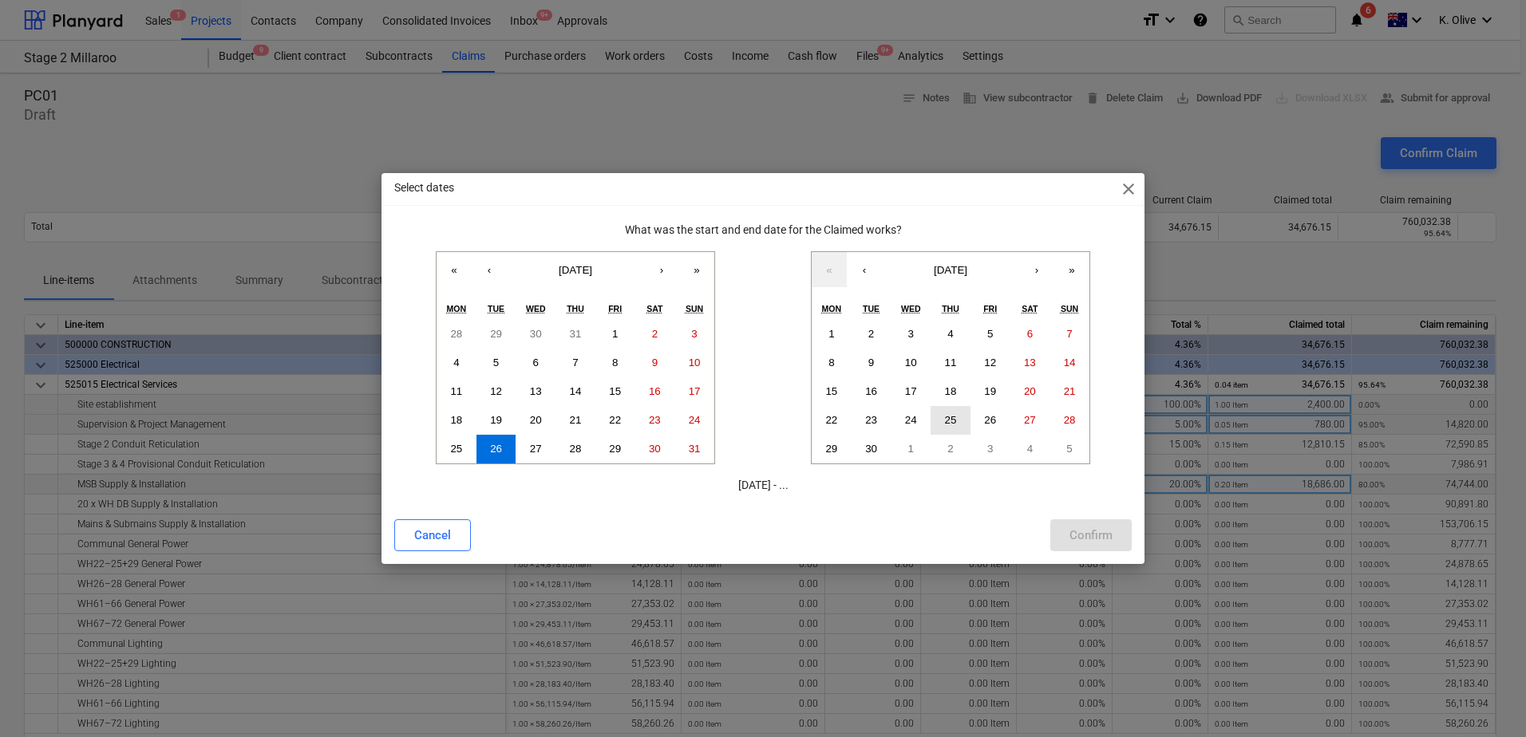
click at [955, 415] on abbr "25" at bounding box center [951, 420] width 12 height 12
click at [1130, 188] on span "close" at bounding box center [1128, 189] width 19 height 19
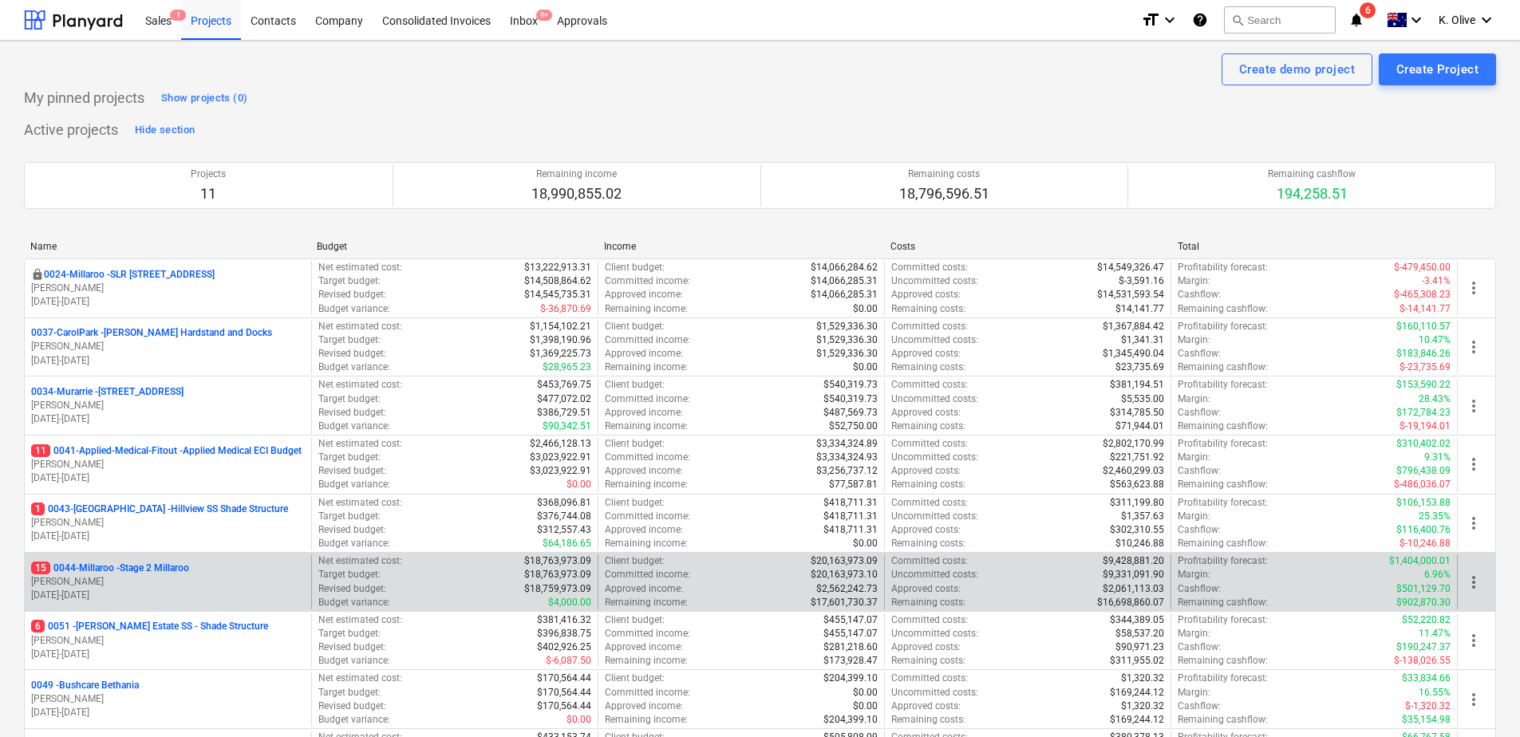
click at [92, 575] on p "[PERSON_NAME]" at bounding box center [168, 582] width 274 height 14
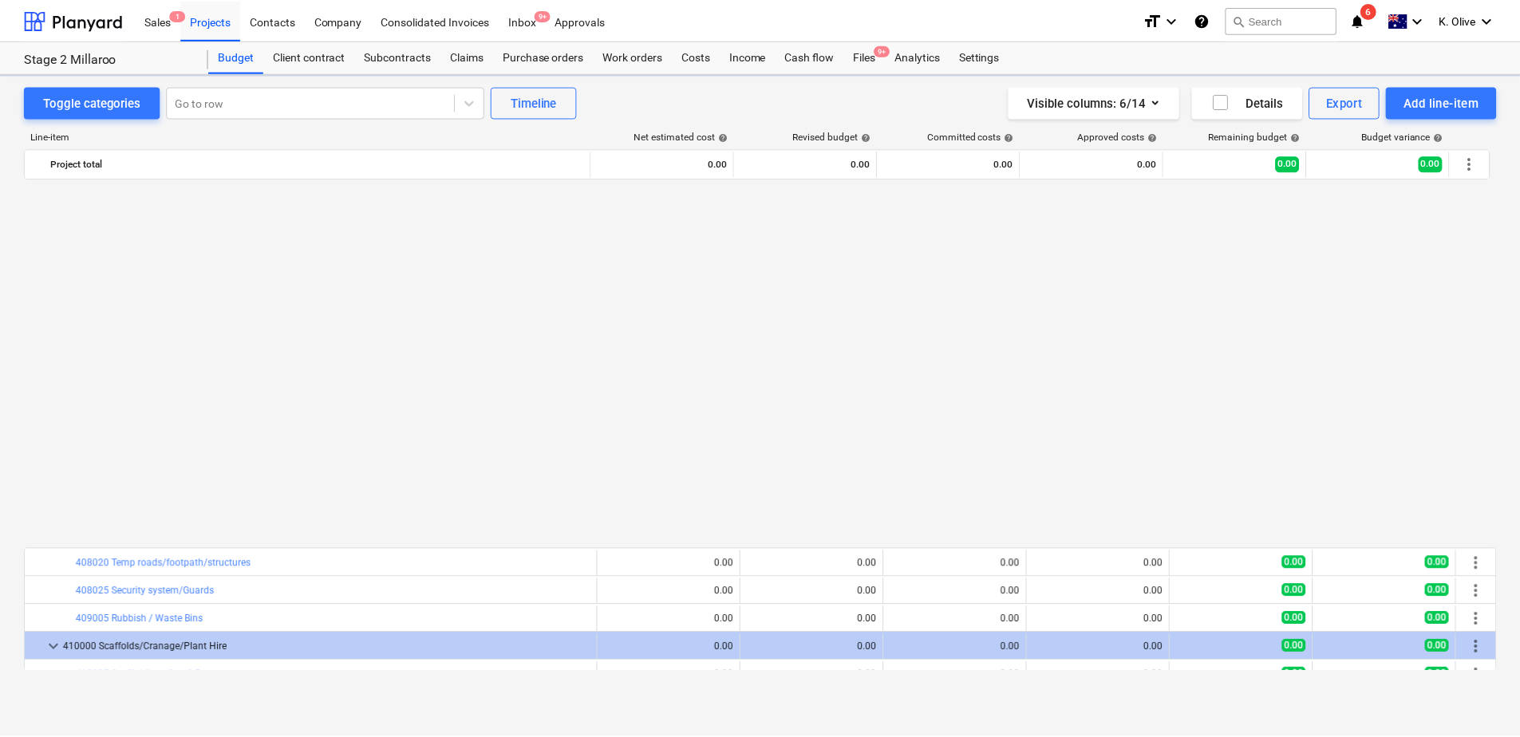
scroll to position [926, 0]
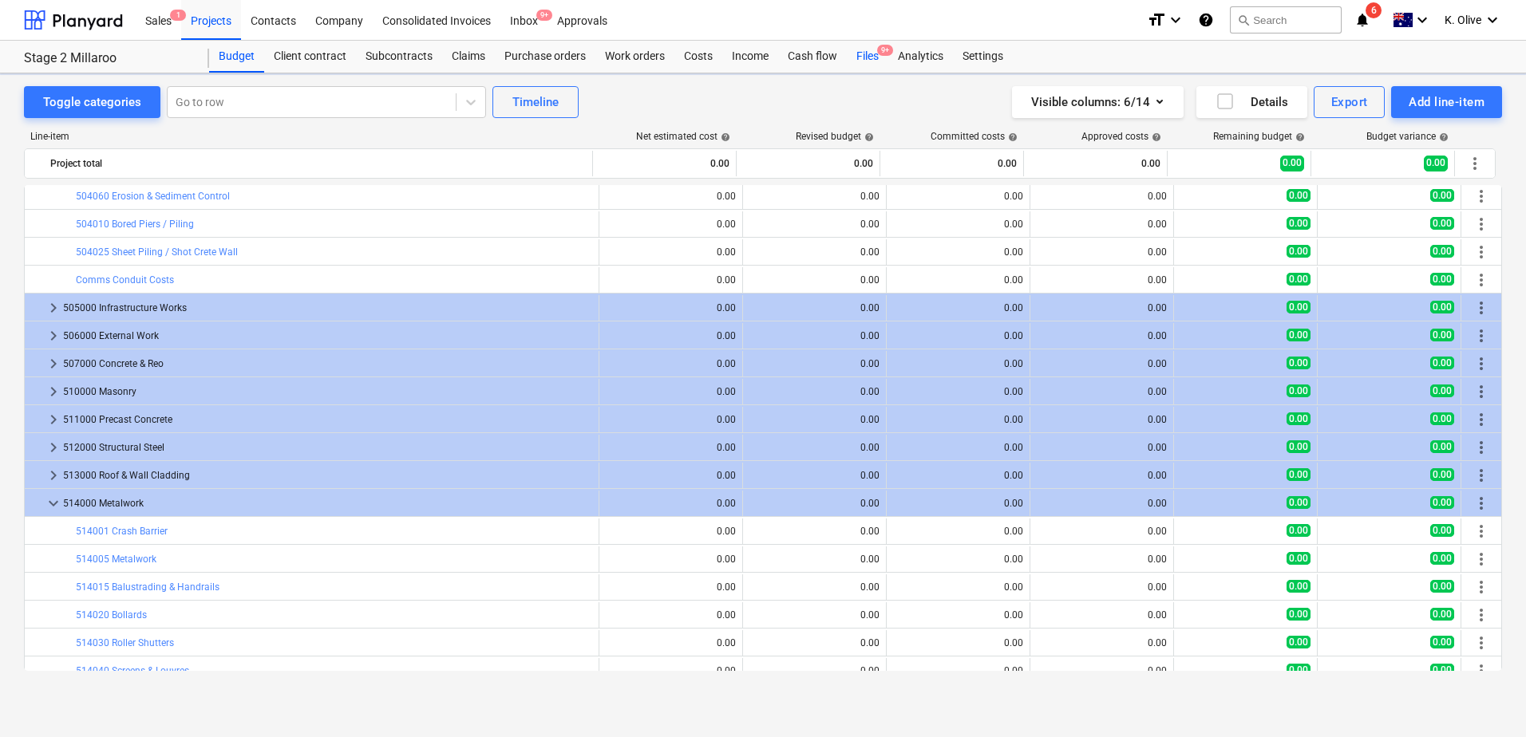
click at [878, 53] on span "9+" at bounding box center [885, 50] width 16 height 11
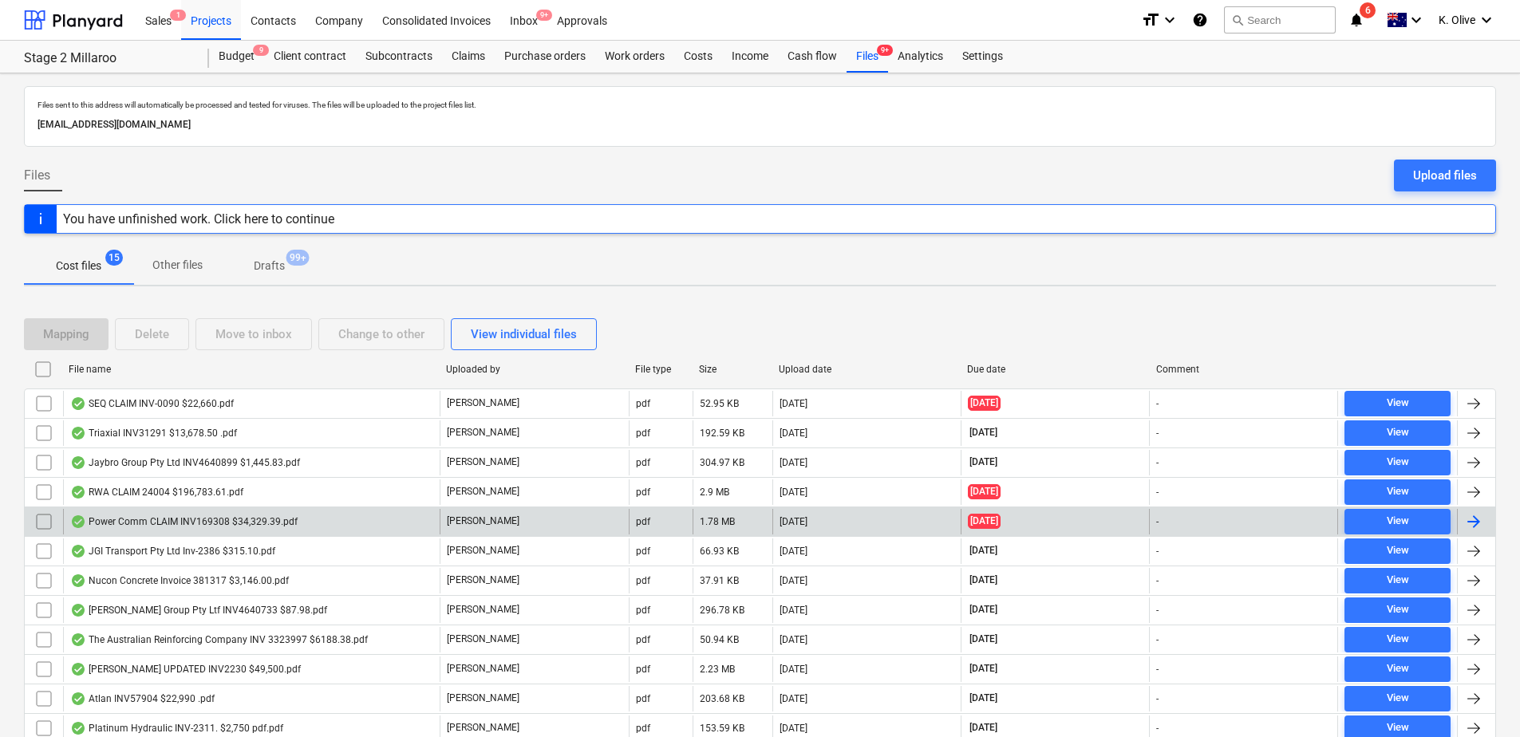
click at [204, 519] on div "Power Comm CLAIM INV169308 $34,329.39.pdf" at bounding box center [183, 522] width 227 height 13
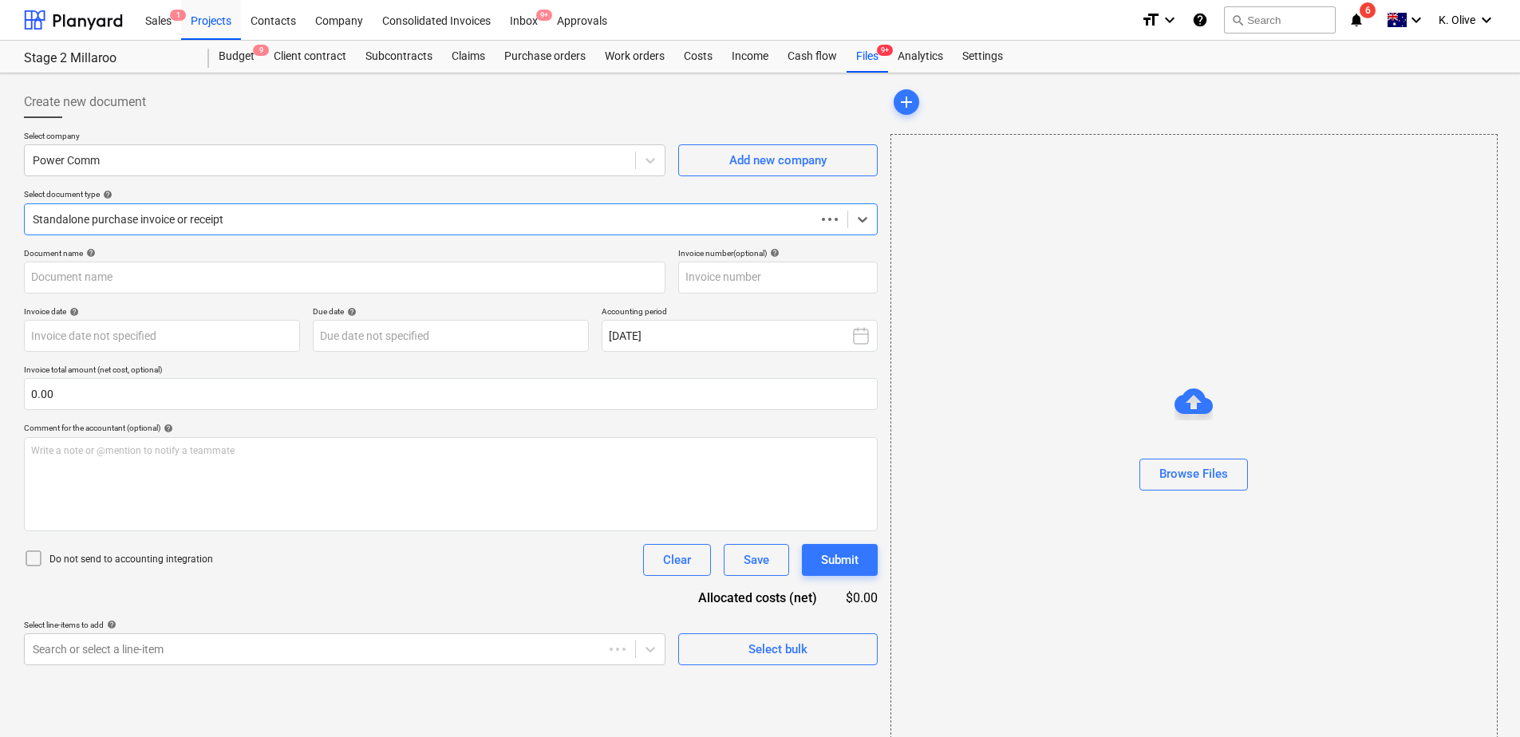
type input "169308"
type input "[DATE]"
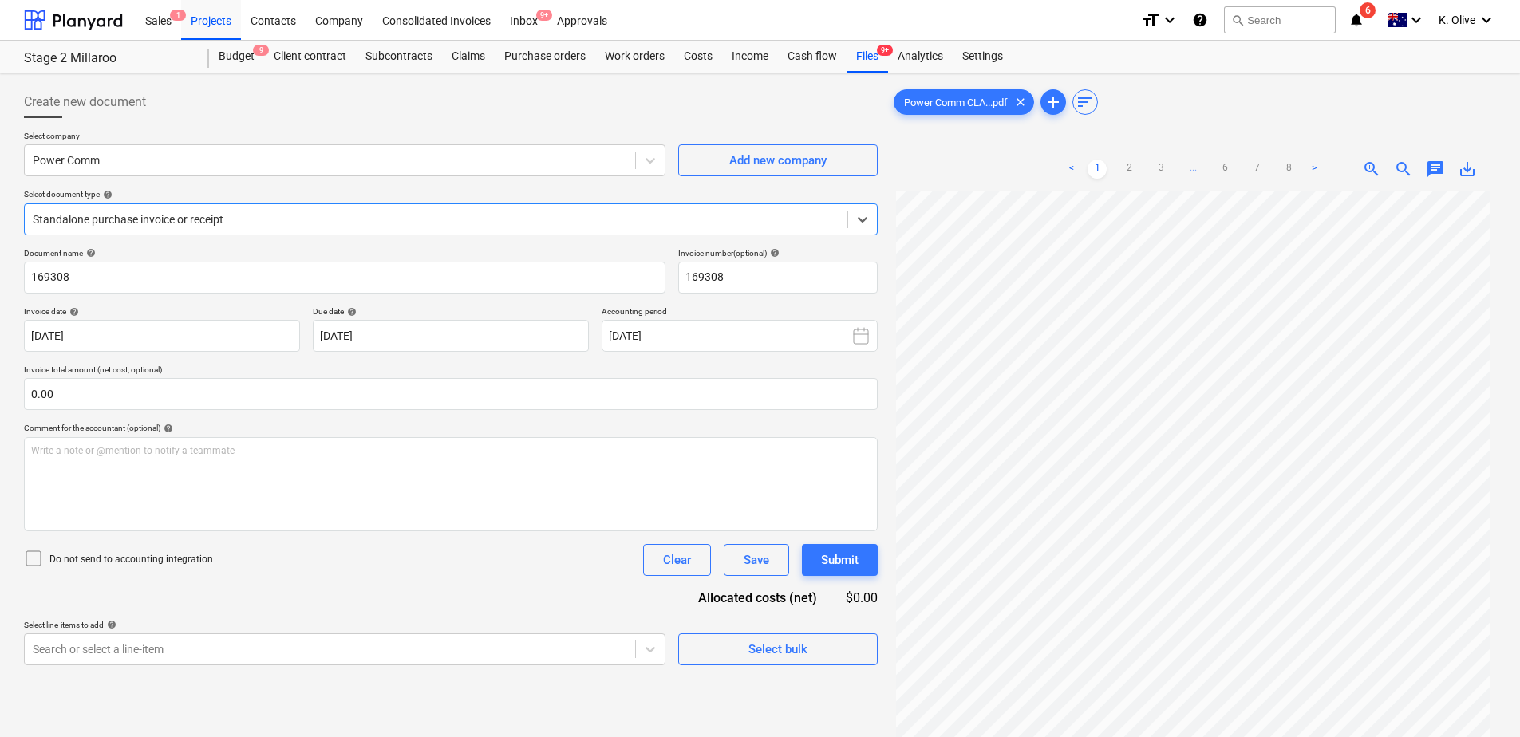
scroll to position [150, 0]
click at [1131, 172] on link "2" at bounding box center [1129, 169] width 19 height 19
click at [1163, 173] on link "3" at bounding box center [1161, 169] width 19 height 19
click at [1179, 175] on link "4" at bounding box center [1177, 169] width 19 height 19
click at [1204, 165] on link "5" at bounding box center [1209, 169] width 19 height 19
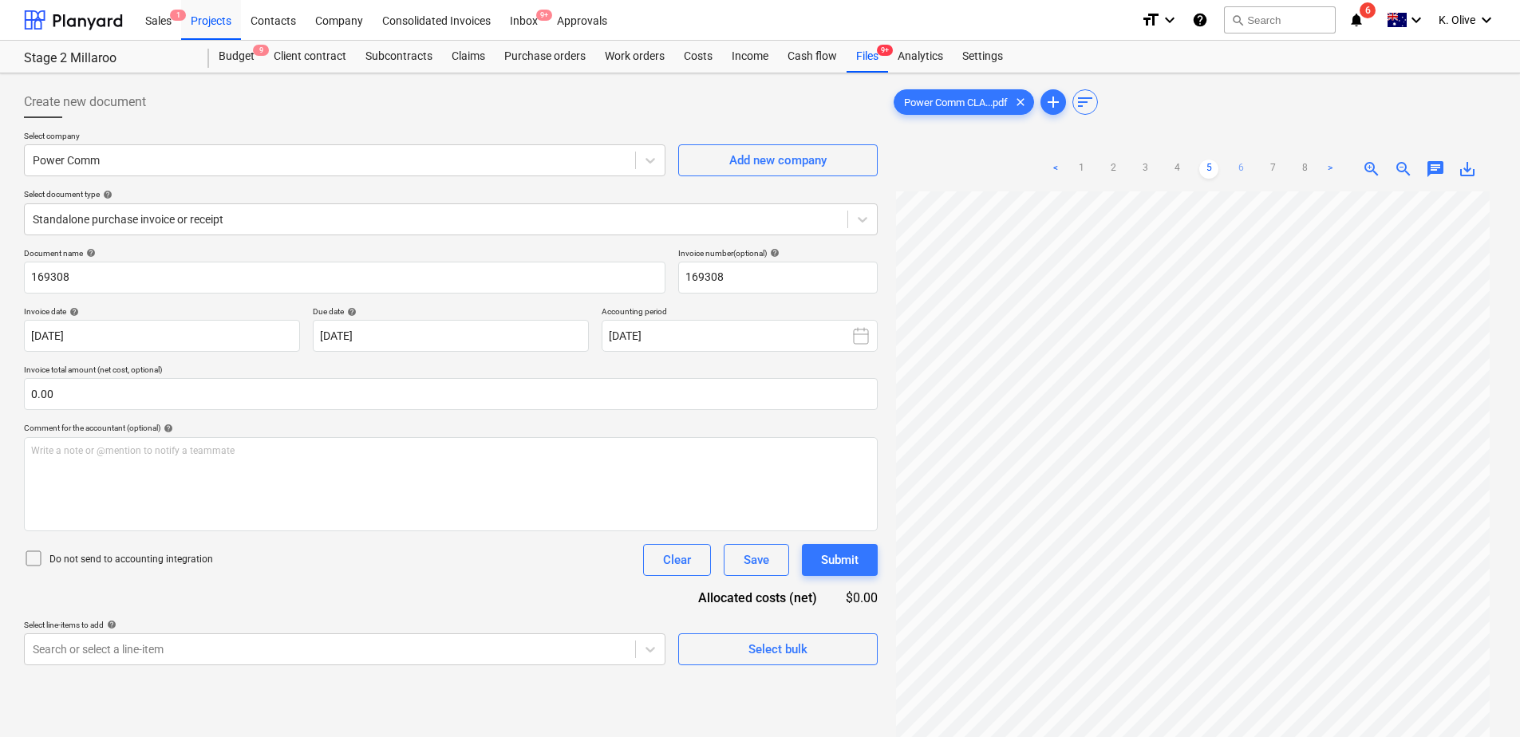
click at [1239, 167] on link "6" at bounding box center [1241, 169] width 19 height 19
click at [1267, 168] on link "7" at bounding box center [1272, 169] width 19 height 19
click at [1290, 173] on link "8" at bounding box center [1288, 169] width 19 height 19
click at [1253, 172] on link "7" at bounding box center [1257, 169] width 19 height 19
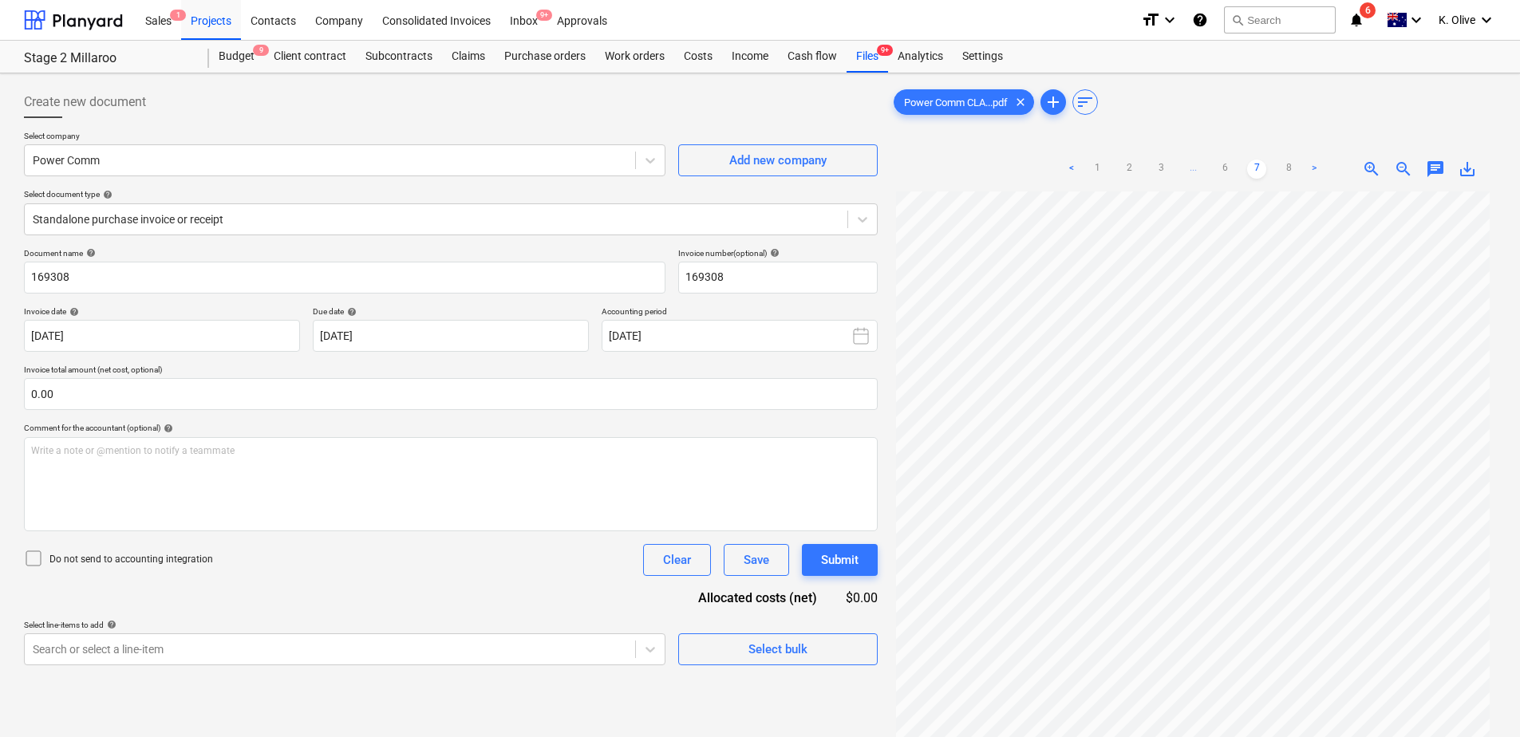
click at [1236, 176] on ul "< 1 2 3 ... 6 7 8 >" at bounding box center [1193, 169] width 262 height 19
click at [1224, 171] on link "6" at bounding box center [1225, 169] width 19 height 19
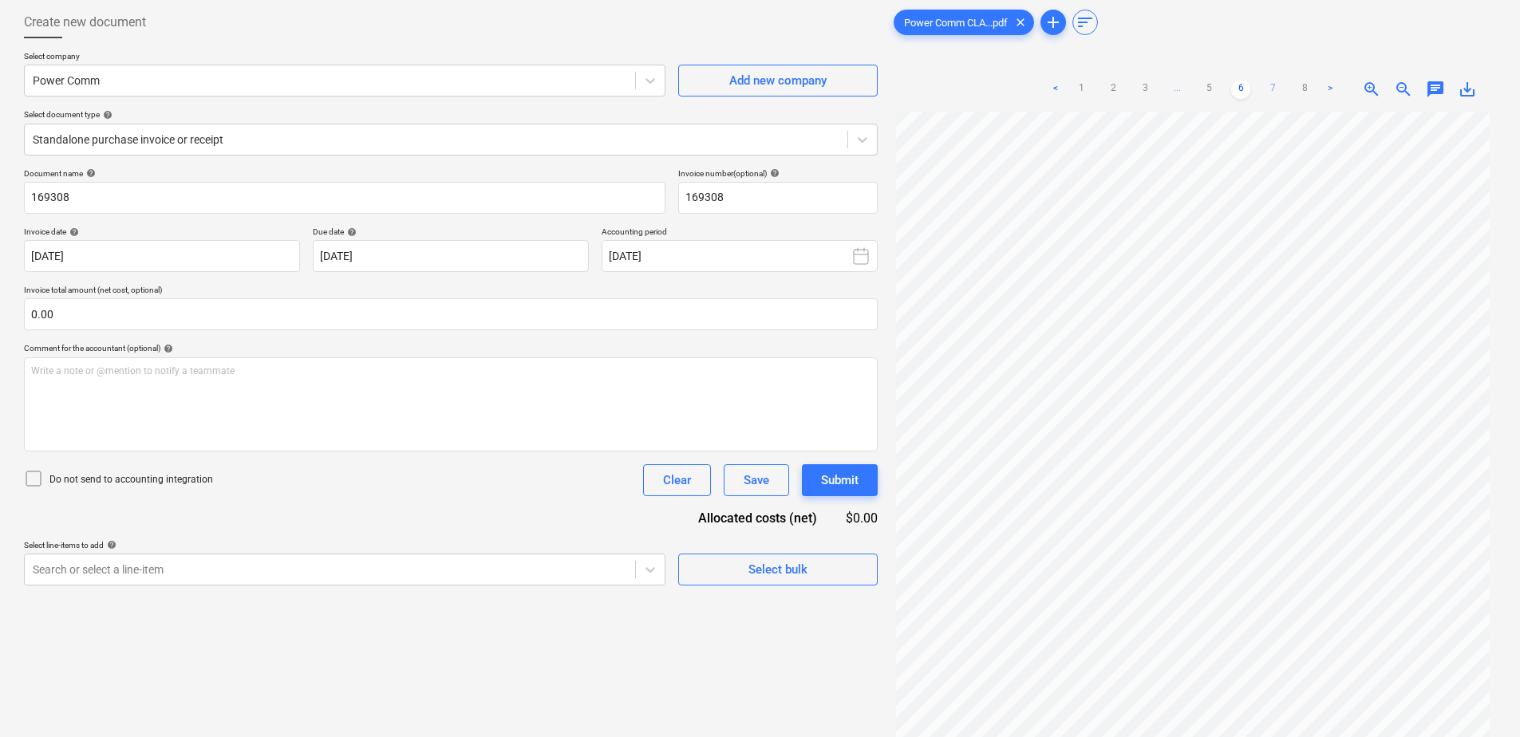
click at [1275, 89] on link "7" at bounding box center [1272, 89] width 19 height 19
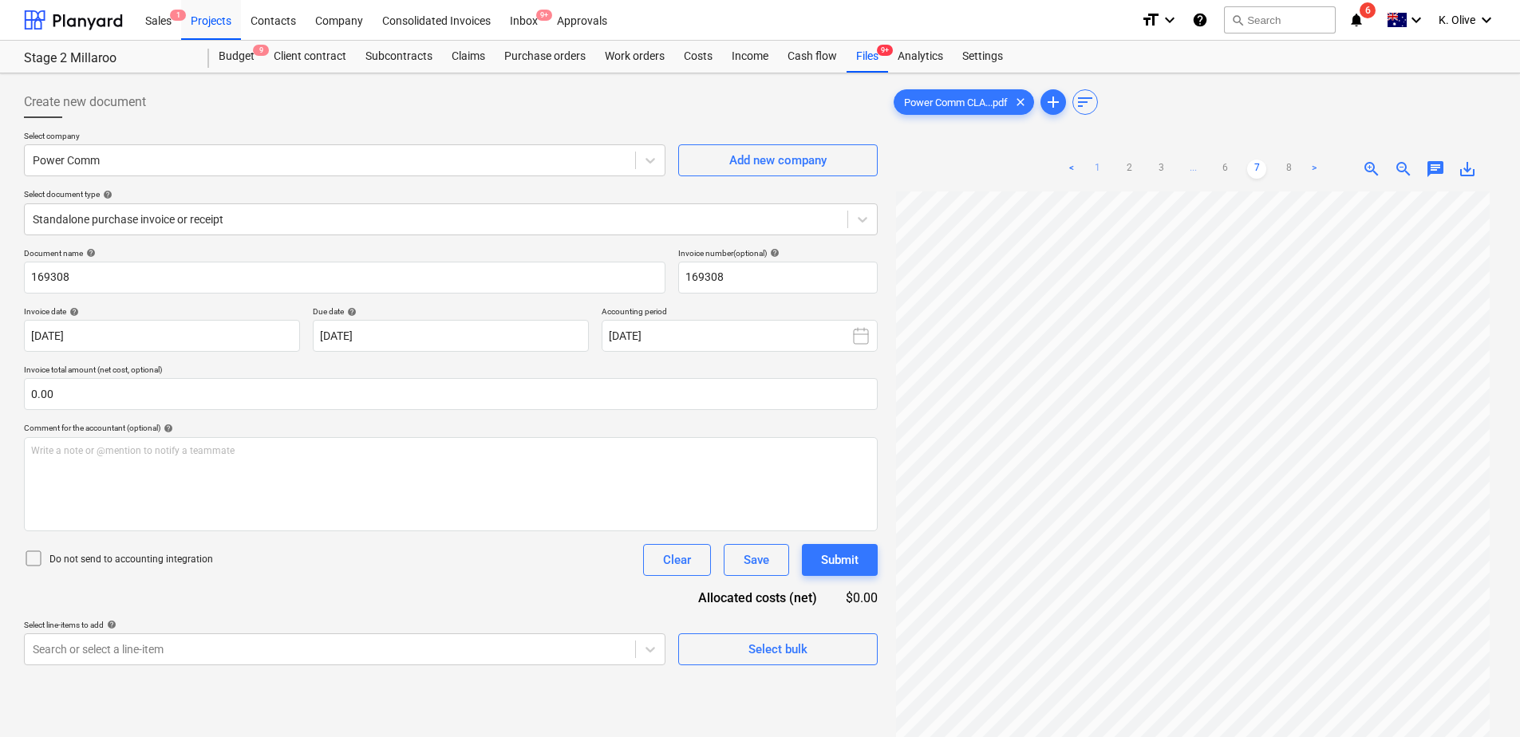
click at [1096, 171] on link "1" at bounding box center [1097, 169] width 19 height 19
drag, startPoint x: 1131, startPoint y: 165, endPoint x: 1159, endPoint y: 165, distance: 27.9
click at [1136, 164] on link "2" at bounding box center [1129, 169] width 19 height 19
click at [1164, 172] on link "3" at bounding box center [1161, 169] width 19 height 19
click at [1184, 168] on link "4" at bounding box center [1177, 169] width 19 height 19
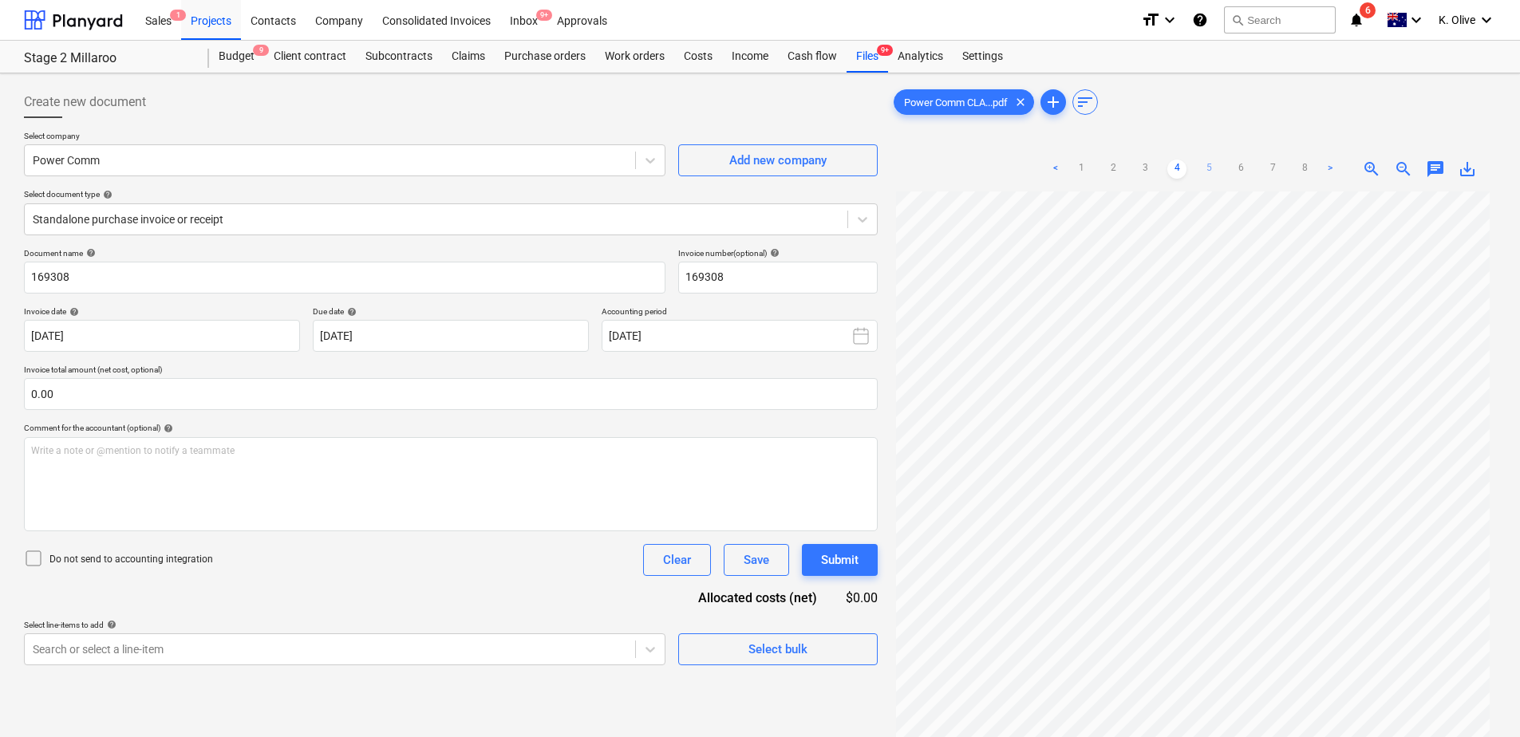
click at [1212, 166] on link "5" at bounding box center [1209, 169] width 19 height 19
click at [1249, 169] on link "6" at bounding box center [1241, 169] width 19 height 19
click at [1275, 166] on link "7" at bounding box center [1272, 169] width 19 height 19
click at [1287, 164] on link "8" at bounding box center [1288, 169] width 19 height 19
click at [1261, 169] on link "7" at bounding box center [1257, 169] width 19 height 19
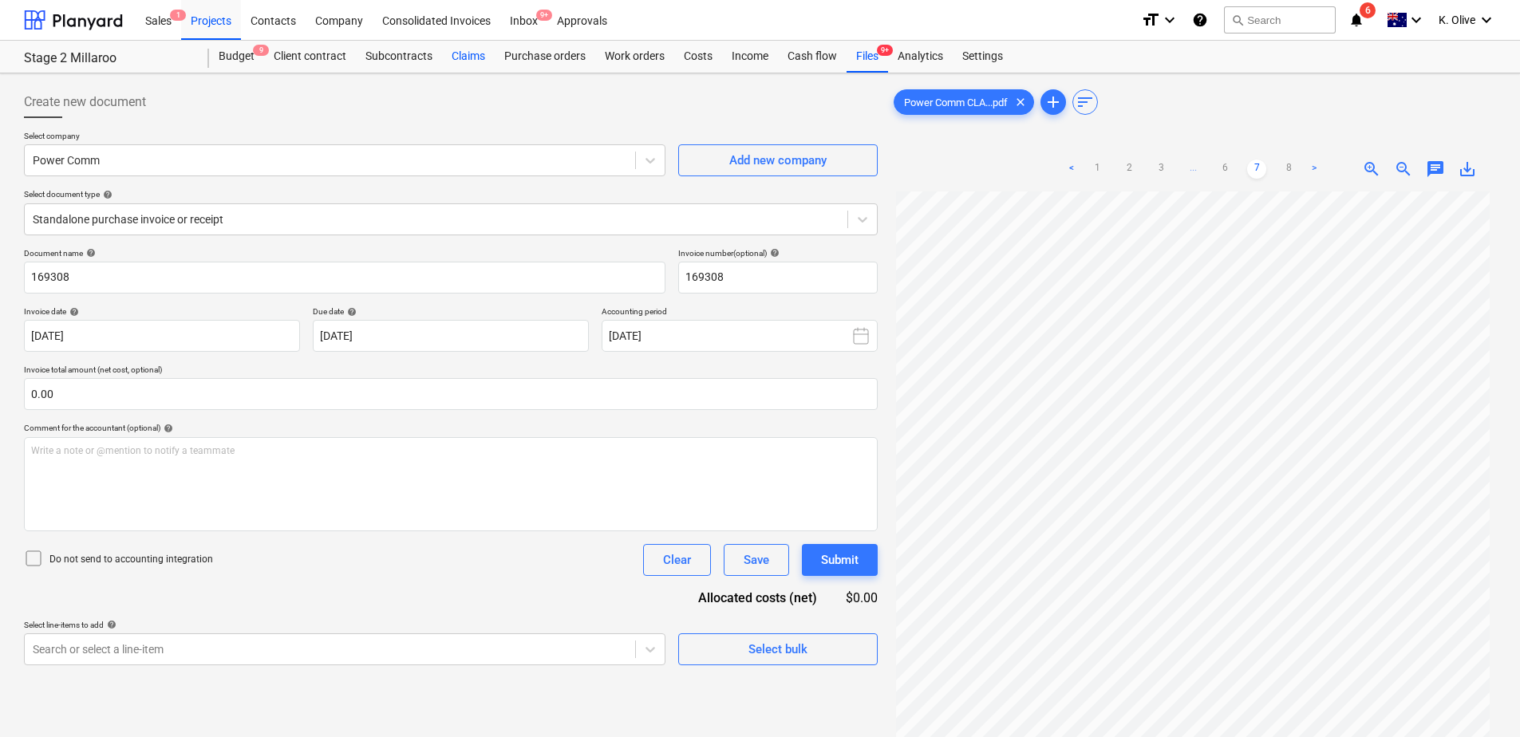
click at [461, 59] on div "Claims" at bounding box center [468, 57] width 53 height 32
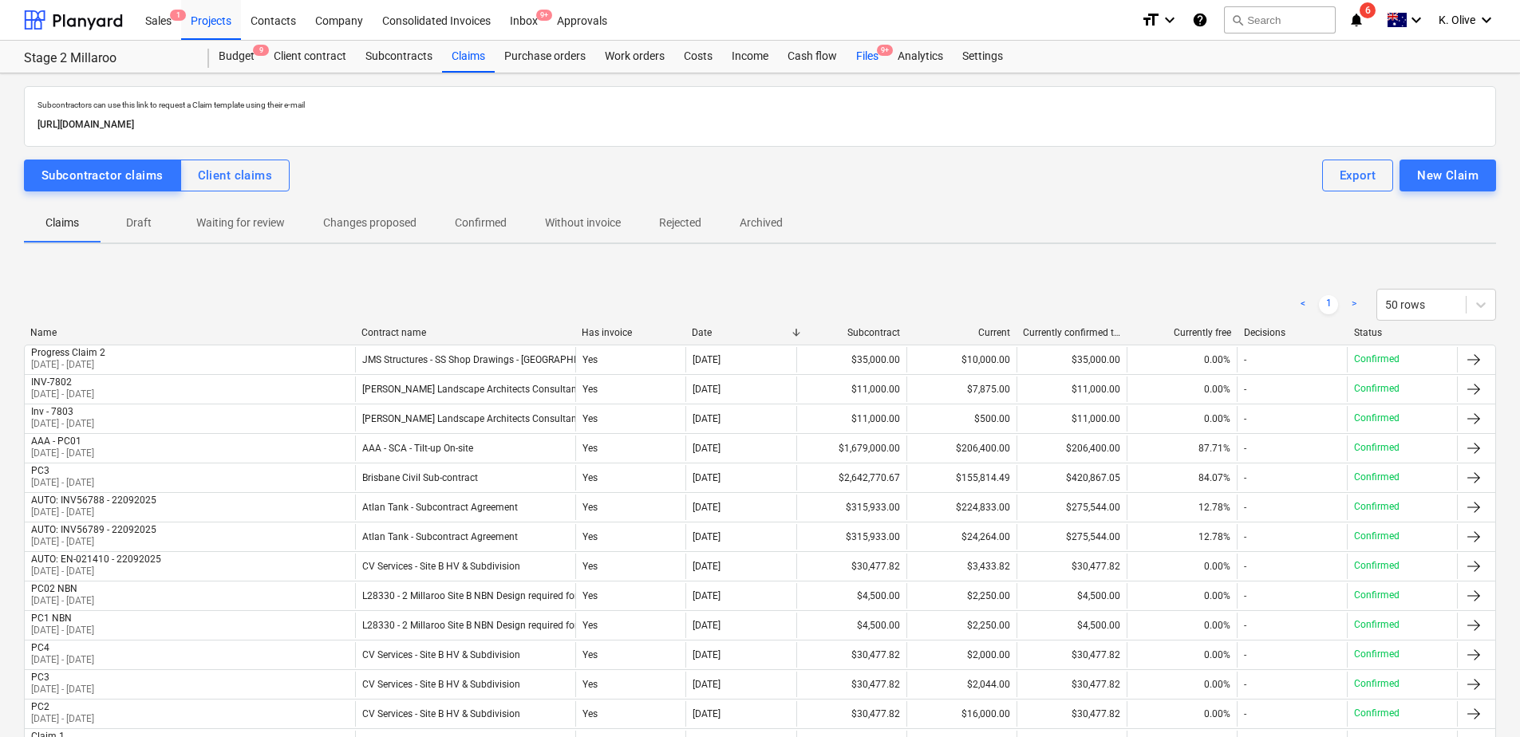
drag, startPoint x: 868, startPoint y: 57, endPoint x: 855, endPoint y: 69, distance: 18.1
click at [868, 58] on div "Files 9+" at bounding box center [868, 57] width 42 height 32
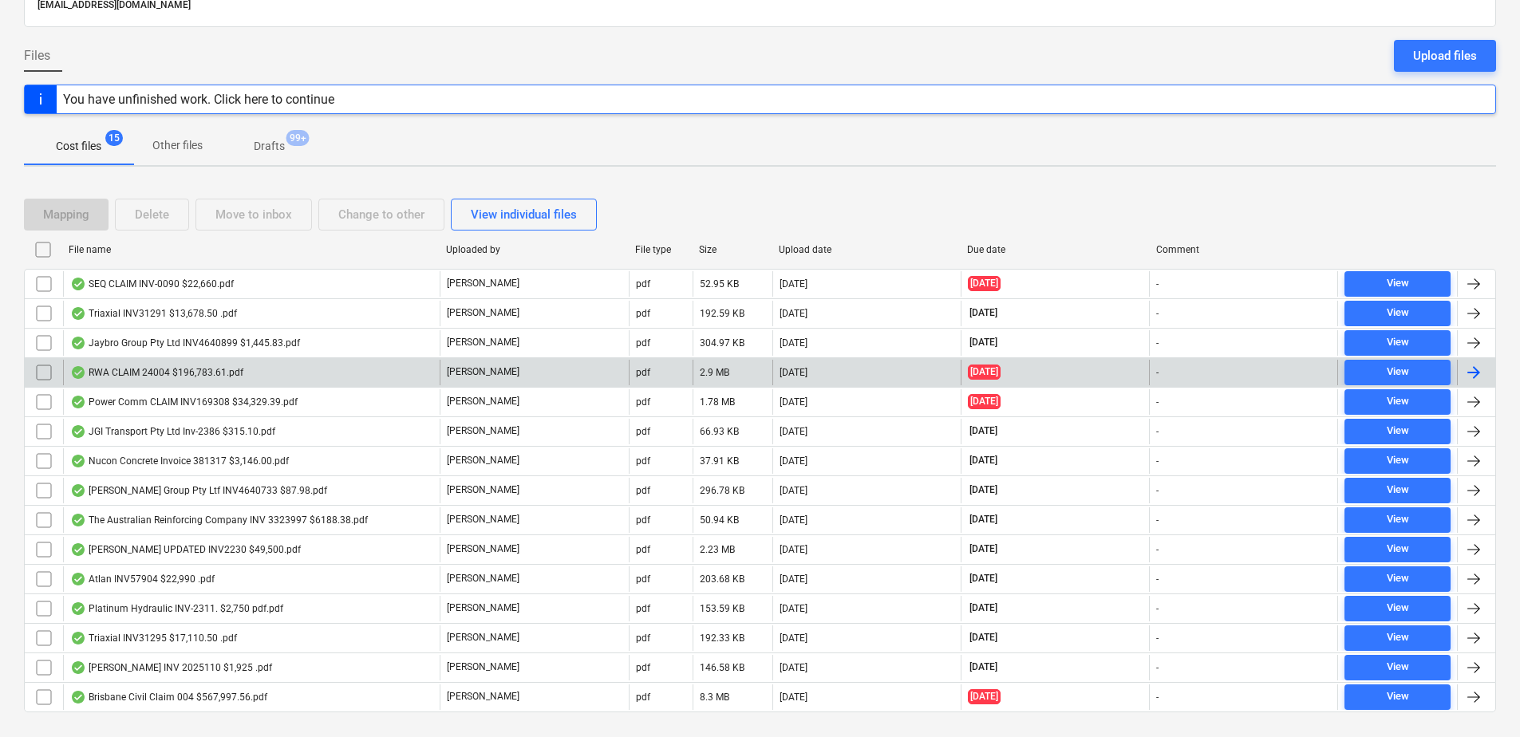
scroll to position [152, 0]
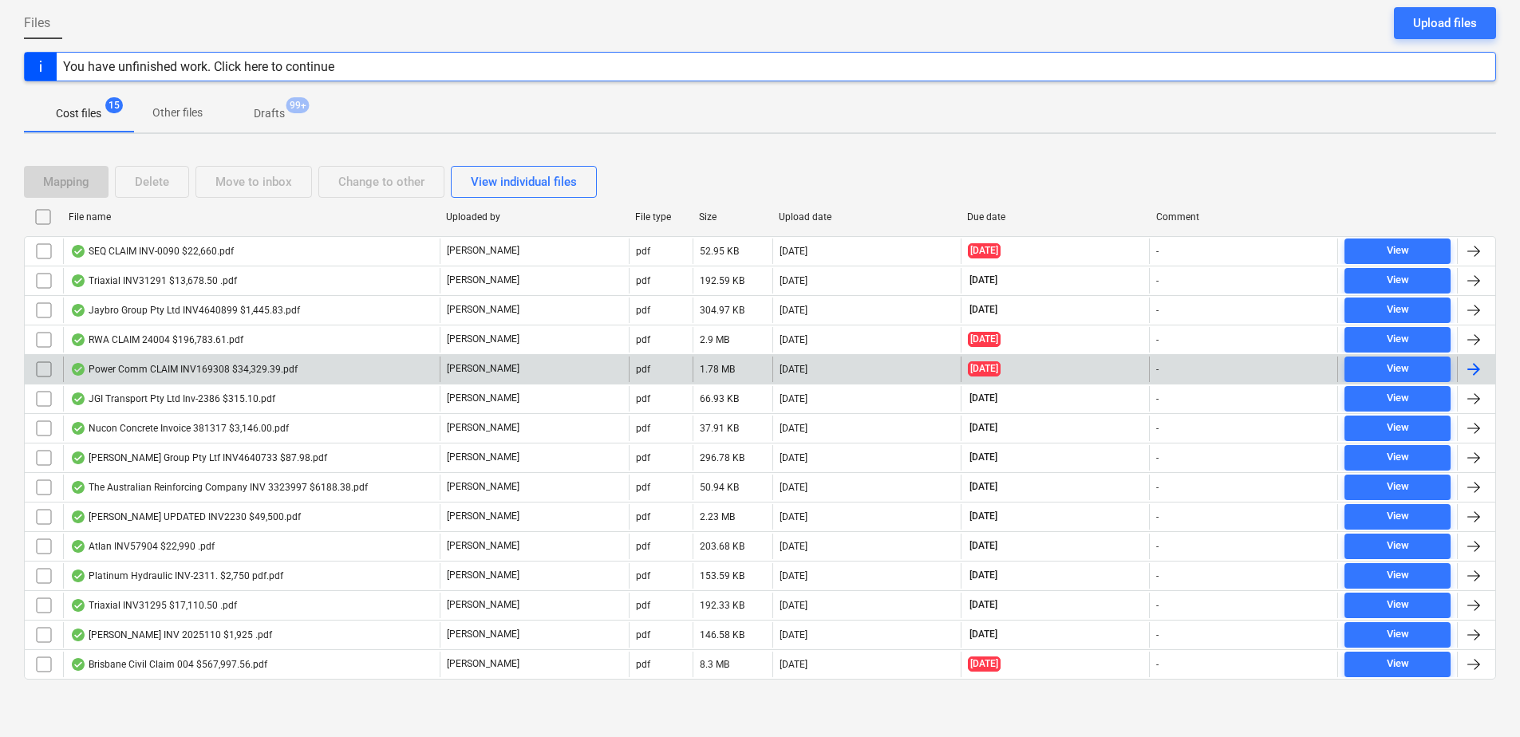
click at [156, 365] on div "Power Comm CLAIM INV169308 $34,329.39.pdf" at bounding box center [183, 369] width 227 height 13
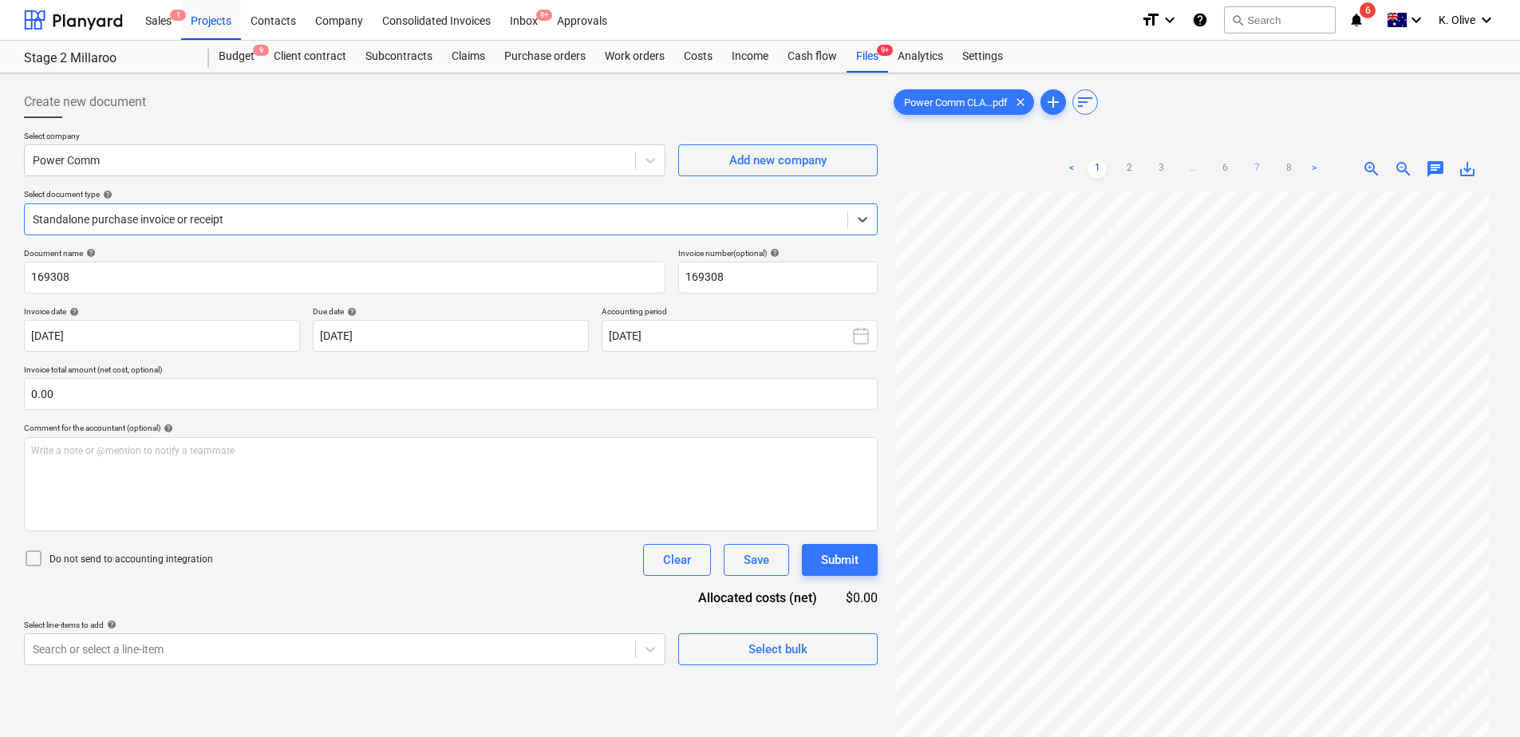
click at [1258, 160] on link "7" at bounding box center [1257, 169] width 19 height 19
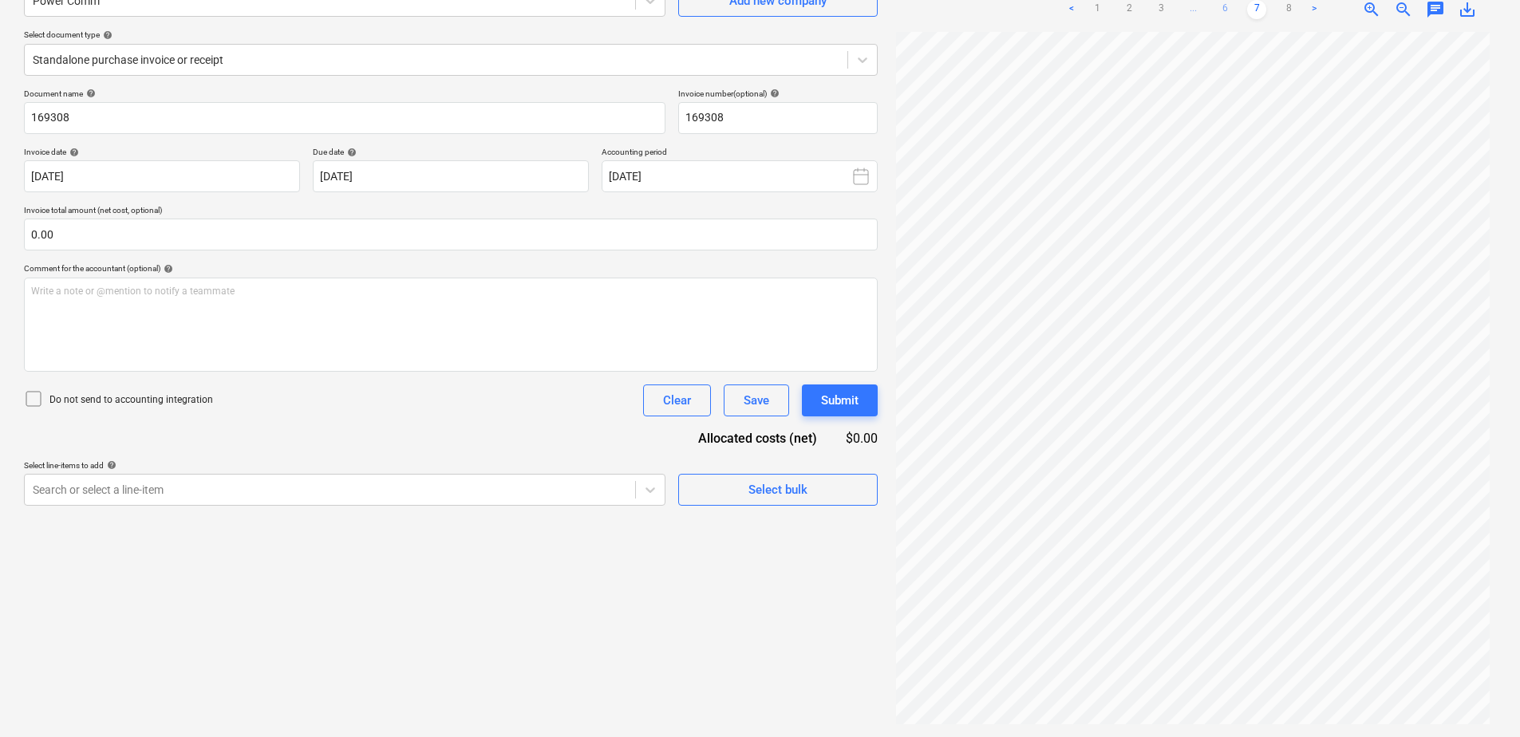
click at [1227, 11] on link "6" at bounding box center [1225, 9] width 19 height 19
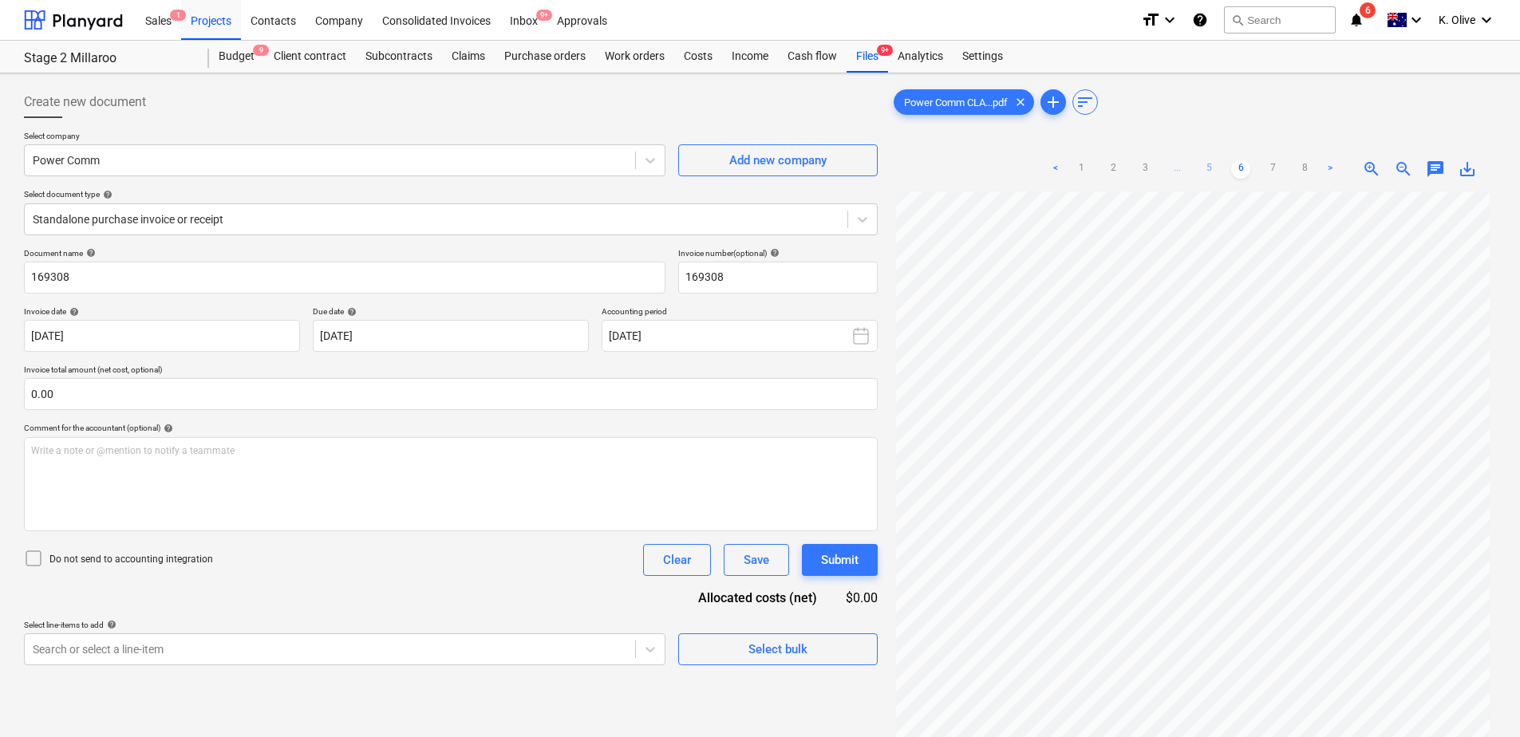
click at [1214, 164] on link "5" at bounding box center [1209, 169] width 19 height 19
click at [1177, 168] on link "4" at bounding box center [1177, 169] width 19 height 19
click at [1147, 171] on link "3" at bounding box center [1145, 169] width 19 height 19
click at [1473, 169] on span "save_alt" at bounding box center [1467, 169] width 19 height 19
